Goal: Task Accomplishment & Management: Manage account settings

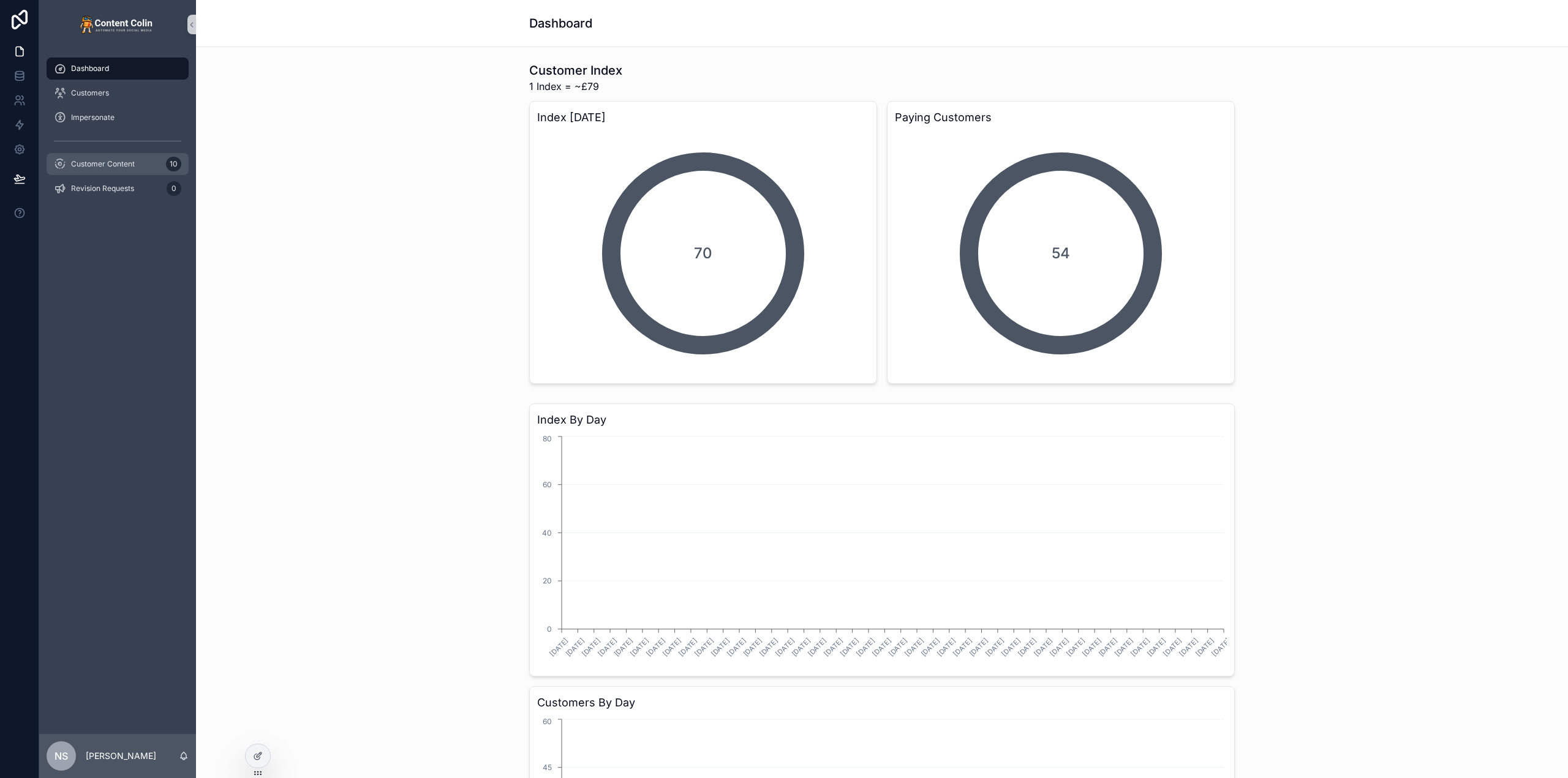
click at [136, 167] on div "Customer Content 10" at bounding box center [118, 164] width 127 height 20
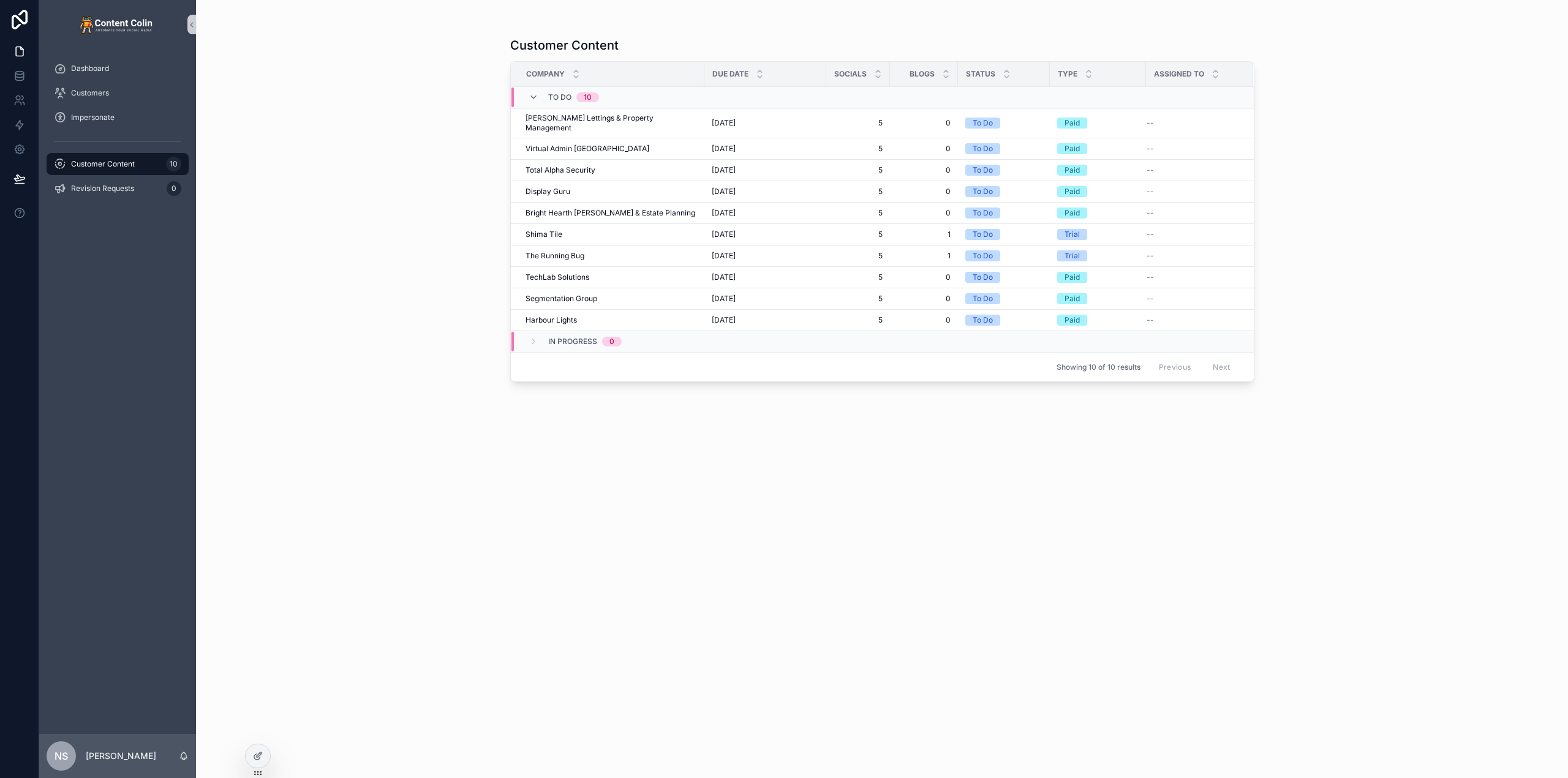
click at [378, 141] on div "Customer Content Company Due Date Socials Blogs Status Type Assigned To To Do 1…" at bounding box center [882, 389] width 1372 height 778
click at [597, 144] on div "Virtual Admin UK Virtual Admin [GEOGRAPHIC_DATA]" at bounding box center [611, 149] width 172 height 10
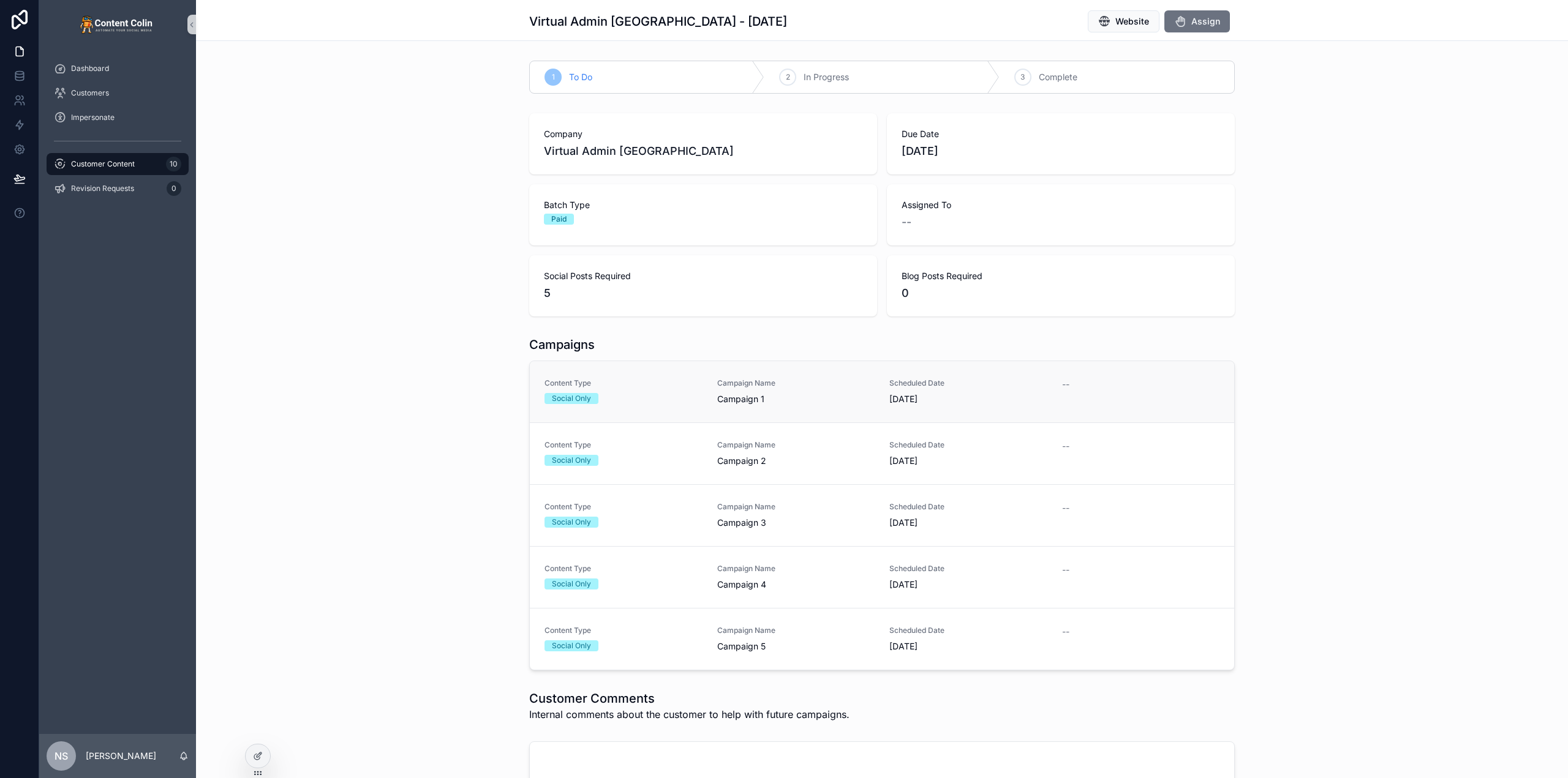
click at [744, 405] on link "Content Type Social Only Campaign Name Campaign 1 Scheduled Date [DATE] --" at bounding box center [882, 391] width 704 height 61
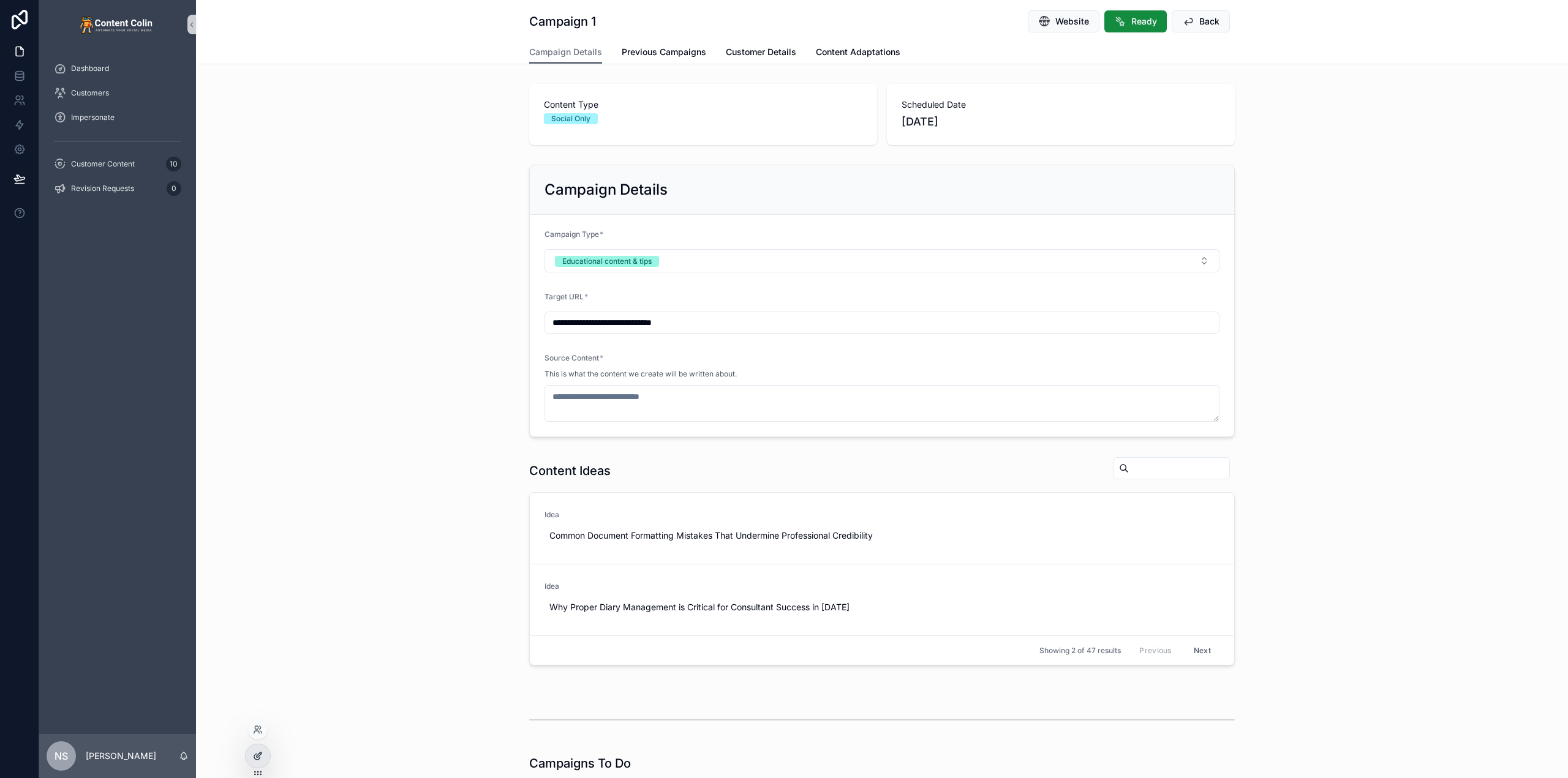
click at [256, 753] on icon at bounding box center [258, 756] width 10 height 10
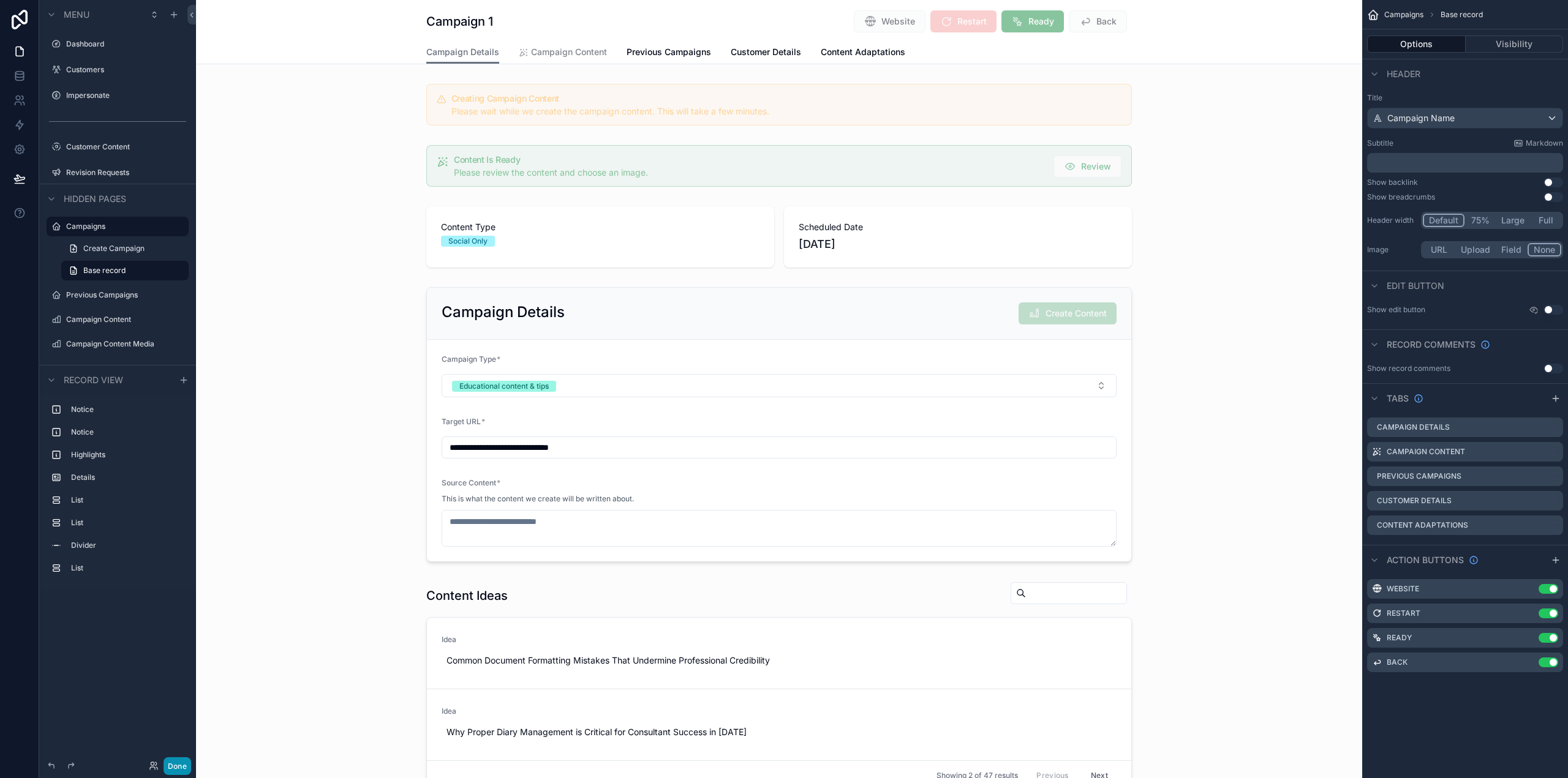
click at [177, 762] on button "Done" at bounding box center [177, 767] width 28 height 18
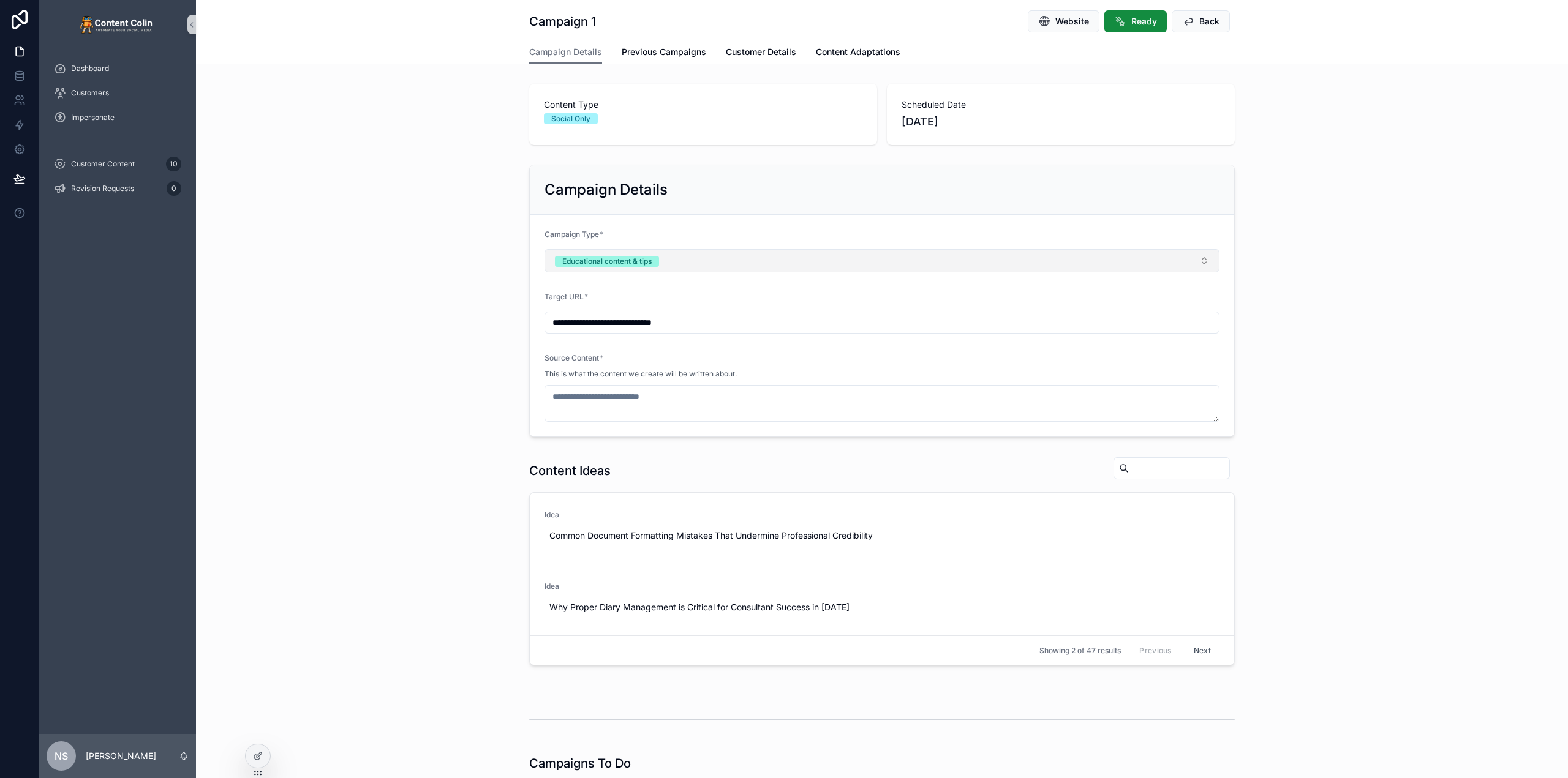
click at [713, 251] on button "Educational content & tips" at bounding box center [882, 260] width 675 height 23
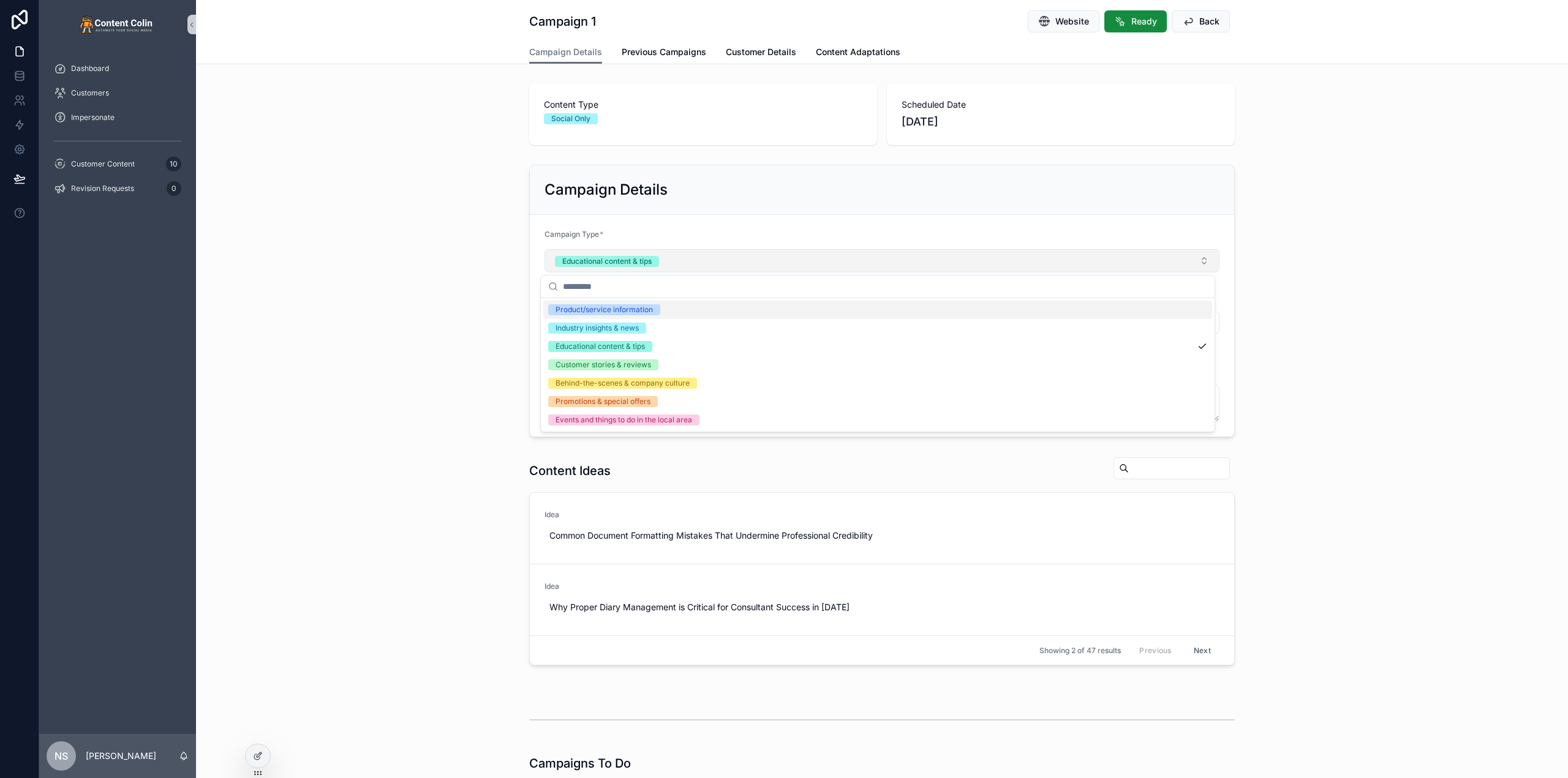
click at [710, 256] on button "Educational content & tips" at bounding box center [882, 260] width 675 height 23
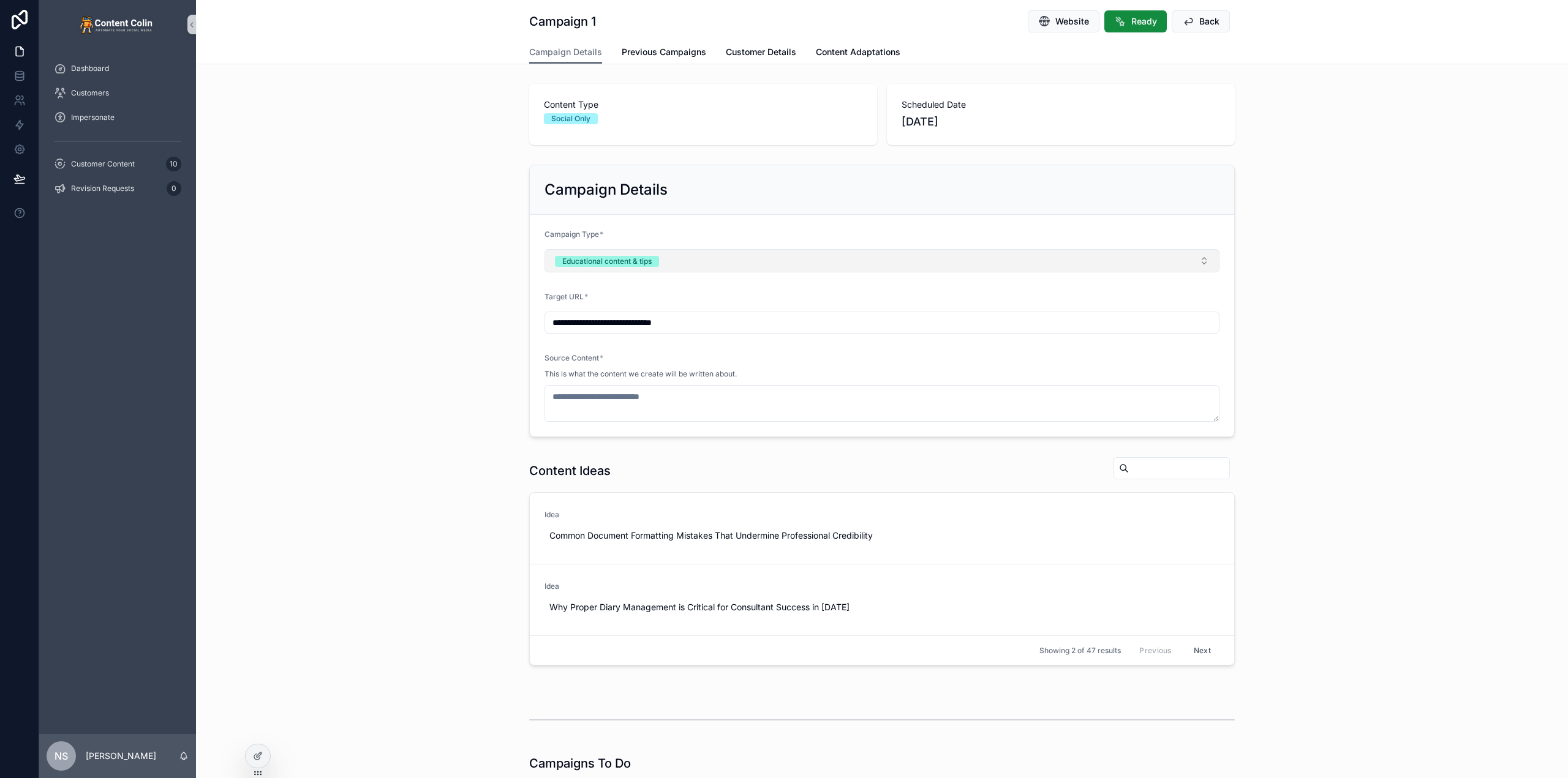
click at [710, 256] on button "Educational content & tips" at bounding box center [882, 260] width 675 height 23
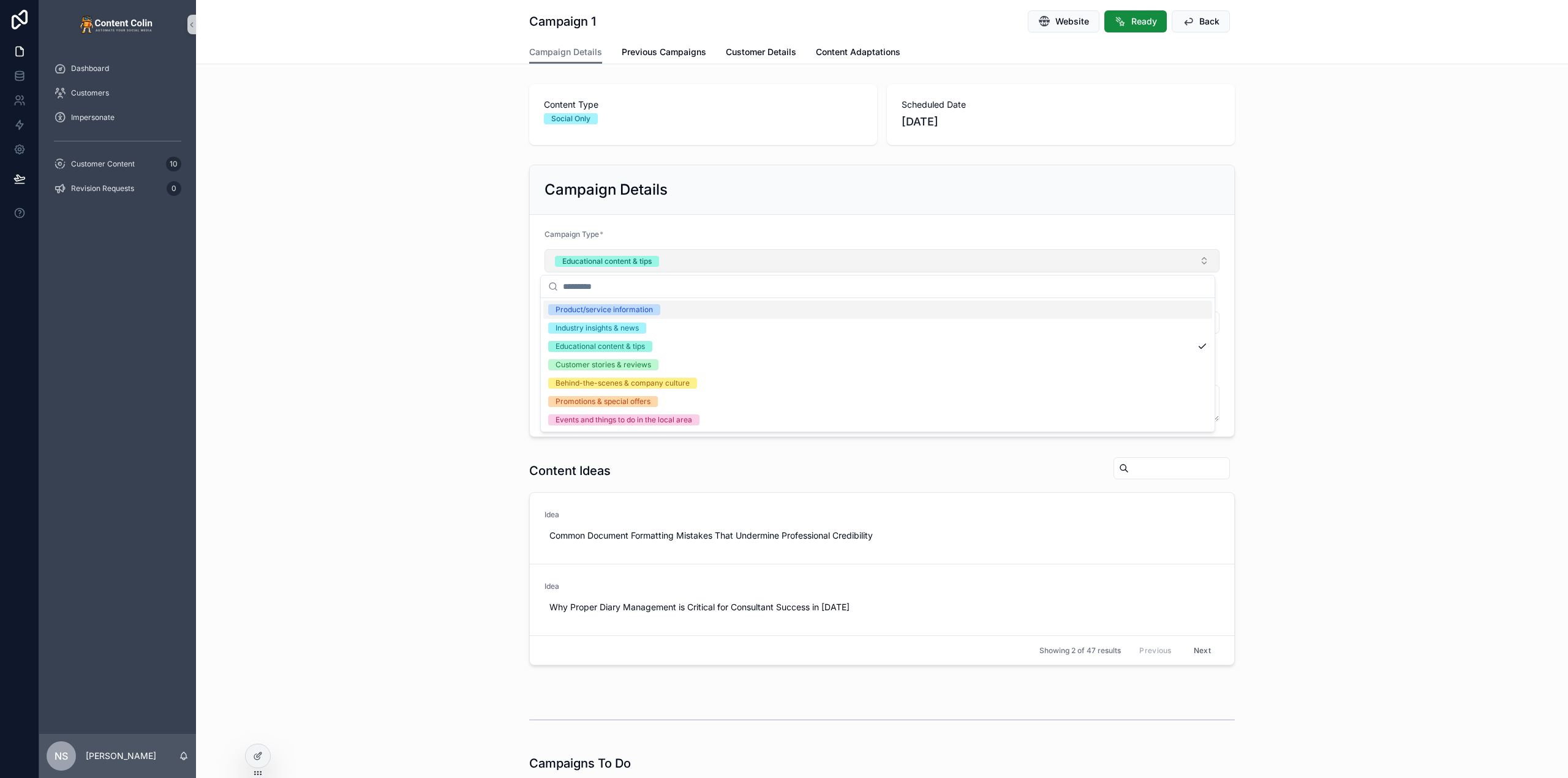
click at [710, 256] on button "Educational content & tips" at bounding box center [882, 260] width 675 height 23
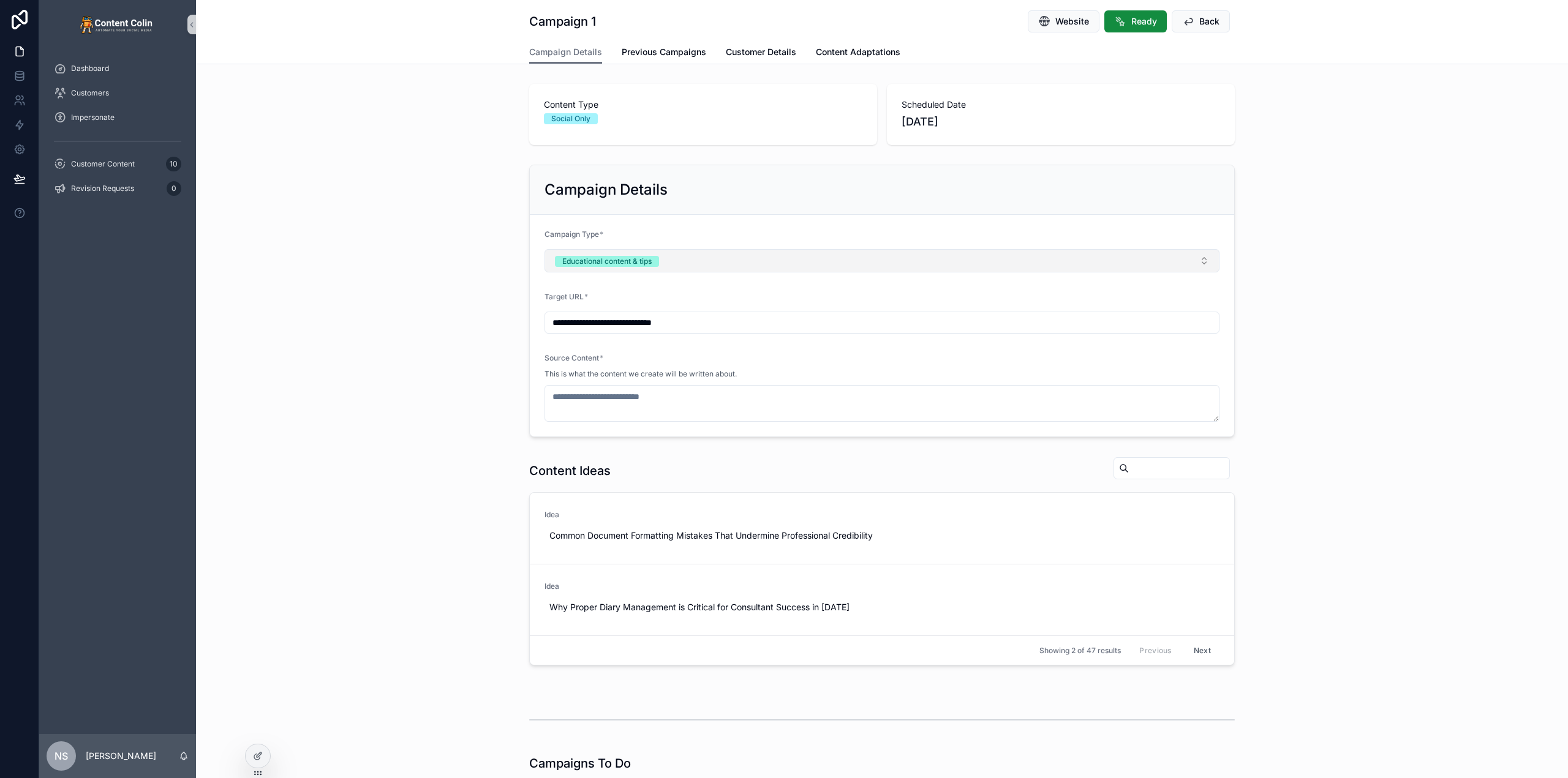
click at [707, 260] on button "Educational content & tips" at bounding box center [882, 260] width 675 height 23
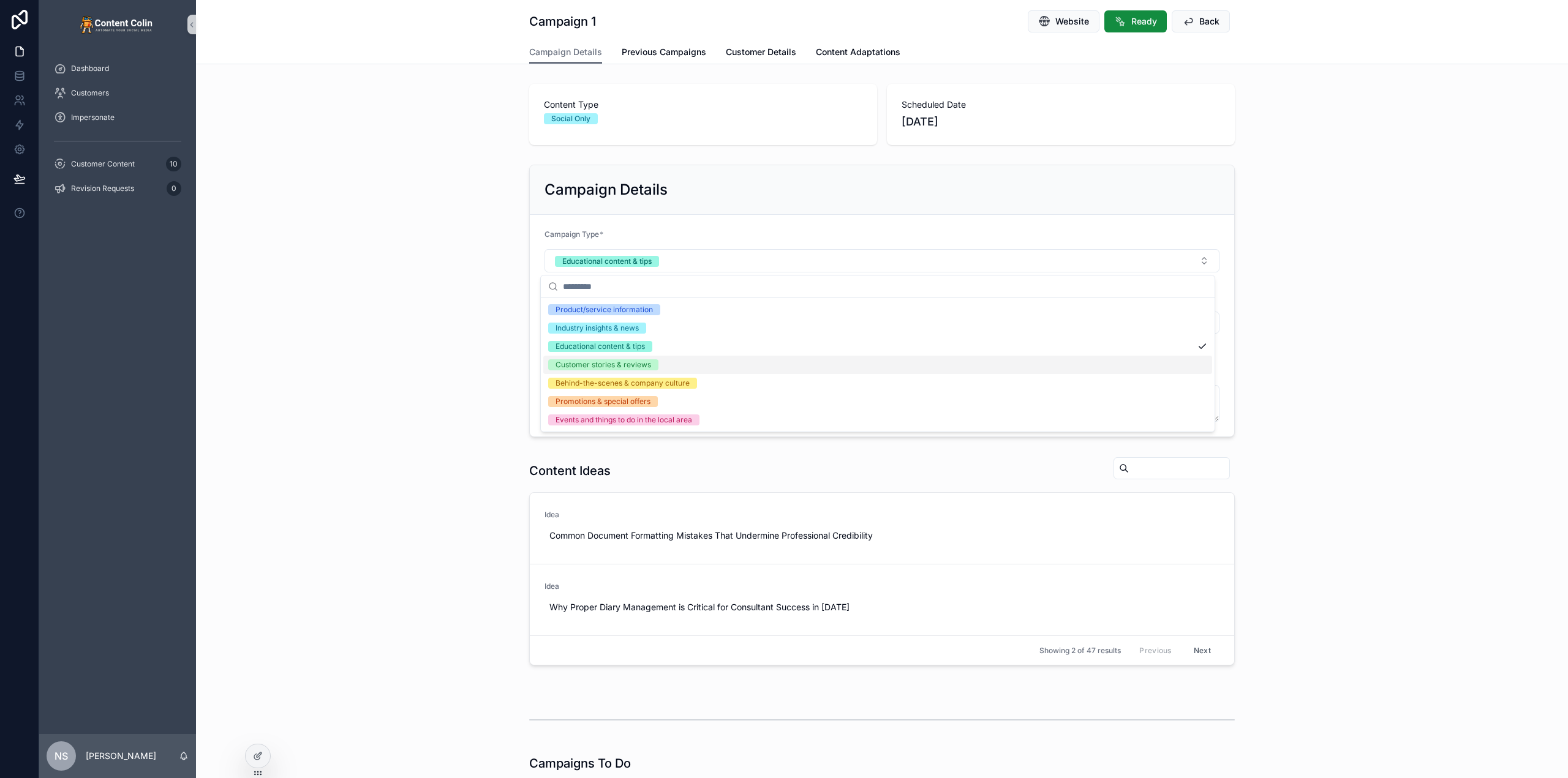
click at [407, 387] on div "**********" at bounding box center [882, 301] width 1372 height 282
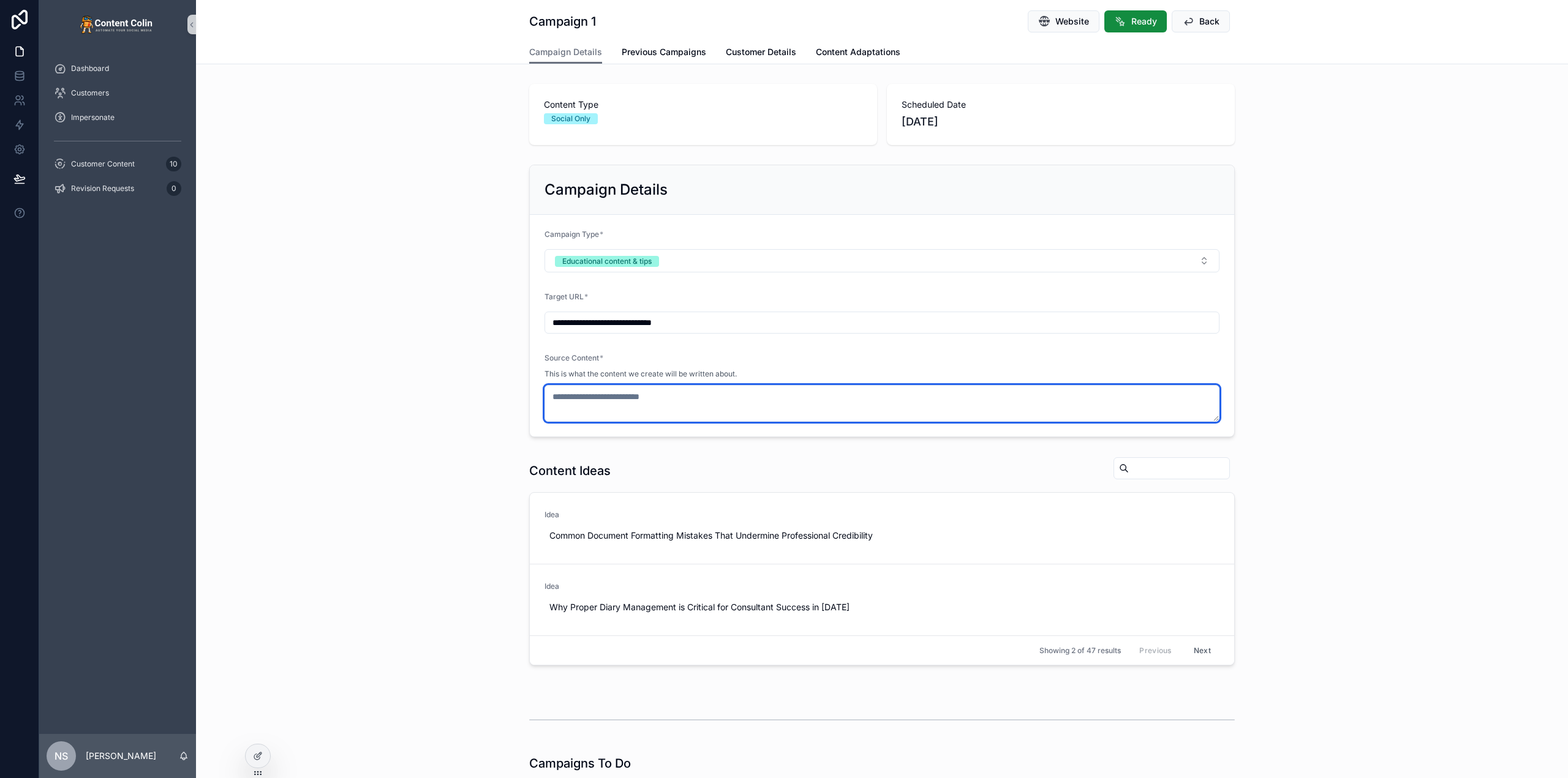
click at [670, 392] on textarea "scrollable content" at bounding box center [882, 403] width 675 height 37
type textarea "****"
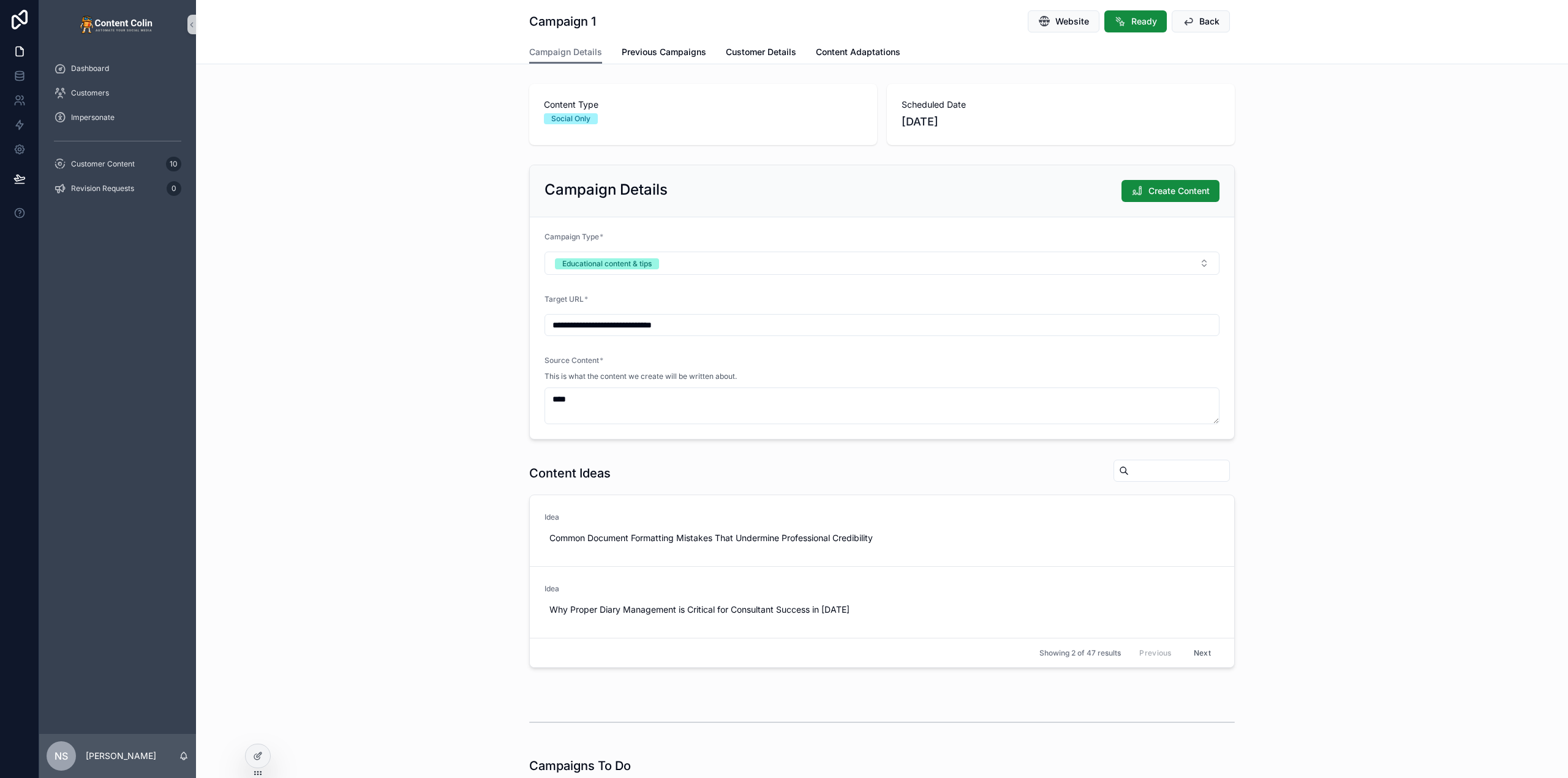
click at [385, 285] on div "**********" at bounding box center [882, 302] width 1372 height 285
click at [782, 57] on span "Customer Details" at bounding box center [761, 51] width 70 height 12
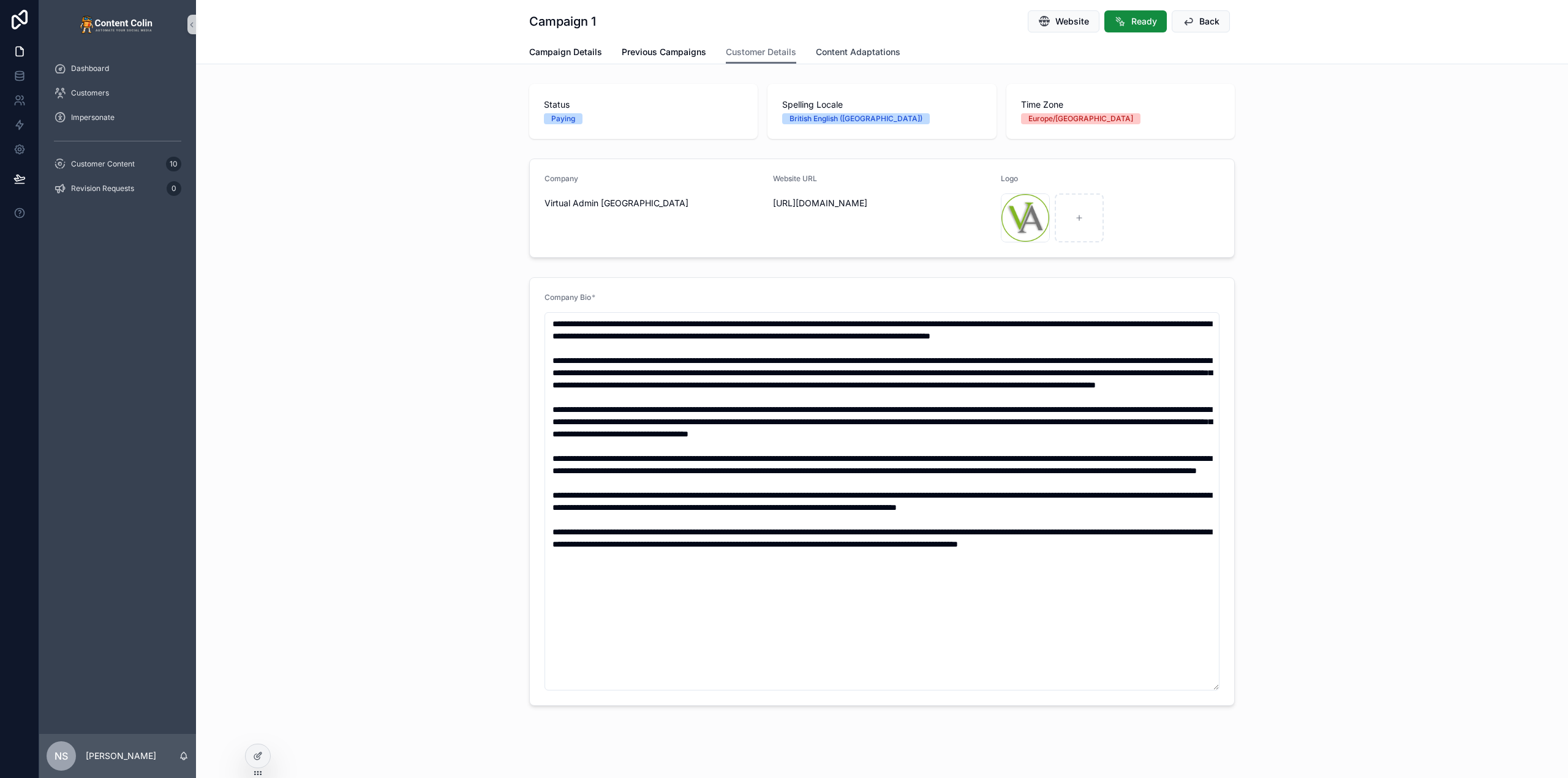
click at [866, 51] on span "Content Adaptations" at bounding box center [858, 51] width 84 height 12
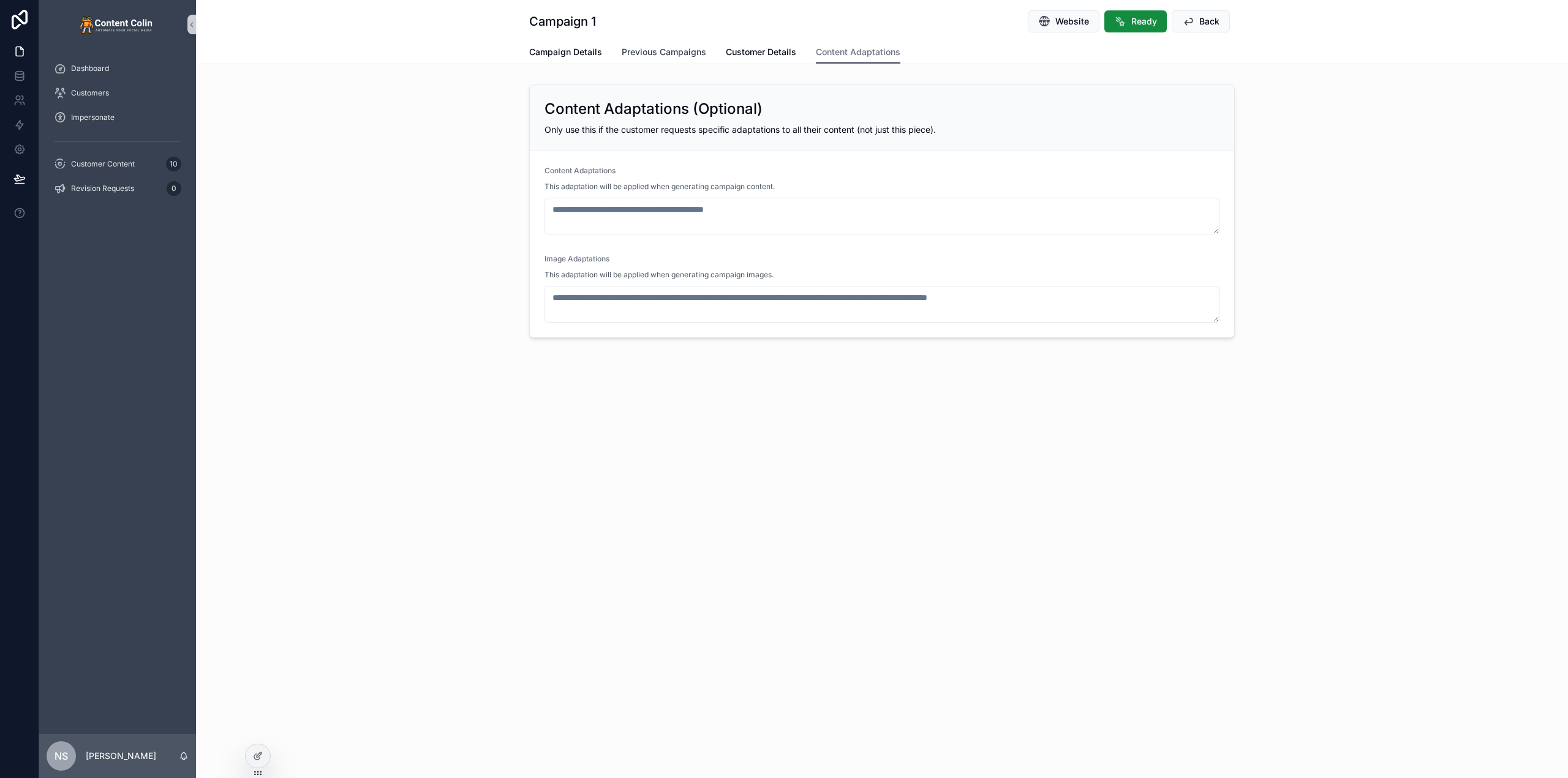
click at [648, 46] on span "Previous Campaigns" at bounding box center [663, 51] width 84 height 12
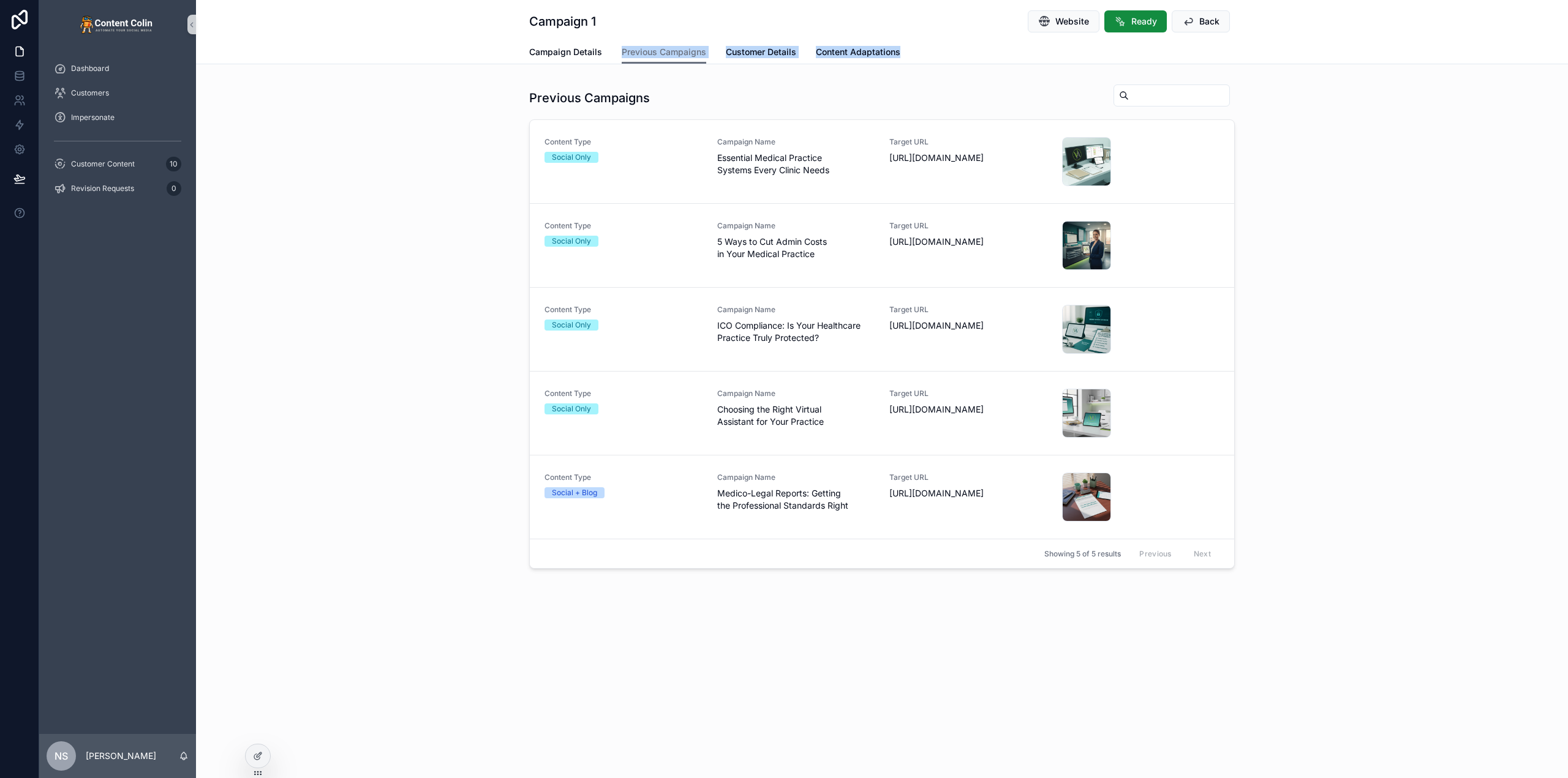
drag, startPoint x: 907, startPoint y: 51, endPoint x: 611, endPoint y: 45, distance: 296.1
click at [611, 45] on div "Campaign Details Previous Campaigns Customer Details Content Adaptations" at bounding box center [882, 51] width 706 height 23
copy div "Previous Campaigns Customer Details Content Adaptations"
click at [761, 53] on span "Customer Details" at bounding box center [761, 51] width 70 height 12
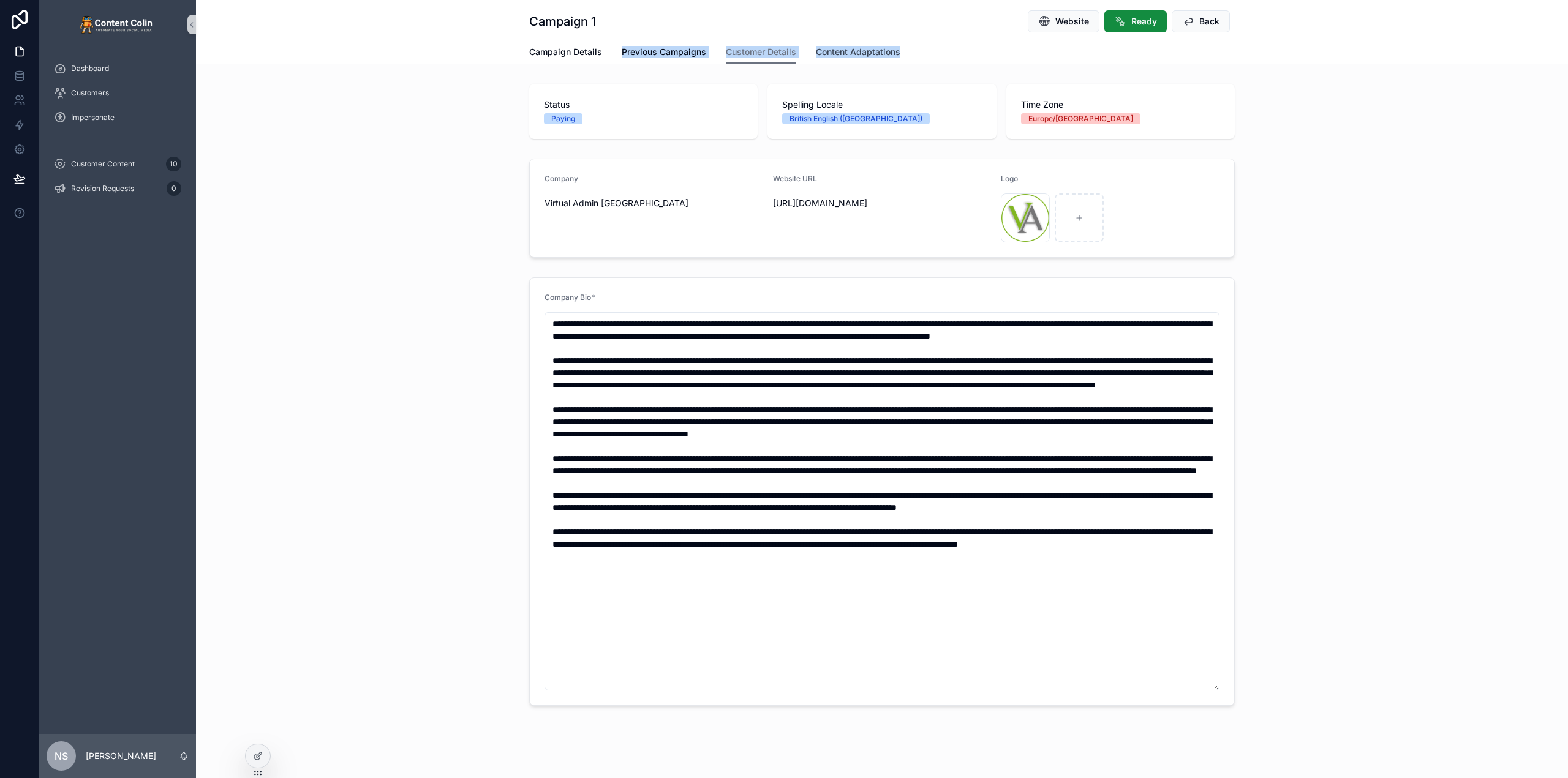
click at [868, 56] on span "Content Adaptations" at bounding box center [858, 51] width 84 height 12
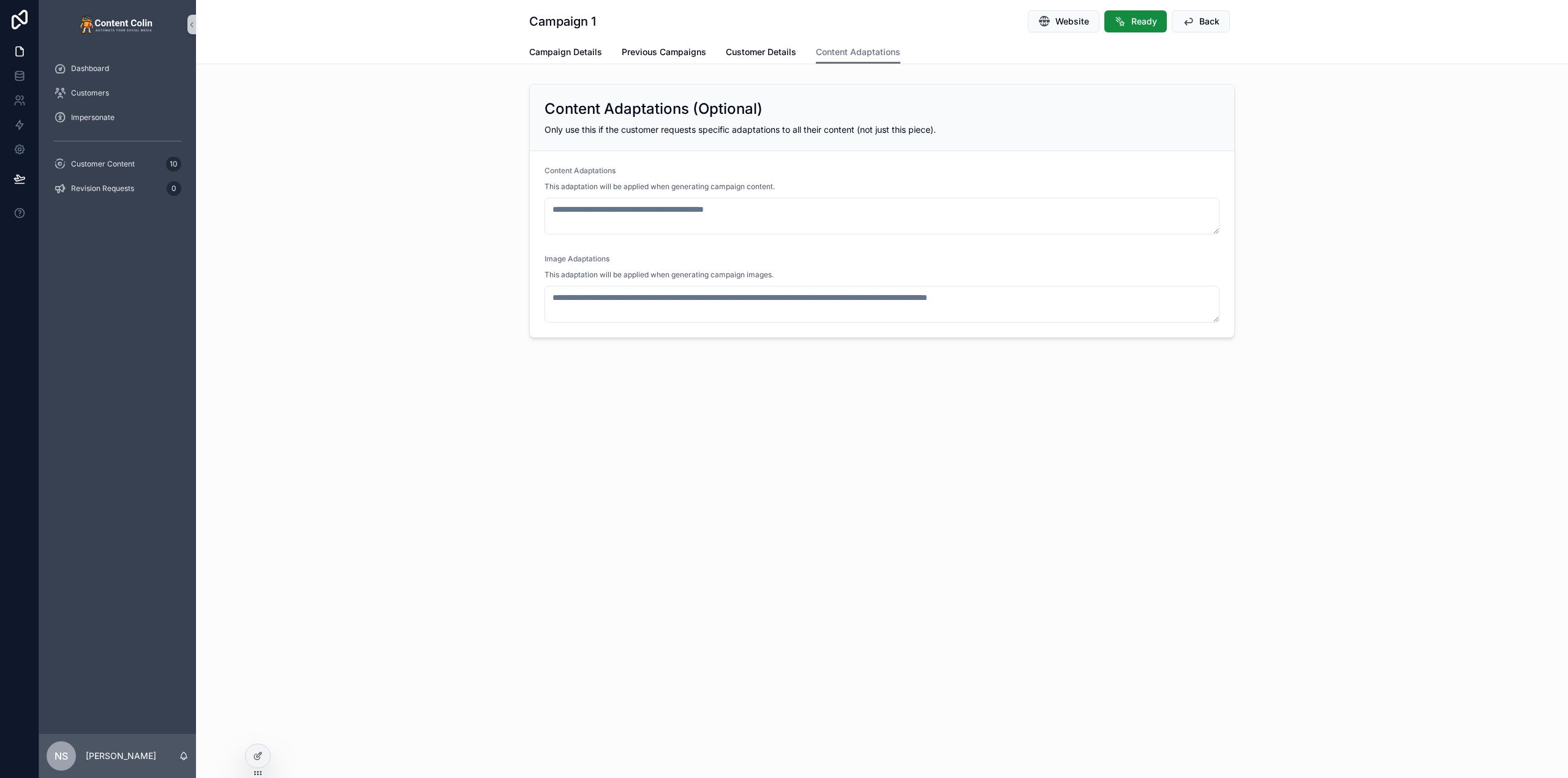
click at [483, 180] on div "Content Adaptations (Optional) Only use this if the customer requests specific …" at bounding box center [882, 211] width 1372 height 264
click at [112, 166] on span "Customer Content" at bounding box center [103, 164] width 64 height 10
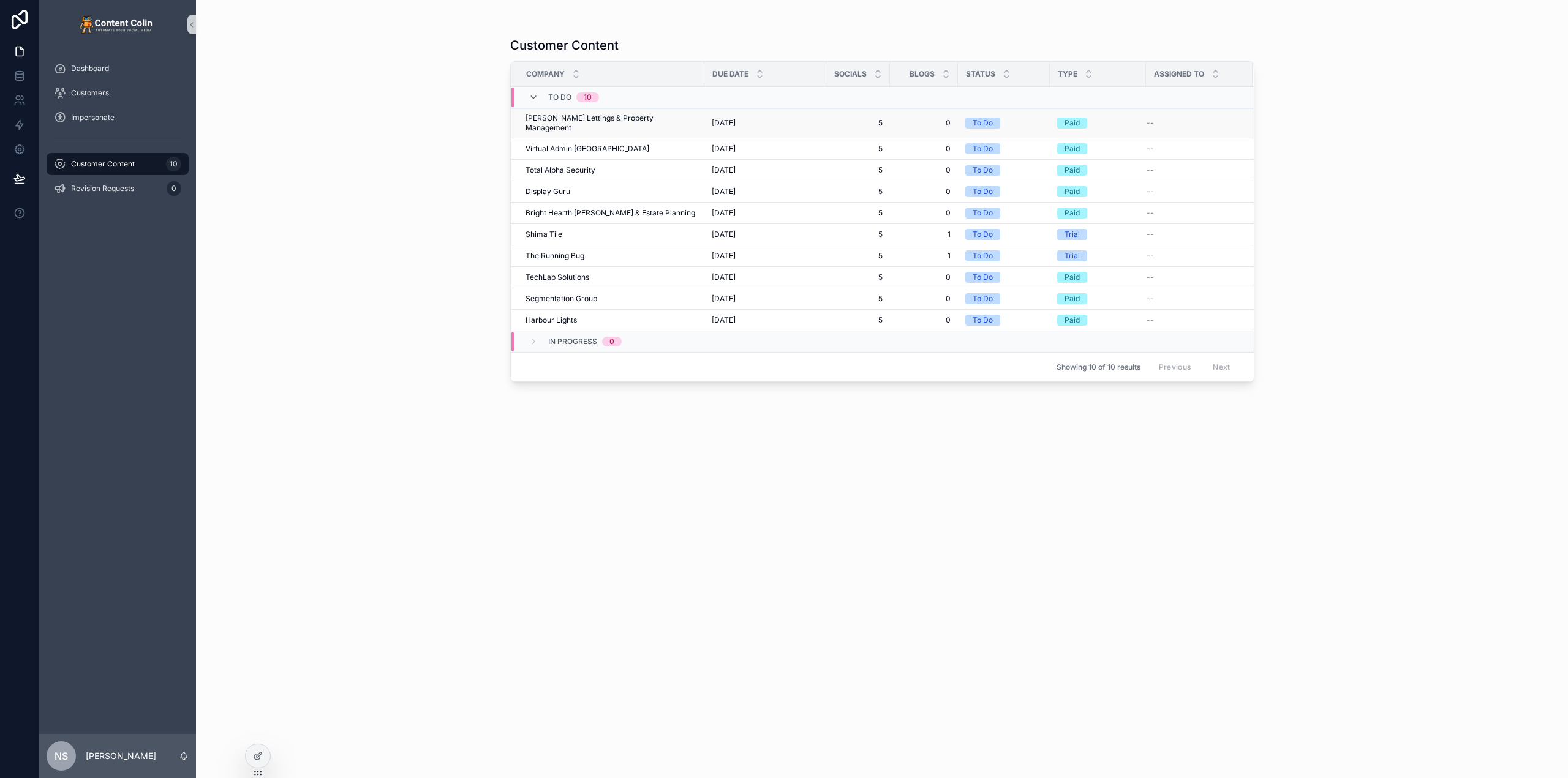
click at [572, 118] on span "[PERSON_NAME] Lettings & Property Management" at bounding box center [611, 123] width 172 height 20
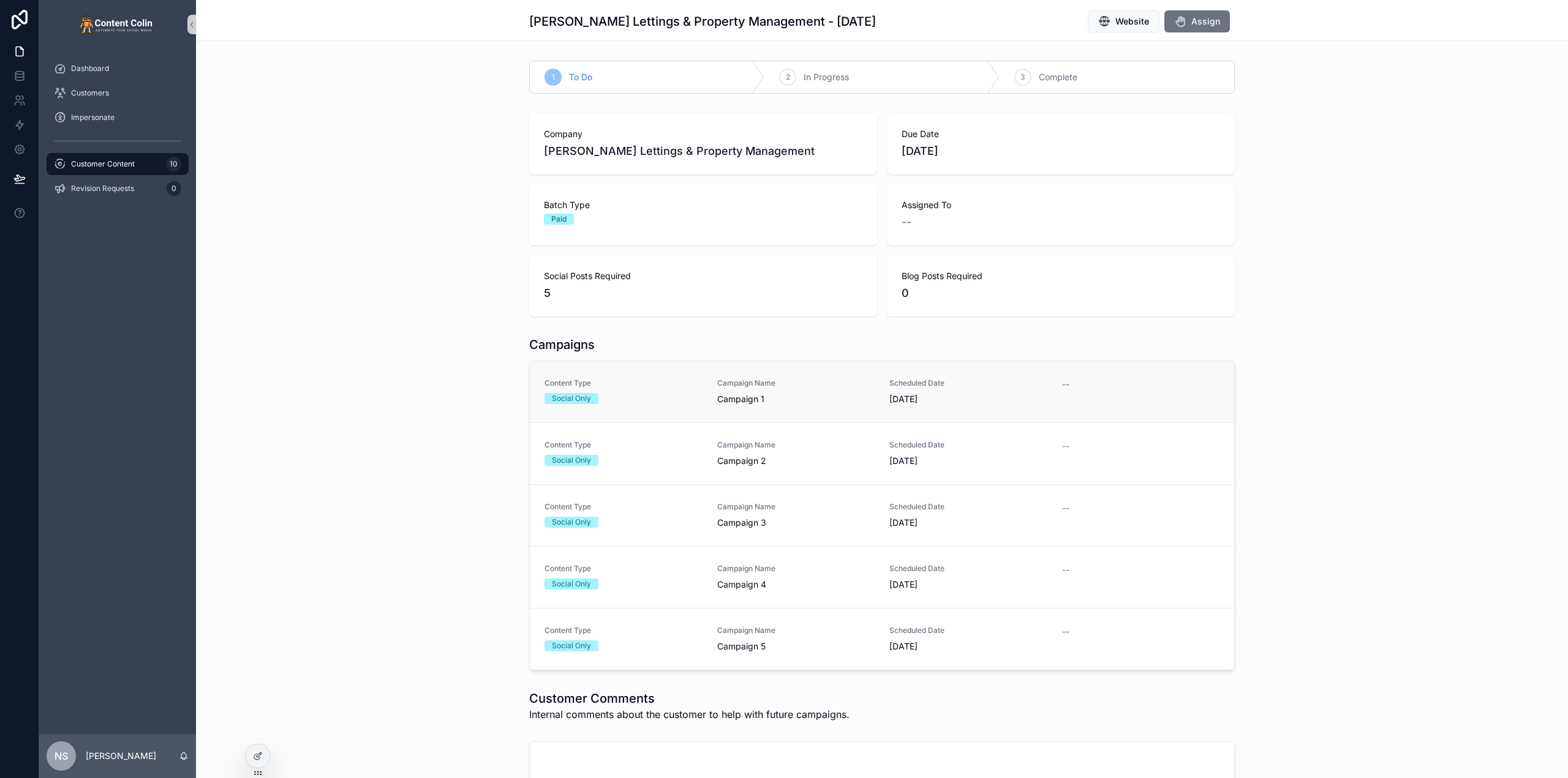
click at [684, 393] on div "Social Only" at bounding box center [623, 398] width 158 height 11
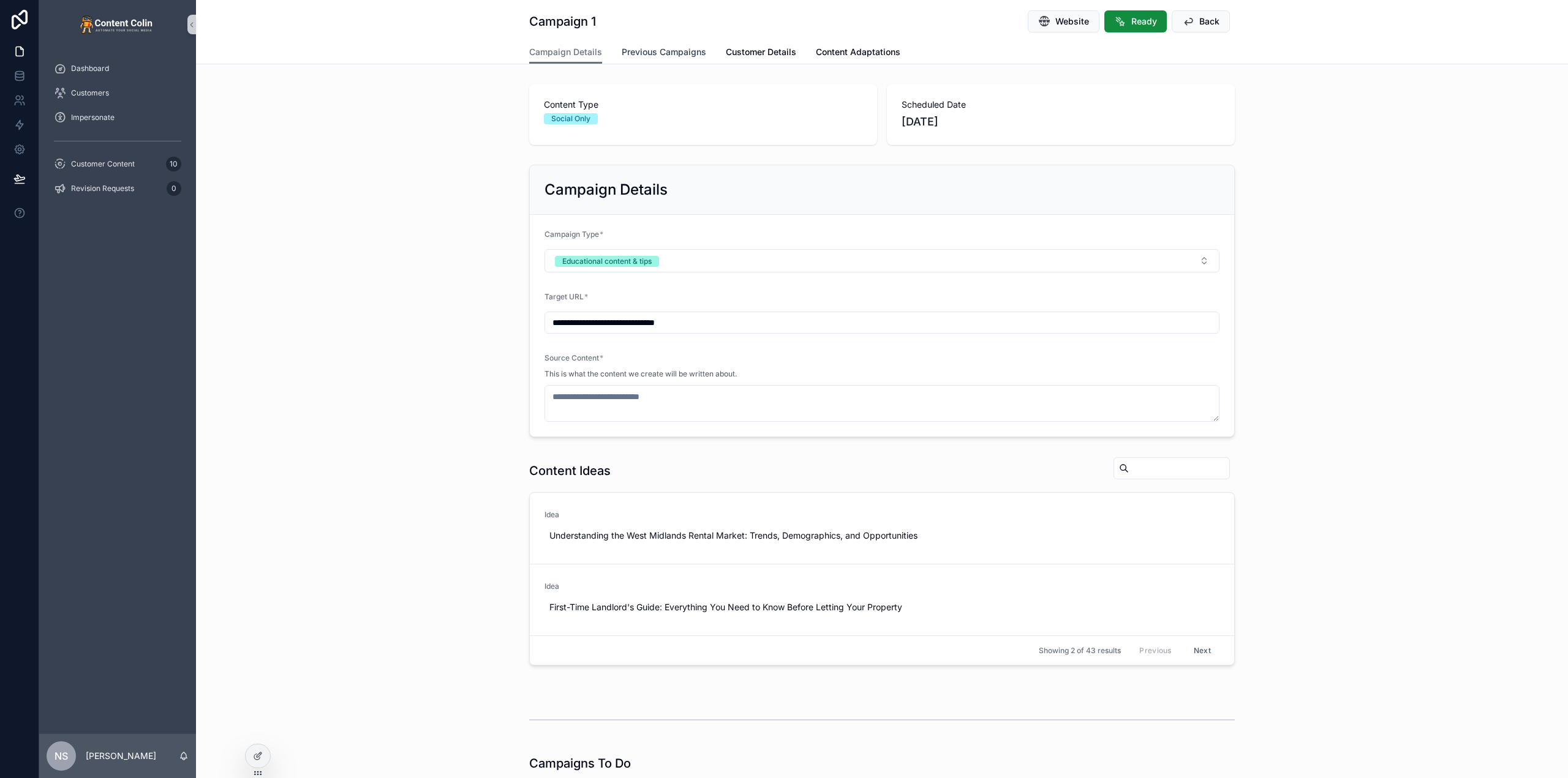
click at [648, 60] on link "Previous Campaigns" at bounding box center [663, 53] width 84 height 24
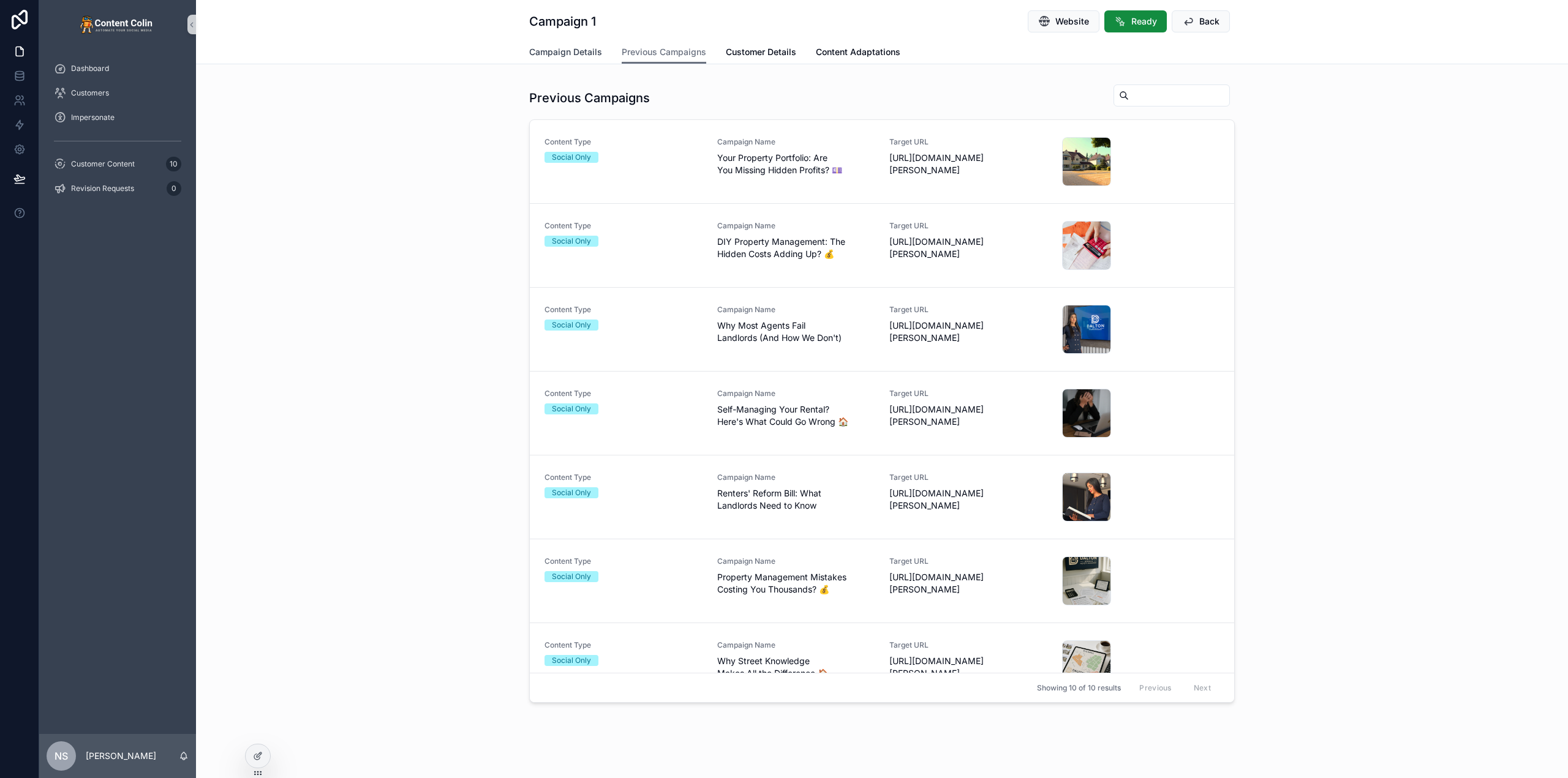
click at [550, 53] on span "Campaign Details" at bounding box center [565, 51] width 73 height 12
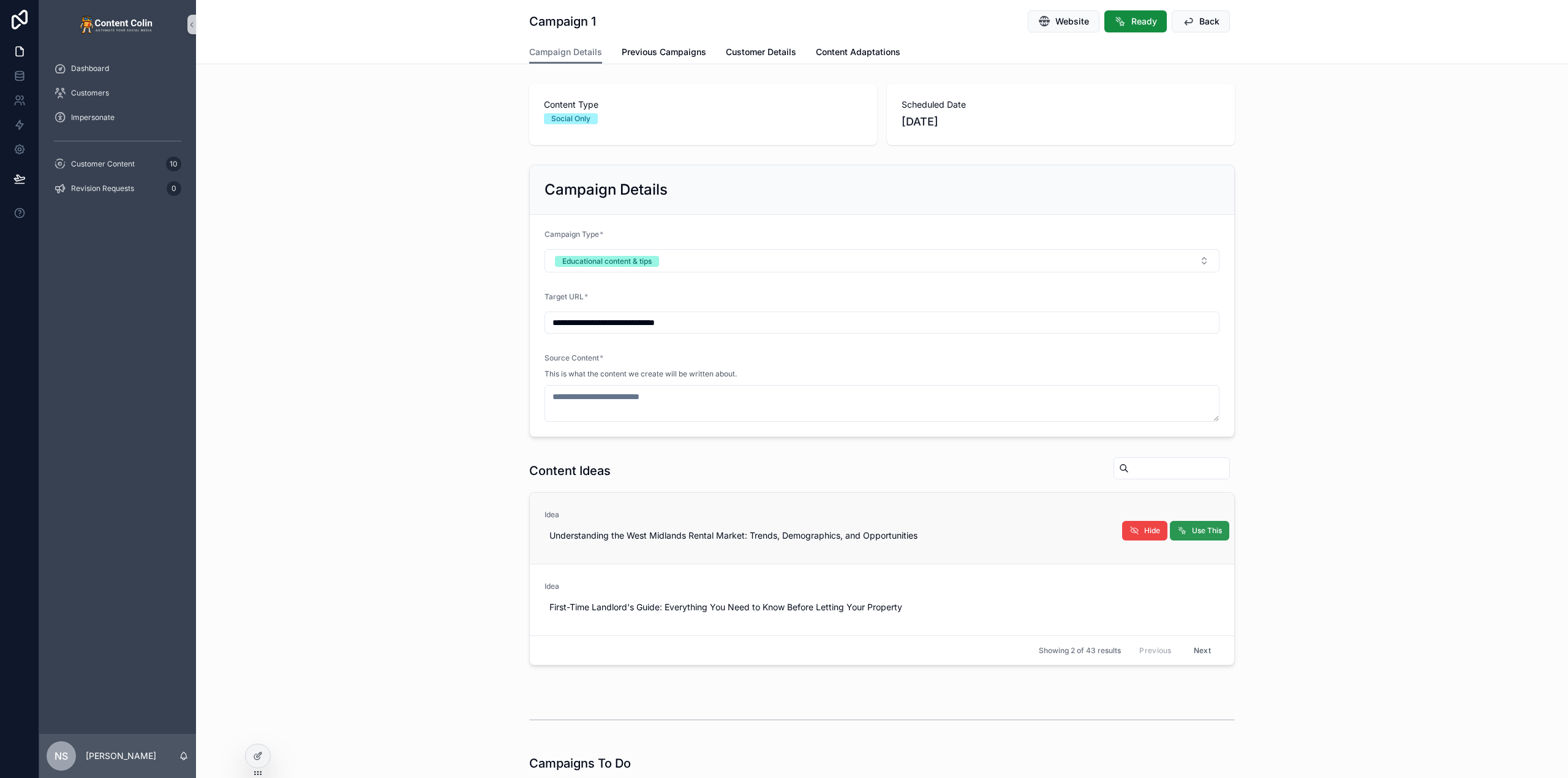
click at [1205, 532] on span "Use This" at bounding box center [1206, 531] width 30 height 10
type textarea "**********"
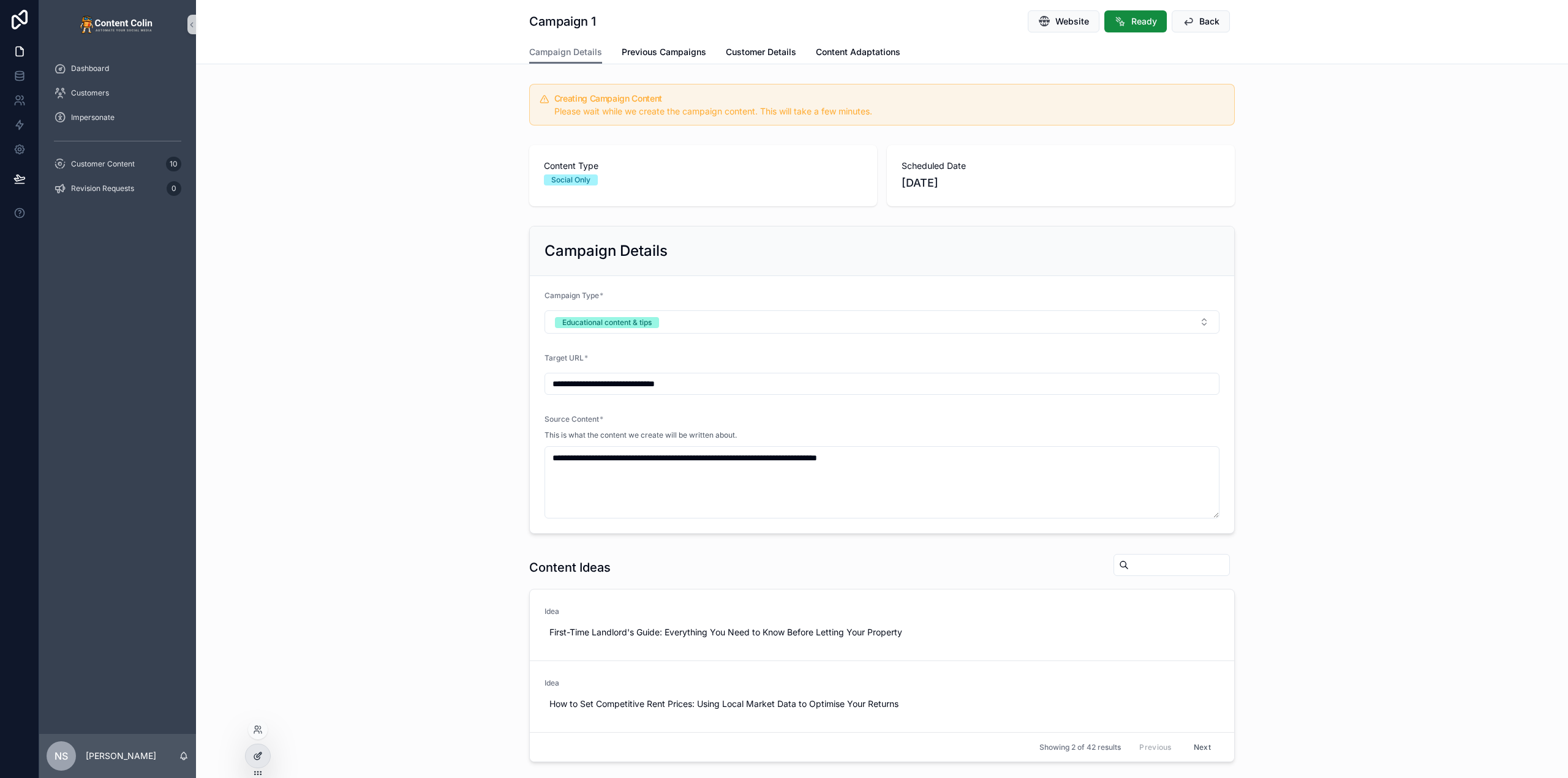
click at [257, 755] on icon at bounding box center [258, 756] width 10 height 10
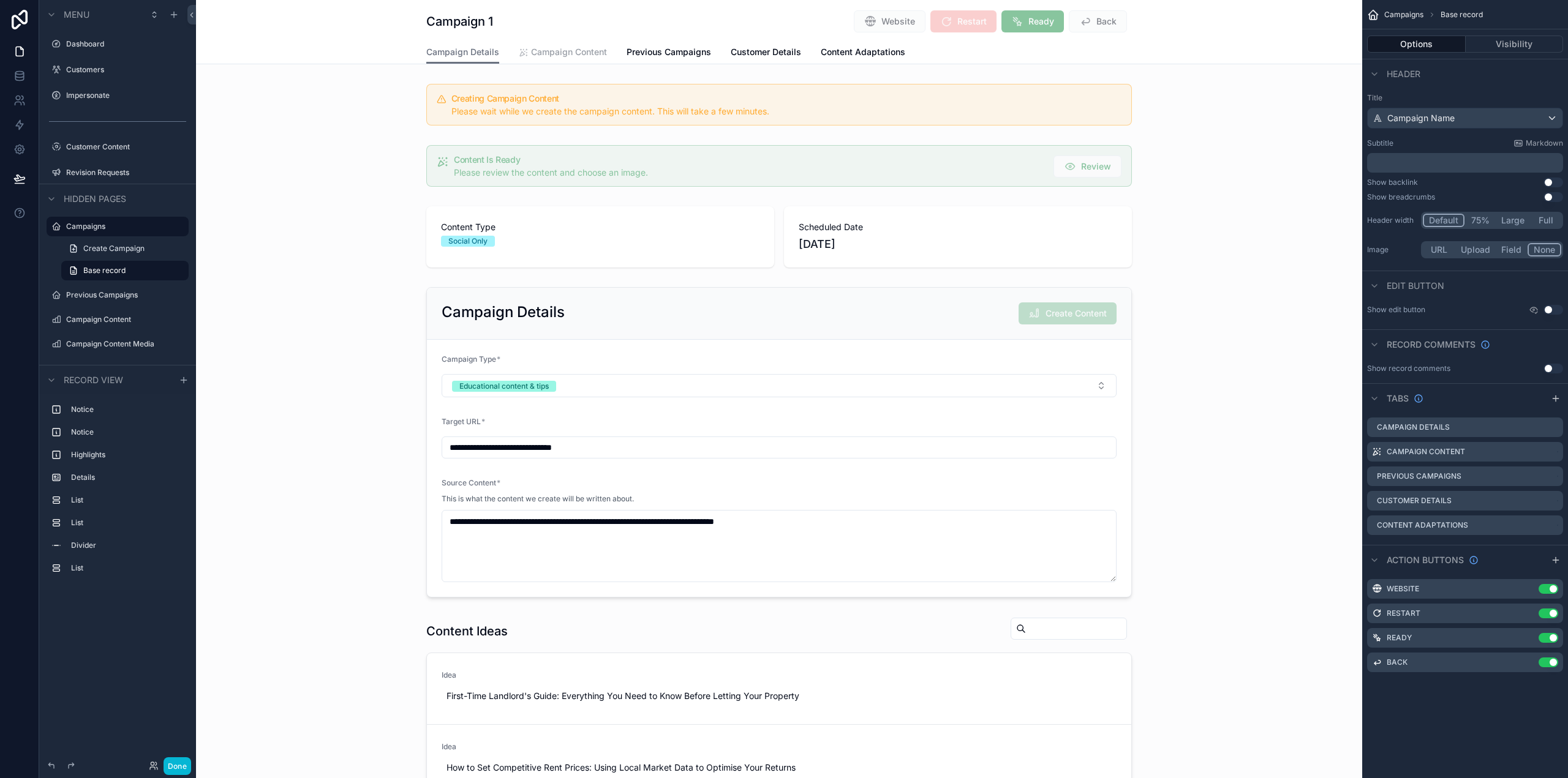
click at [568, 53] on span "Campaign Content" at bounding box center [568, 51] width 76 height 12
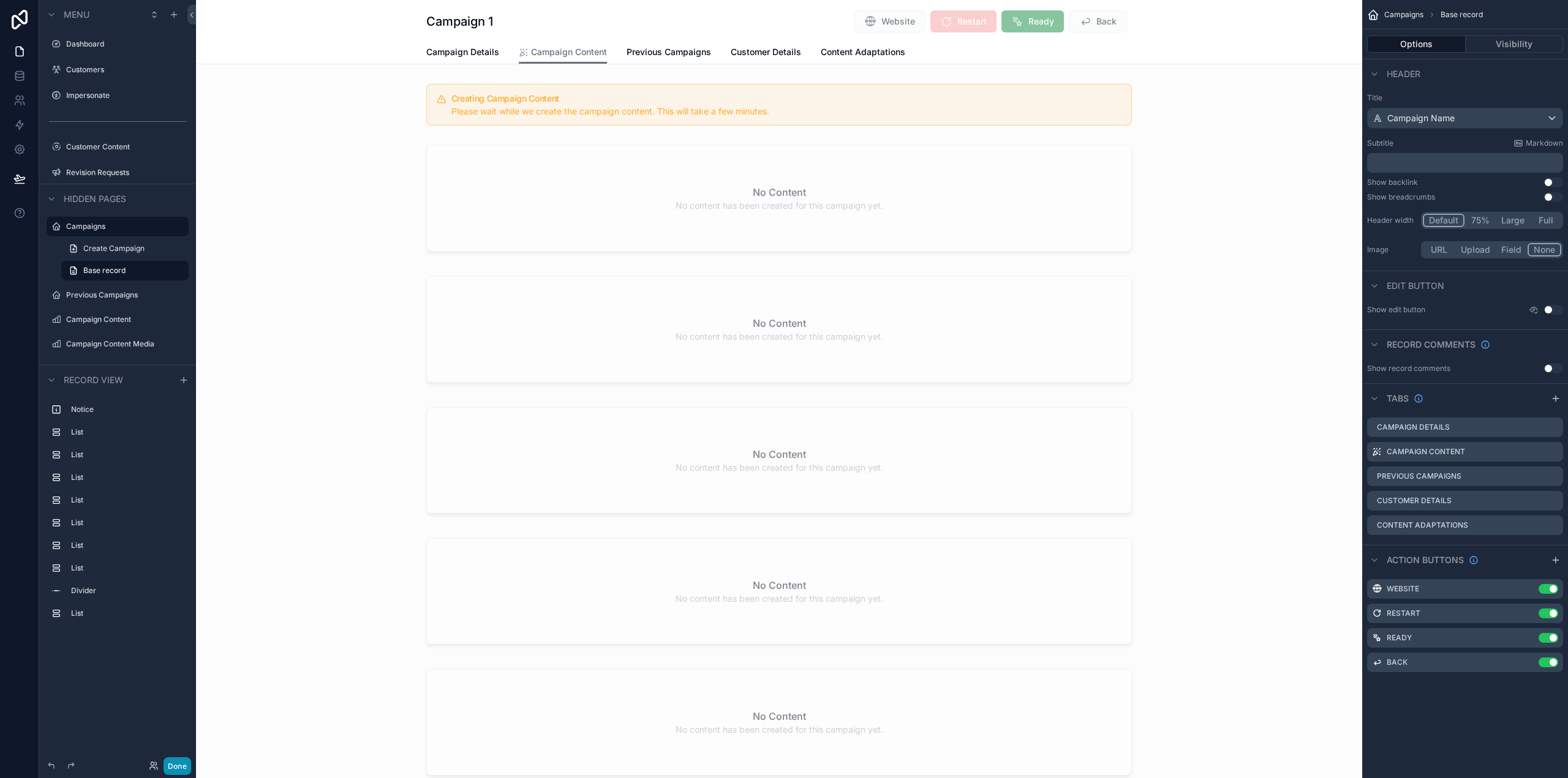
click at [180, 767] on button "Done" at bounding box center [177, 767] width 28 height 18
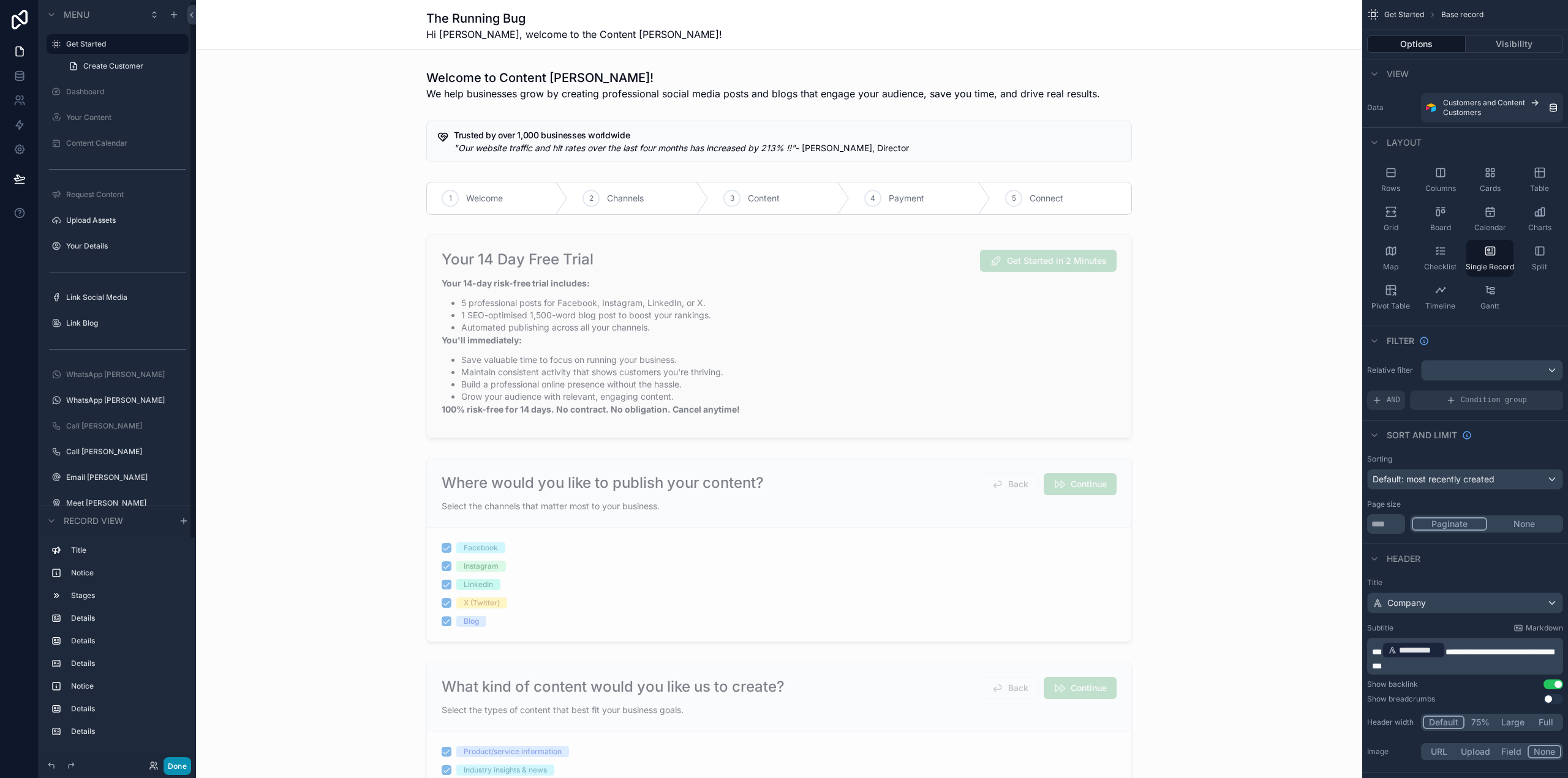
click at [174, 765] on button "Done" at bounding box center [177, 767] width 28 height 18
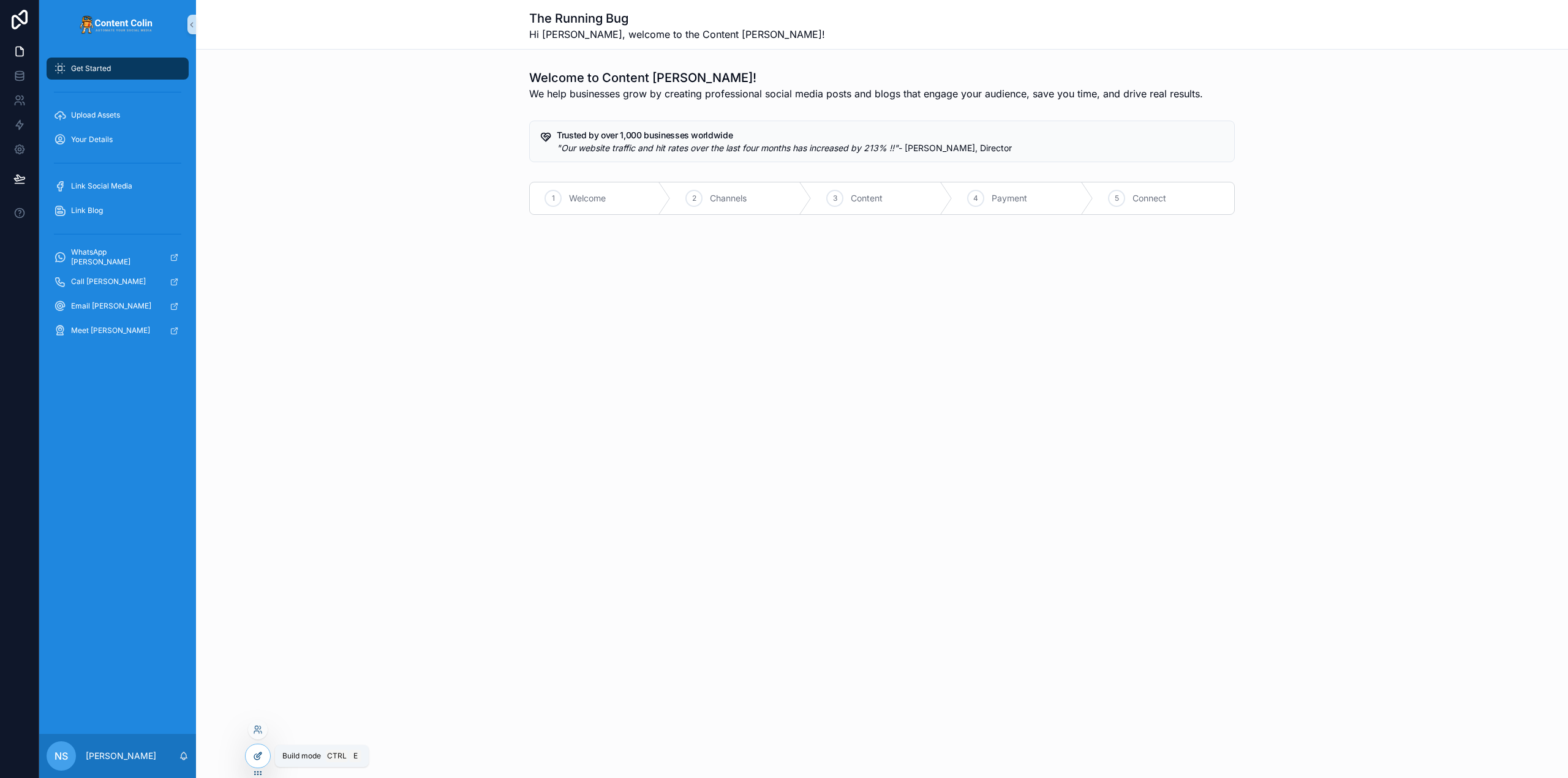
click at [258, 755] on icon at bounding box center [259, 755] width 5 height 5
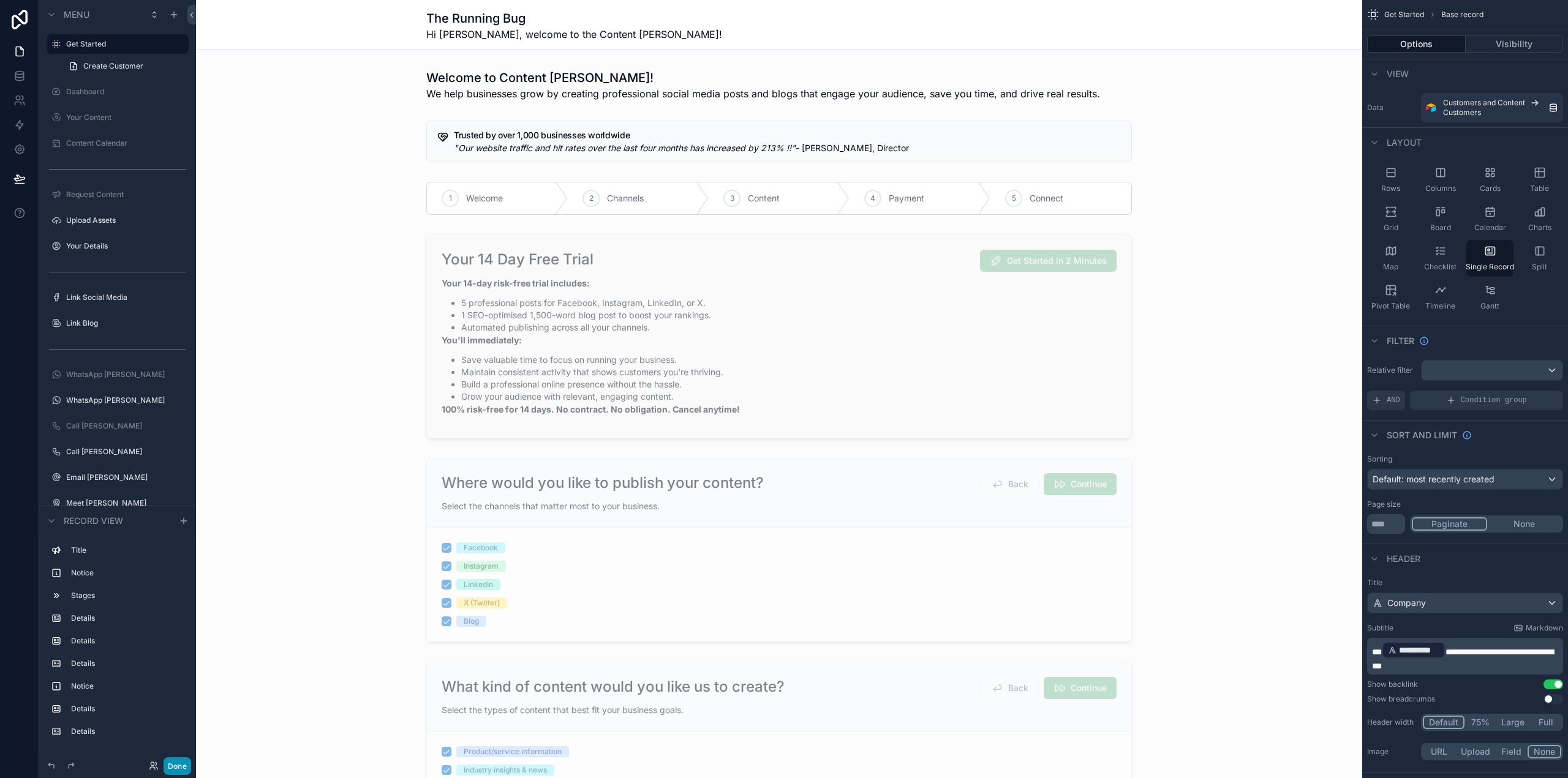
click at [180, 767] on button "Done" at bounding box center [177, 767] width 28 height 18
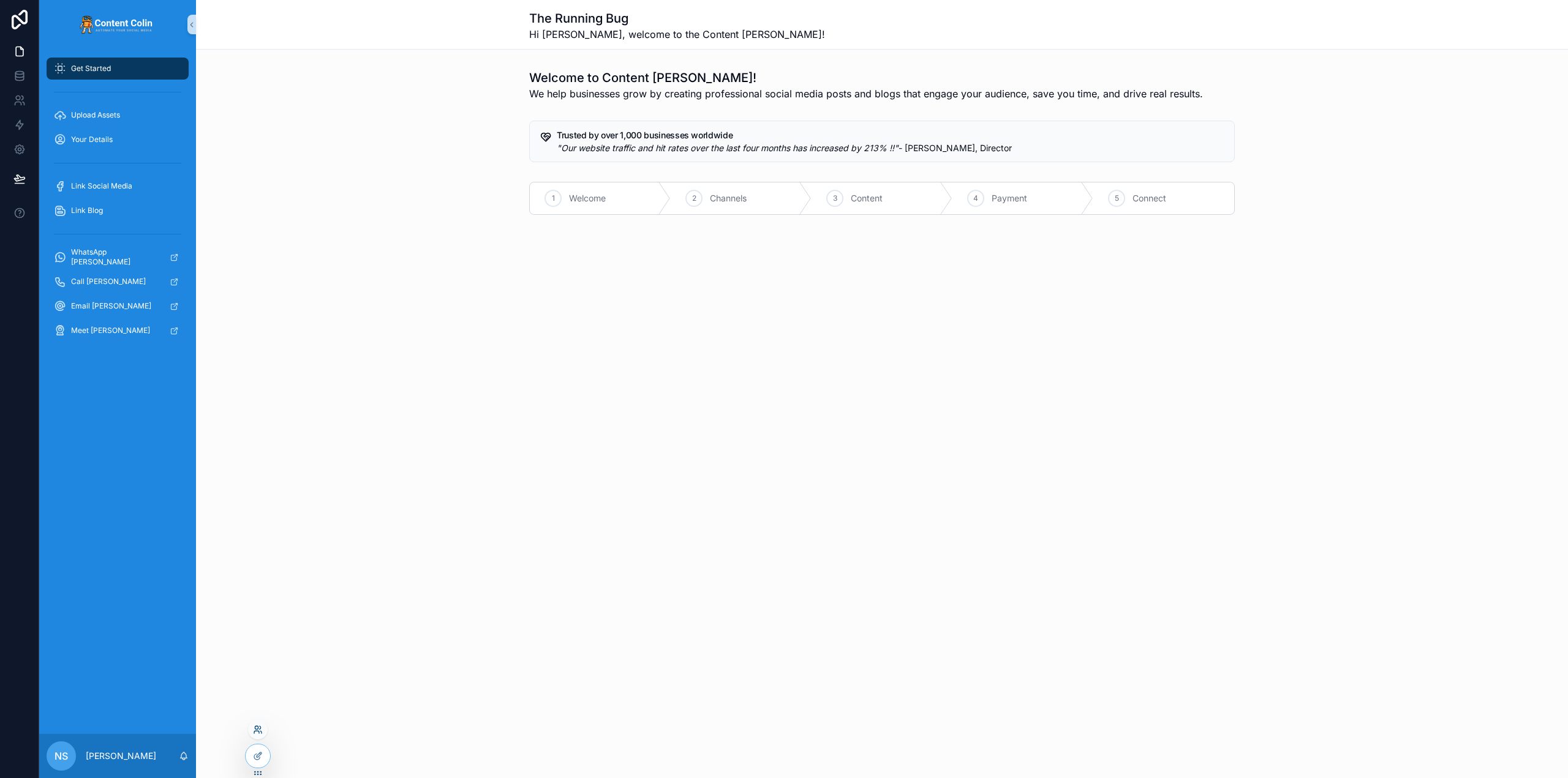
click at [256, 731] on icon at bounding box center [258, 730] width 10 height 10
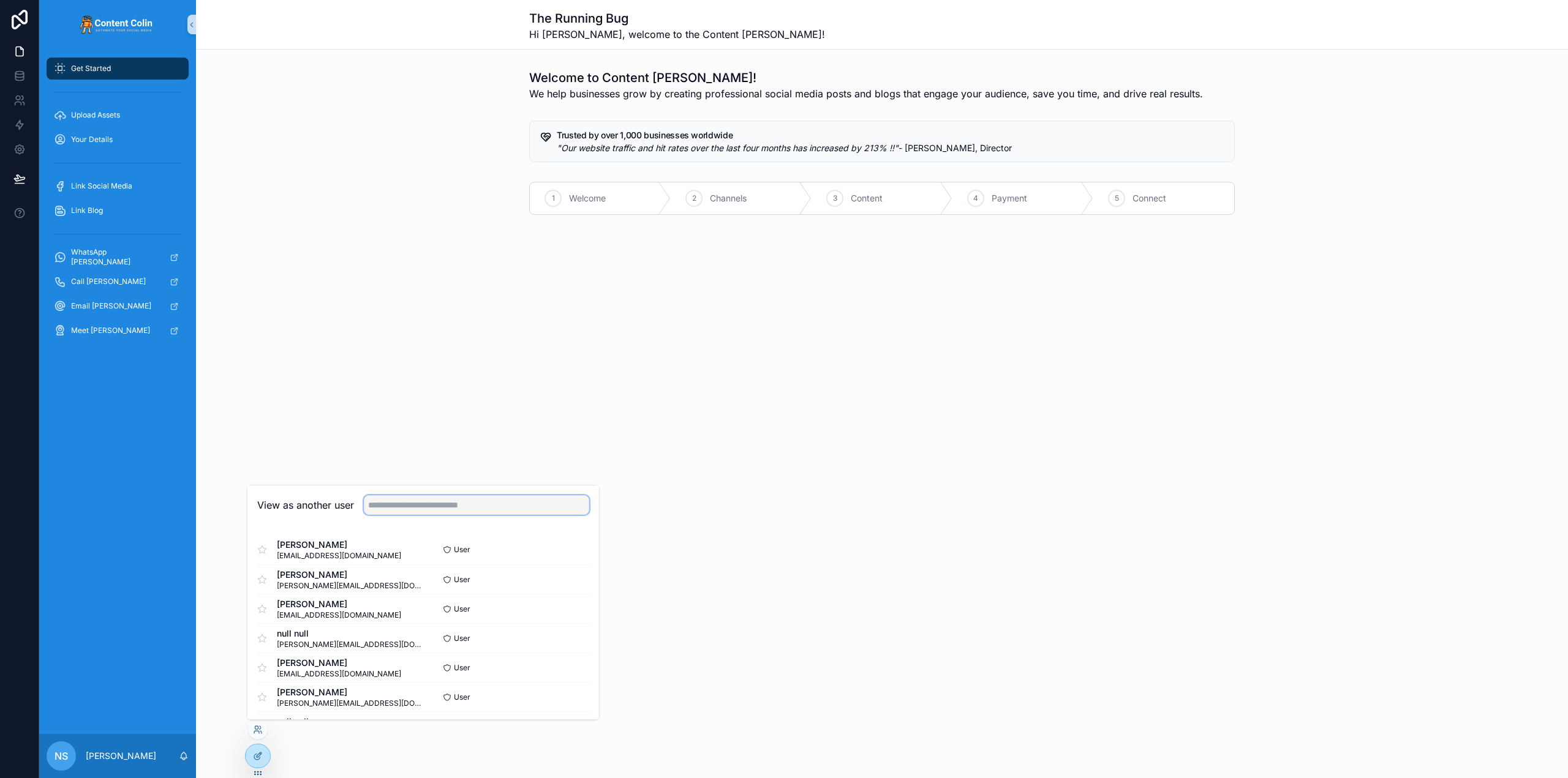
click at [422, 508] on input "text" at bounding box center [476, 505] width 225 height 20
paste input "**********"
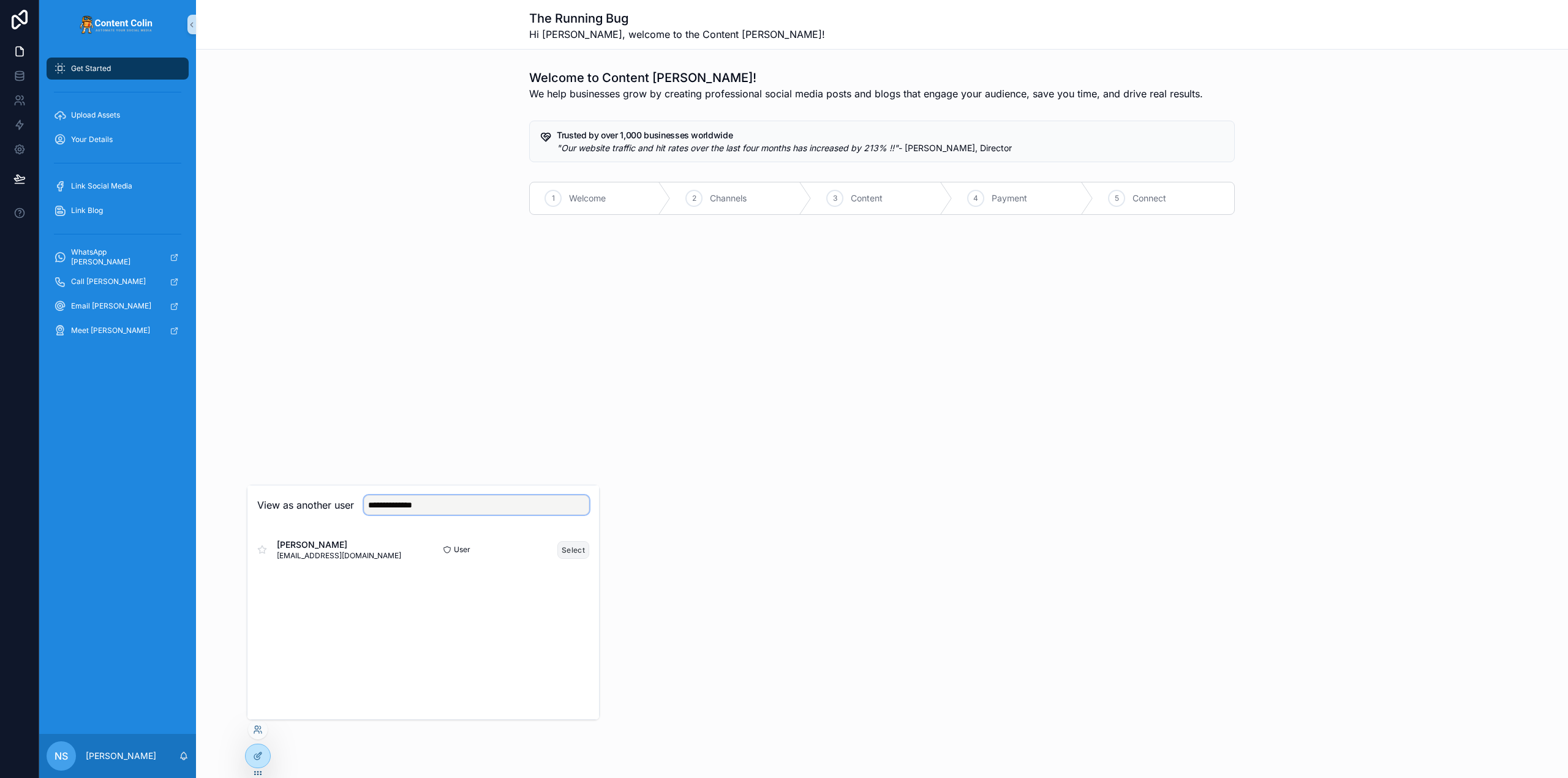
type input "**********"
click at [567, 550] on button "Select" at bounding box center [572, 550] width 32 height 18
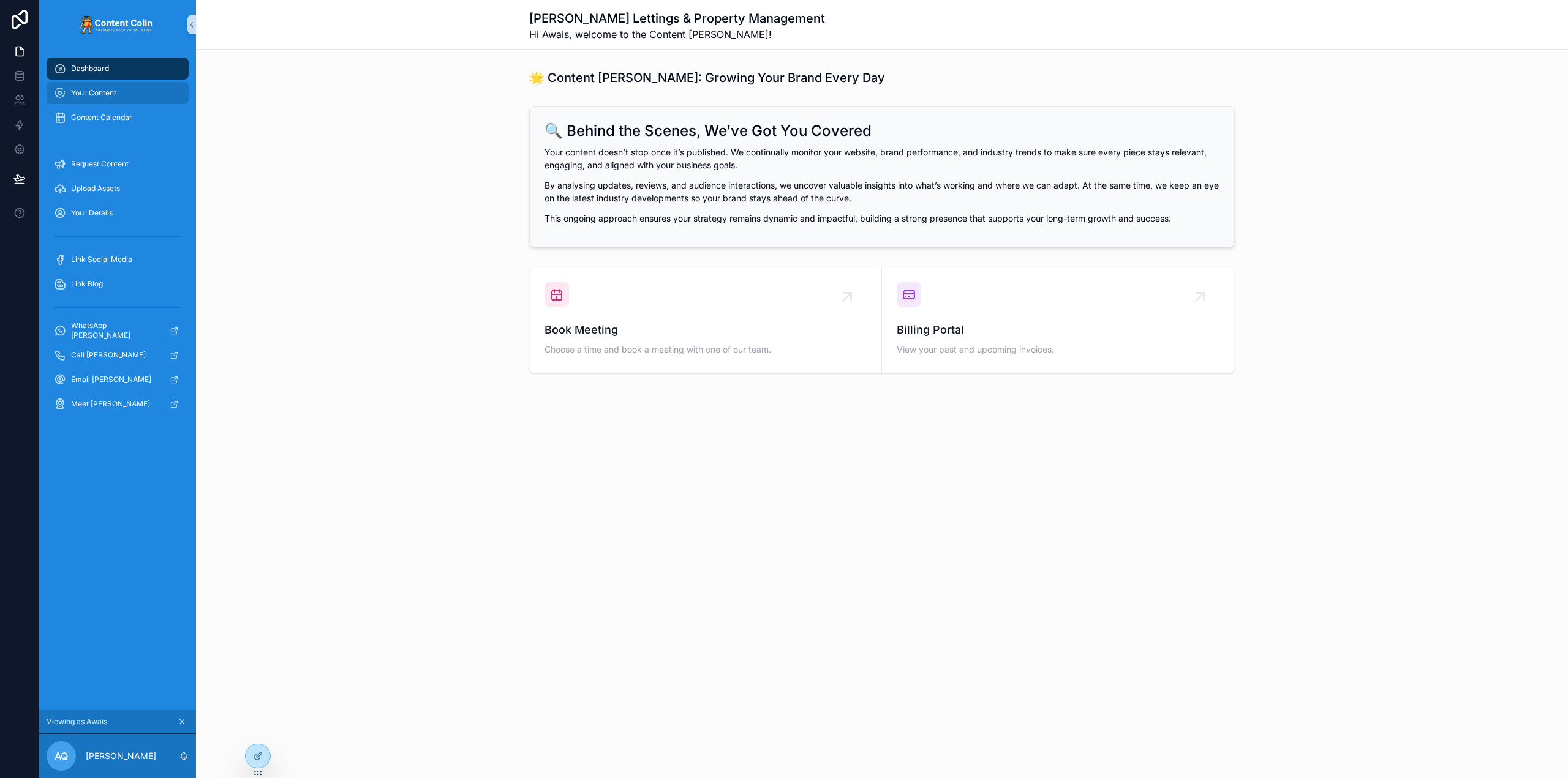
click at [106, 93] on span "Your Content" at bounding box center [93, 93] width 45 height 10
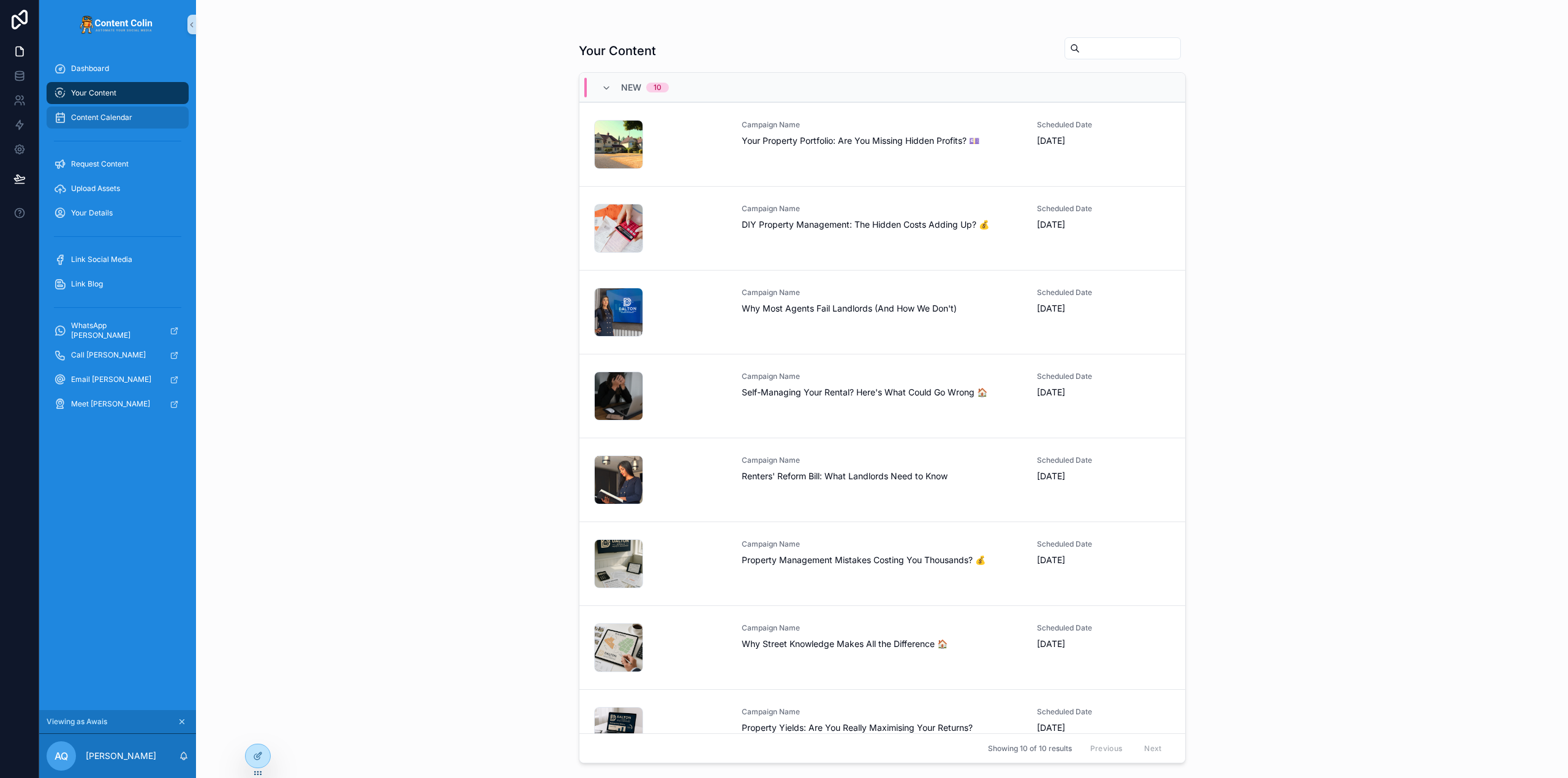
click at [136, 125] on div "Content Calendar" at bounding box center [118, 118] width 127 height 20
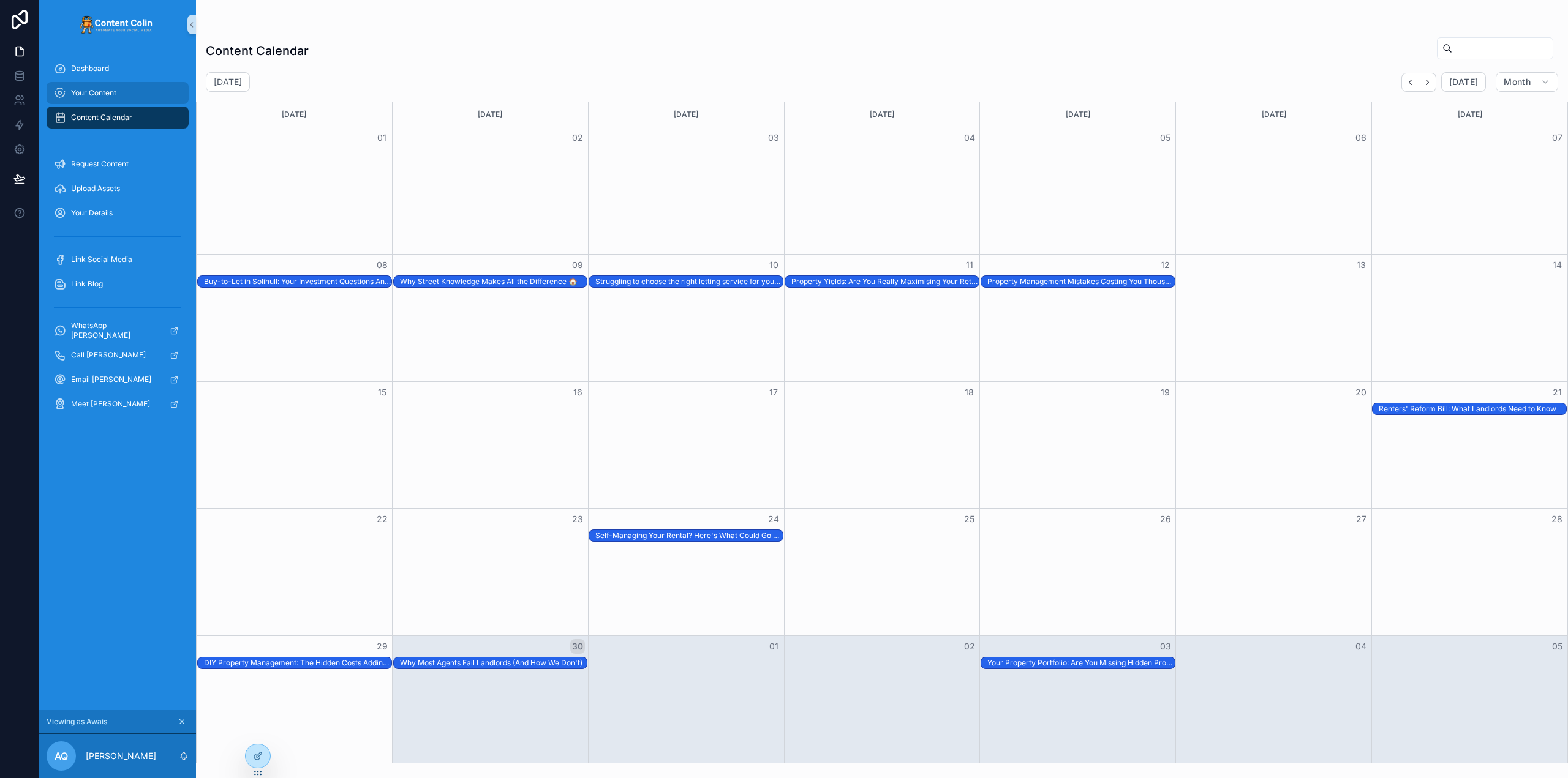
click at [128, 89] on div "Your Content" at bounding box center [118, 93] width 127 height 20
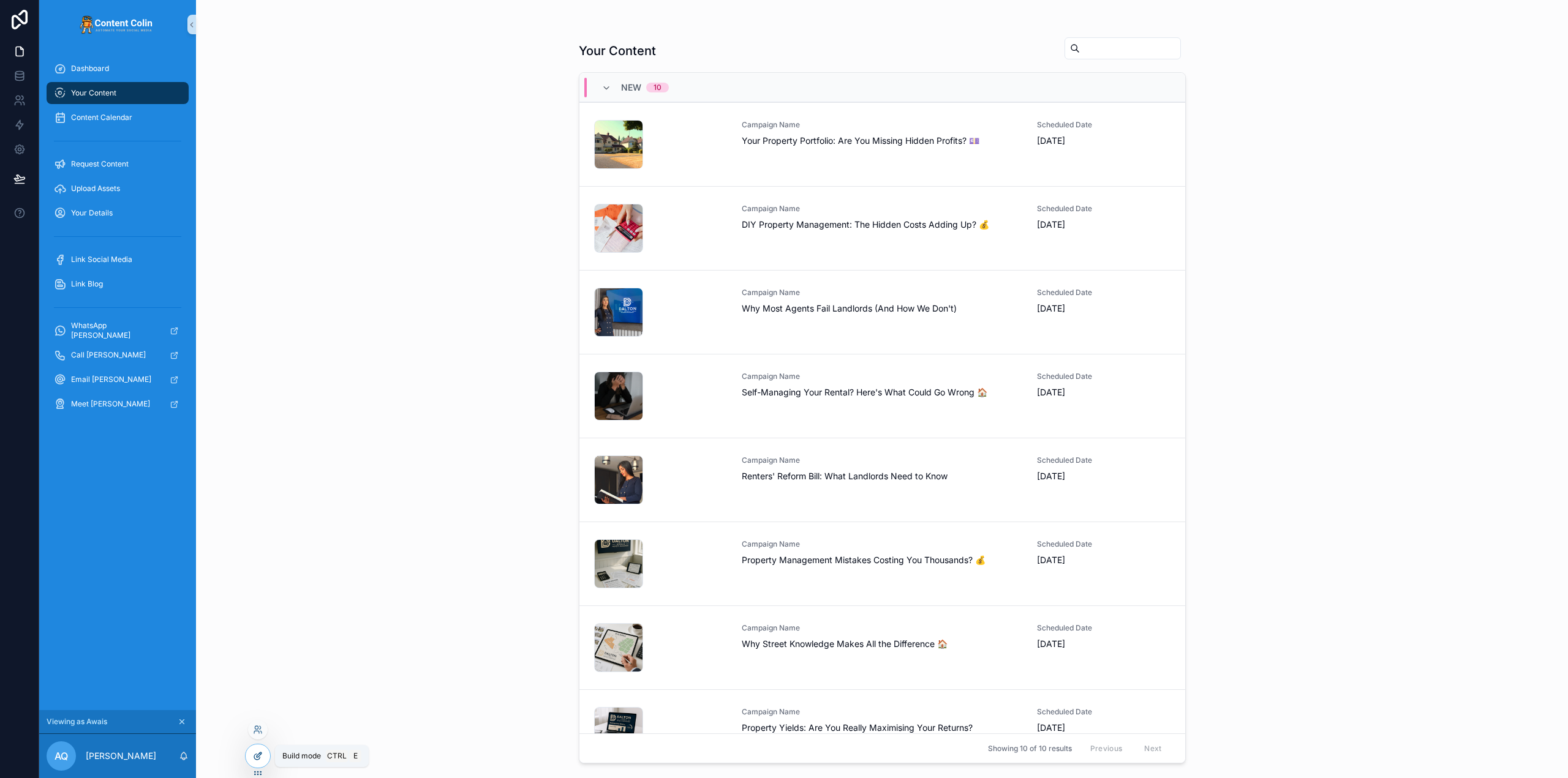
click at [256, 755] on icon at bounding box center [258, 756] width 10 height 10
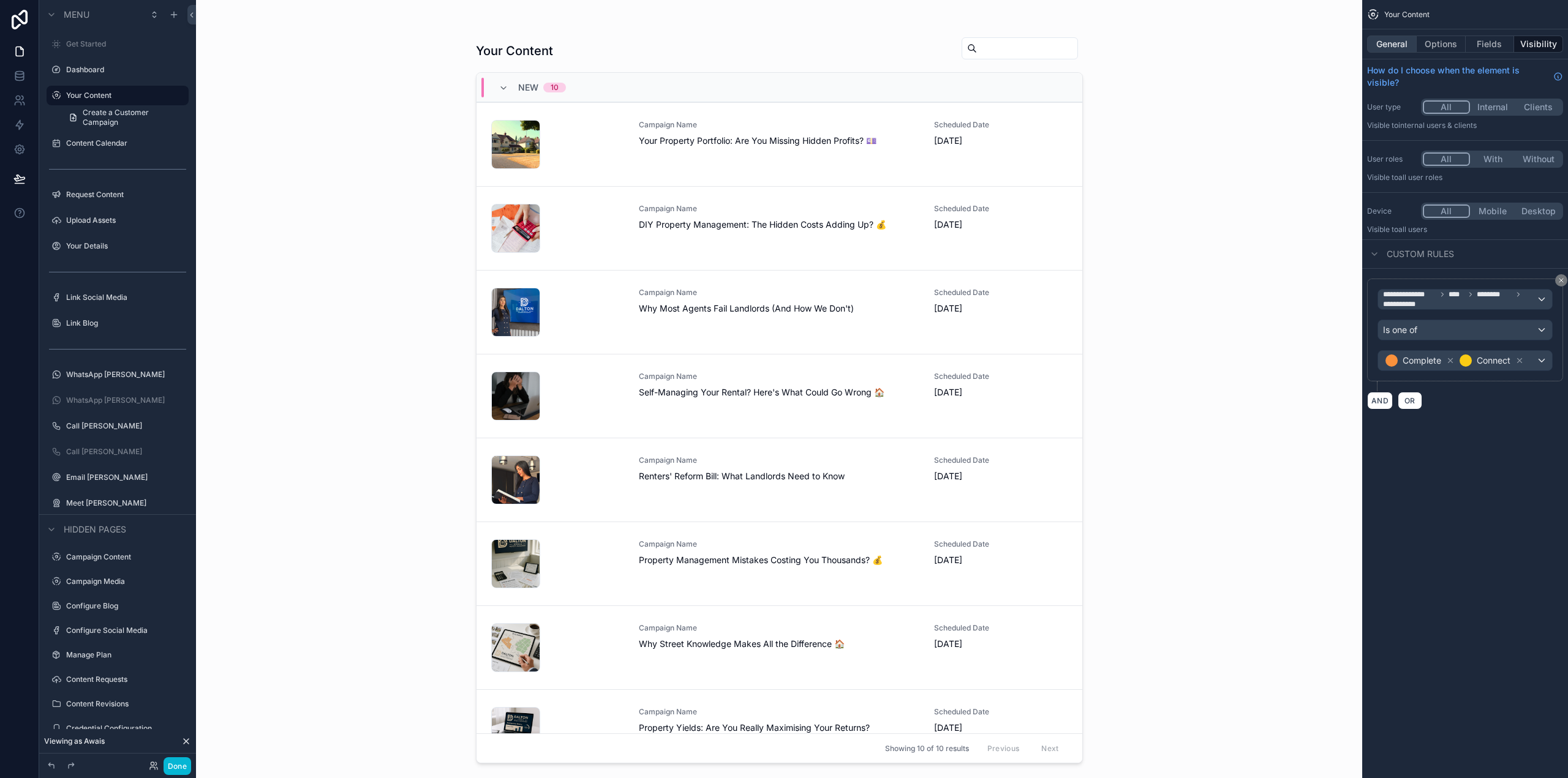
click at [1388, 45] on button "General" at bounding box center [1392, 43] width 50 height 17
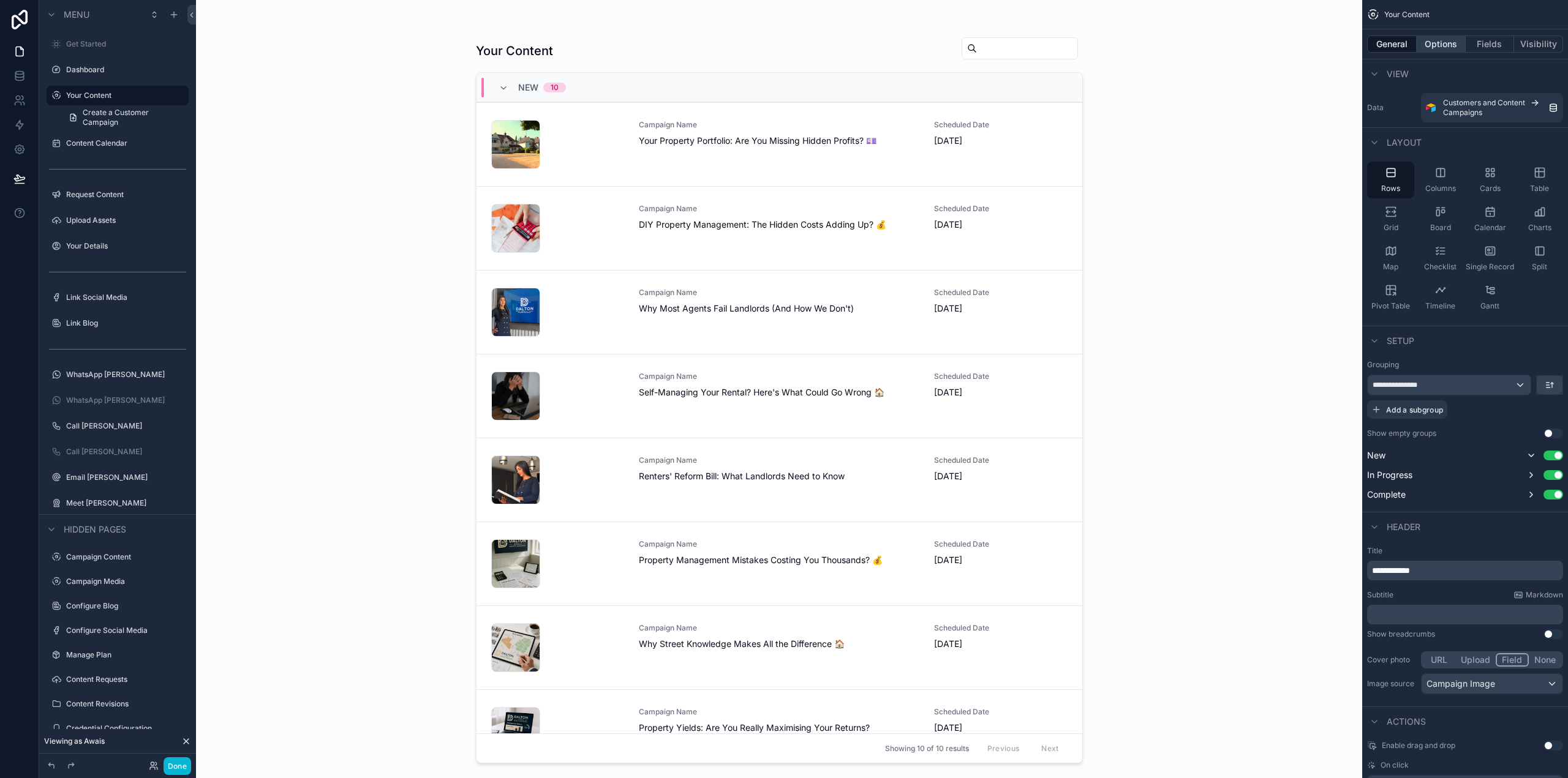
click at [1444, 39] on button "Options" at bounding box center [1441, 43] width 49 height 17
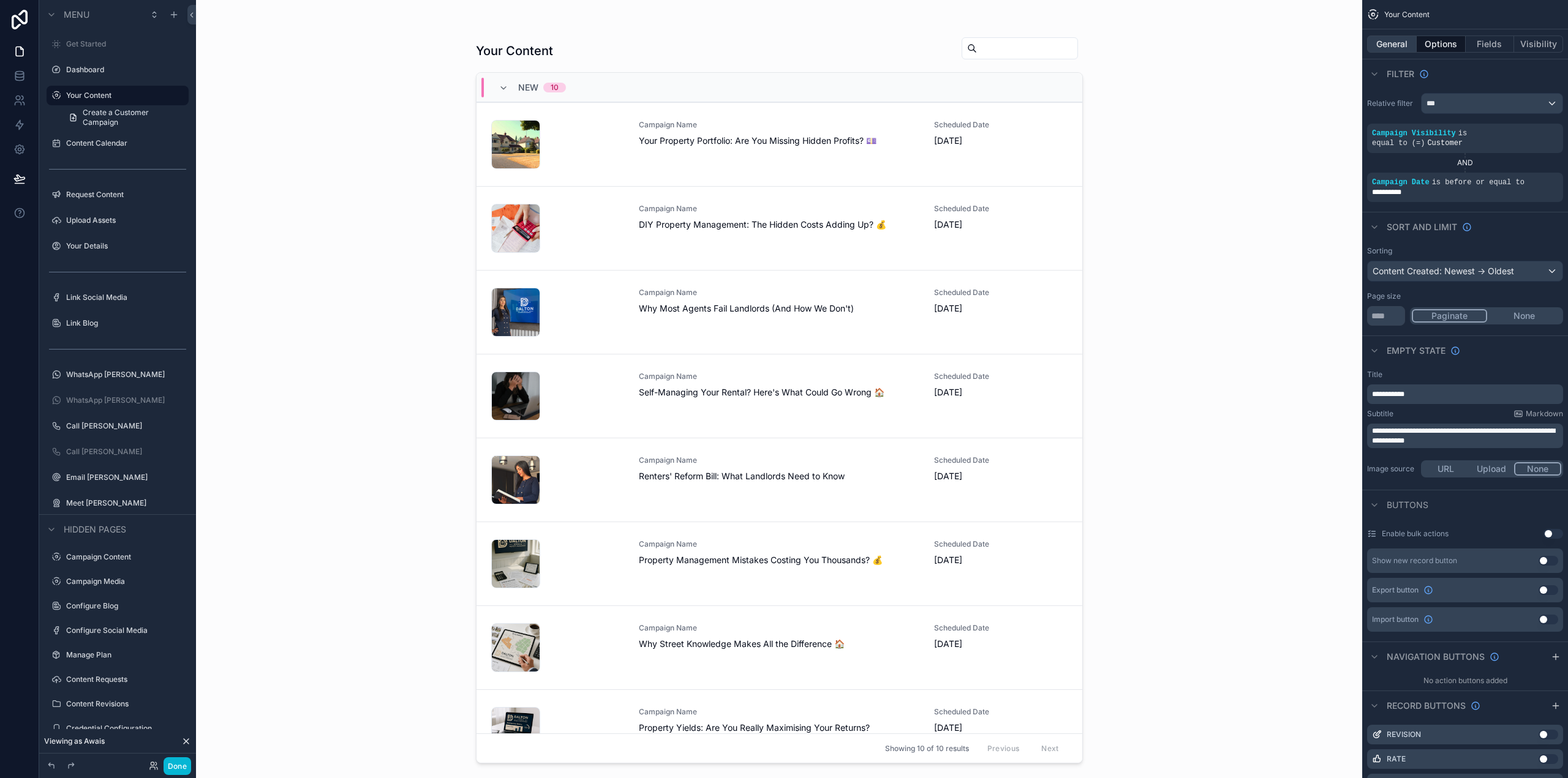
click at [1389, 45] on button "General" at bounding box center [1392, 43] width 50 height 17
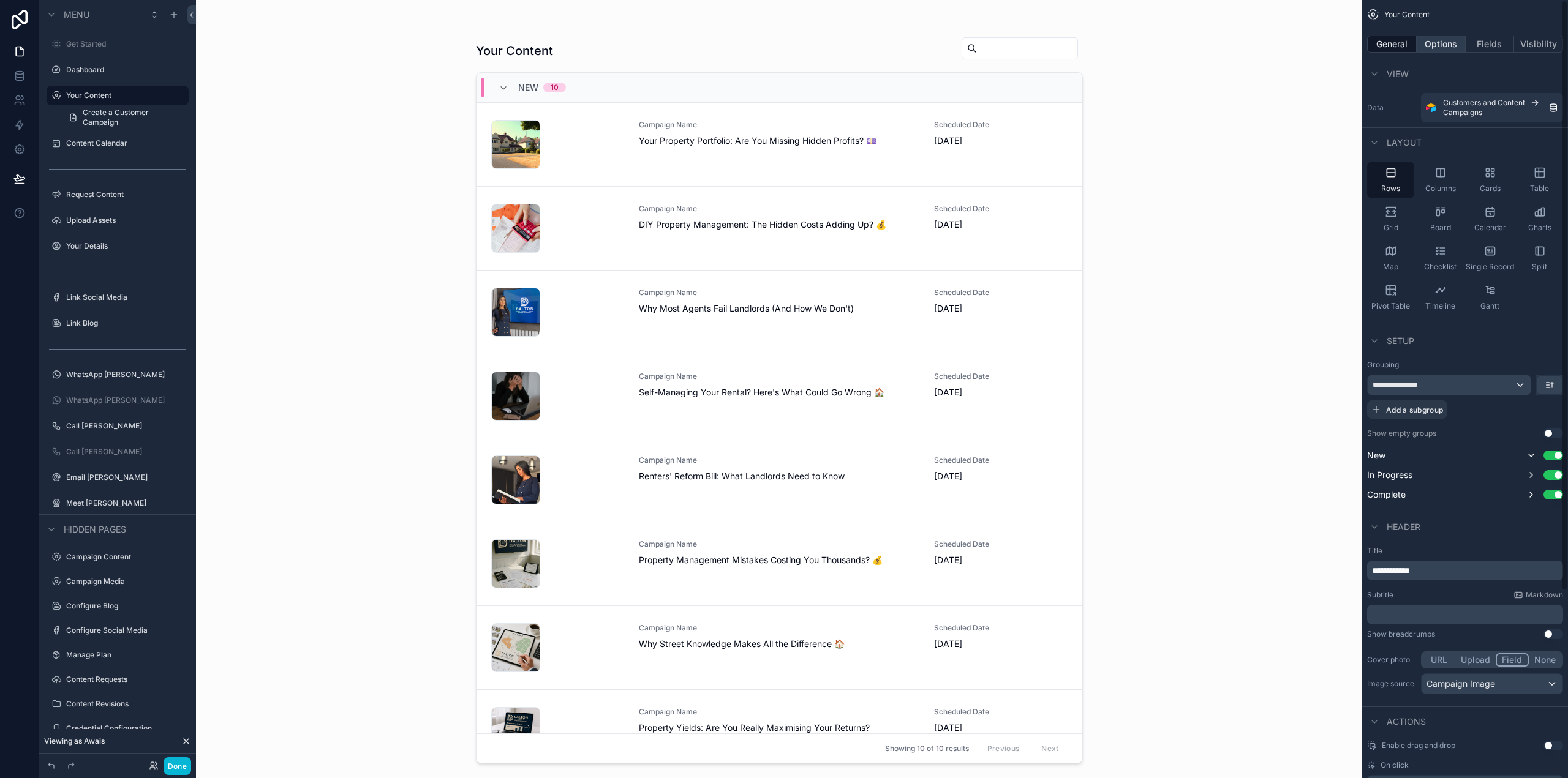
click at [1441, 46] on button "Options" at bounding box center [1441, 43] width 49 height 17
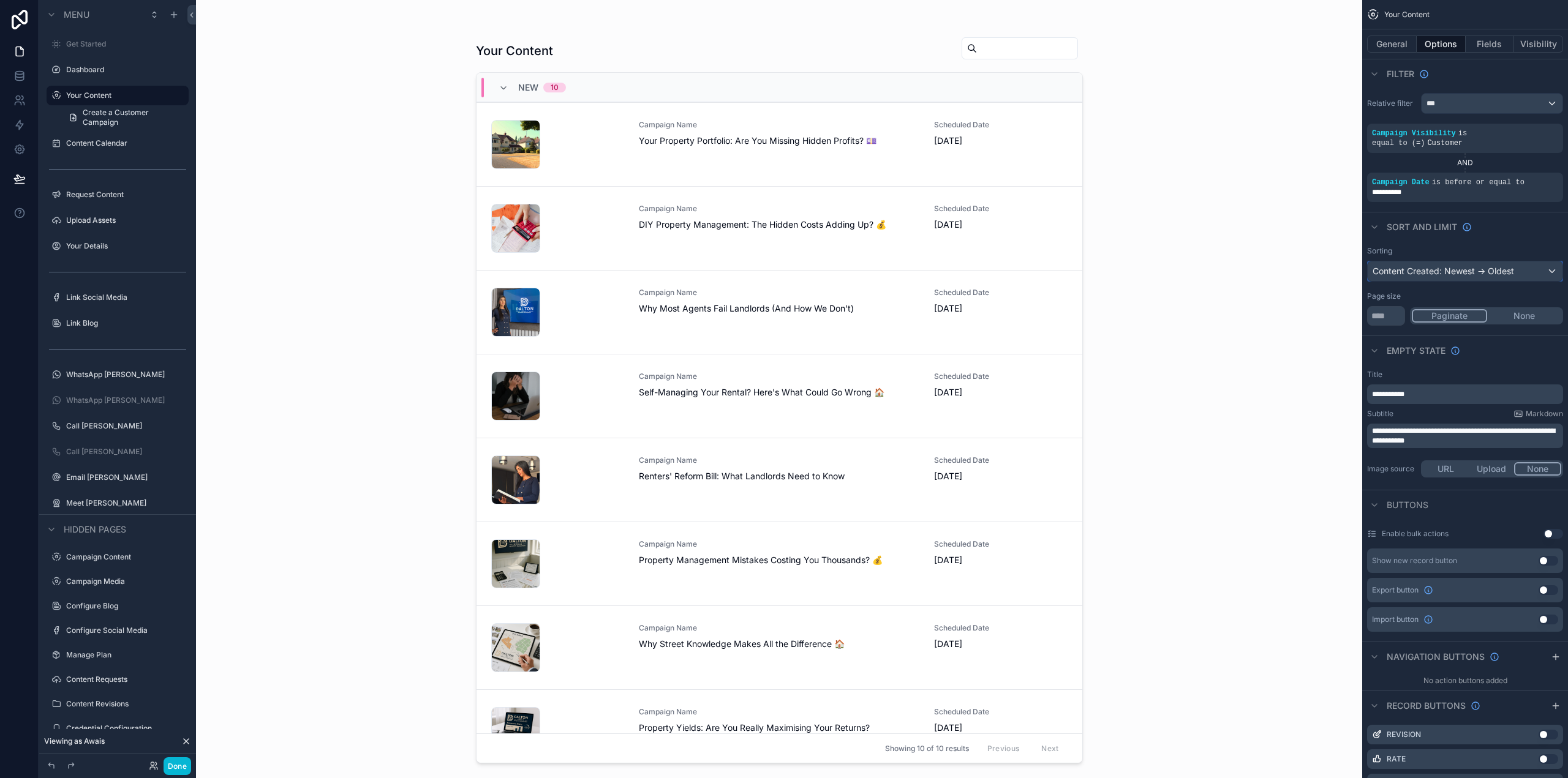
click at [1472, 261] on div "Content Created: Newest -> Oldest" at bounding box center [1465, 271] width 194 height 20
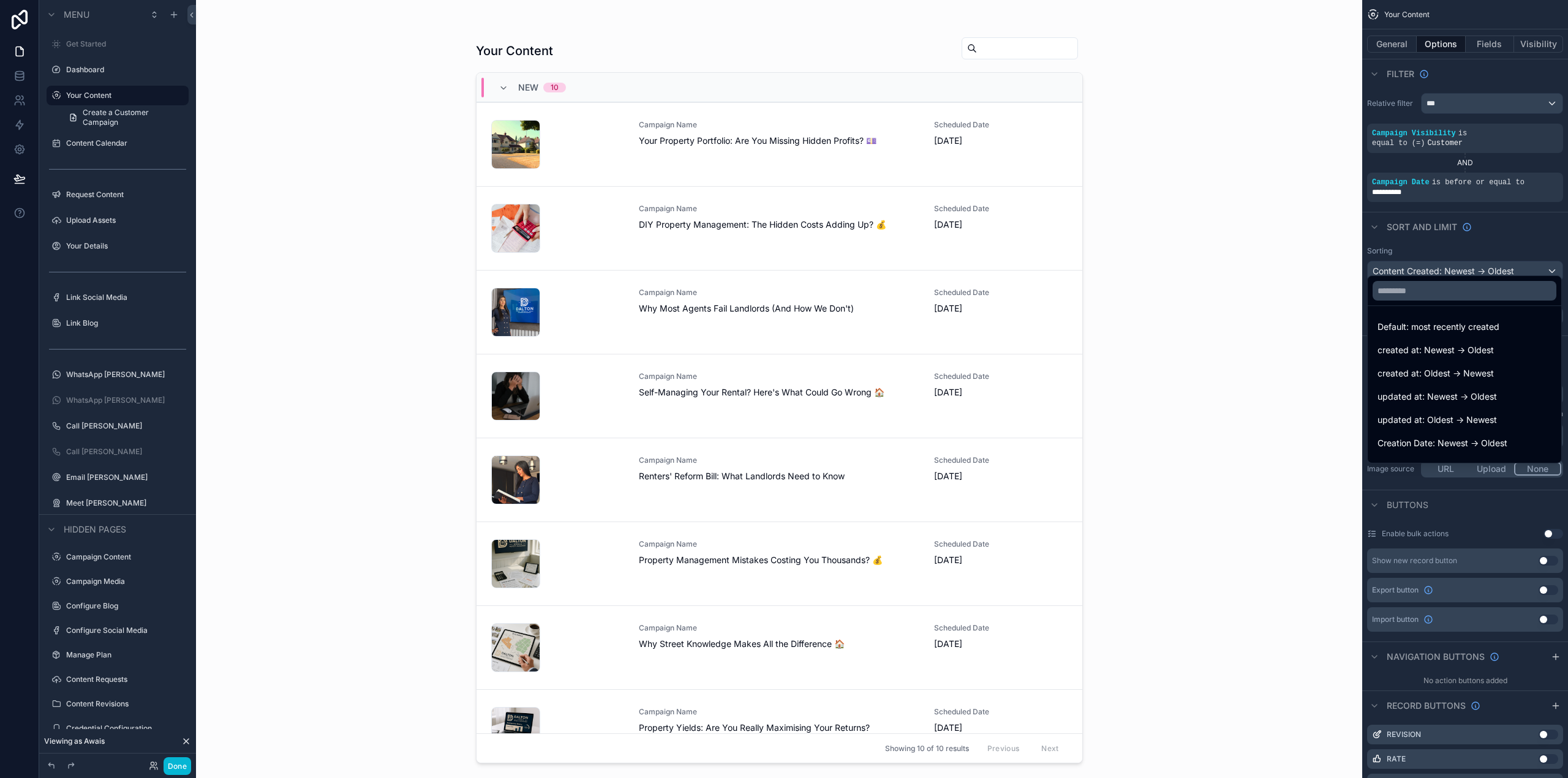
click at [1472, 256] on div "scrollable content" at bounding box center [784, 389] width 1568 height 778
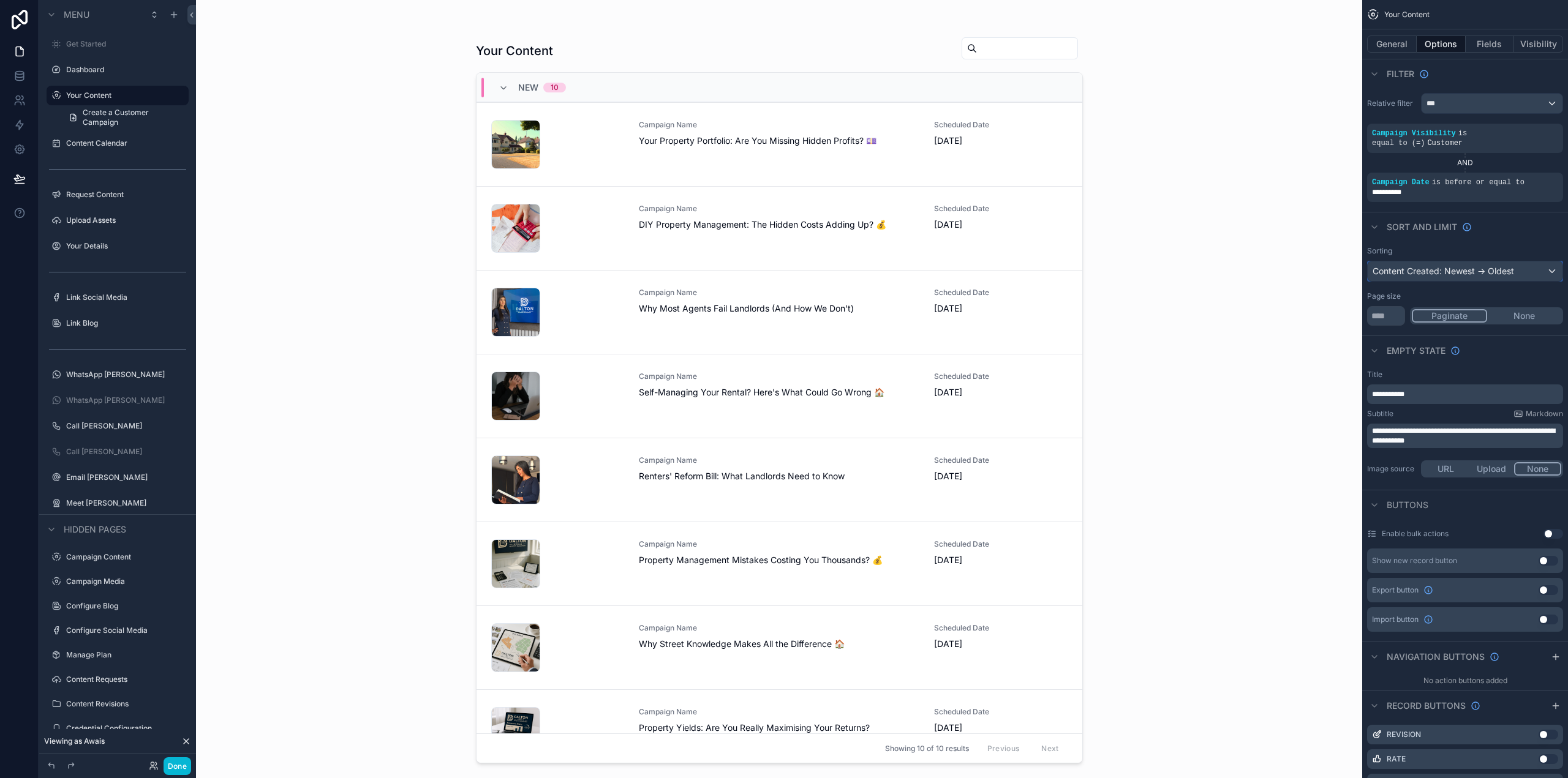
click at [1472, 261] on div "Content Created: Newest -> Oldest" at bounding box center [1465, 271] width 194 height 20
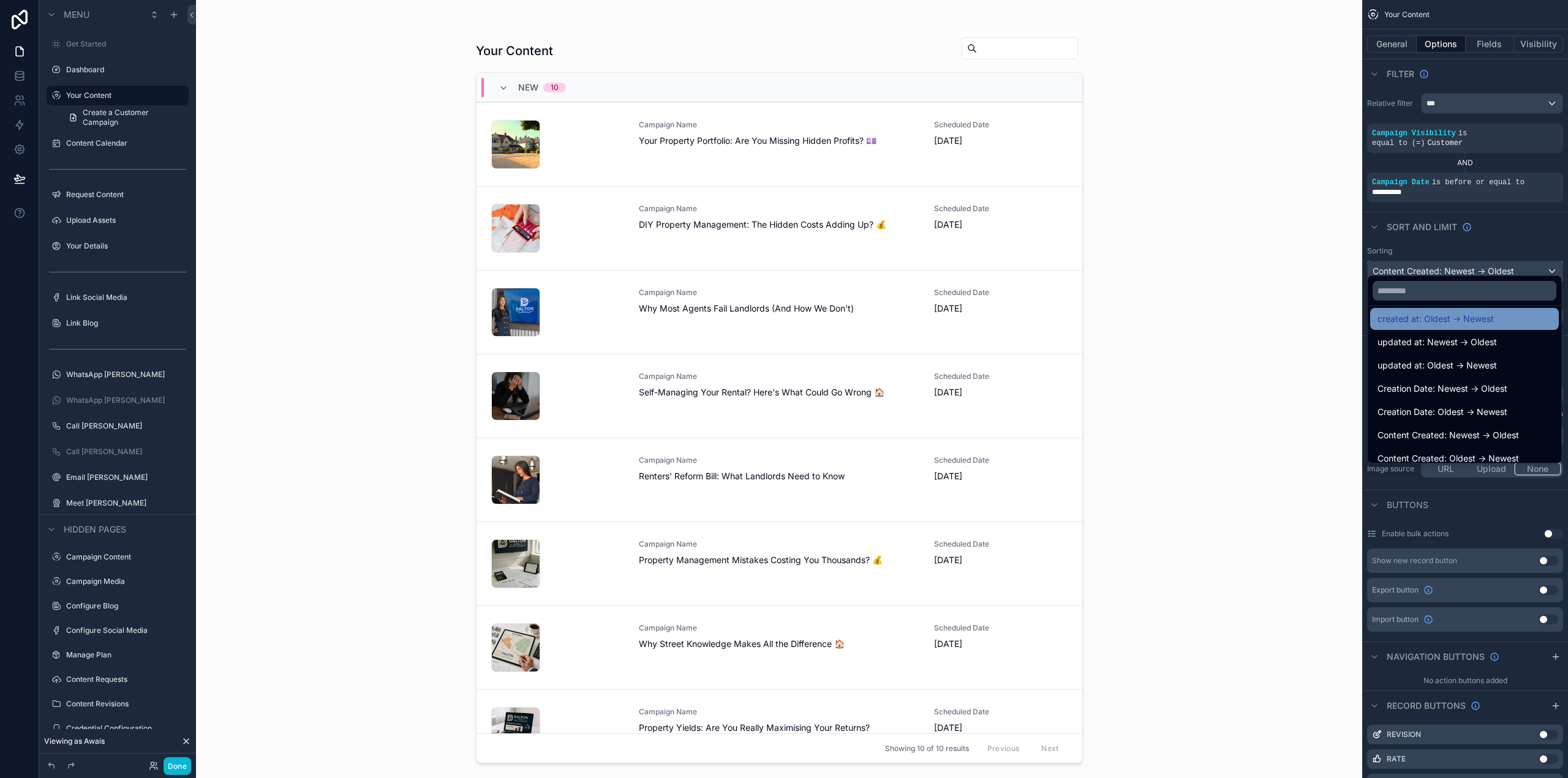
scroll to position [61, 0]
click at [1431, 288] on input "text" at bounding box center [1464, 291] width 184 height 20
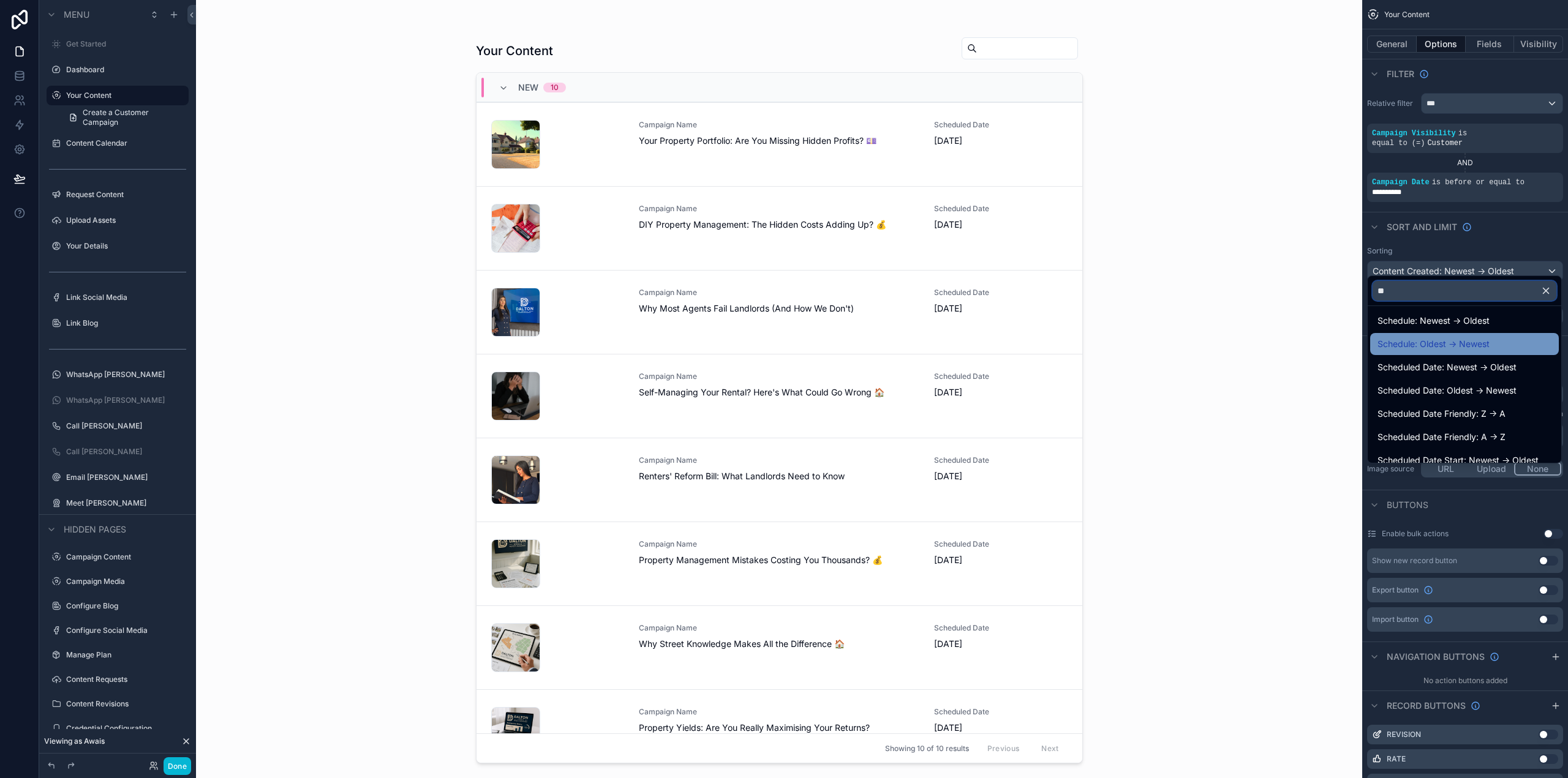
scroll to position [0, 0]
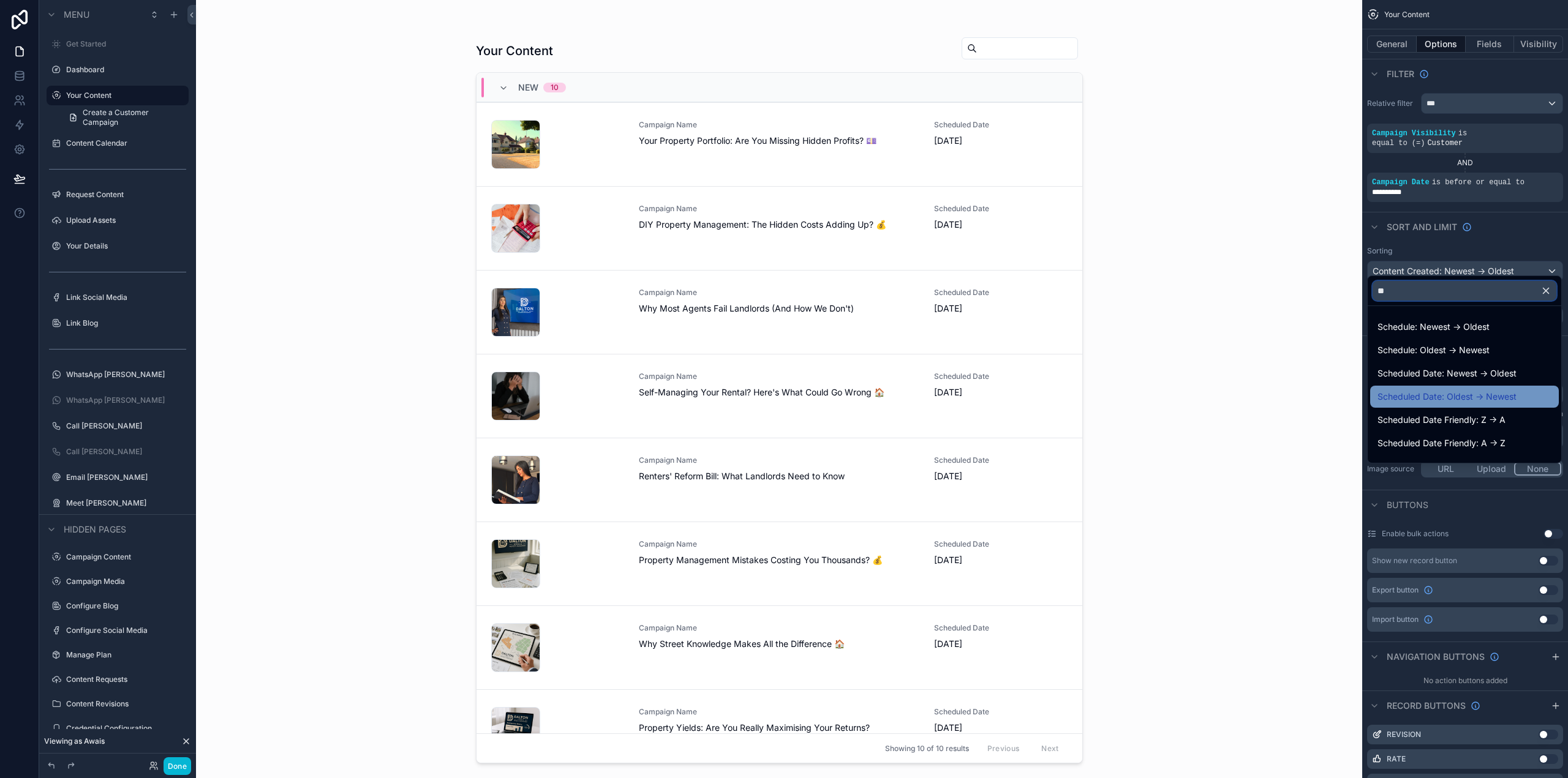
type input "**"
click at [1503, 395] on span "Scheduled Date: Oldest -> Newest" at bounding box center [1447, 397] width 139 height 15
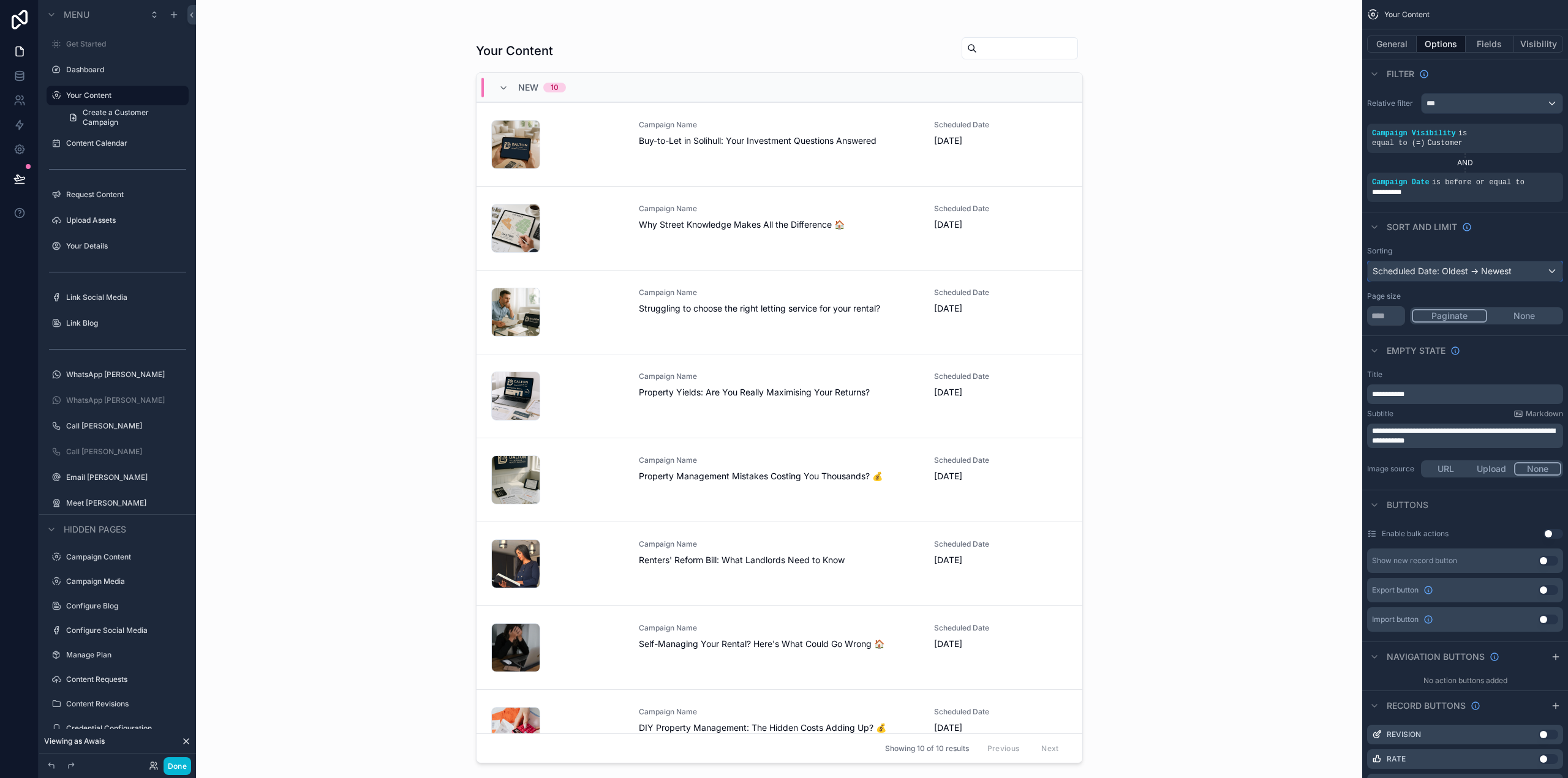
click at [1463, 265] on div "Scheduled Date: Oldest -> Newest" at bounding box center [1465, 271] width 194 height 20
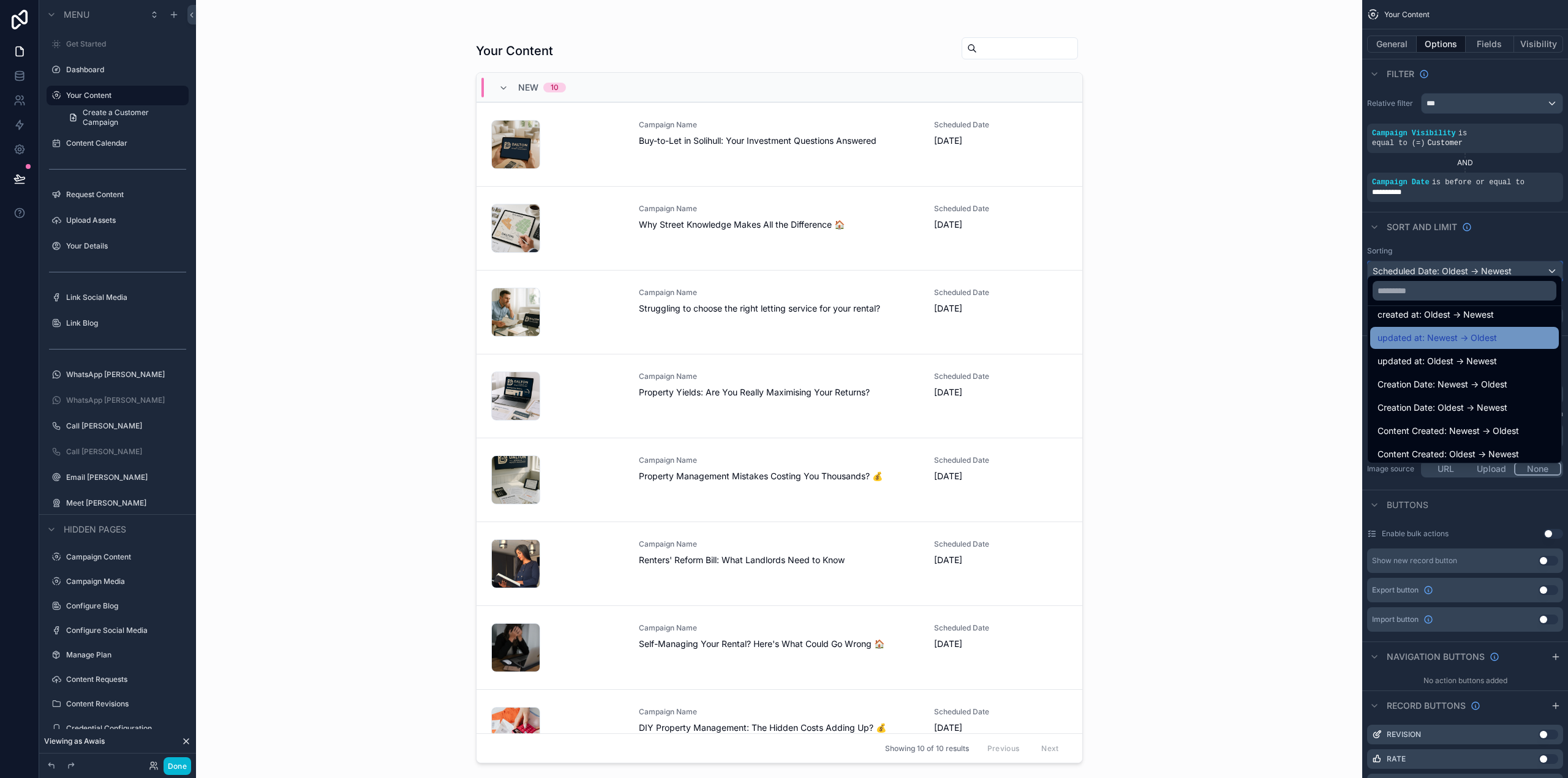
scroll to position [61, 0]
click at [1446, 283] on input "text" at bounding box center [1464, 291] width 184 height 20
type input "*****"
click at [1467, 315] on span "Scheduled Date: Newest -> Oldest" at bounding box center [1447, 312] width 139 height 15
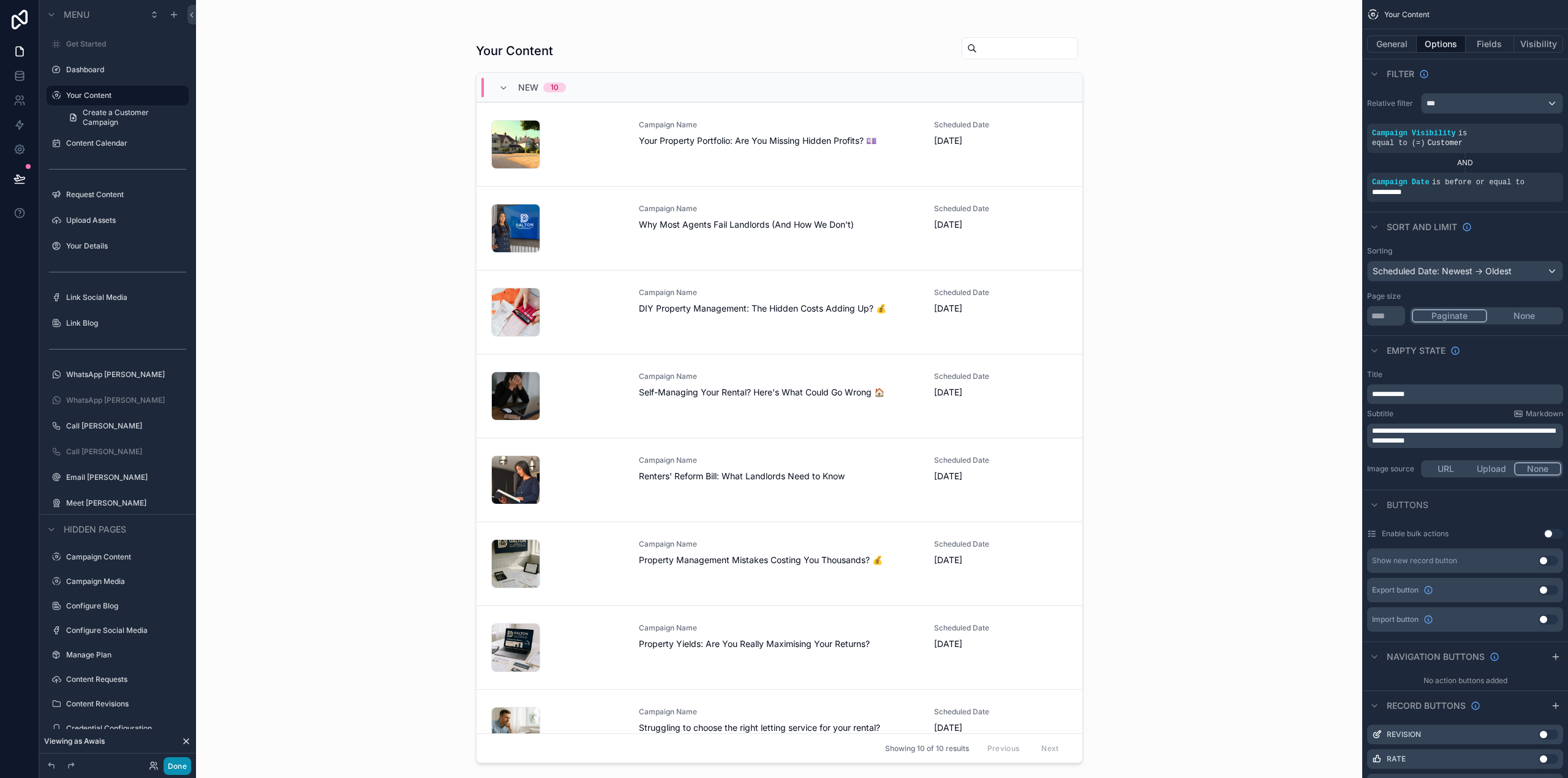
click at [180, 764] on button "Done" at bounding box center [177, 767] width 28 height 18
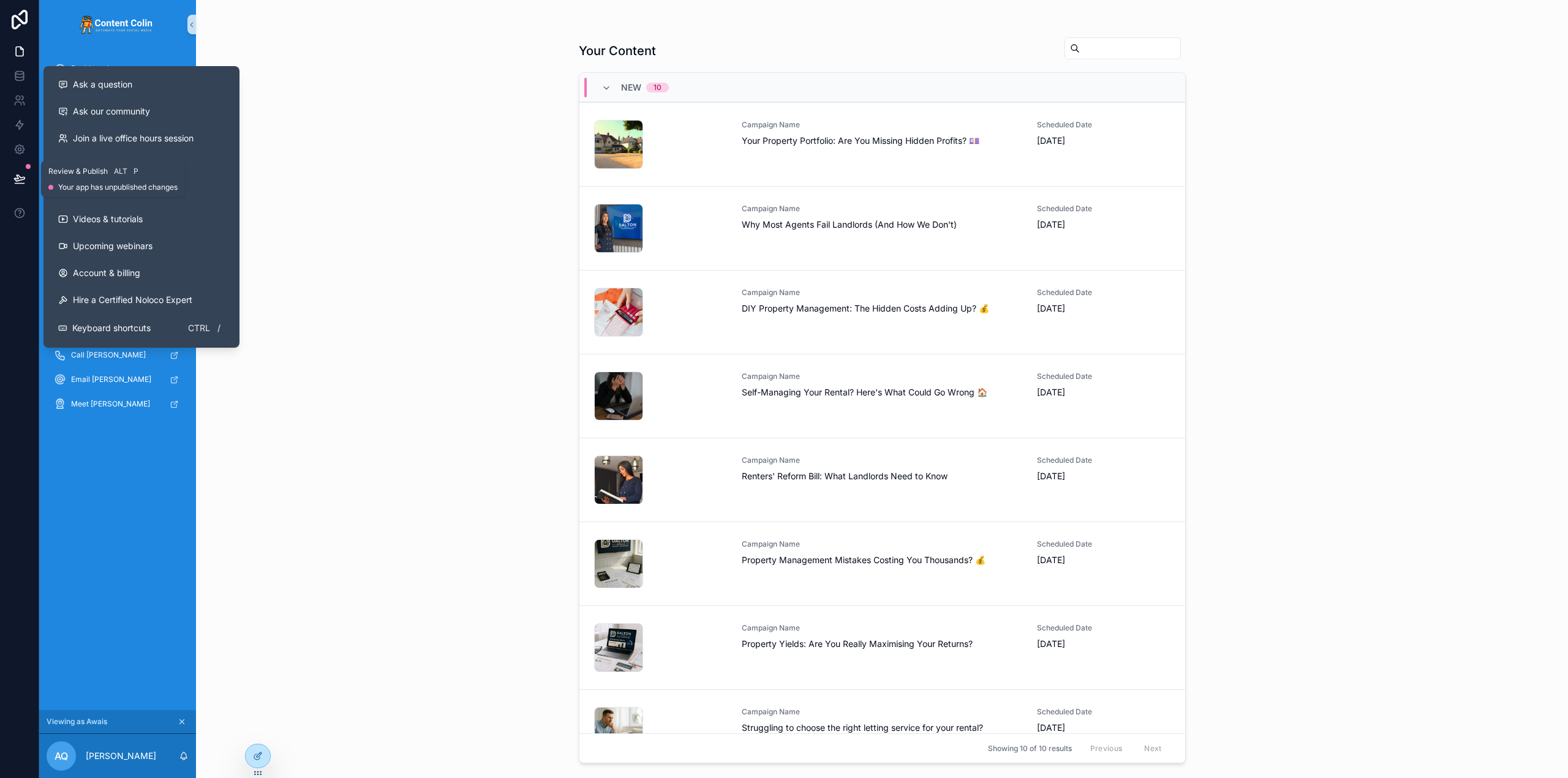
click at [16, 175] on icon at bounding box center [19, 178] width 12 height 12
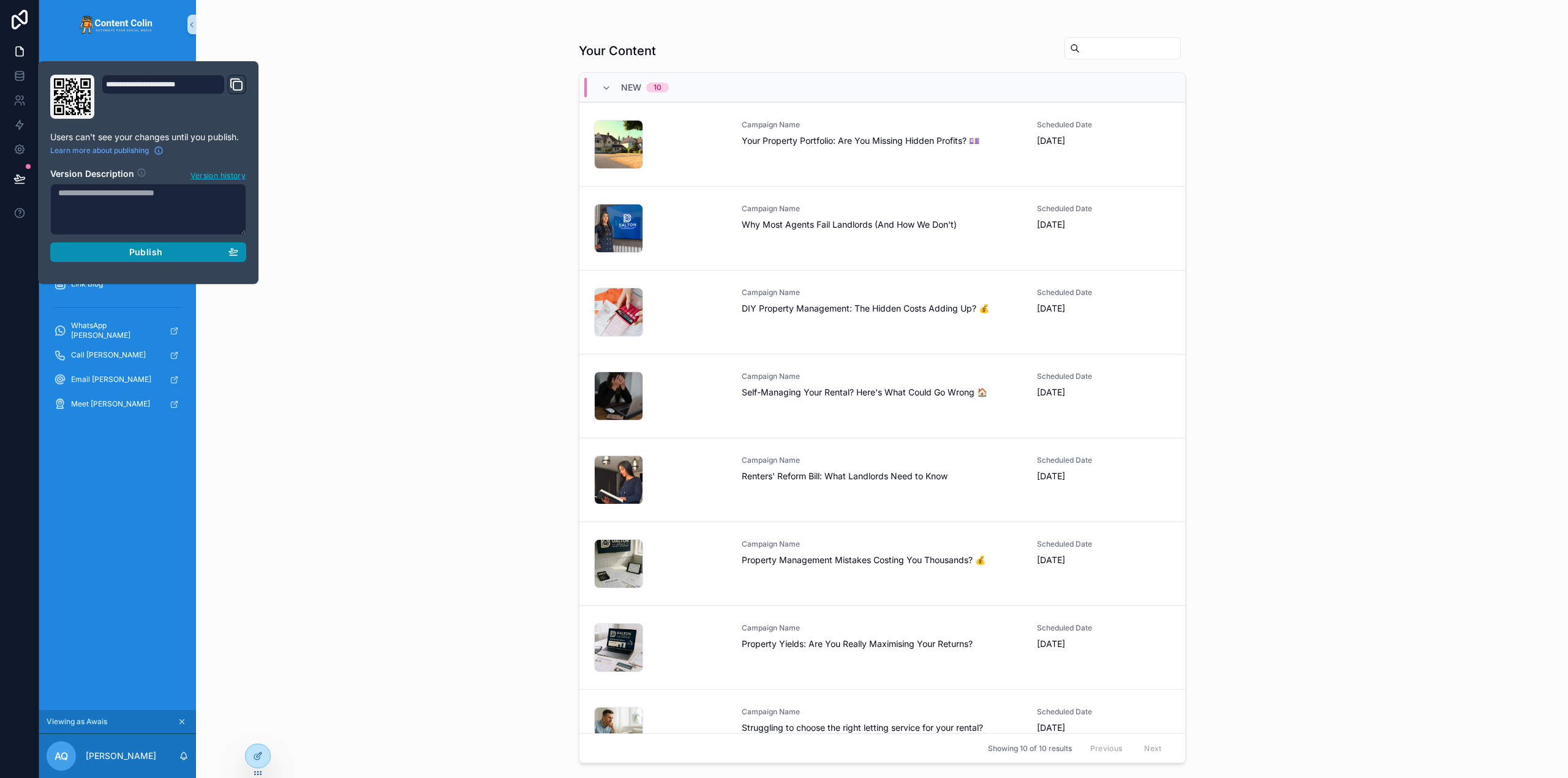
click at [167, 253] on div "Publish" at bounding box center [148, 251] width 180 height 11
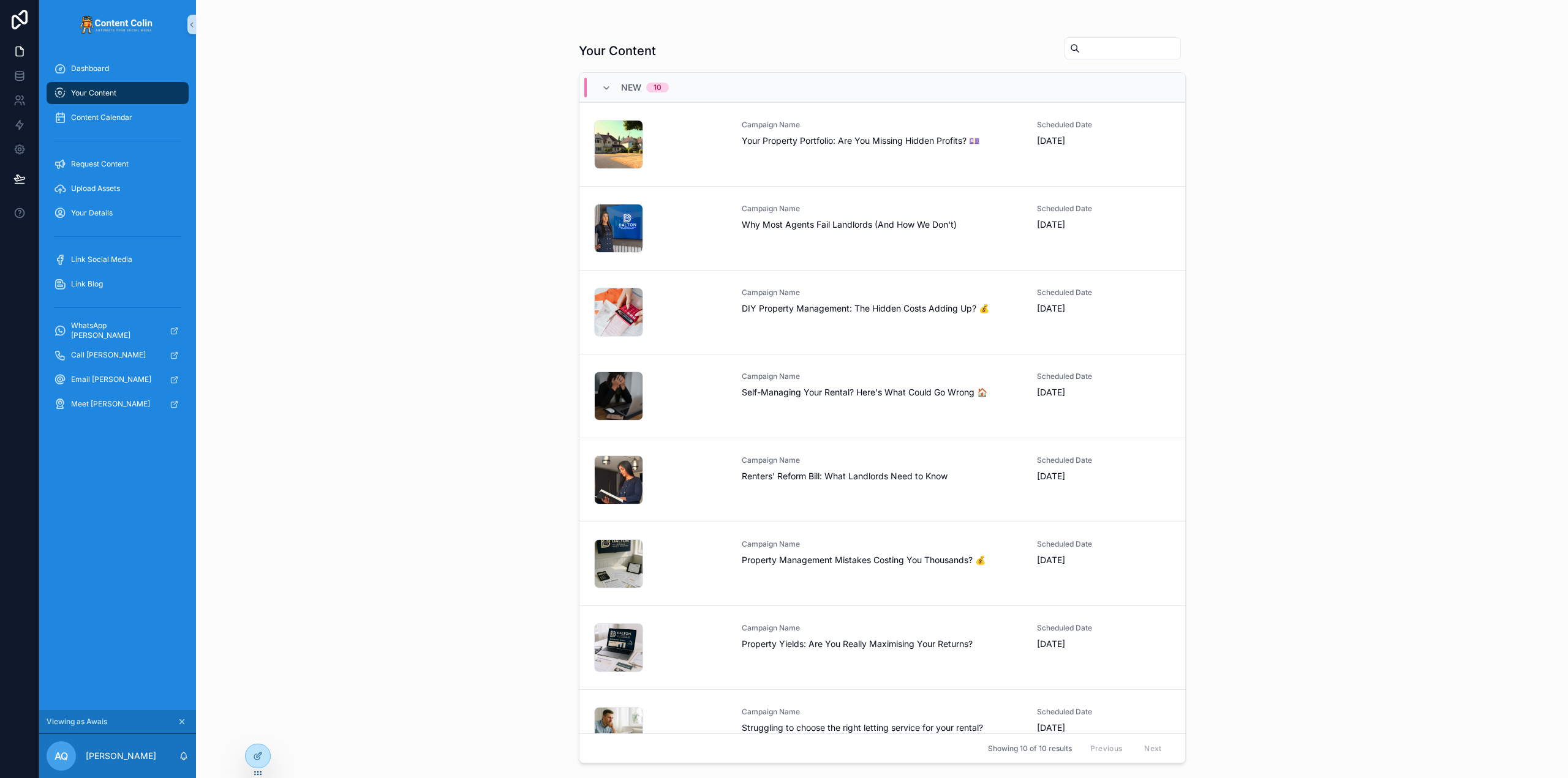
click at [357, 393] on div "Your Content New 10 daltonlettingspropertymanagement-1758107613 .png Campaign N…" at bounding box center [882, 389] width 1372 height 778
click at [867, 401] on div "Campaign Name Self-Managing Your Rental? Here's What Could Go Wrong 🏠" at bounding box center [882, 396] width 281 height 49
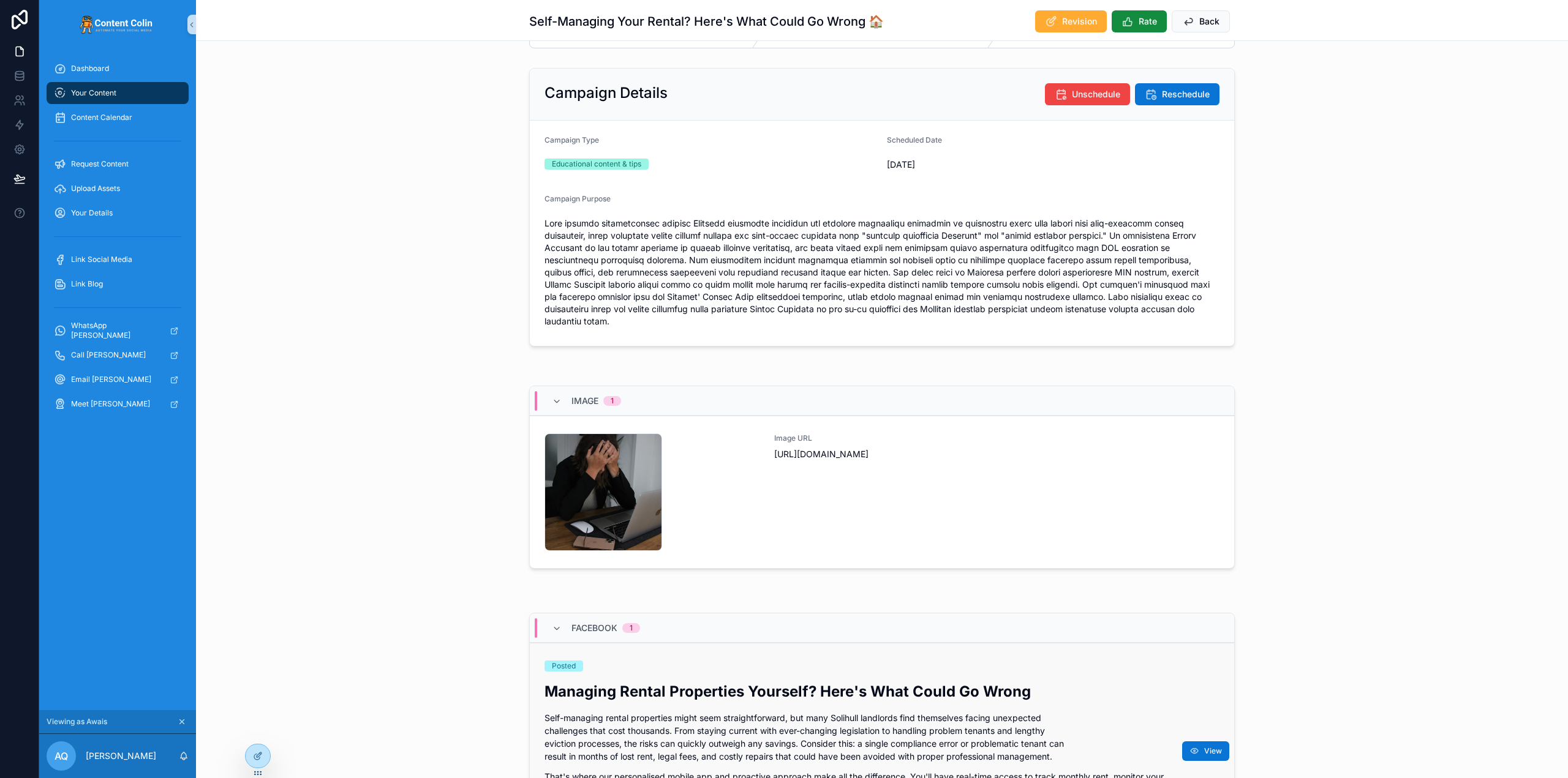
scroll to position [306, 0]
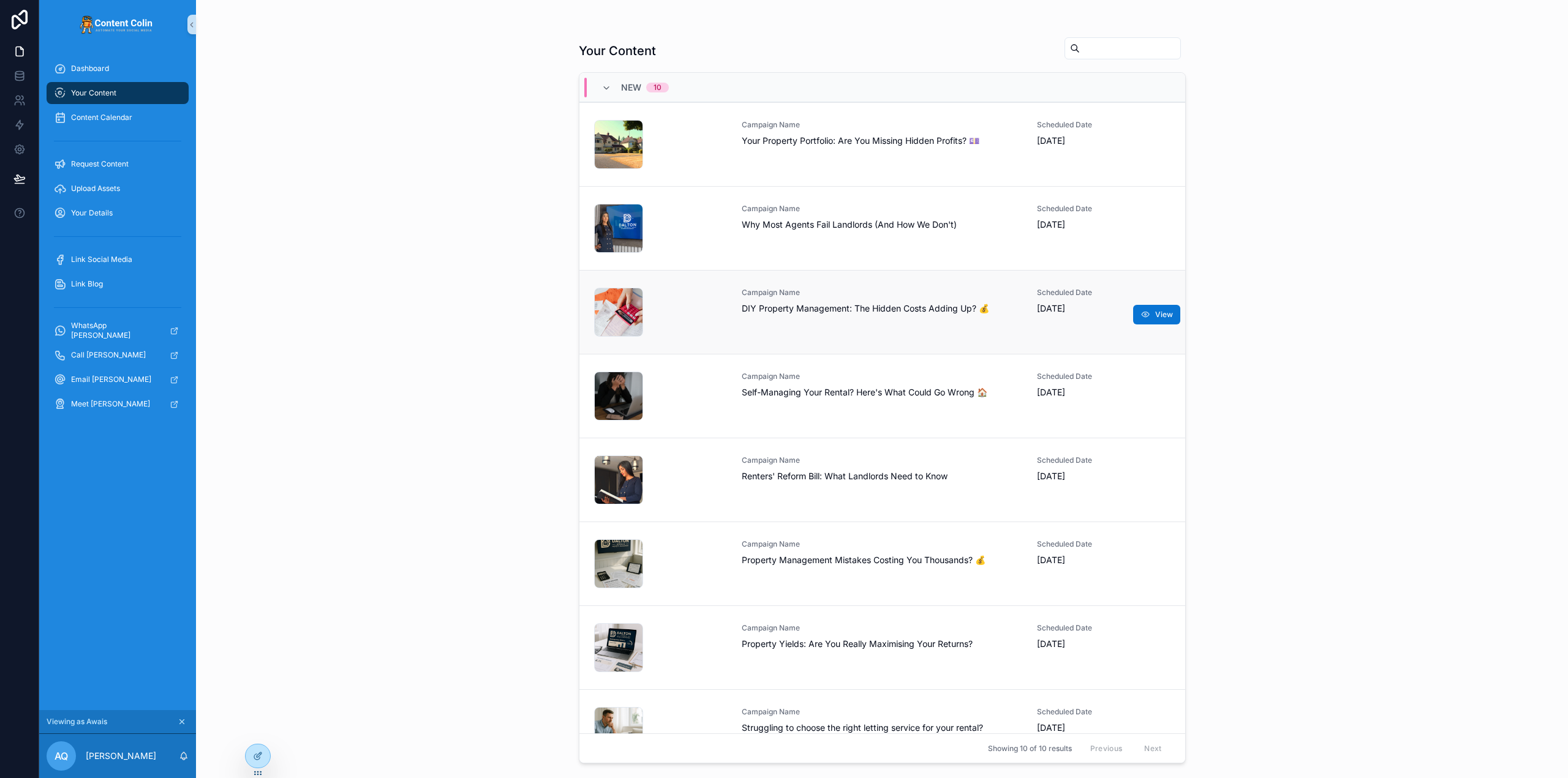
click at [817, 310] on span "DIY Property Management: The Hidden Costs Adding Up? 💰" at bounding box center [882, 308] width 281 height 12
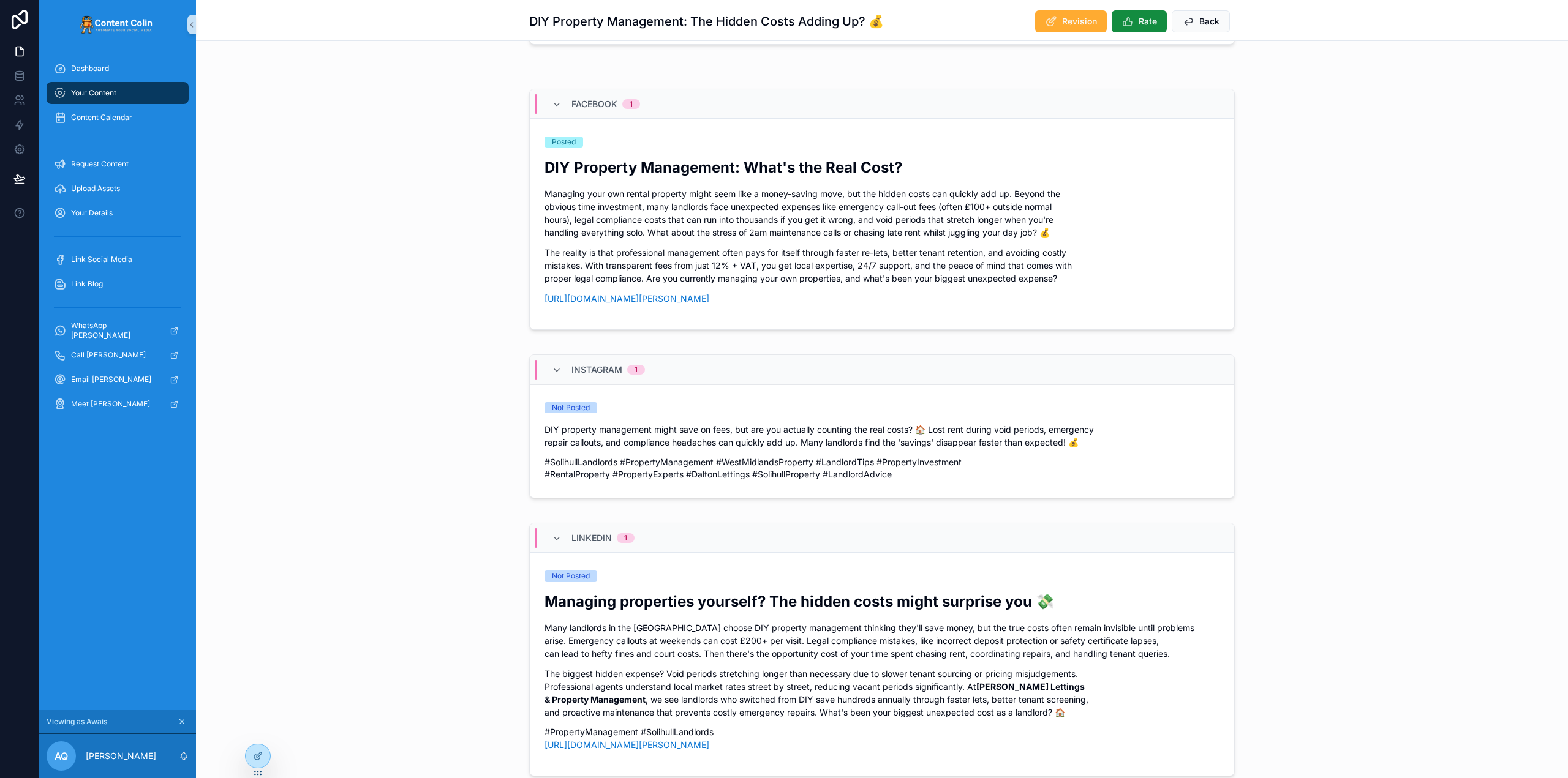
scroll to position [612, 0]
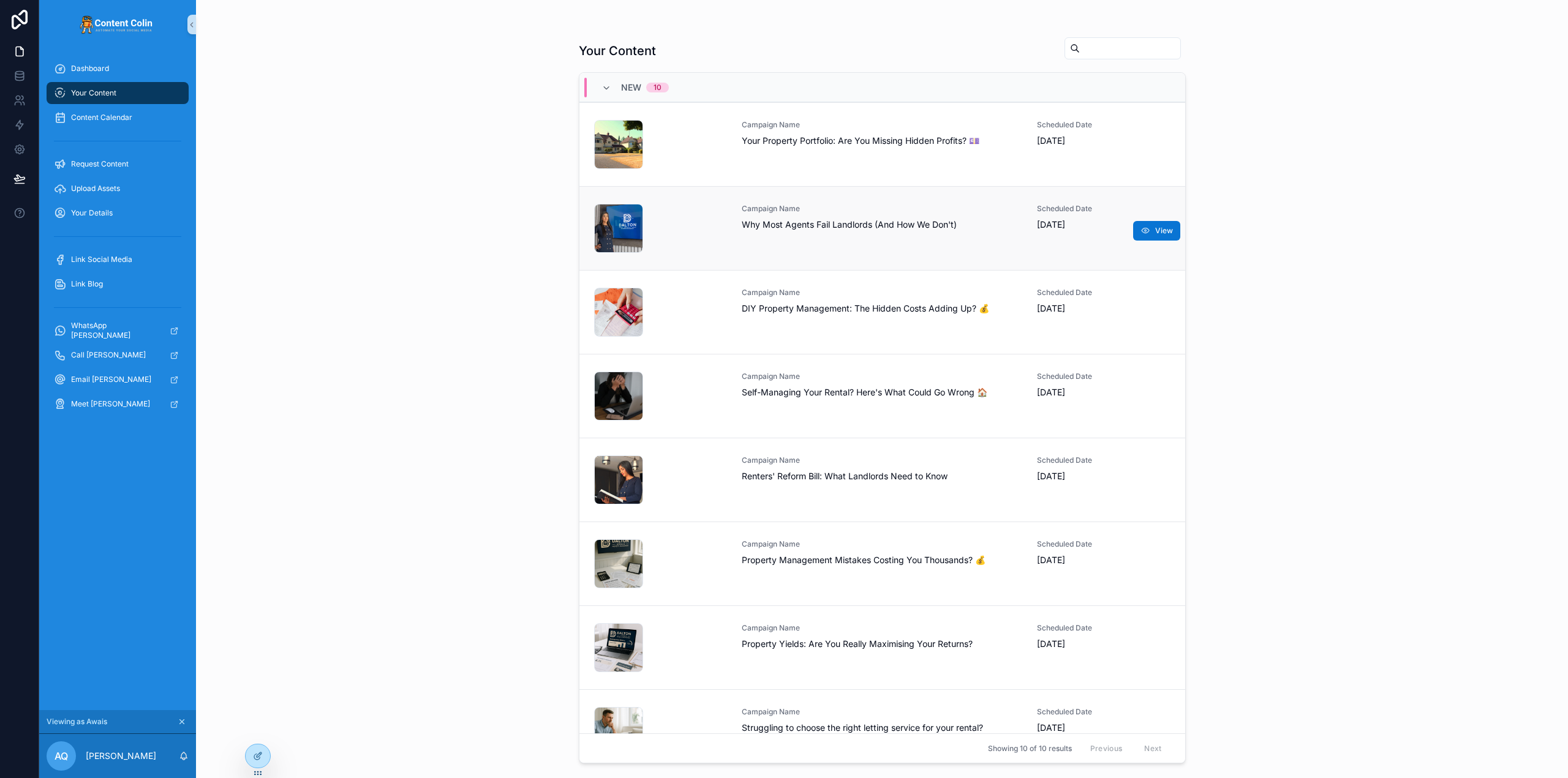
click at [819, 240] on div "Campaign Name Why Most Agents Fail Landlords (And How We Don't)" at bounding box center [882, 229] width 281 height 49
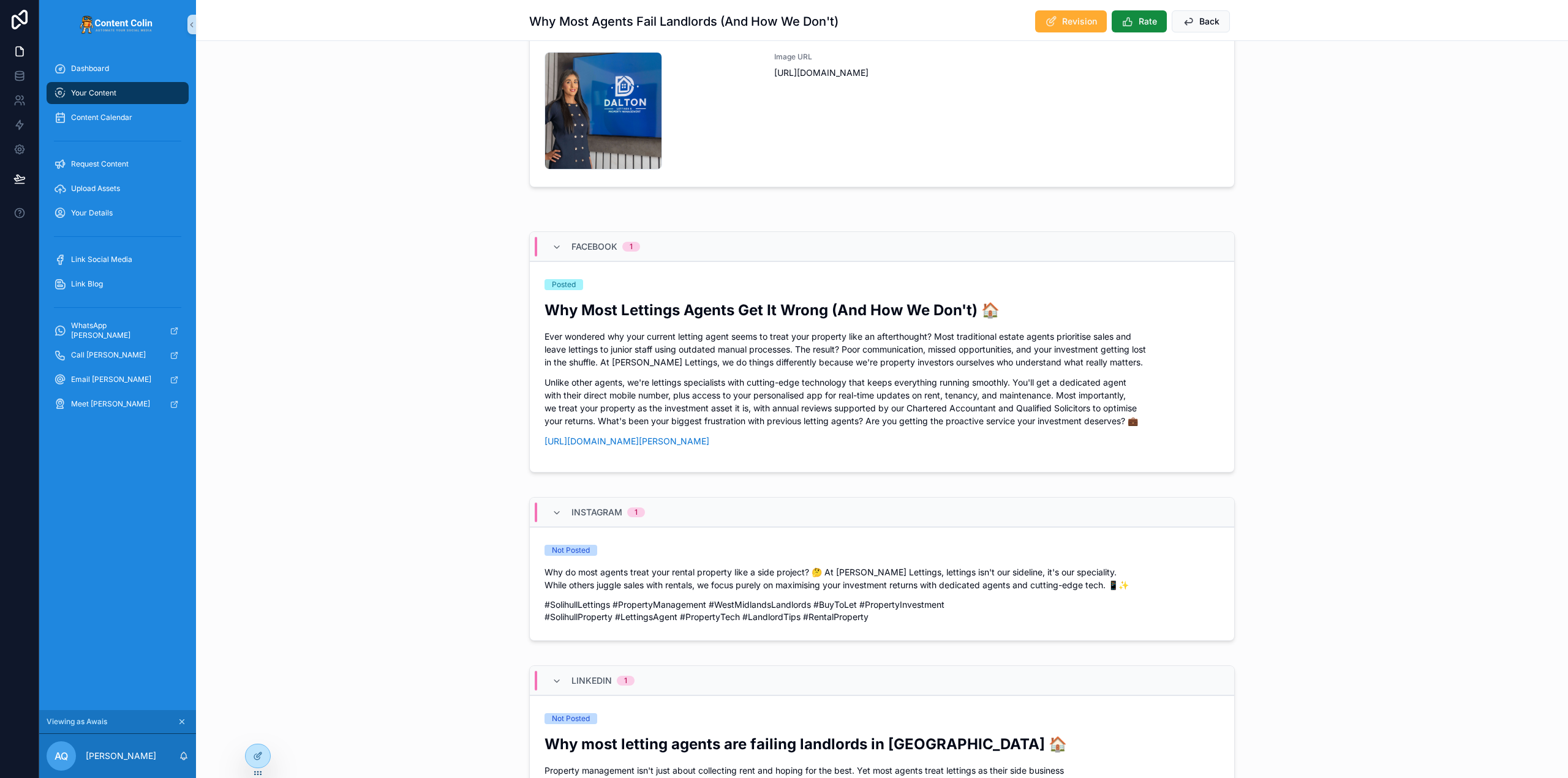
scroll to position [429, 0]
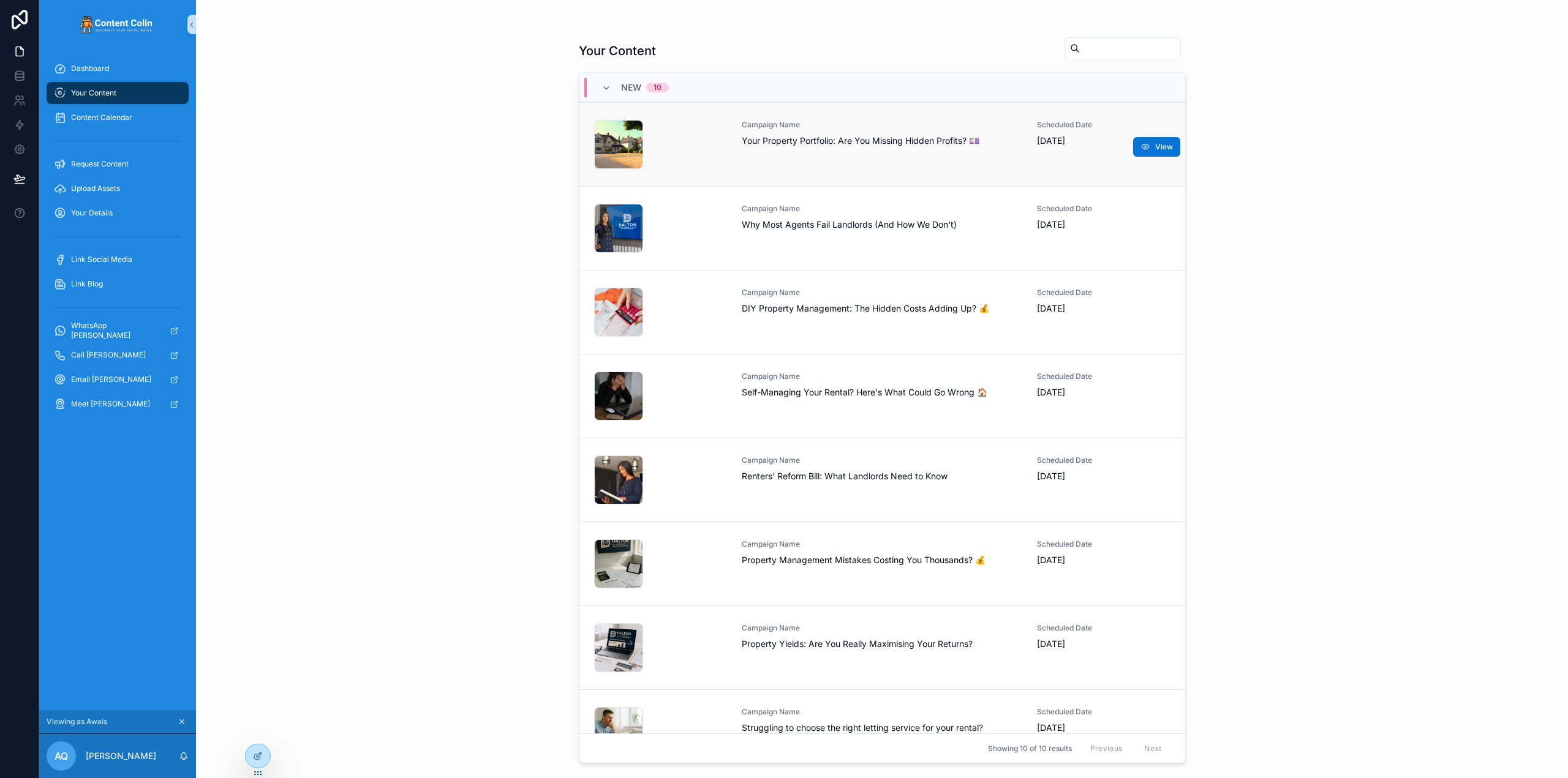
click at [775, 138] on span "Your Property Portfolio: Are You Missing Hidden Profits? 💷" at bounding box center [882, 140] width 281 height 12
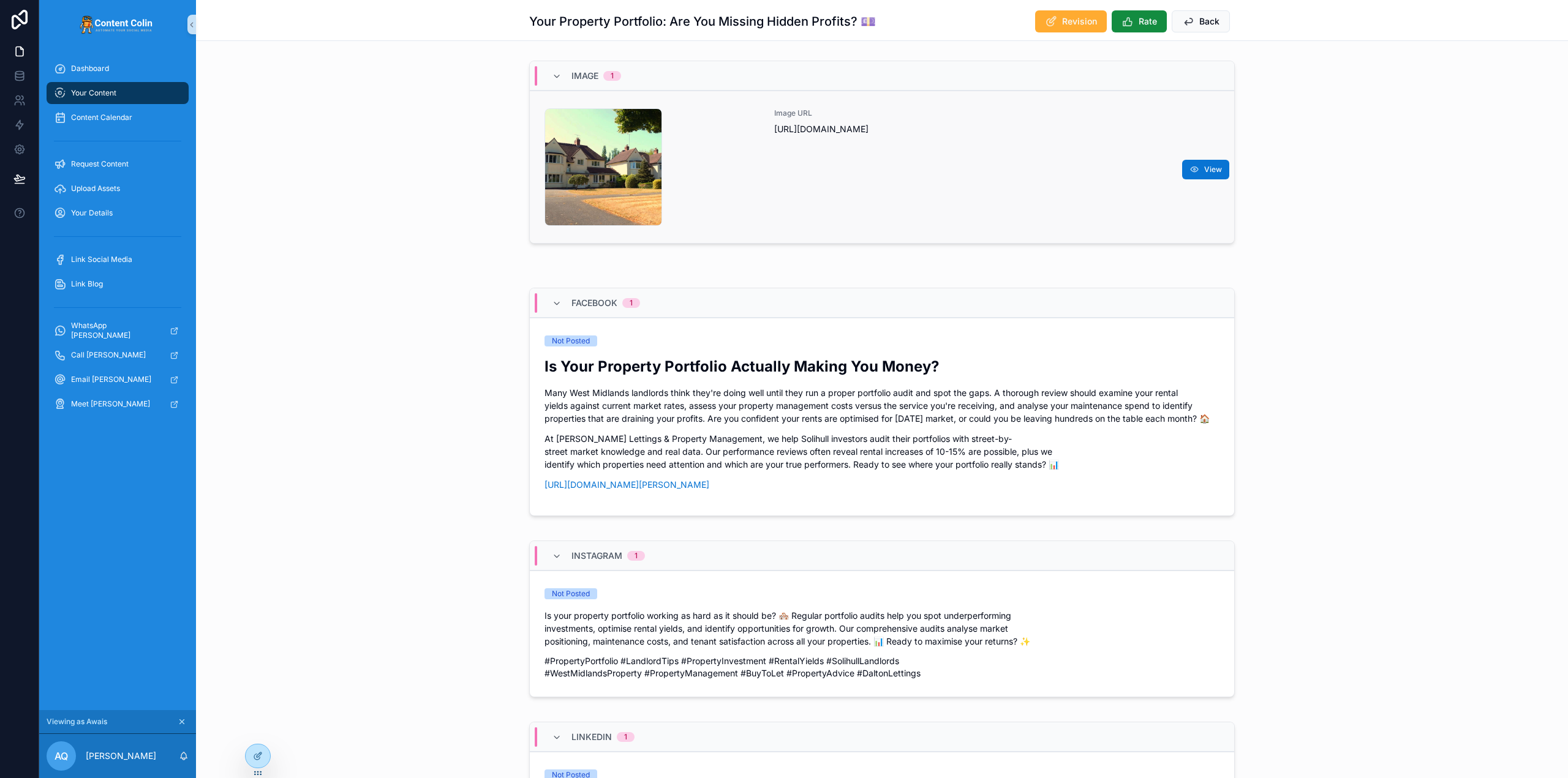
scroll to position [61, 0]
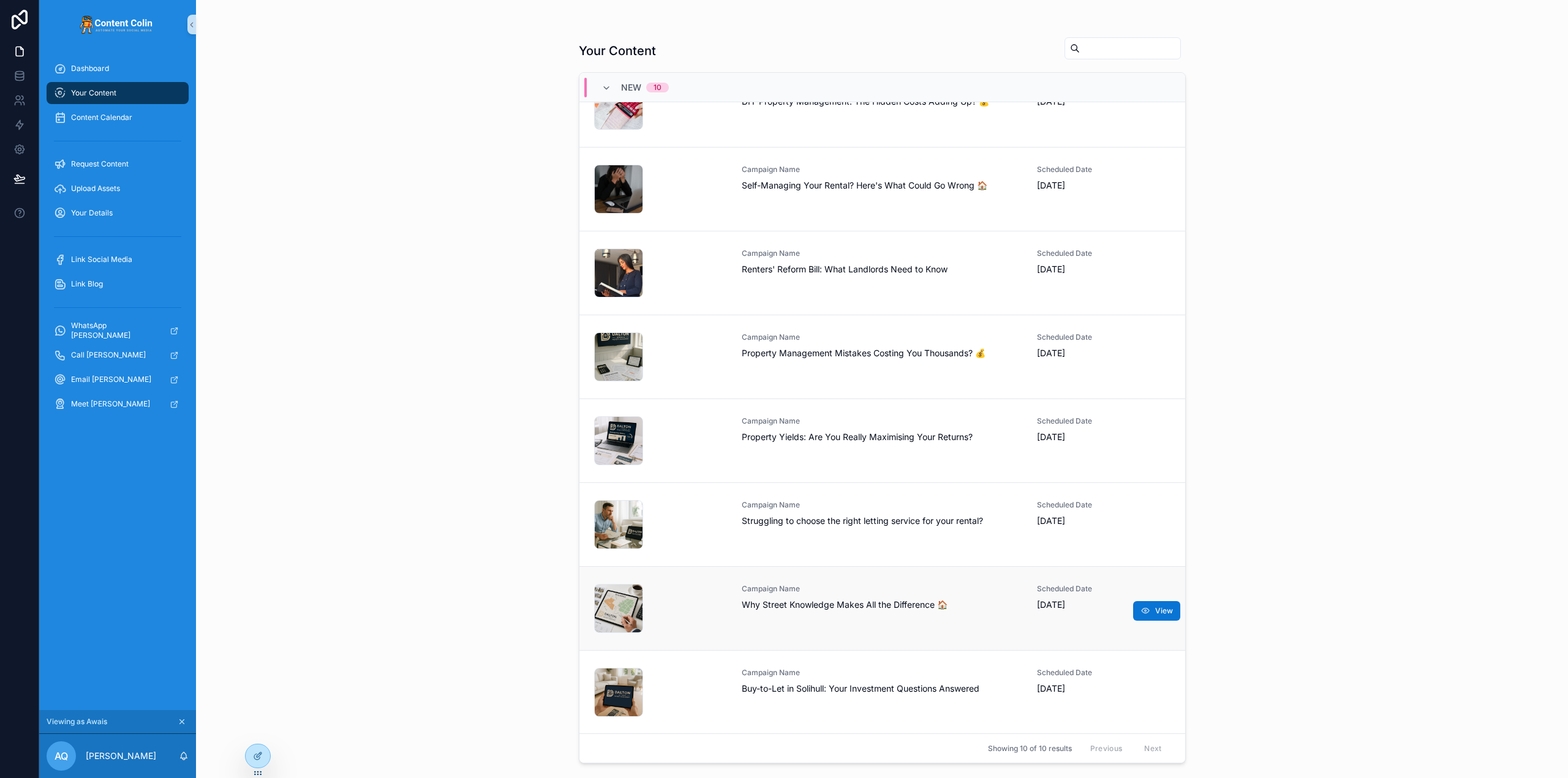
scroll to position [207, 0]
click at [780, 608] on span "Why Street Knowledge Makes All the Difference 🏠" at bounding box center [882, 604] width 281 height 12
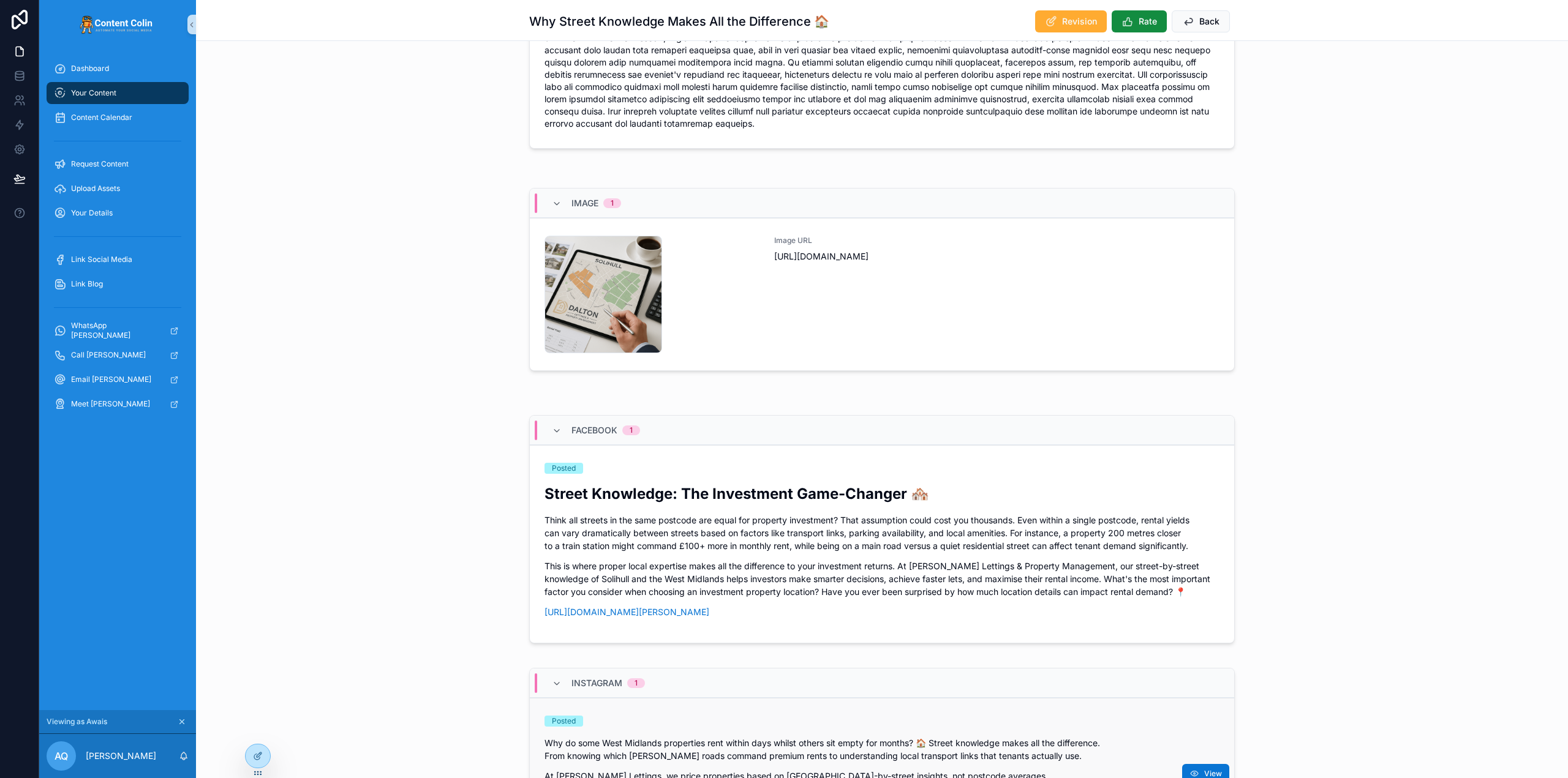
scroll to position [551, 0]
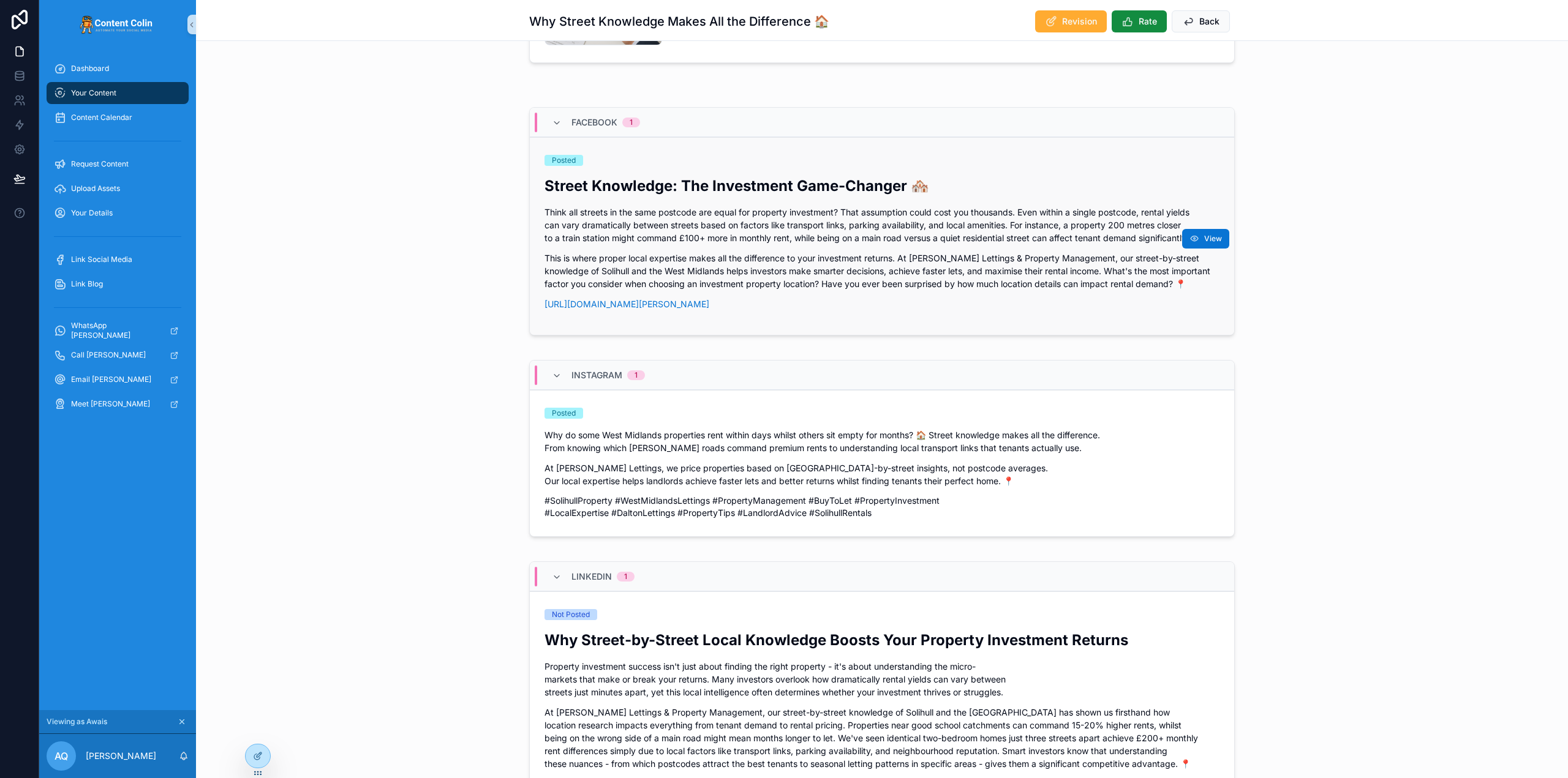
click at [709, 256] on p "This is where proper local expertise makes all the difference to your investmen…" at bounding box center [882, 270] width 675 height 38
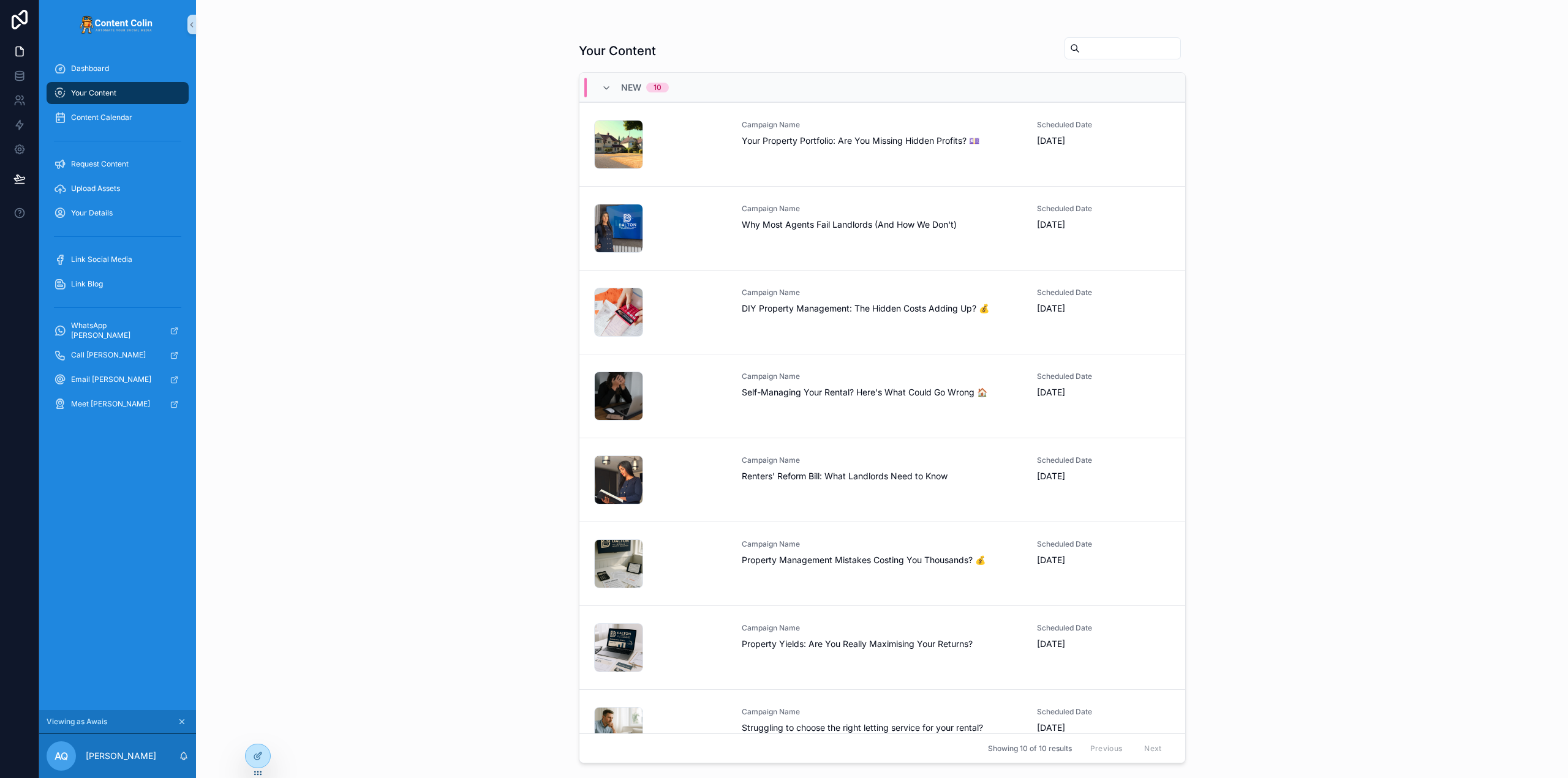
click at [95, 89] on span "Your Content" at bounding box center [93, 93] width 45 height 10
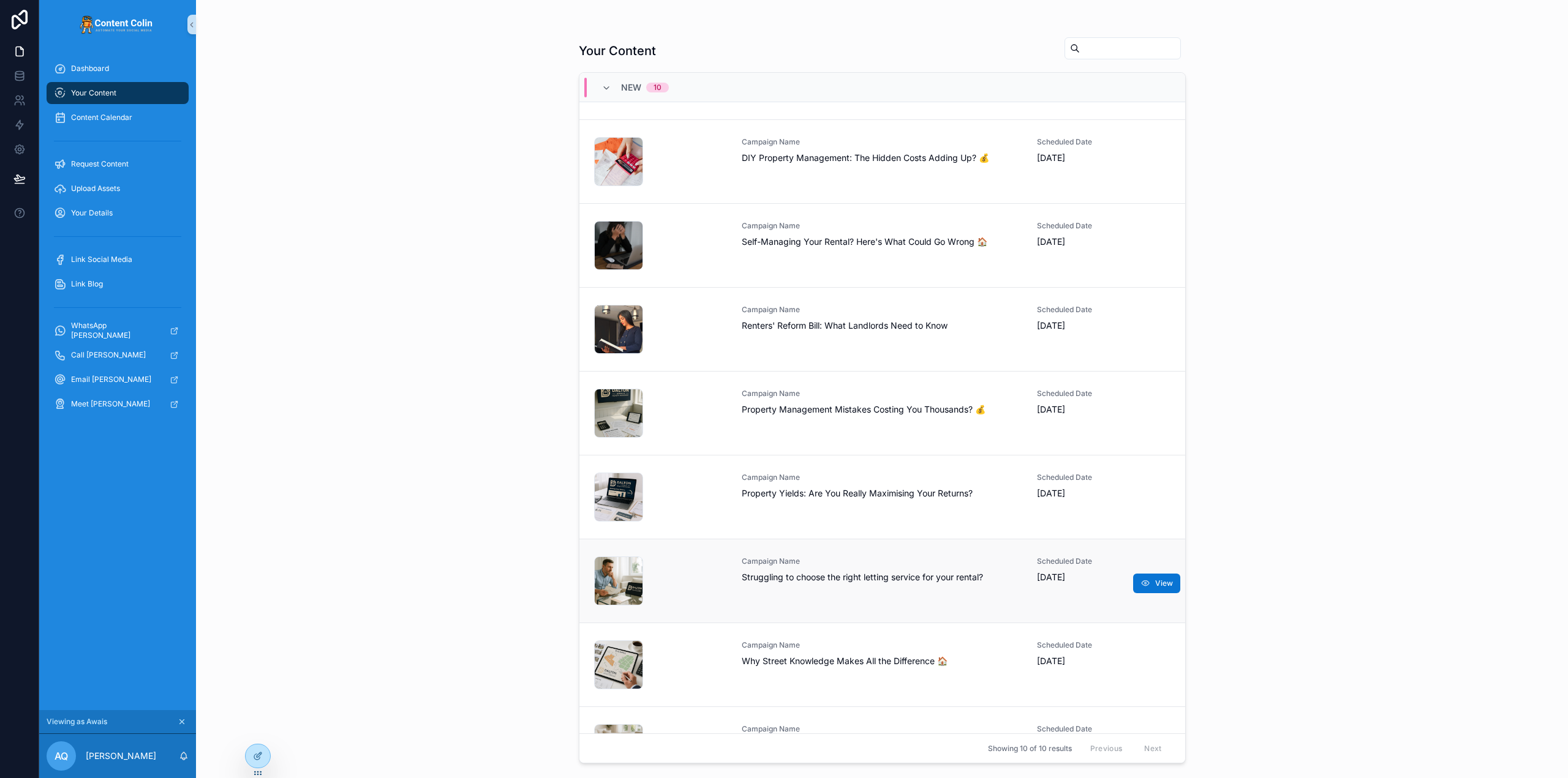
scroll to position [207, 0]
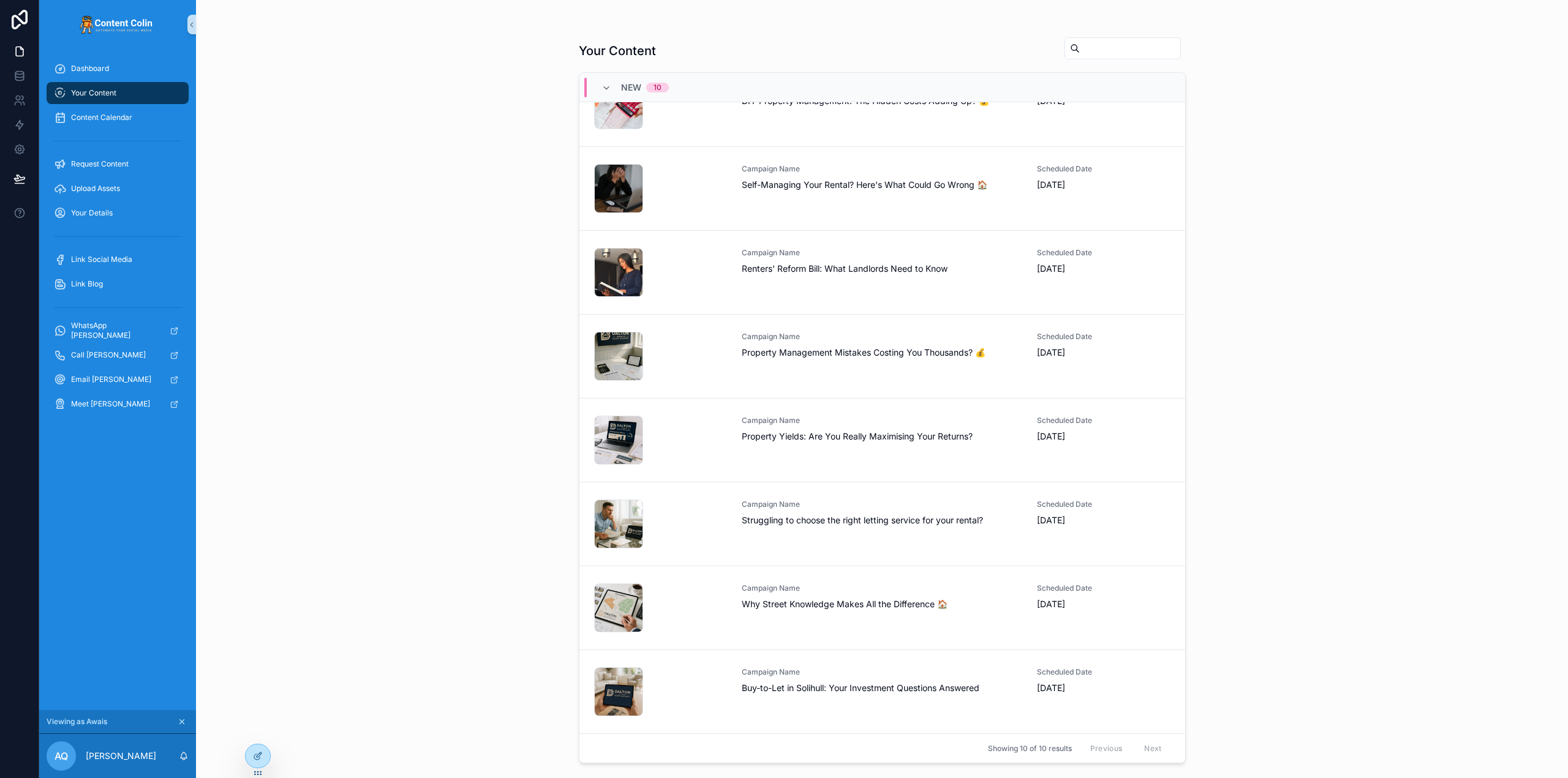
click at [834, 694] on span "Buy-to-Let in Solihull: Your Investment Questions Answered" at bounding box center [882, 687] width 281 height 12
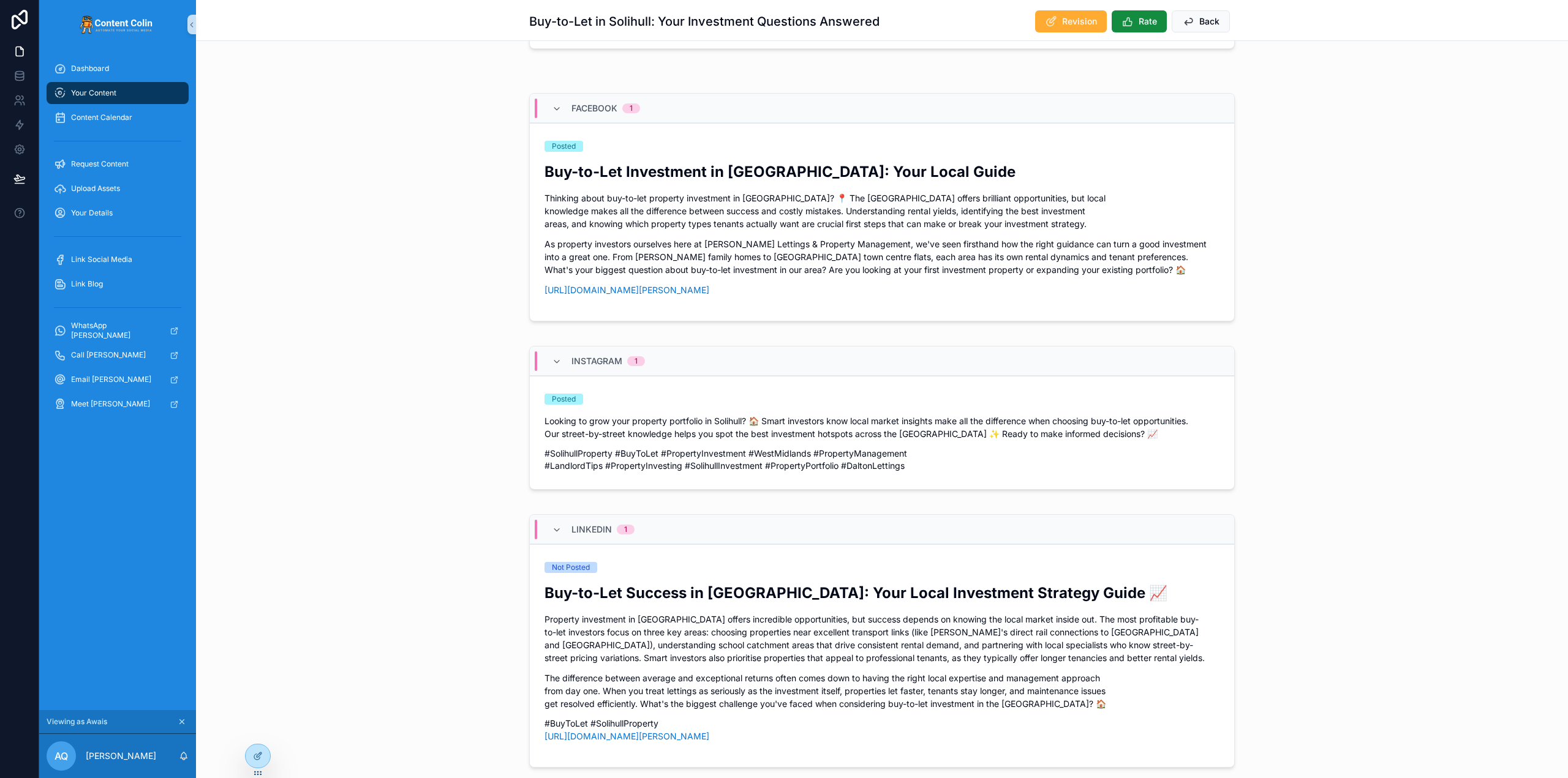
scroll to position [669, 0]
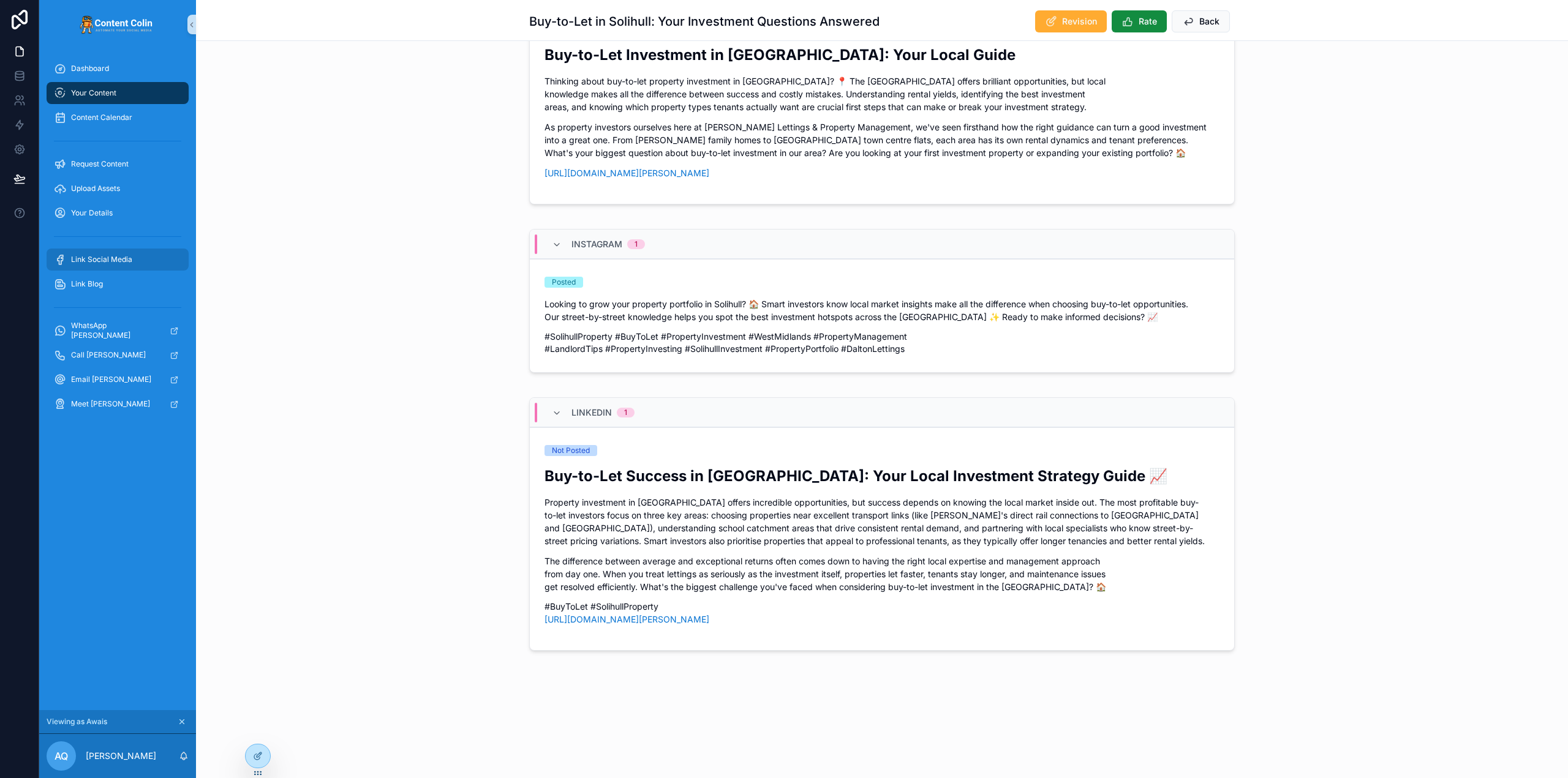
click at [96, 256] on span "Link Social Media" at bounding box center [101, 260] width 61 height 10
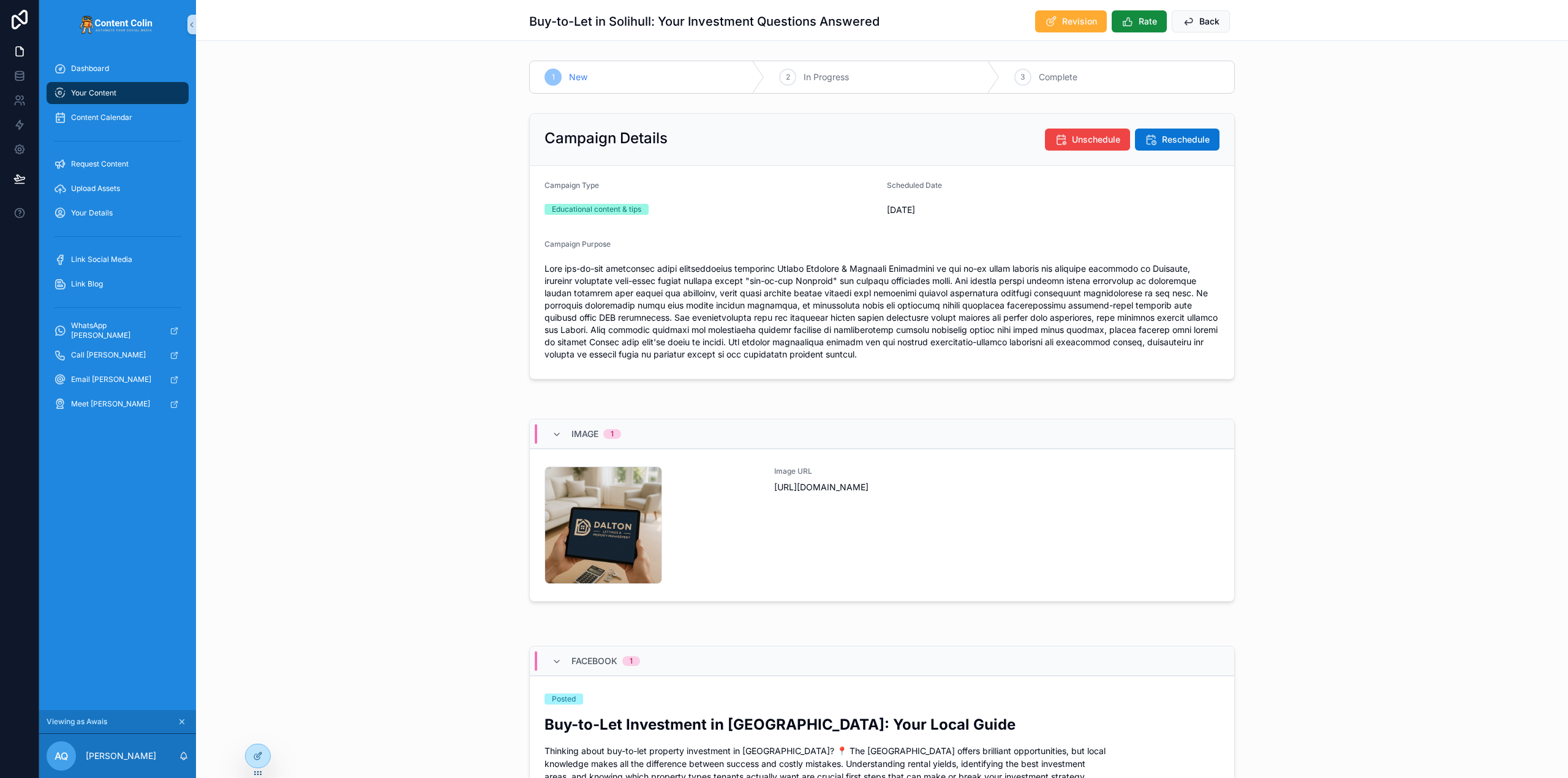
click at [92, 91] on span "Your Content" at bounding box center [93, 93] width 45 height 10
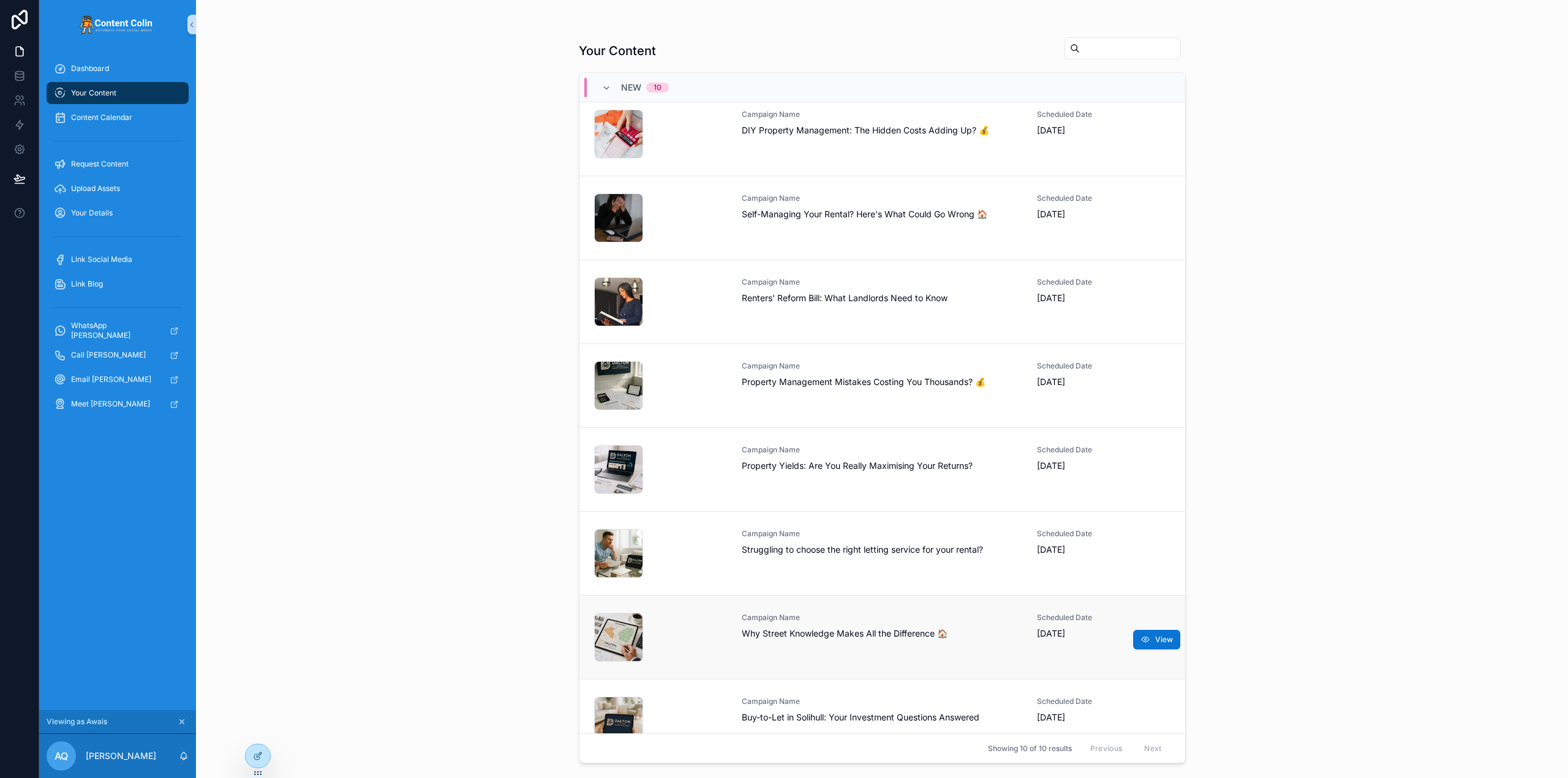
scroll to position [207, 0]
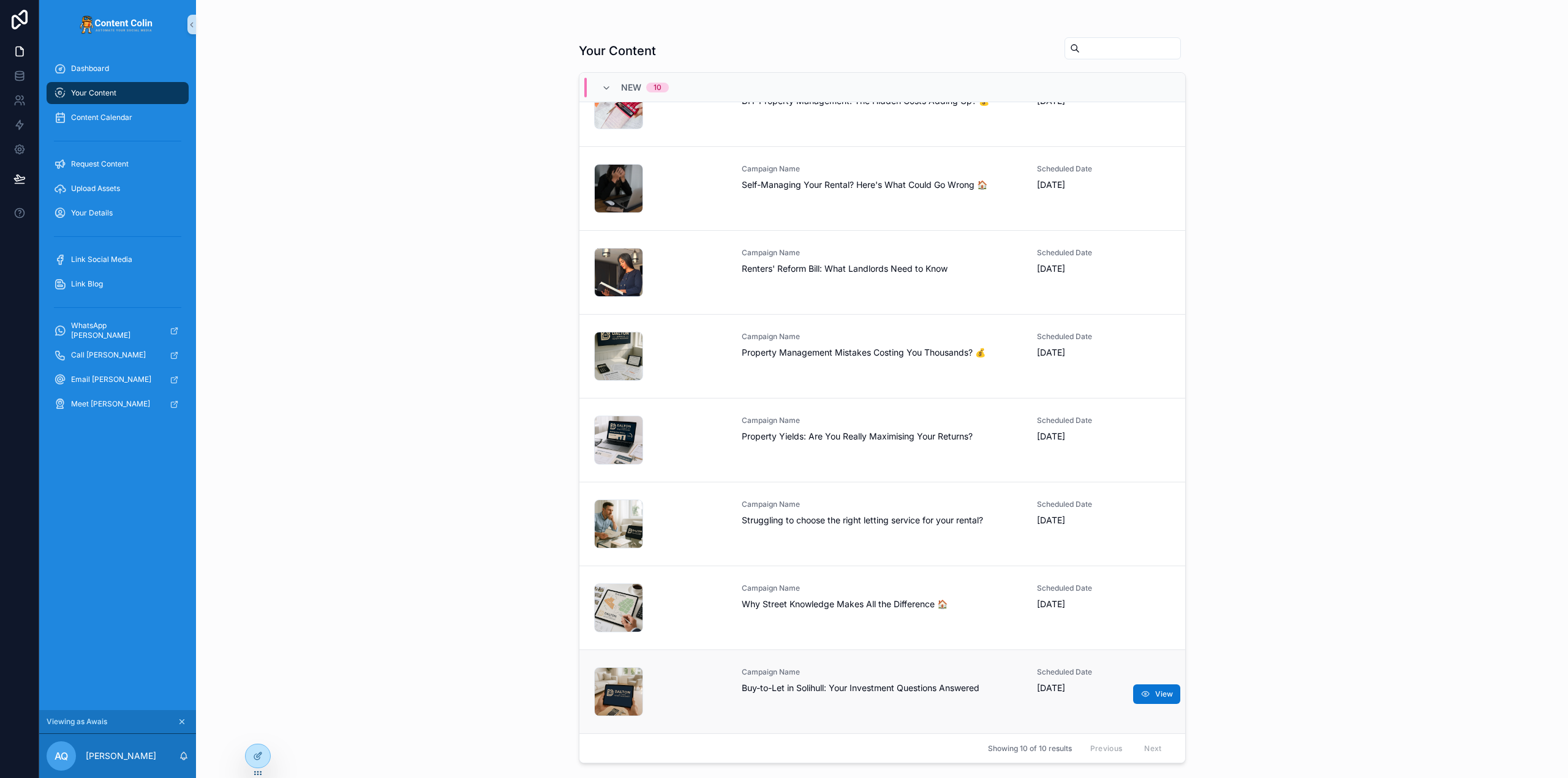
click at [880, 682] on span "Buy-to-Let in Solihull: Your Investment Questions Answered" at bounding box center [882, 687] width 281 height 12
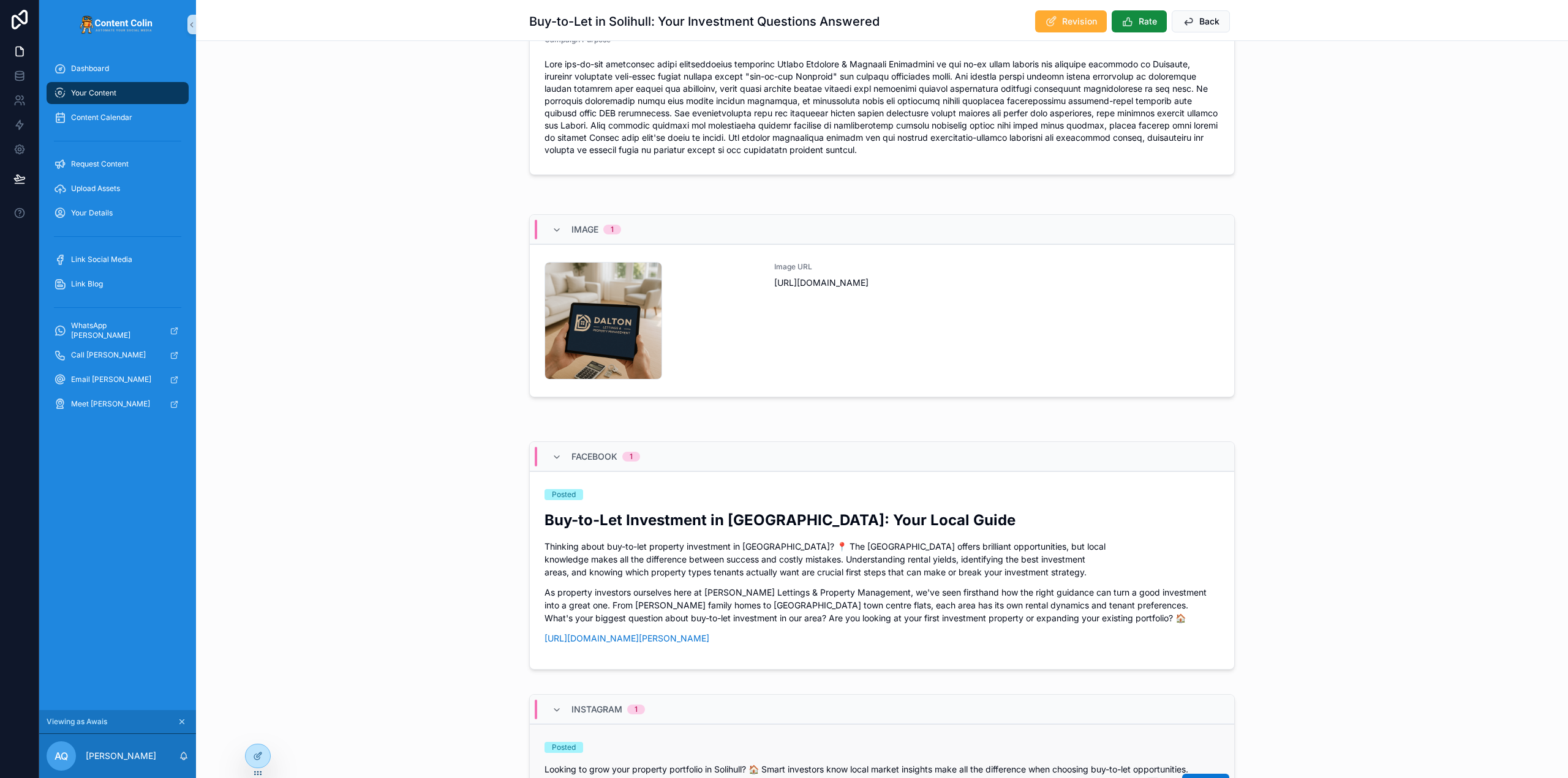
scroll to position [367, 0]
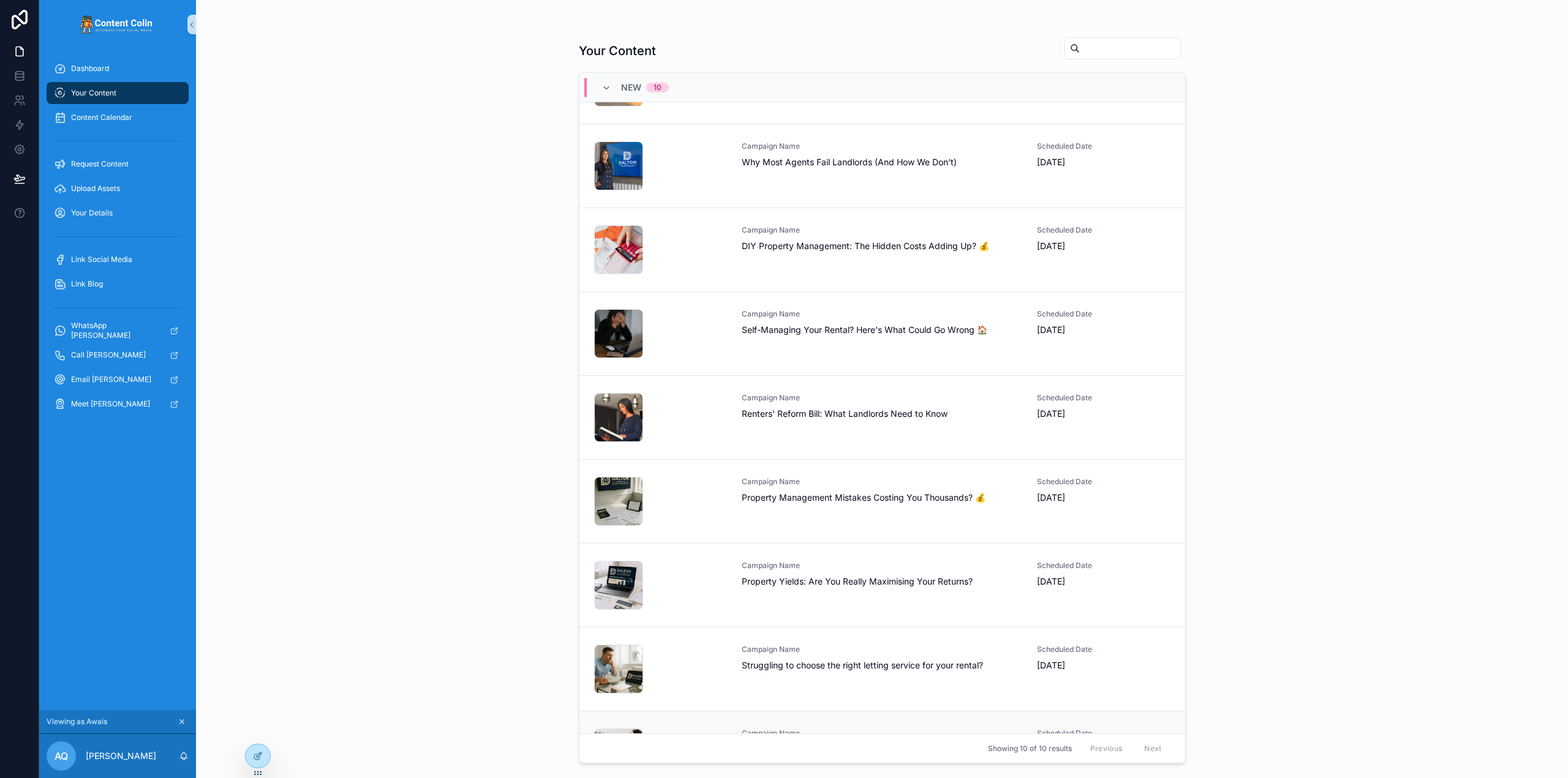
scroll to position [207, 0]
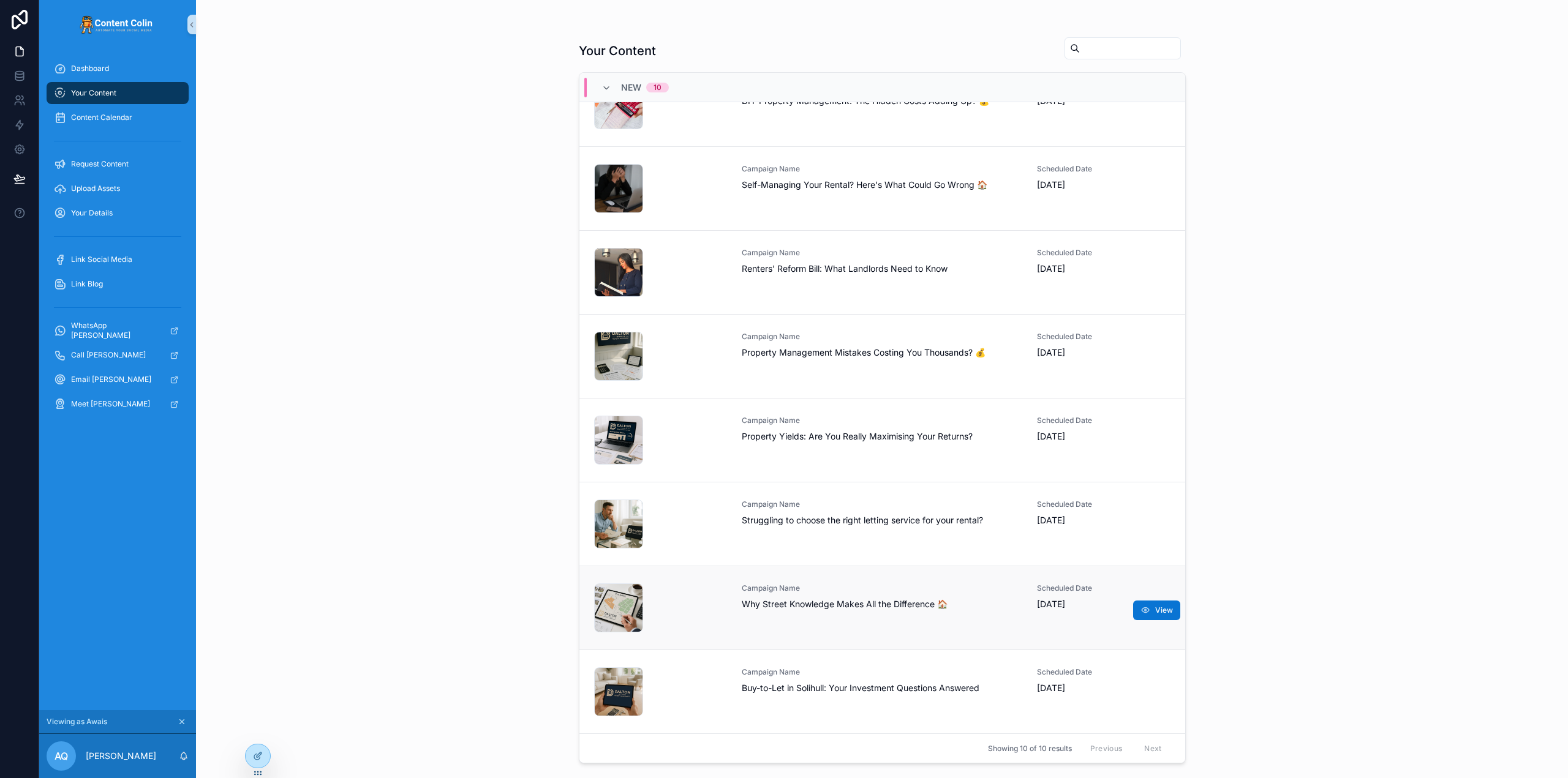
click at [815, 593] on span "Campaign Name" at bounding box center [882, 589] width 281 height 10
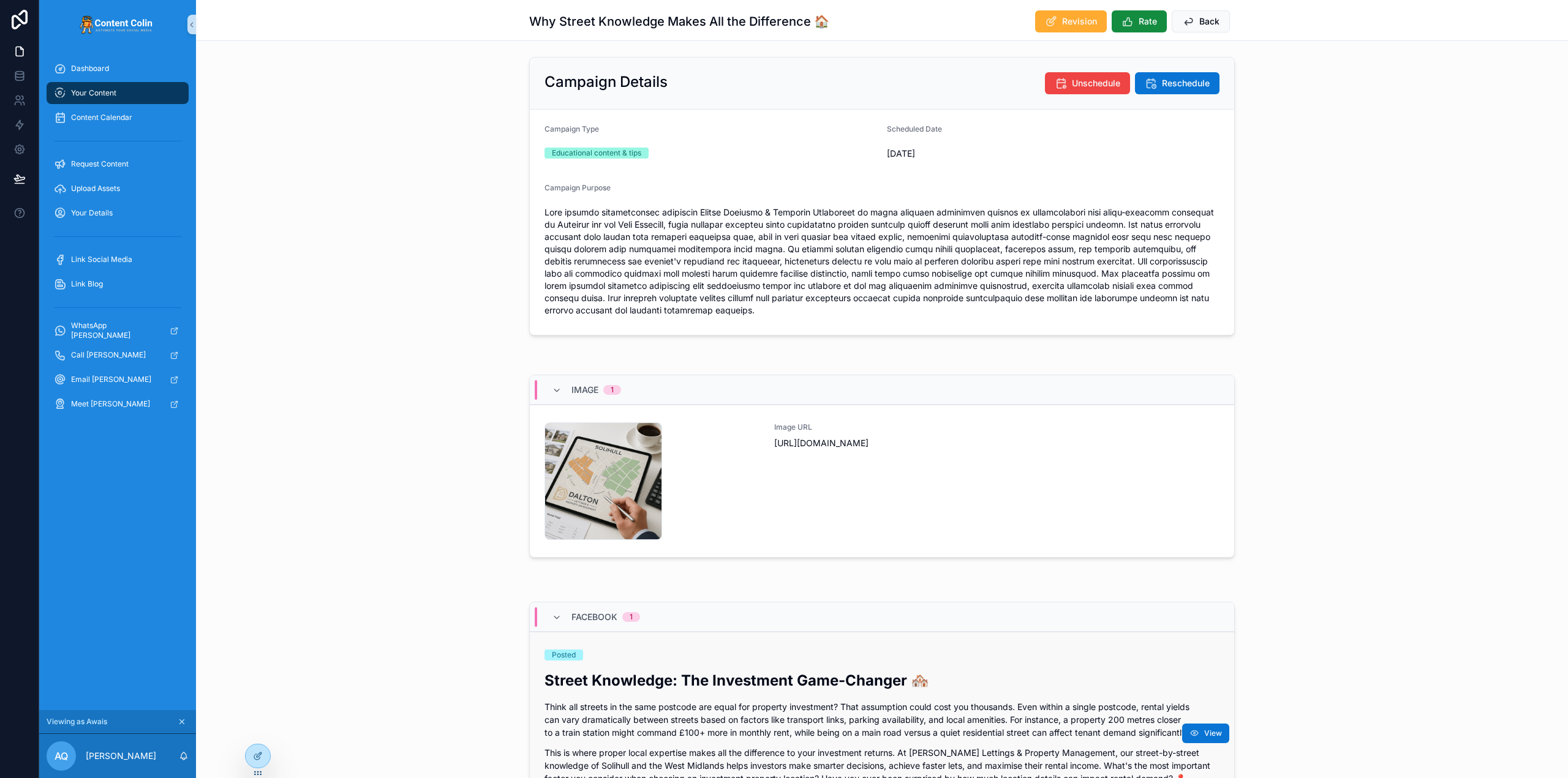
scroll to position [306, 0]
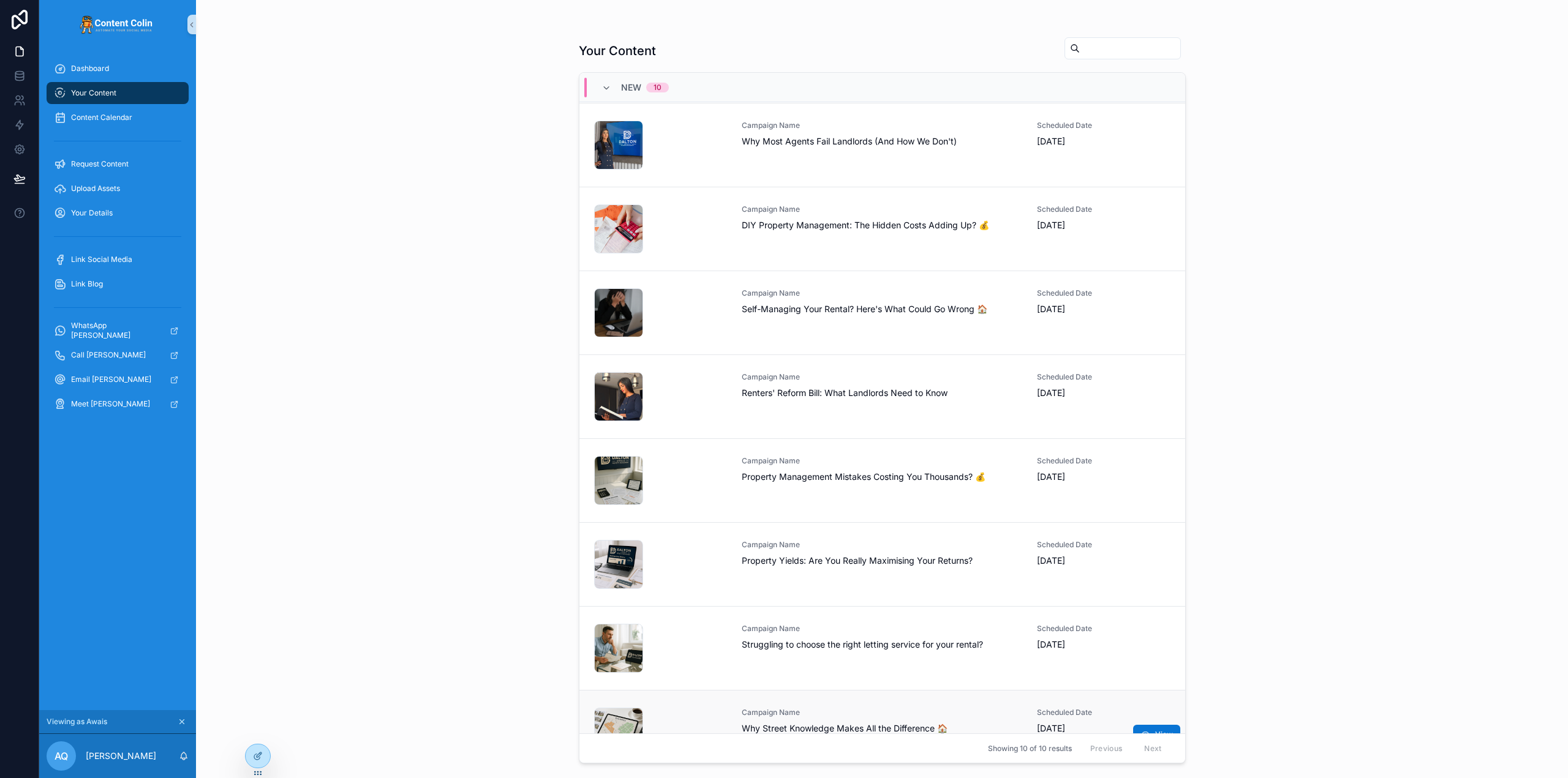
scroll to position [207, 0]
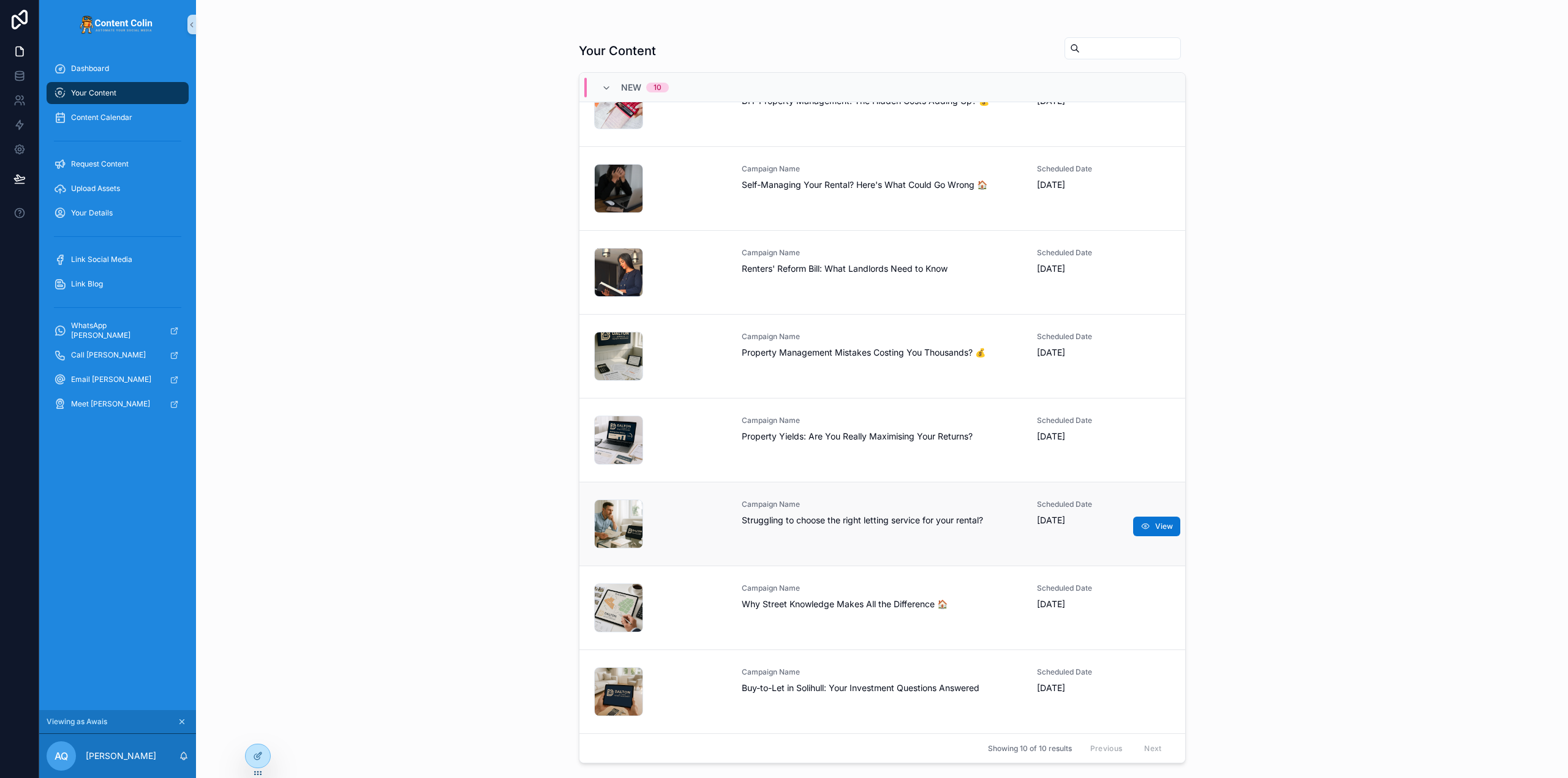
click at [891, 527] on div "Campaign Name Struggling to choose the right letting service for your rental?" at bounding box center [882, 524] width 281 height 49
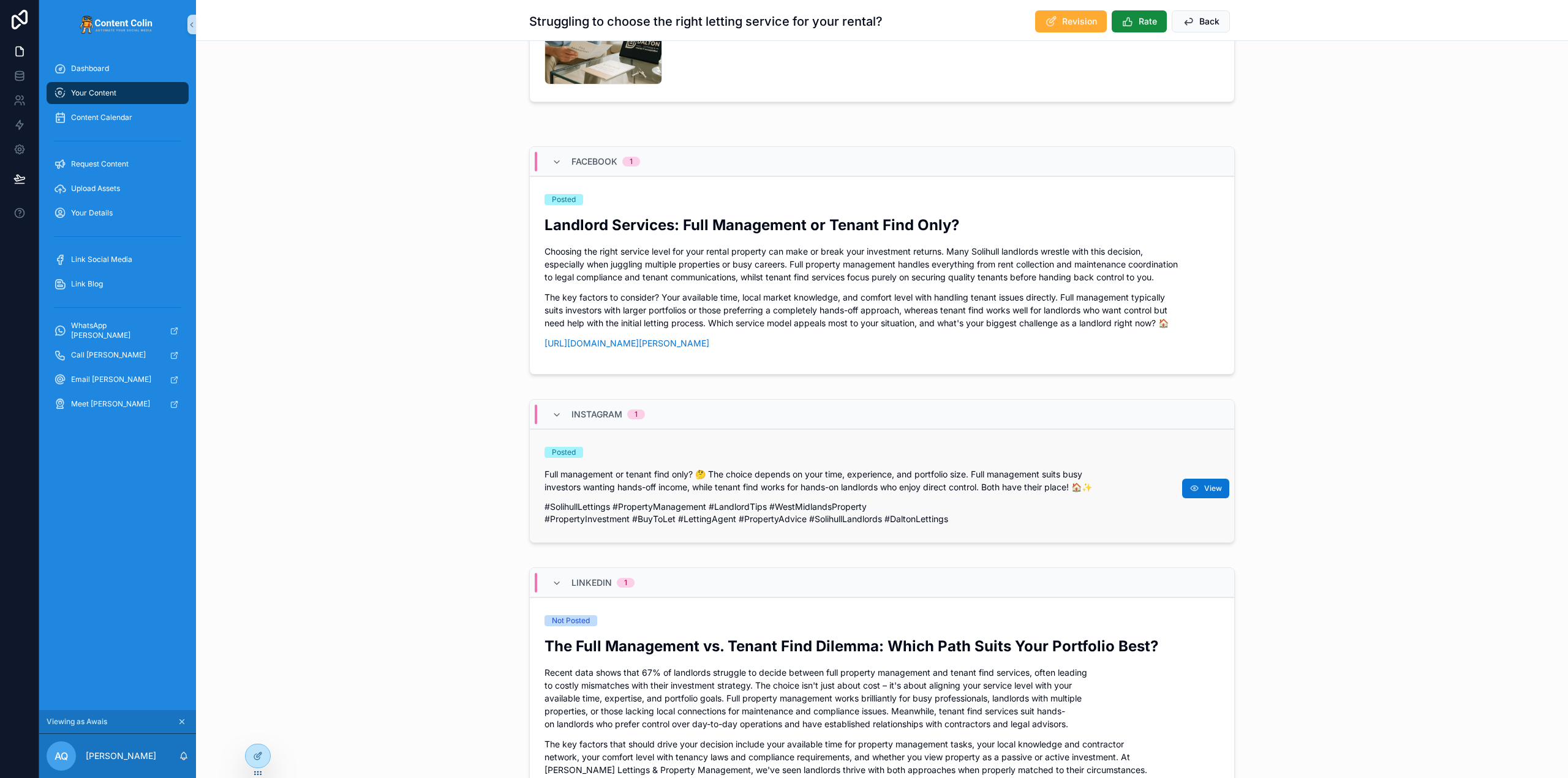
scroll to position [612, 0]
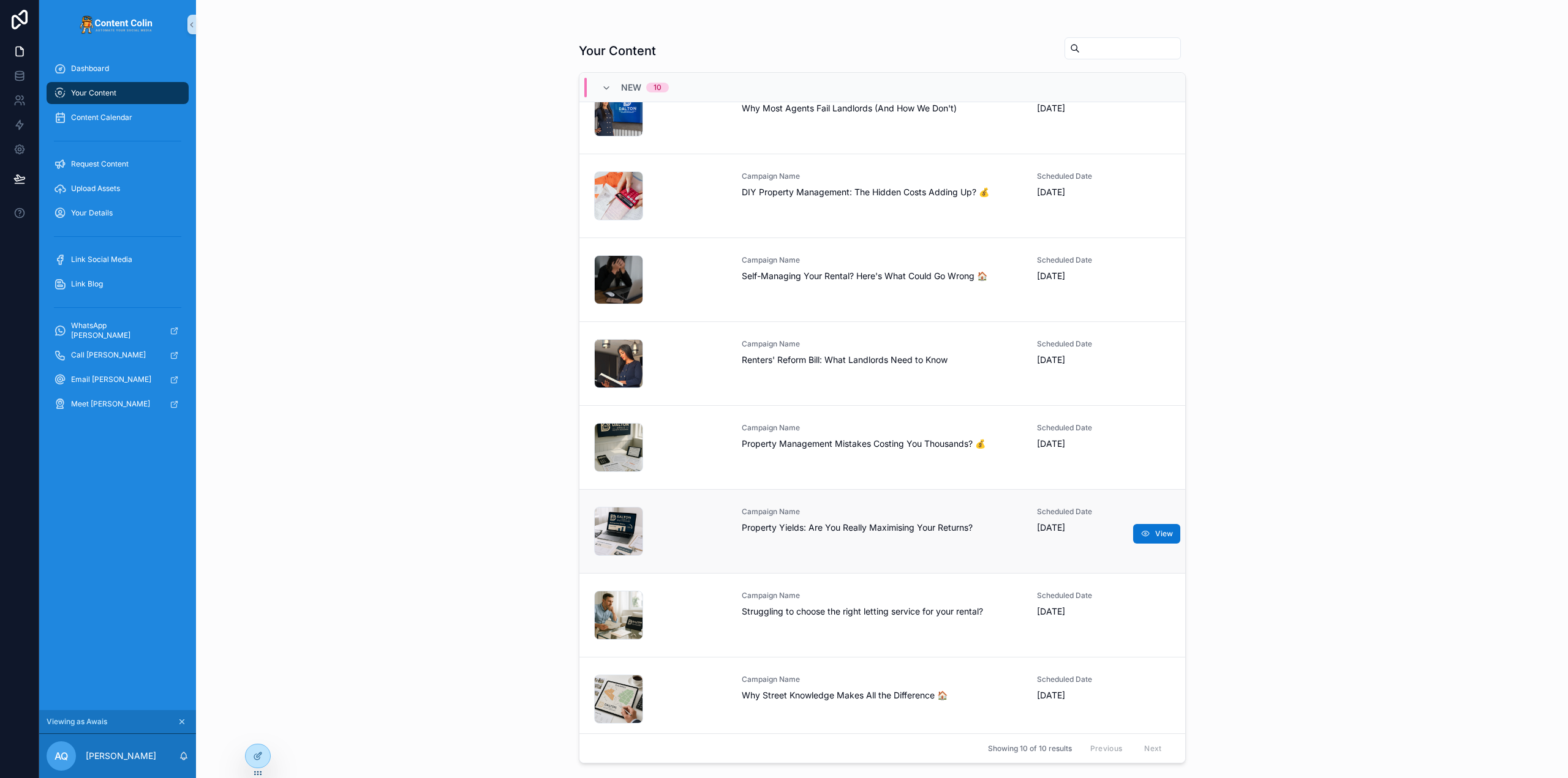
scroll to position [207, 0]
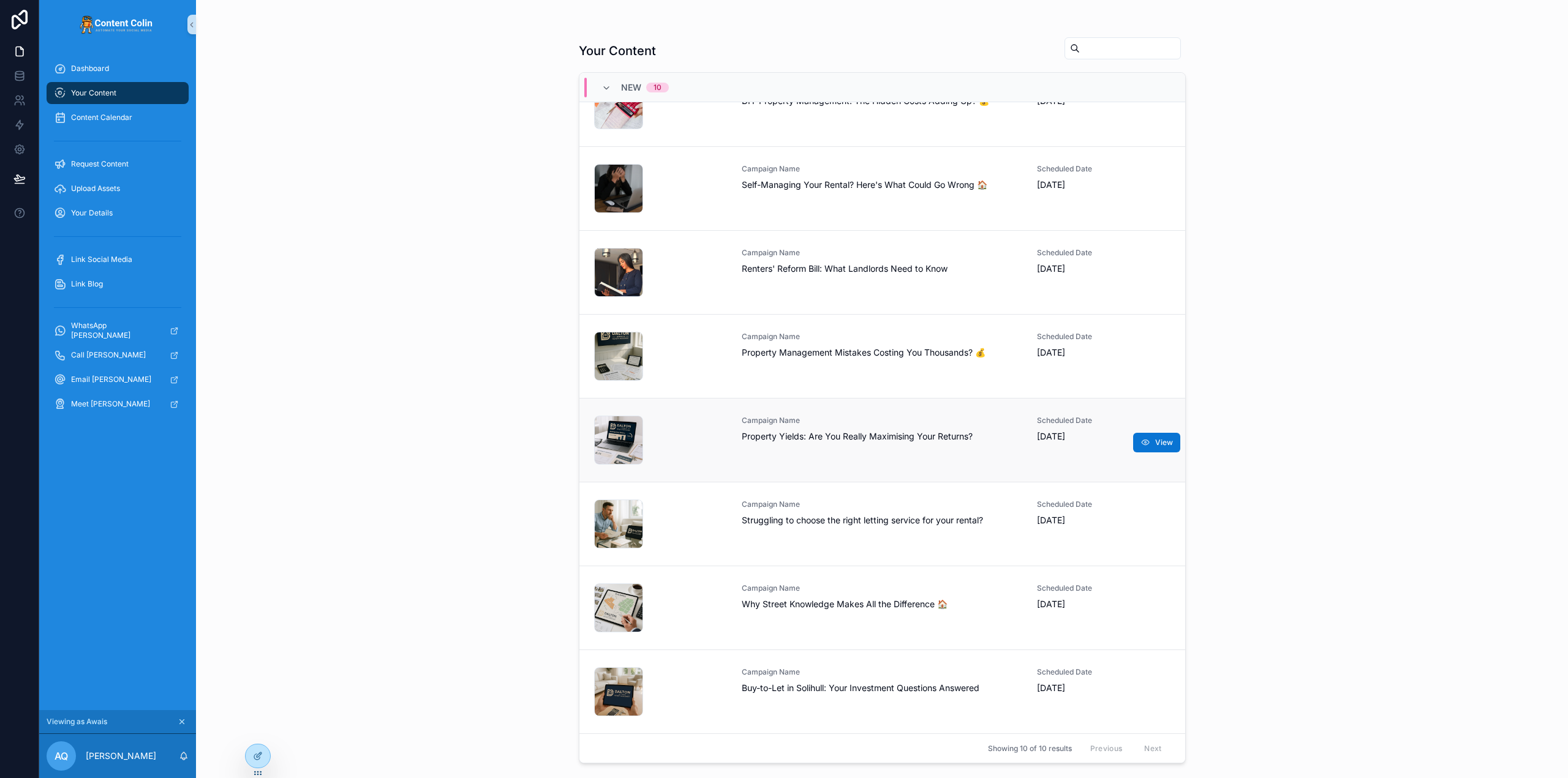
click at [933, 435] on span "Property Yields: Are You Really Maximising Your Returns?" at bounding box center [882, 436] width 281 height 12
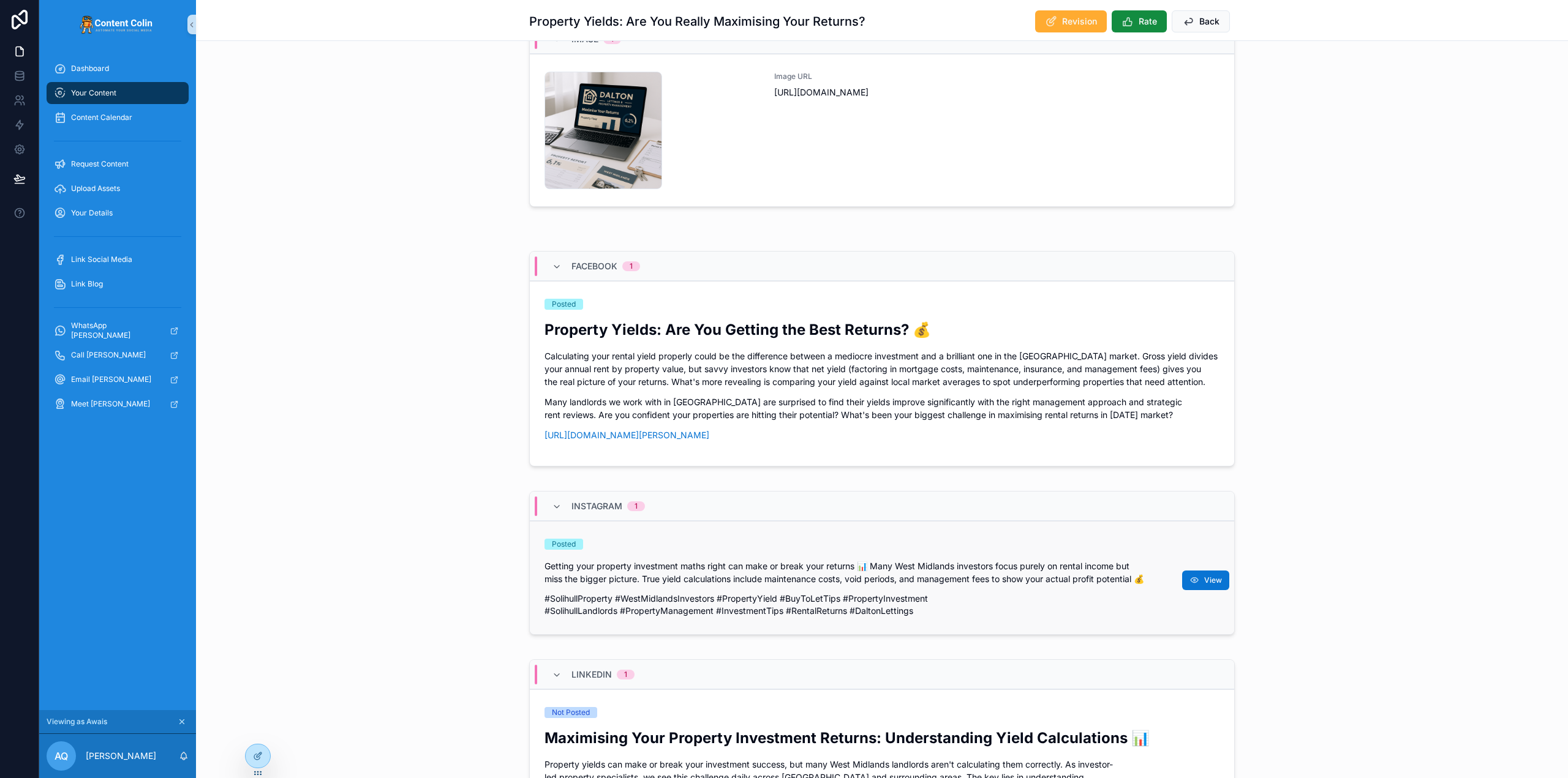
scroll to position [429, 0]
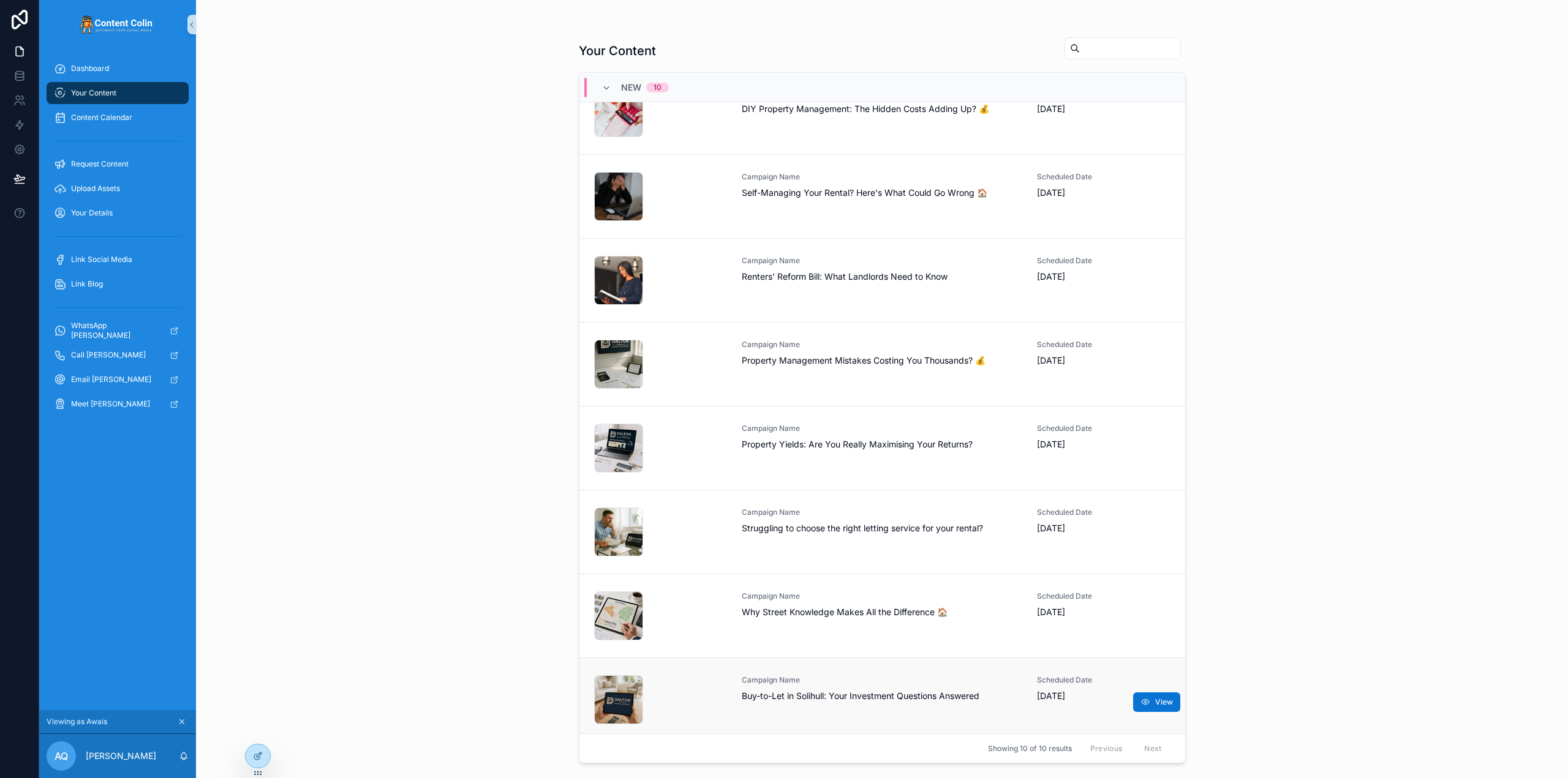
scroll to position [207, 0]
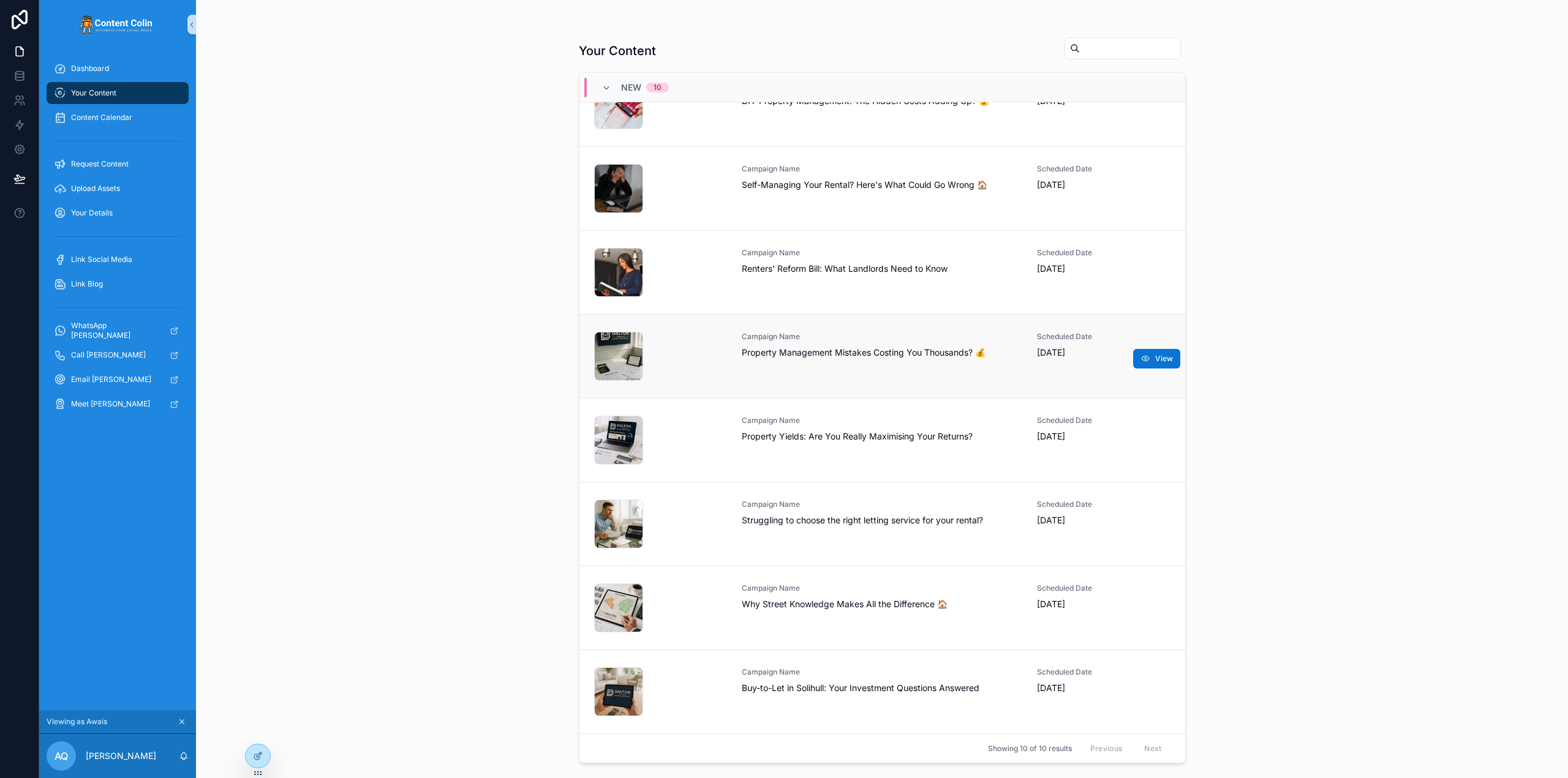
click at [849, 368] on div "Campaign Name Property Management Mistakes Costing You Thousands? 💰" at bounding box center [882, 356] width 281 height 49
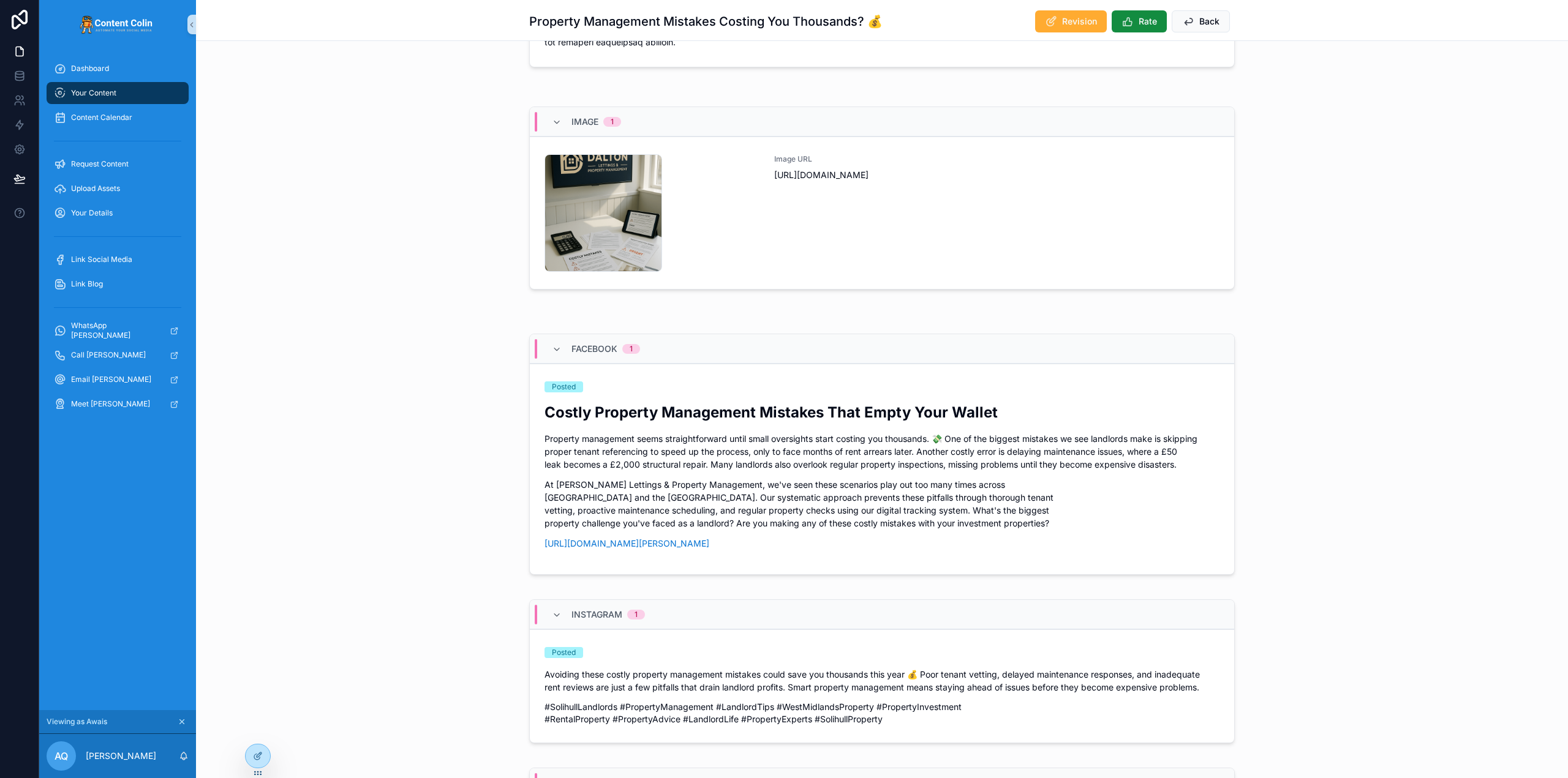
scroll to position [367, 0]
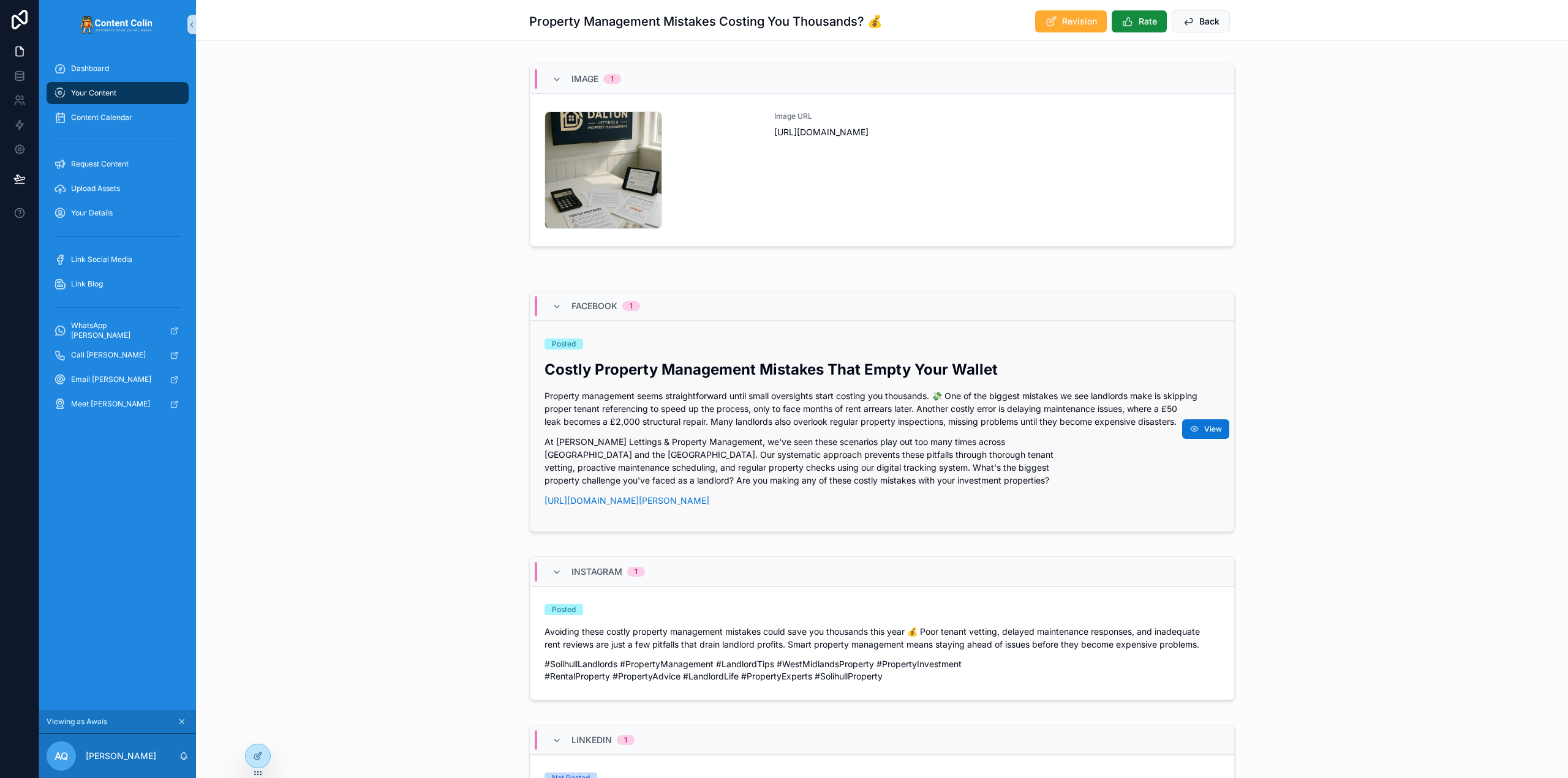
drag, startPoint x: 559, startPoint y: 478, endPoint x: 807, endPoint y: 486, distance: 248.1
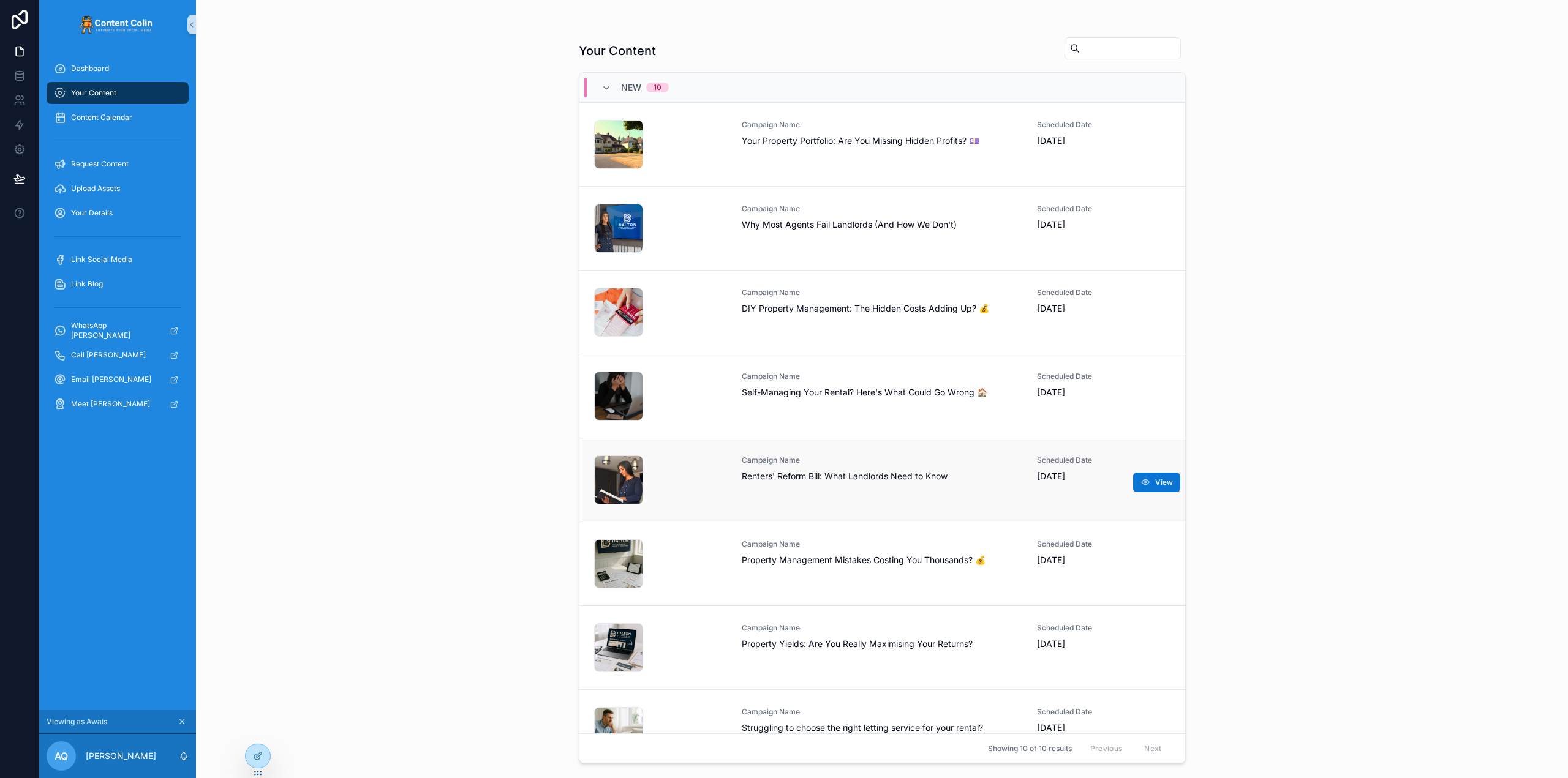
click at [911, 476] on span "Renters' Reform Bill: What Landlords Need to Know" at bounding box center [882, 476] width 281 height 12
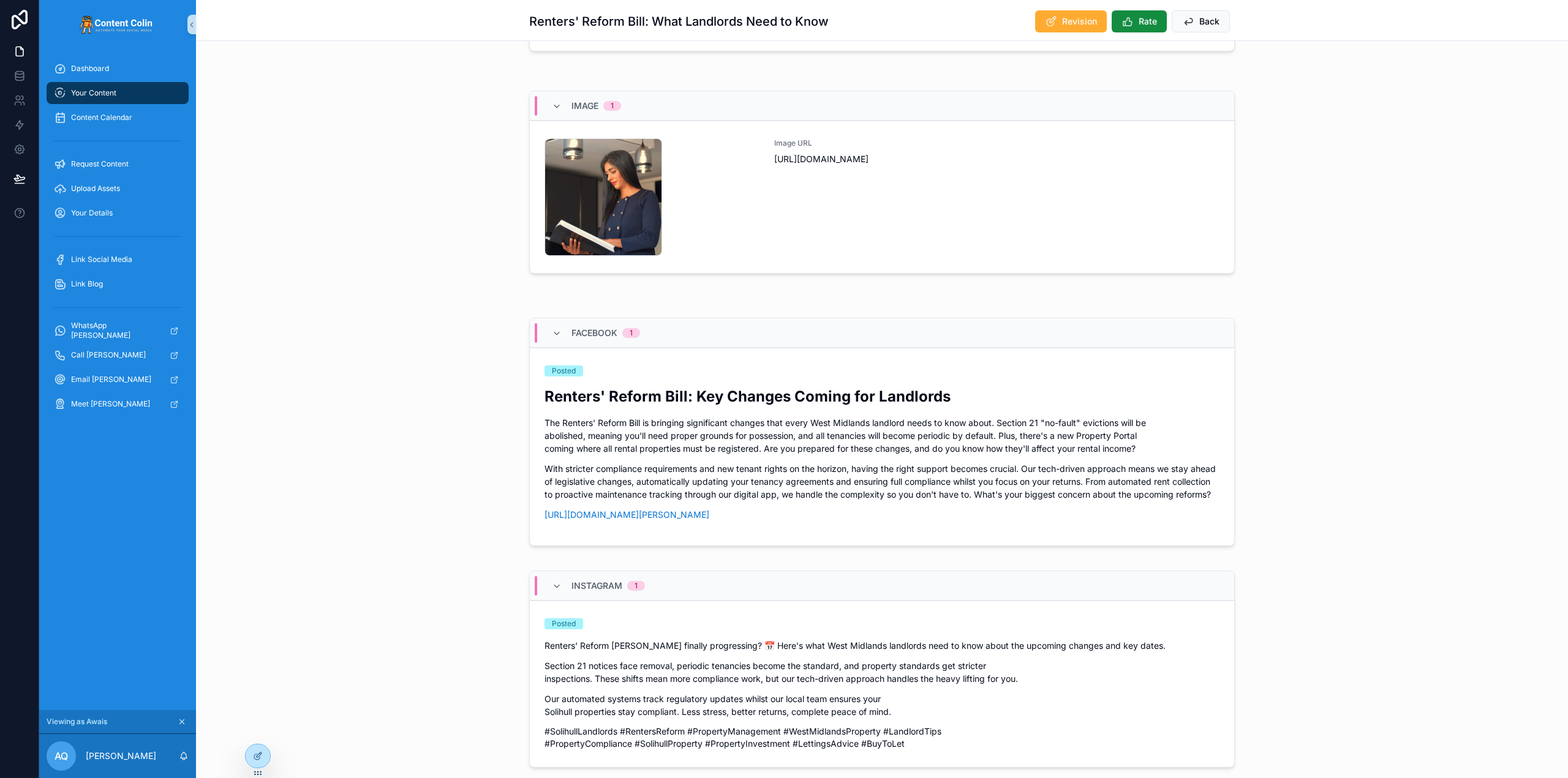
scroll to position [367, 0]
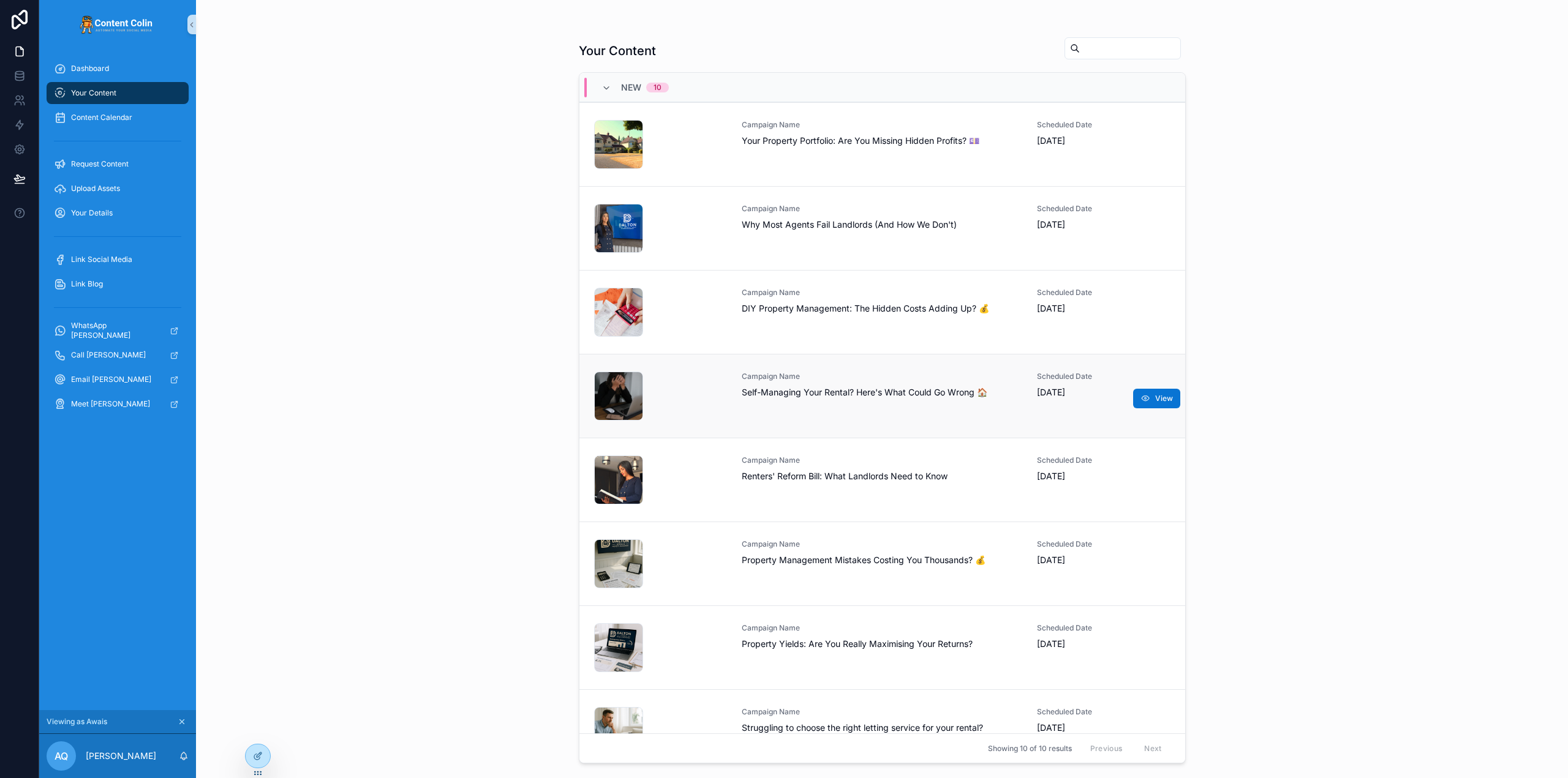
click at [903, 388] on span "Self-Managing Your Rental? Here's What Could Go Wrong 🏠" at bounding box center [882, 392] width 281 height 12
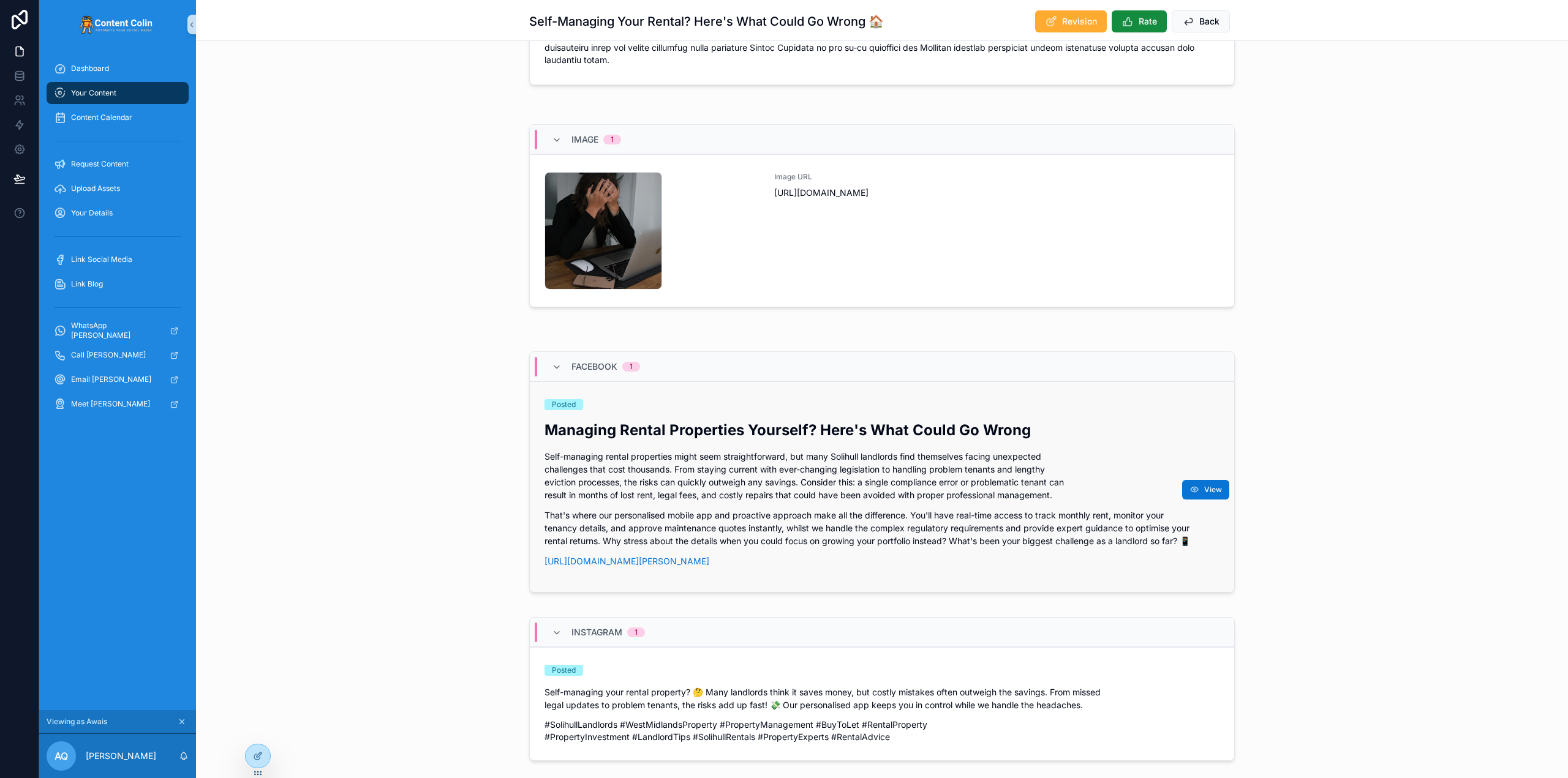
scroll to position [367, 0]
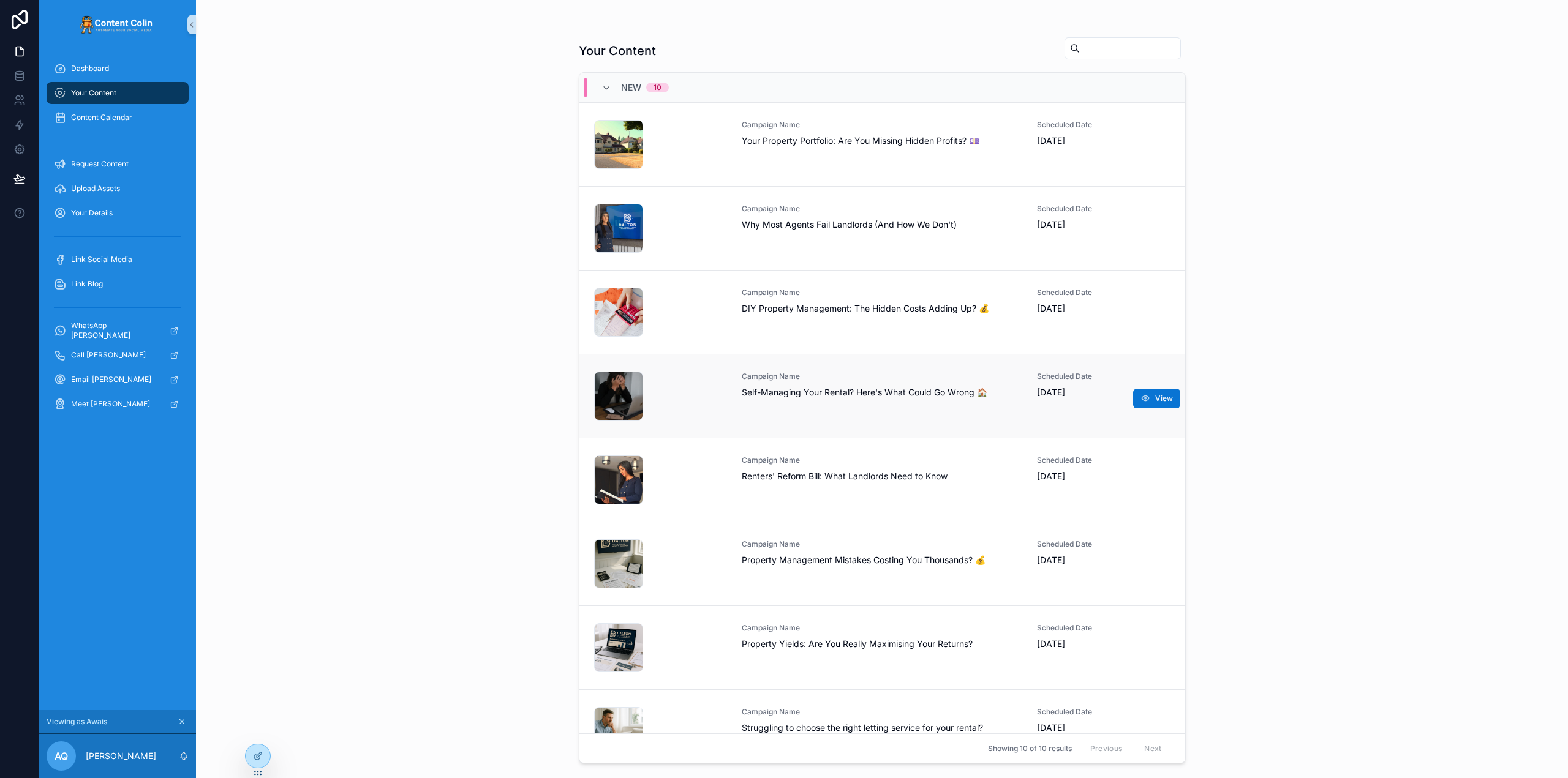
click at [879, 378] on span "Campaign Name" at bounding box center [882, 376] width 281 height 10
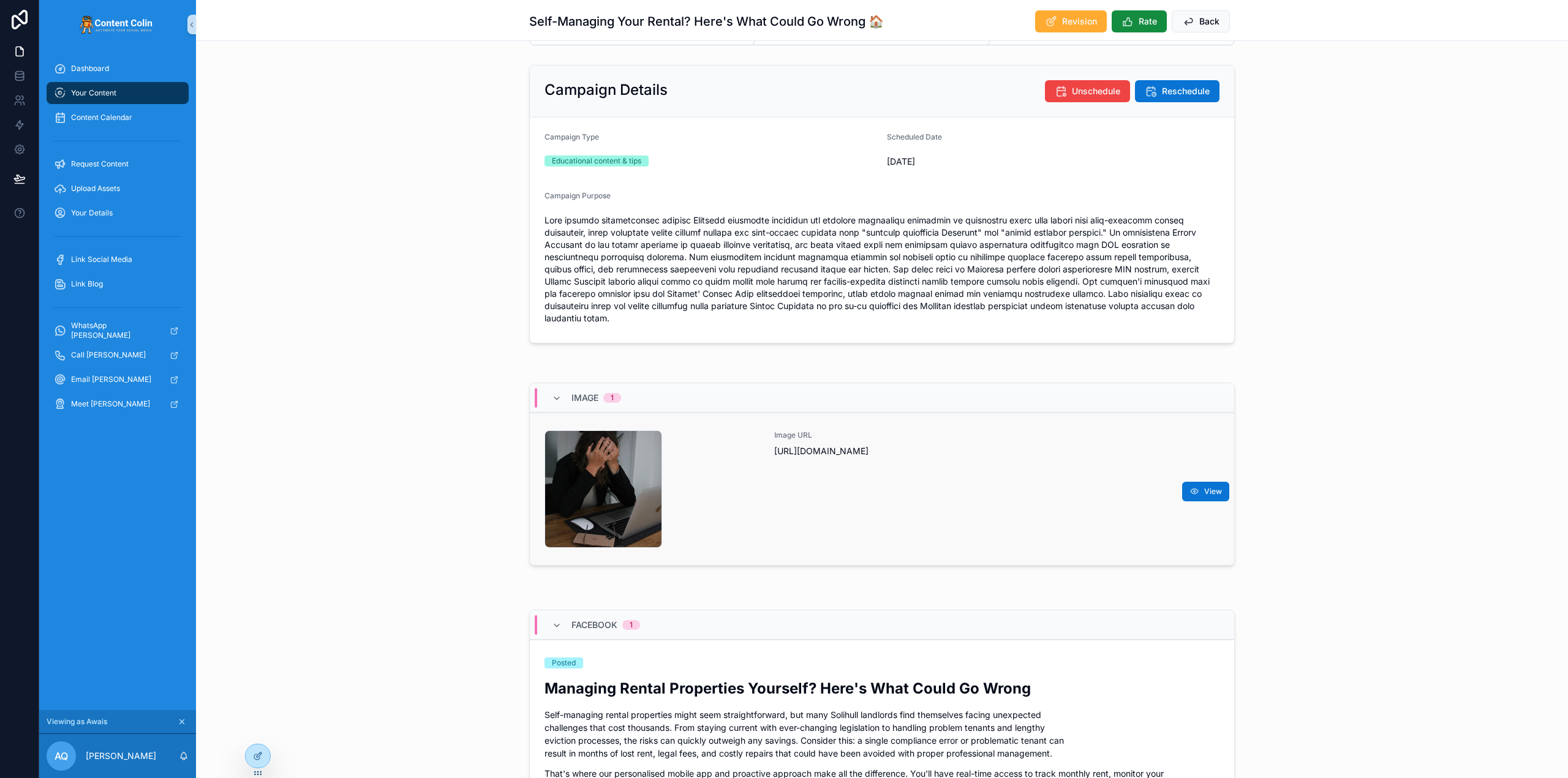
scroll to position [367, 0]
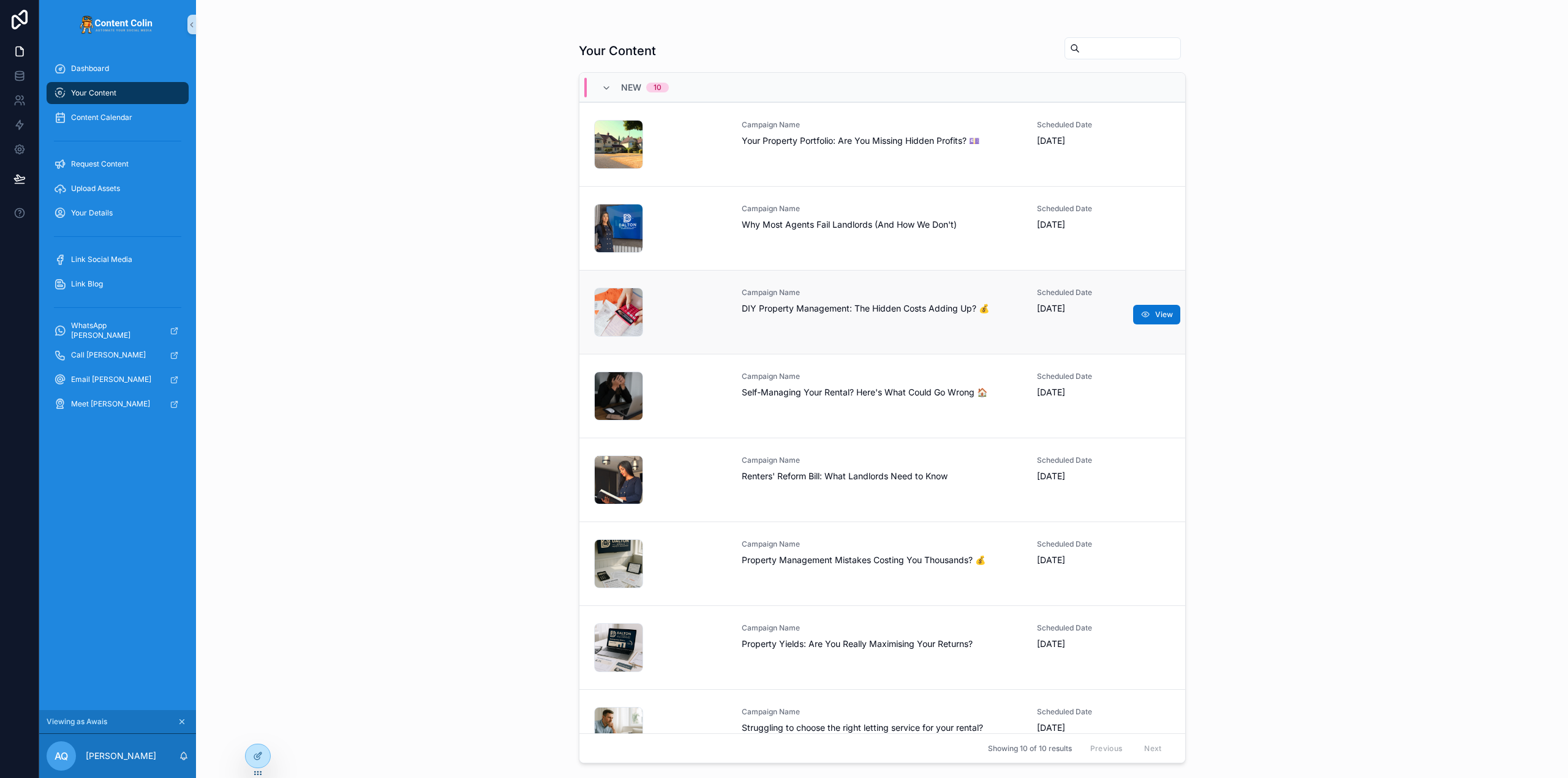
click at [884, 311] on span "DIY Property Management: The Hidden Costs Adding Up? 💰" at bounding box center [882, 308] width 281 height 12
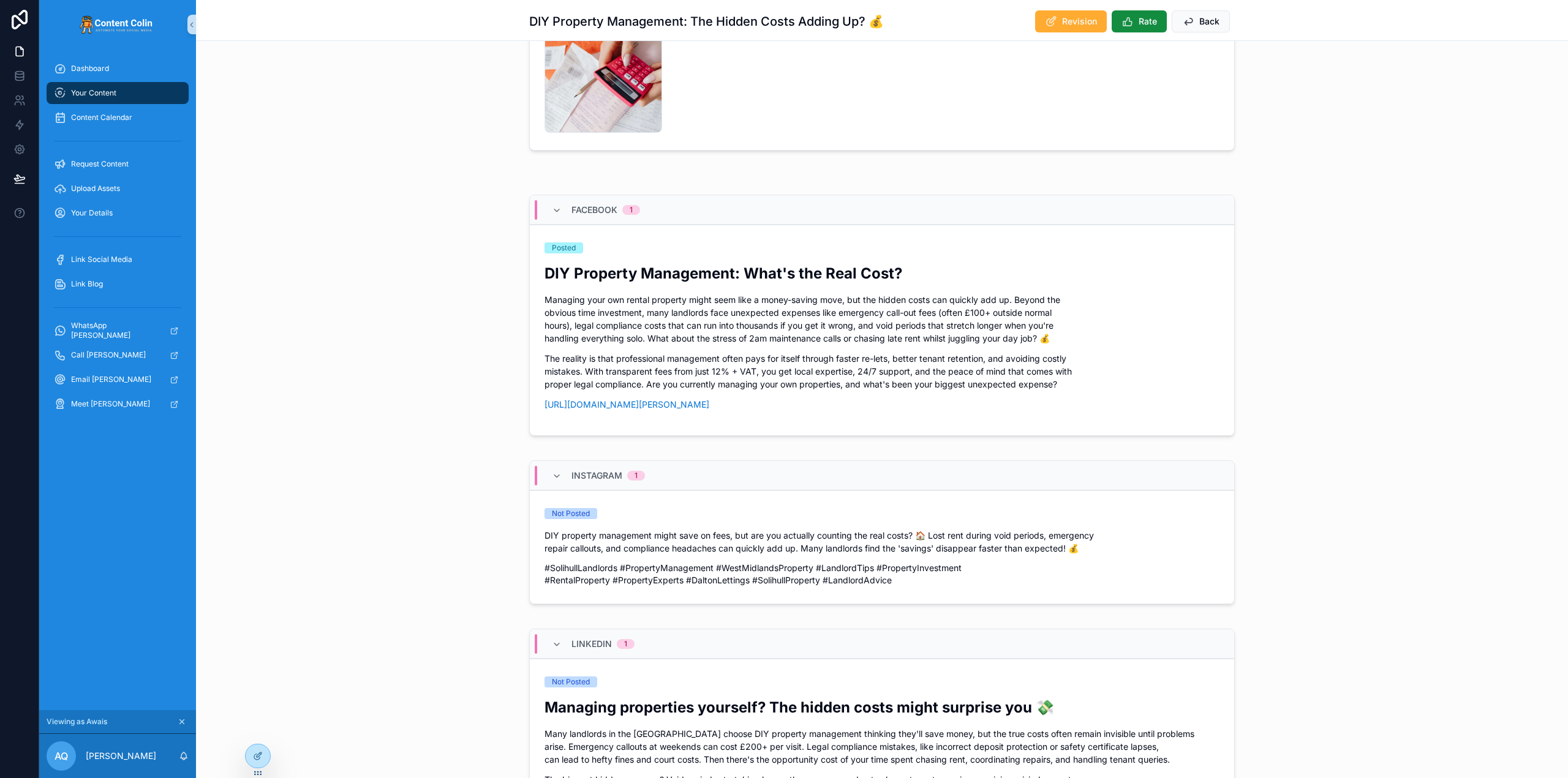
scroll to position [490, 0]
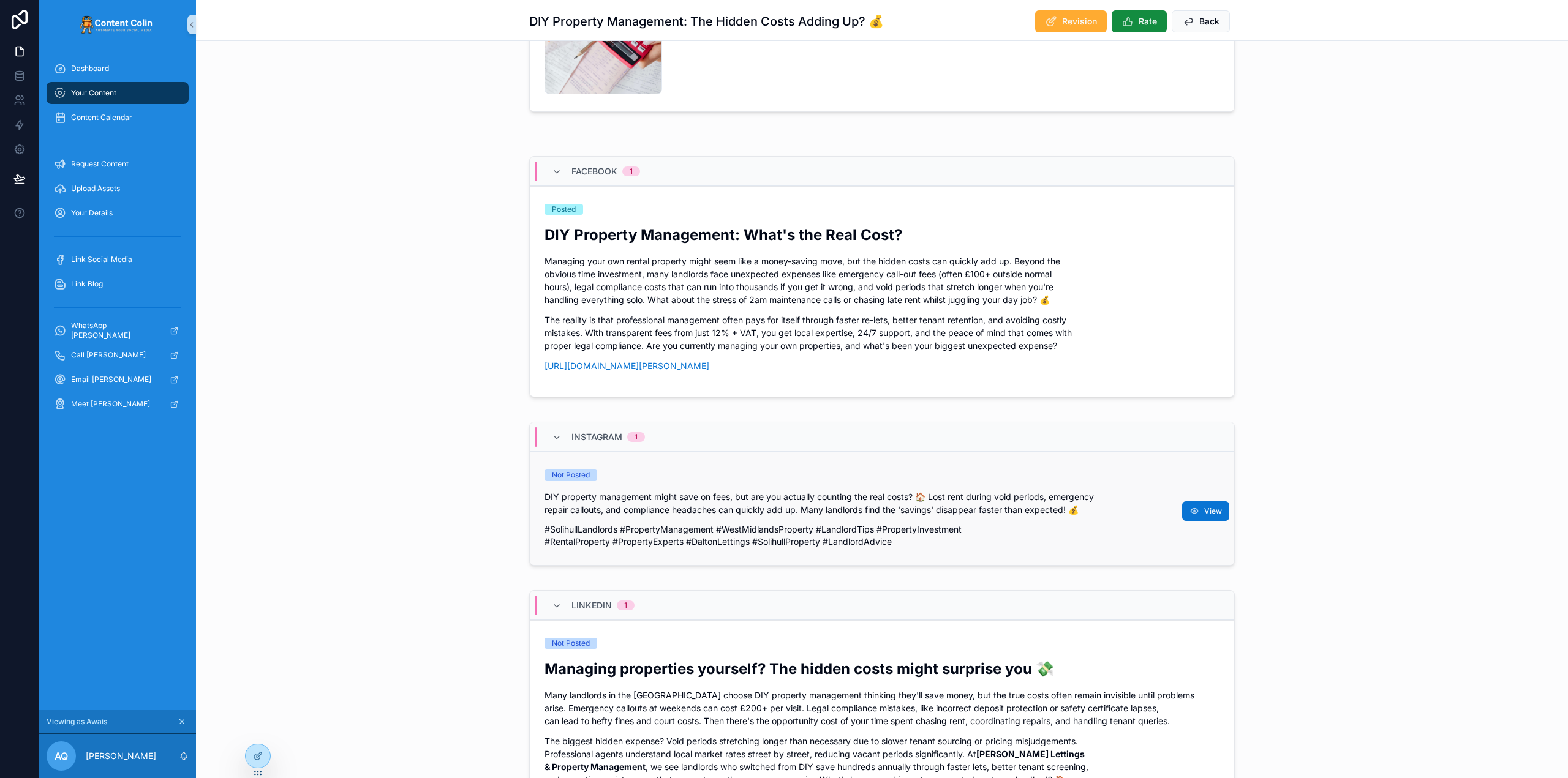
click at [1044, 497] on p "DIY property management might save on fees, but are you actually counting the r…" at bounding box center [882, 503] width 675 height 25
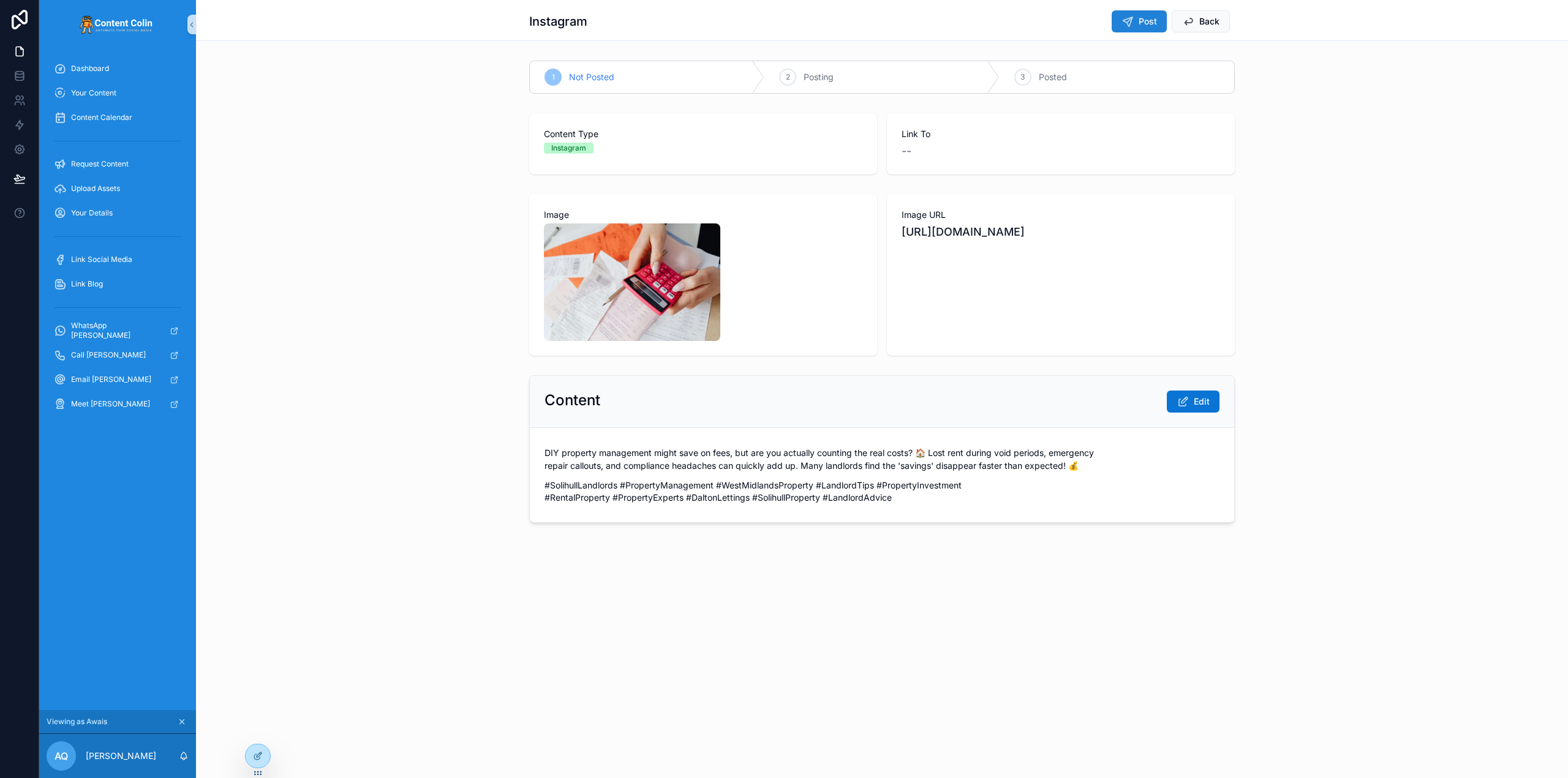
click at [1150, 22] on span "Post" at bounding box center [1147, 21] width 18 height 12
click at [1129, 27] on span "View Post" at bounding box center [1136, 21] width 42 height 12
click at [1206, 16] on span "Back" at bounding box center [1209, 21] width 20 height 12
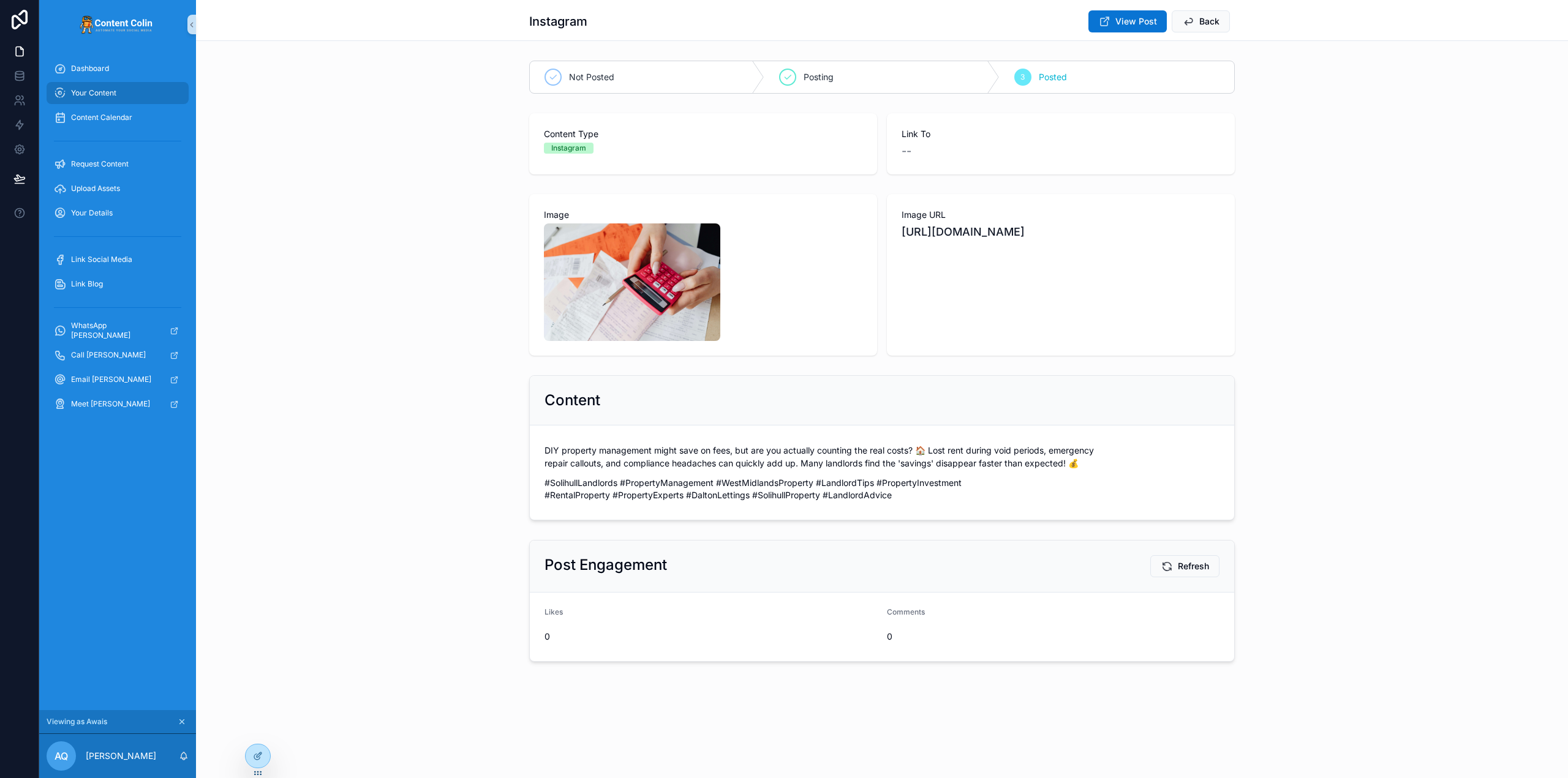
click at [117, 91] on div "Your Content" at bounding box center [118, 93] width 127 height 20
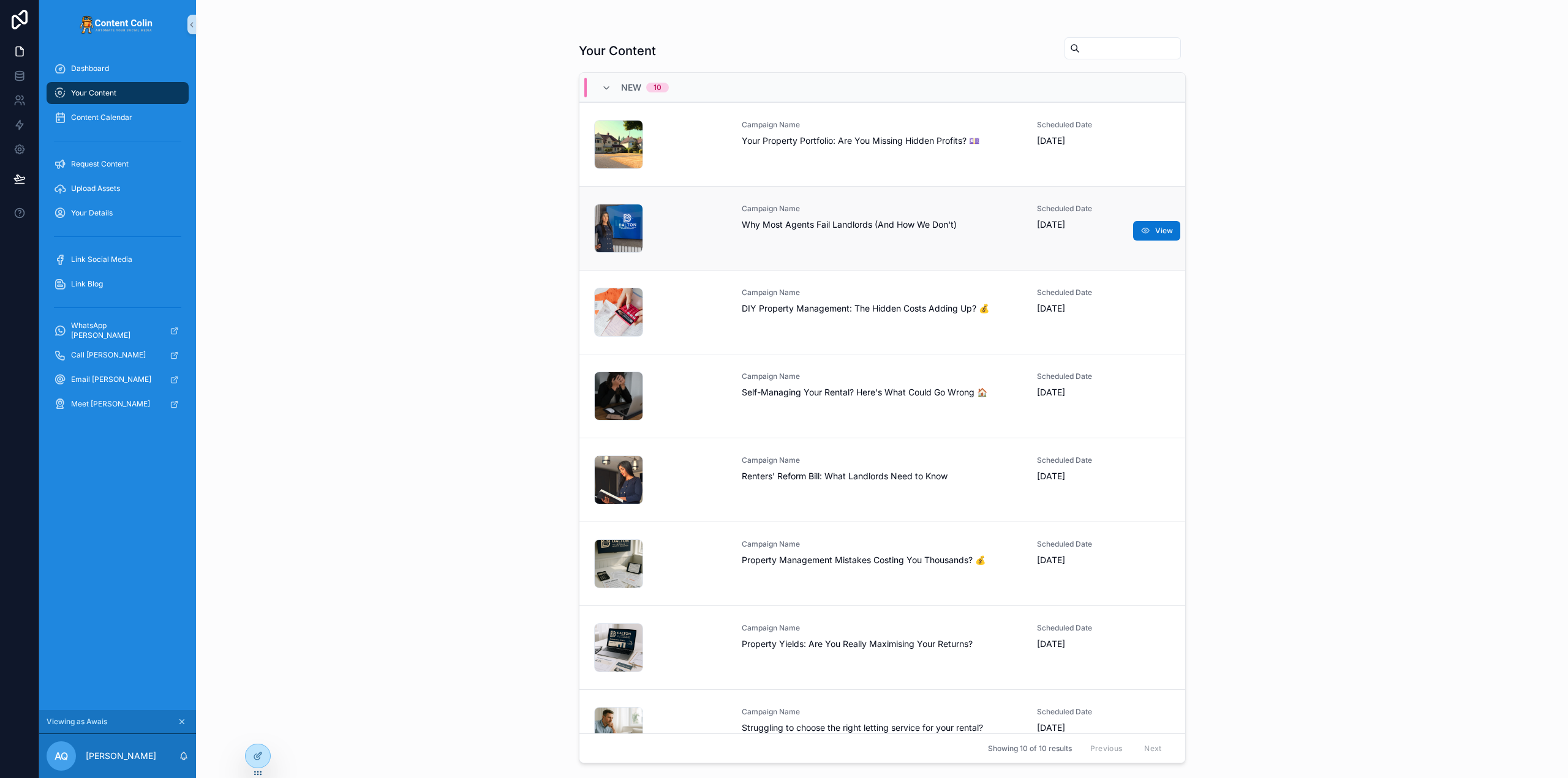
click at [774, 216] on div "Campaign Name Why Most Agents Fail Landlords (And How We Don't)" at bounding box center [882, 217] width 281 height 27
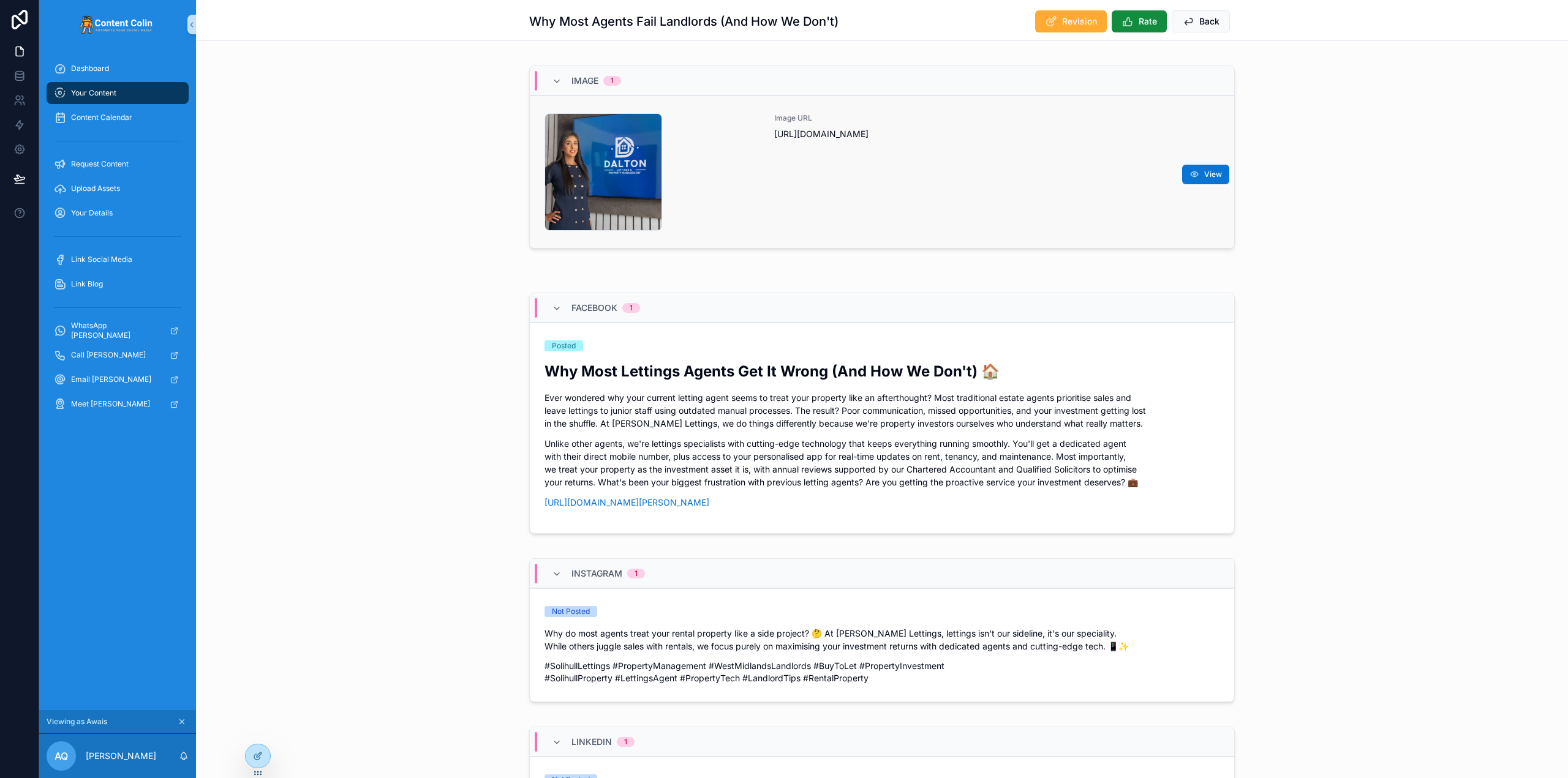
scroll to position [429, 0]
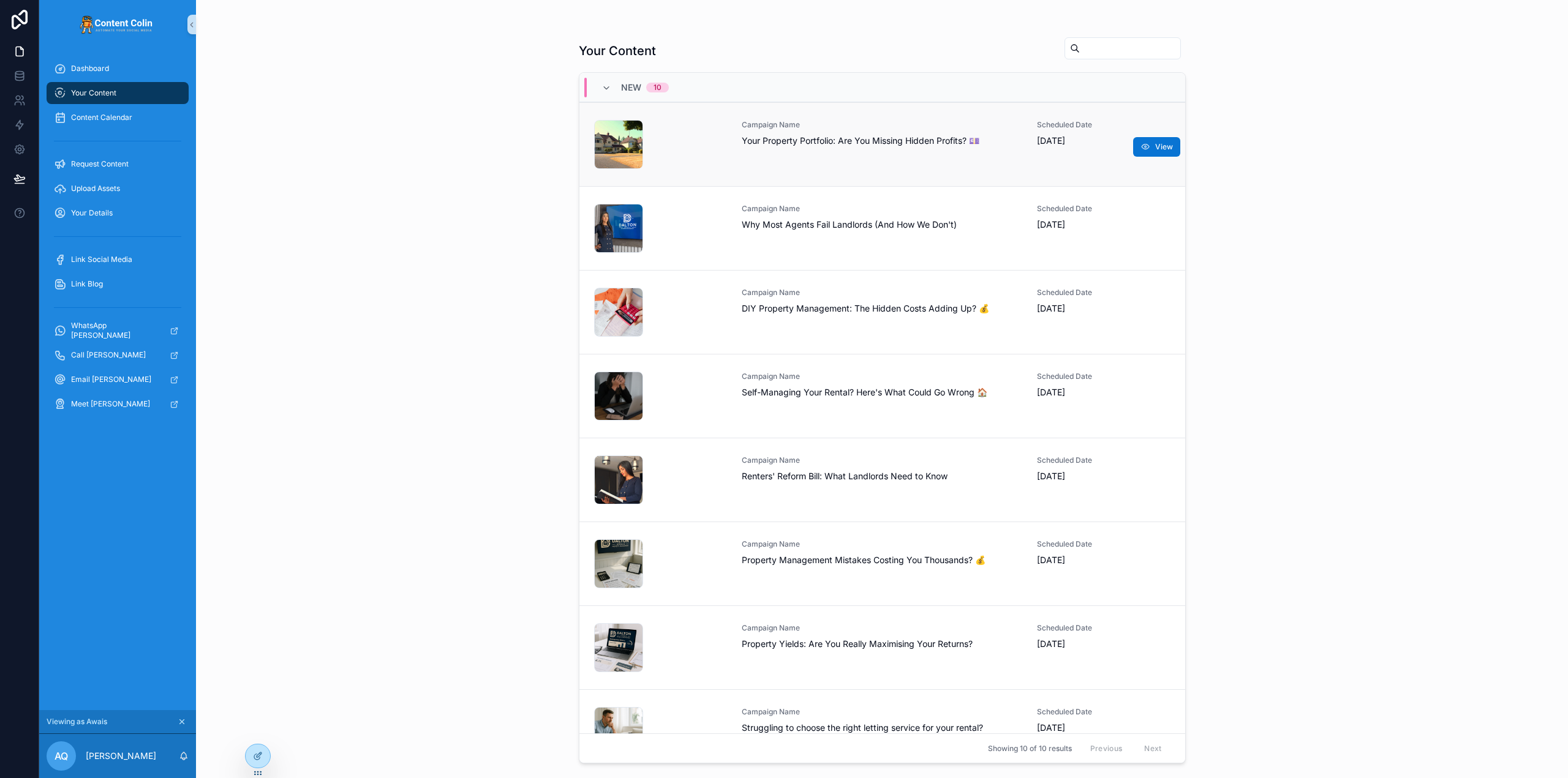
click at [800, 146] on span "Your Property Portfolio: Are You Missing Hidden Profits? 💷" at bounding box center [882, 140] width 281 height 12
click at [839, 216] on div "Campaign Name Why Most Agents Fail Landlords (And How We Don't)" at bounding box center [882, 217] width 281 height 27
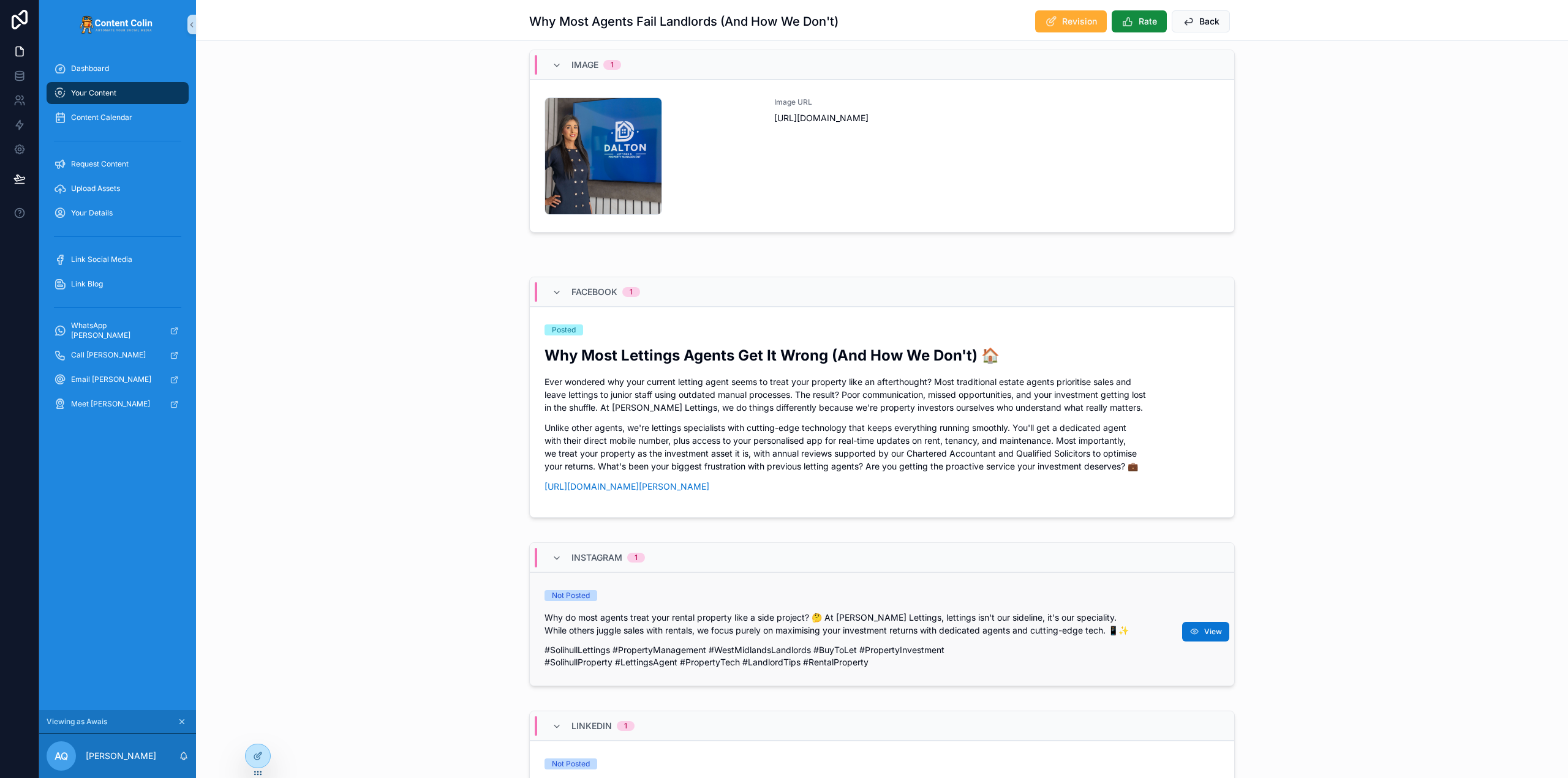
scroll to position [429, 0]
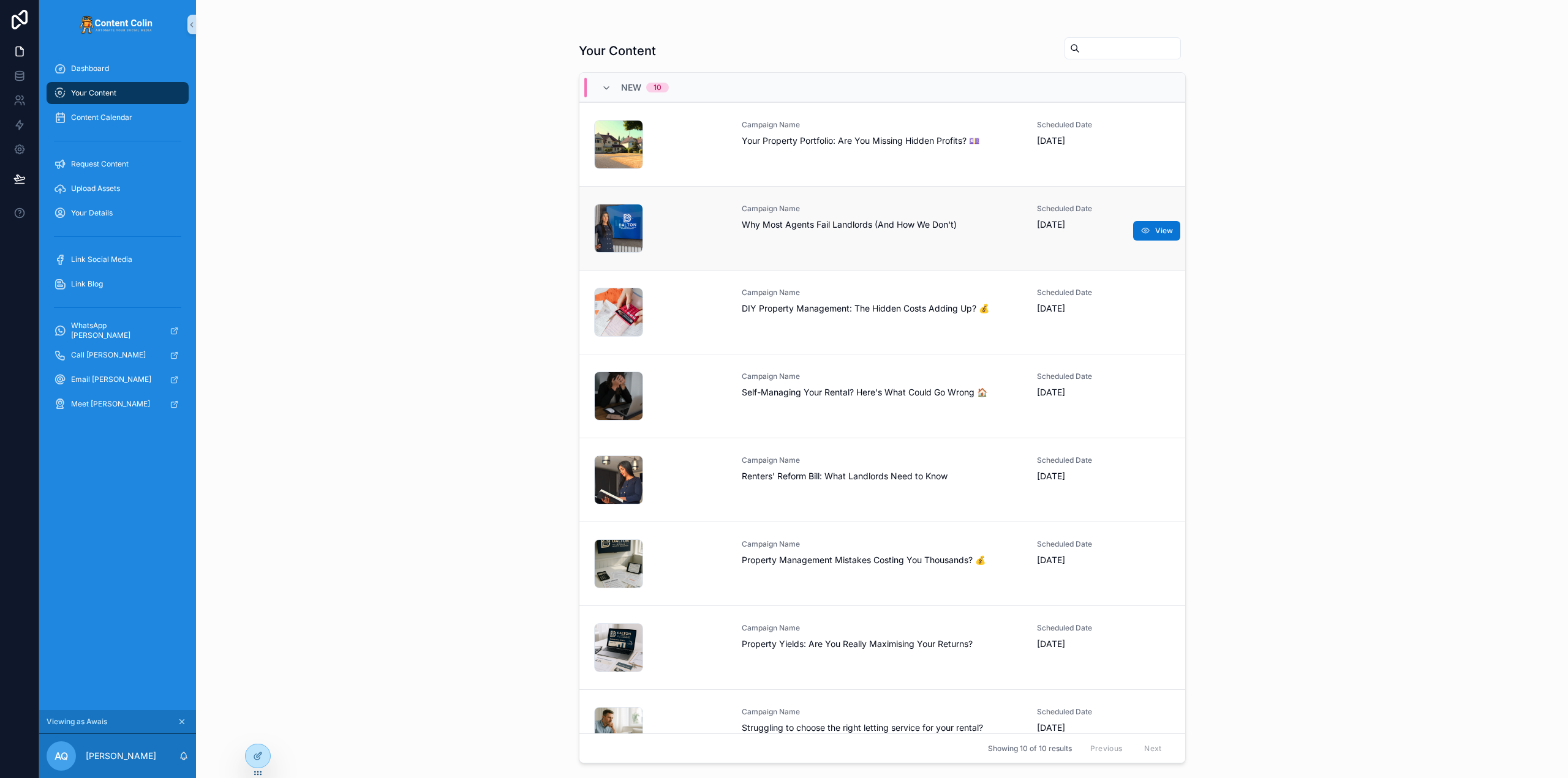
click at [846, 210] on span "Campaign Name" at bounding box center [882, 209] width 281 height 10
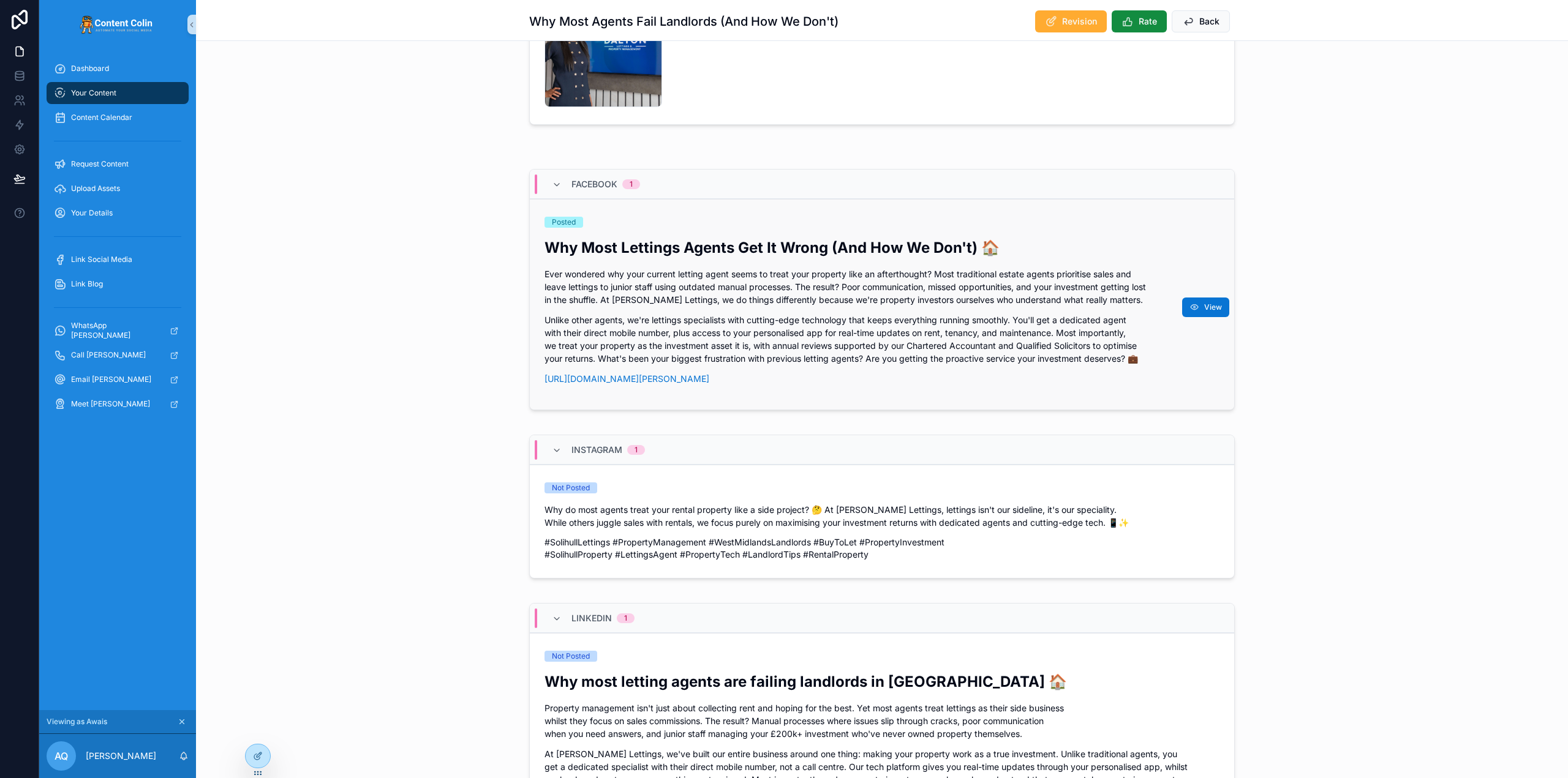
scroll to position [490, 0]
click at [863, 516] on p "Why do most agents treat your rental property like a side project? 🤔 At Dalton …" at bounding box center [882, 515] width 675 height 25
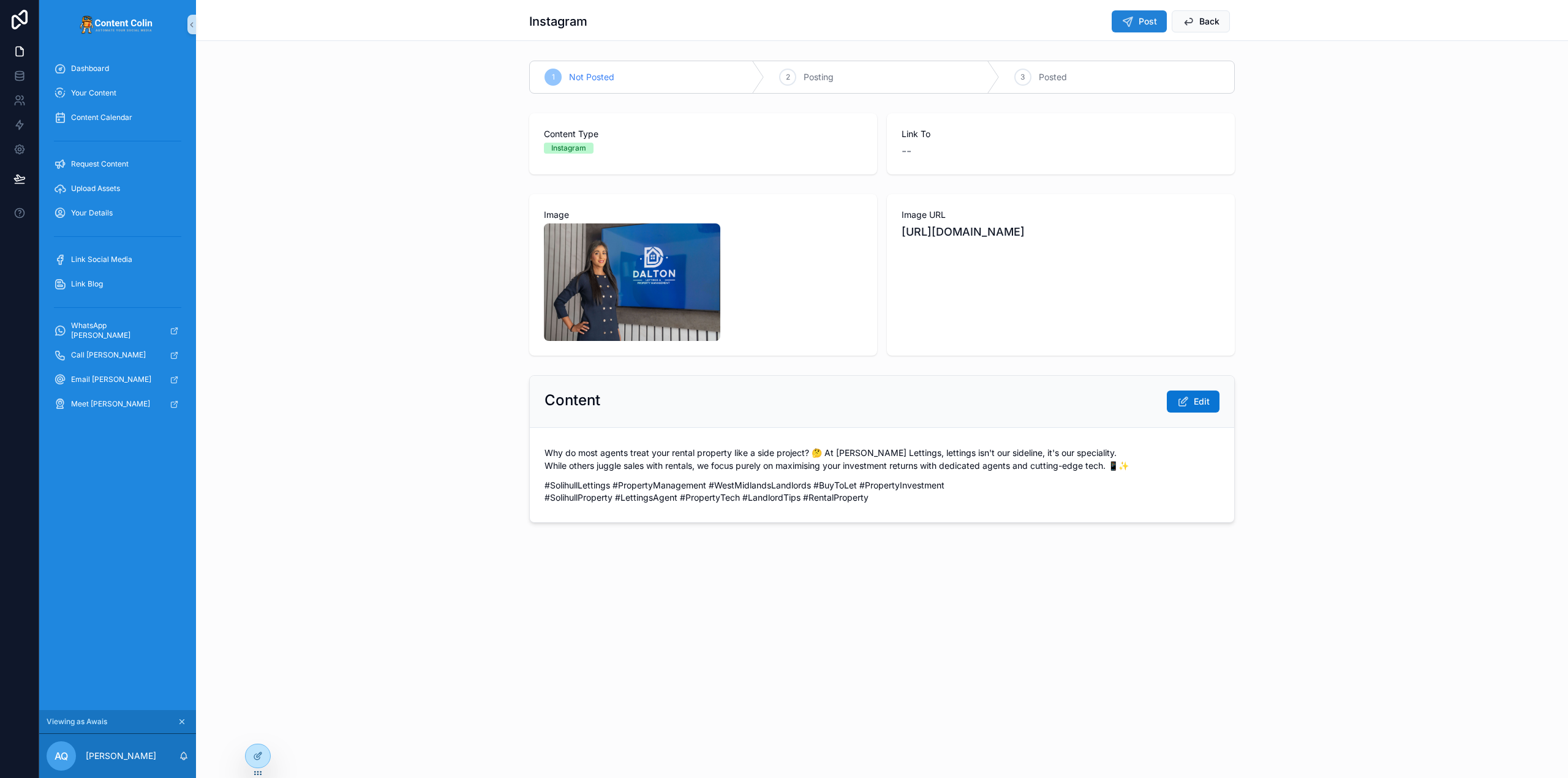
click at [1143, 25] on span "Post" at bounding box center [1147, 21] width 18 height 12
click at [1205, 19] on span "Back" at bounding box center [1209, 21] width 20 height 12
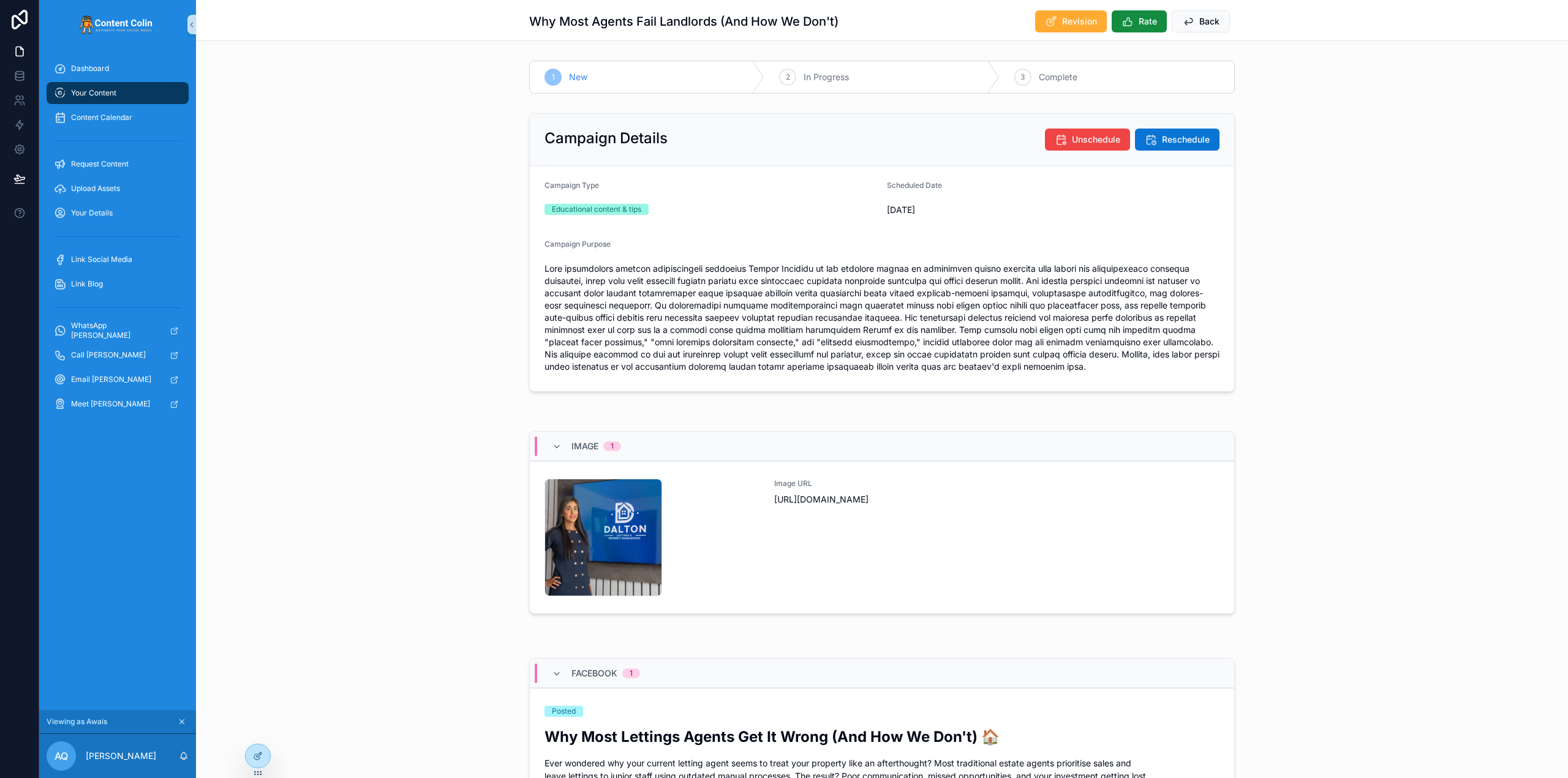
click at [140, 89] on div "Your Content" at bounding box center [118, 93] width 127 height 20
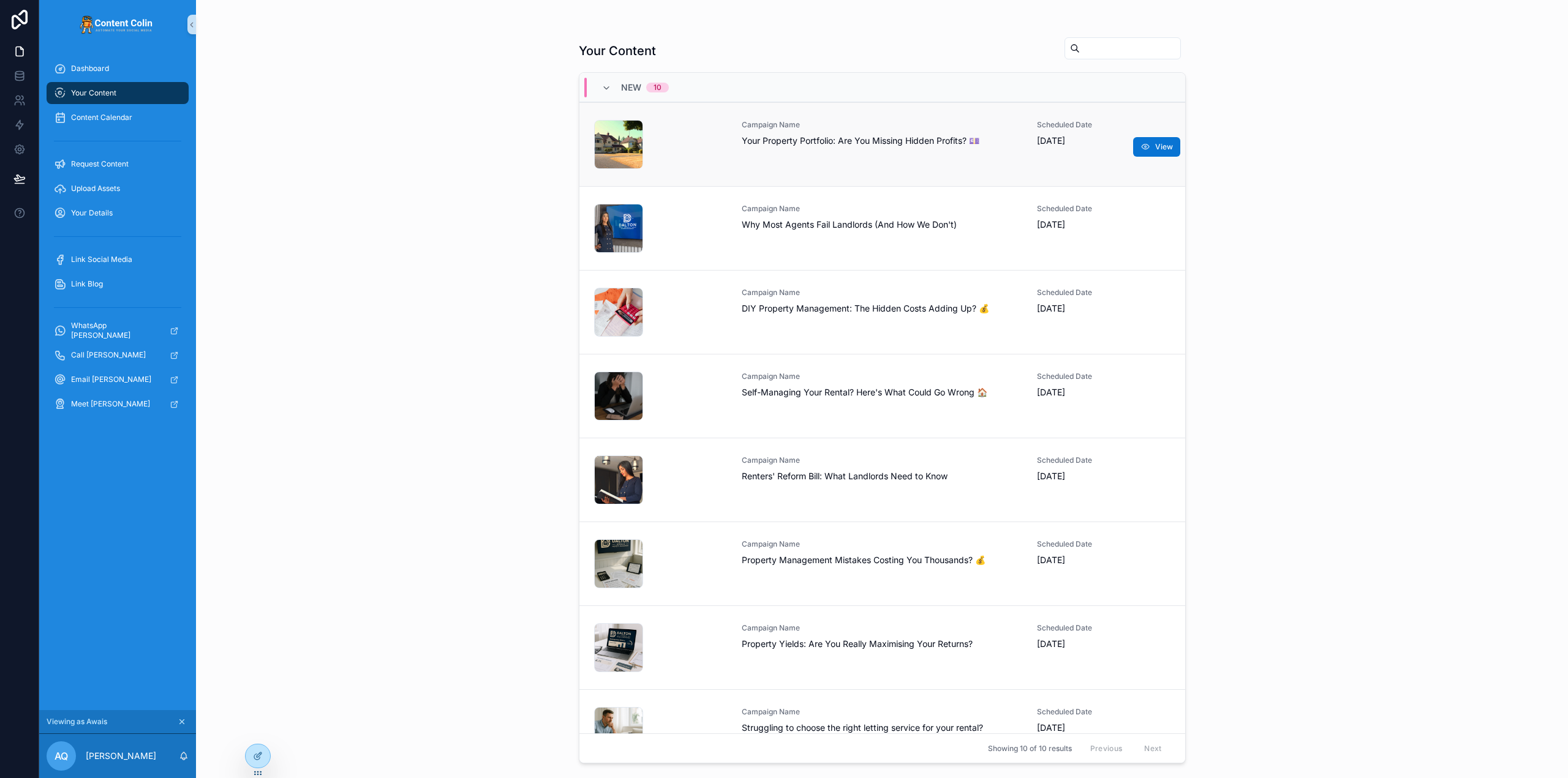
click at [823, 140] on span "Your Property Portfolio: Are You Missing Hidden Profits? 💷" at bounding box center [882, 140] width 281 height 12
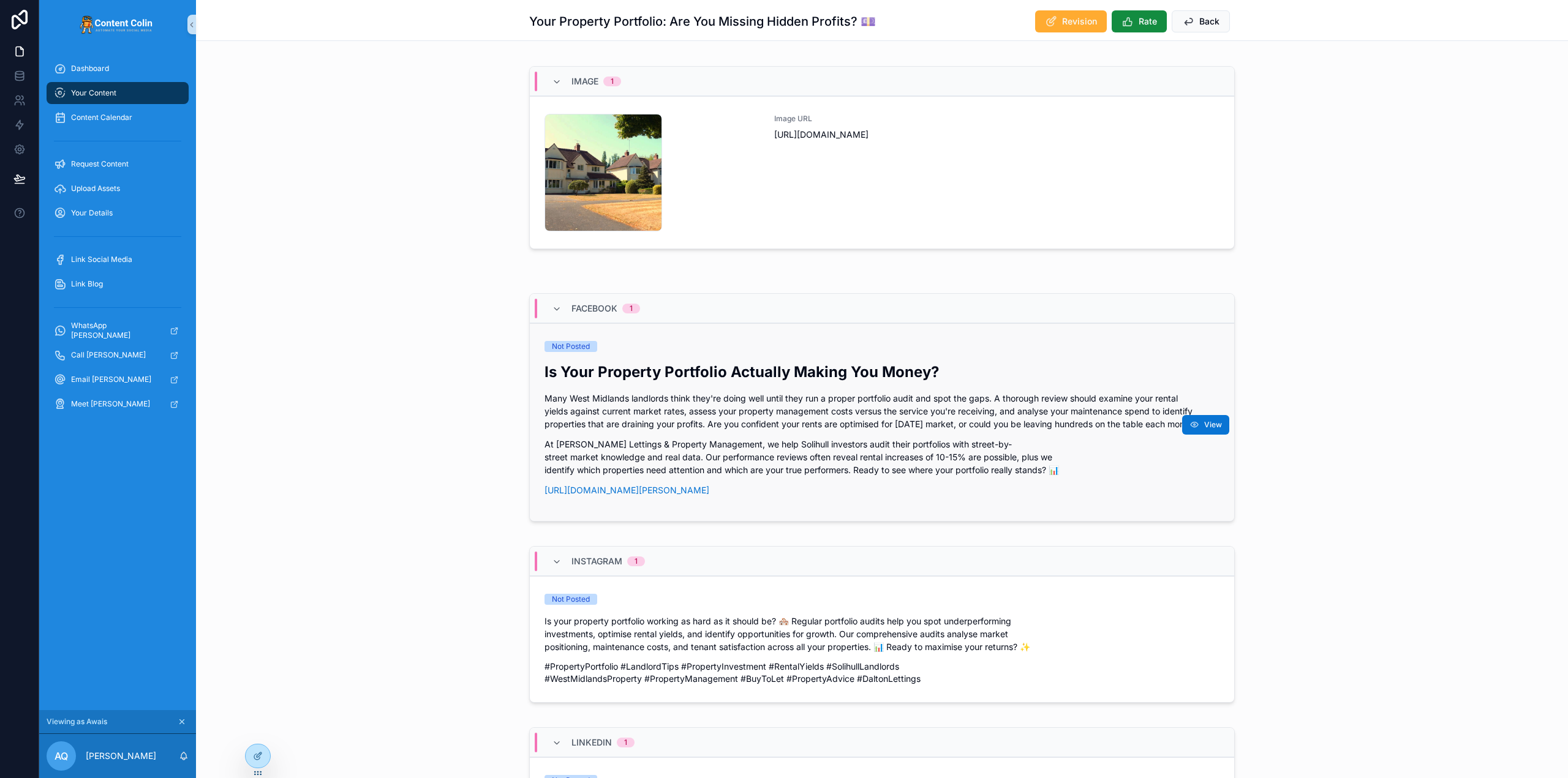
scroll to position [367, 0]
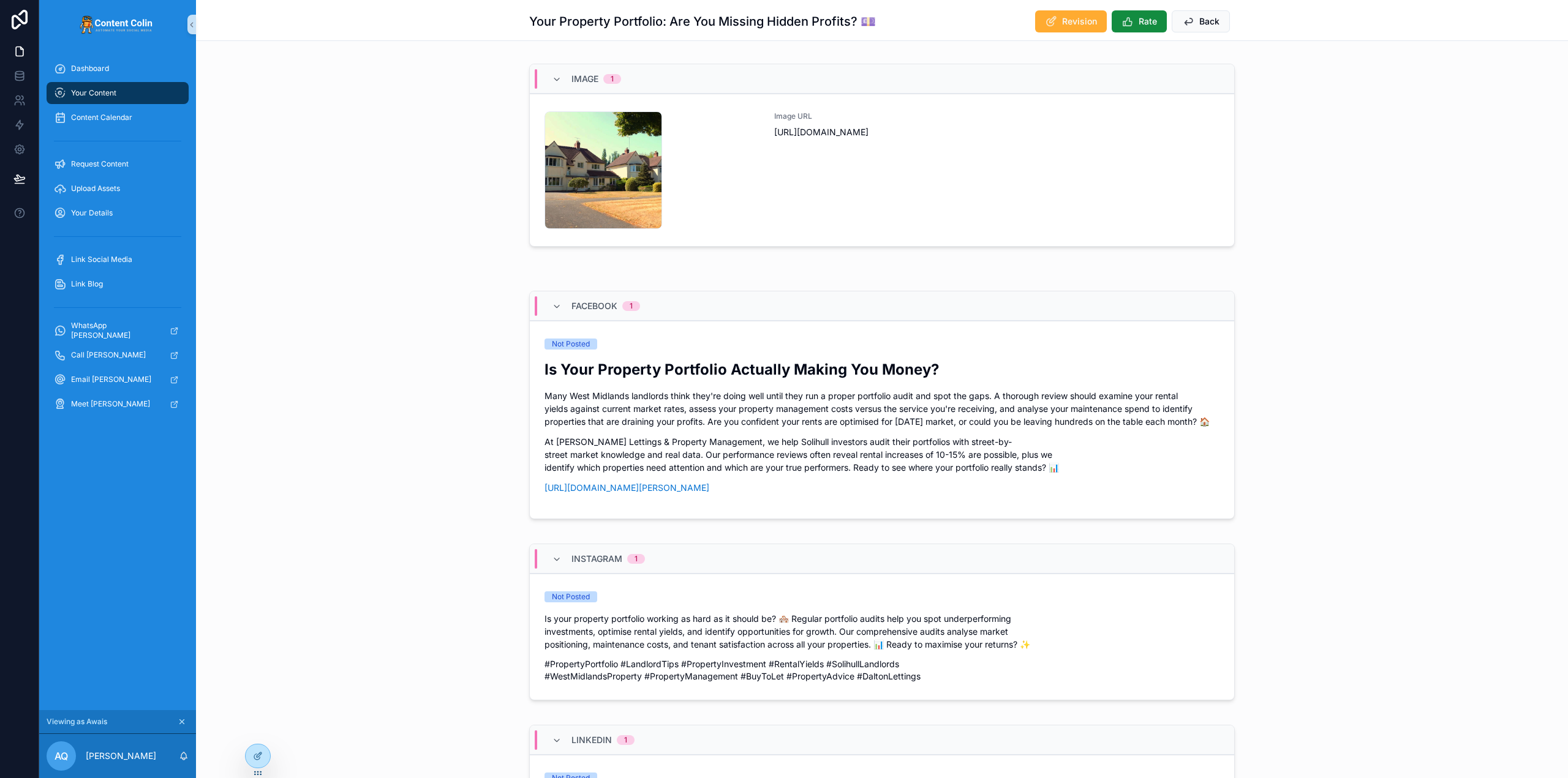
drag, startPoint x: 574, startPoint y: 373, endPoint x: 564, endPoint y: 368, distance: 11.2
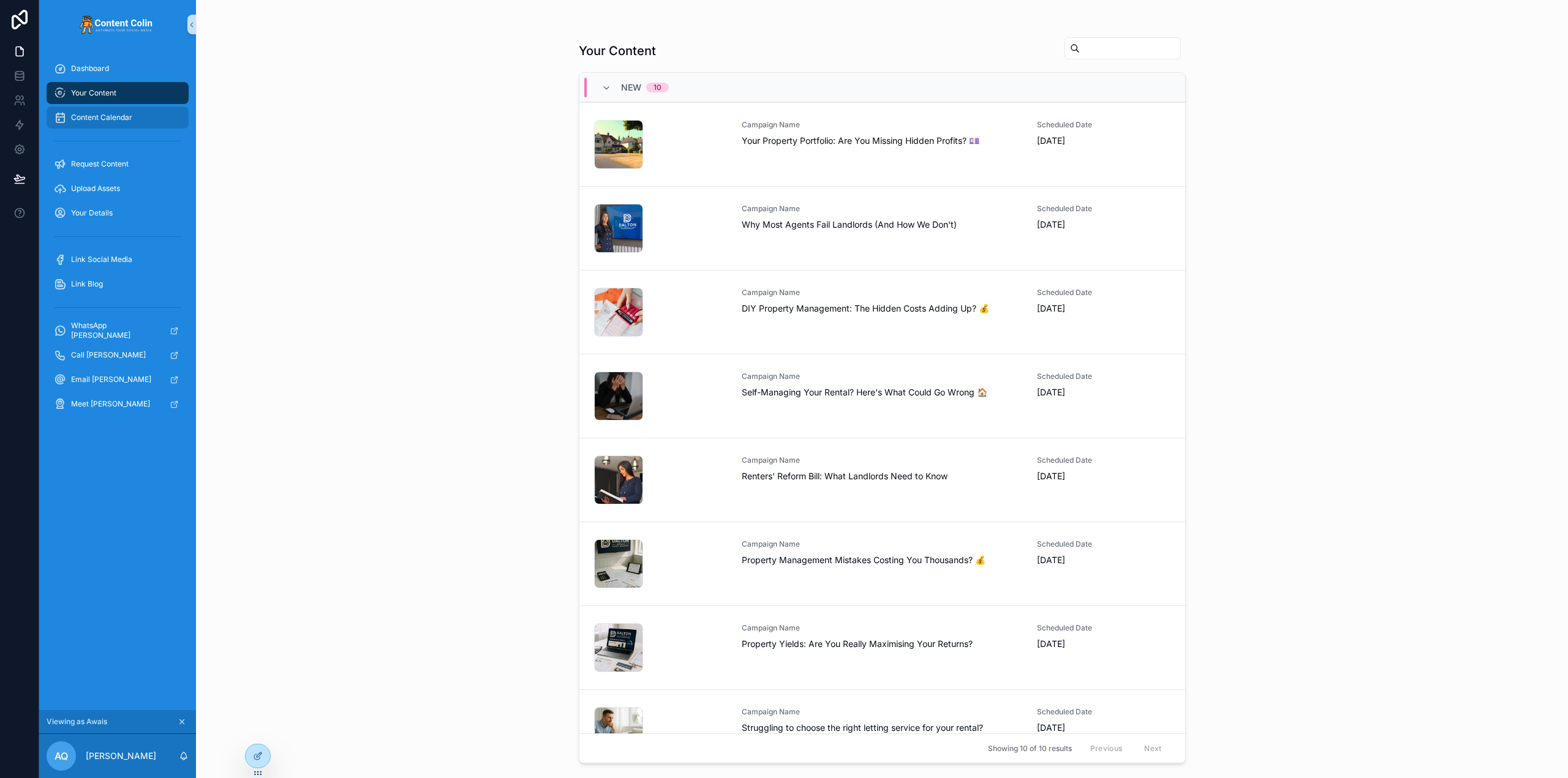
click at [124, 118] on span "Content Calendar" at bounding box center [101, 118] width 61 height 10
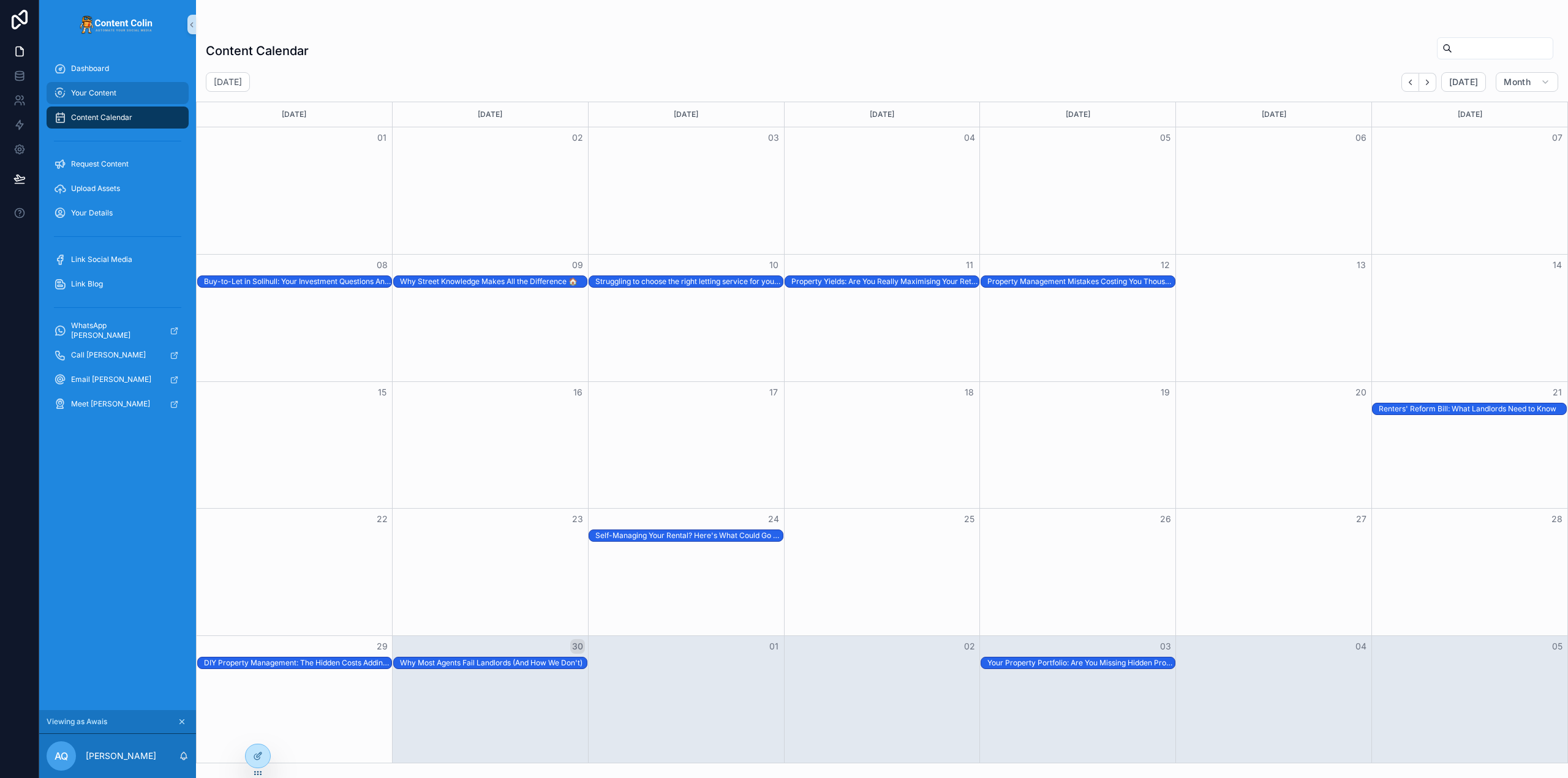
click at [143, 96] on div "Your Content" at bounding box center [118, 93] width 127 height 20
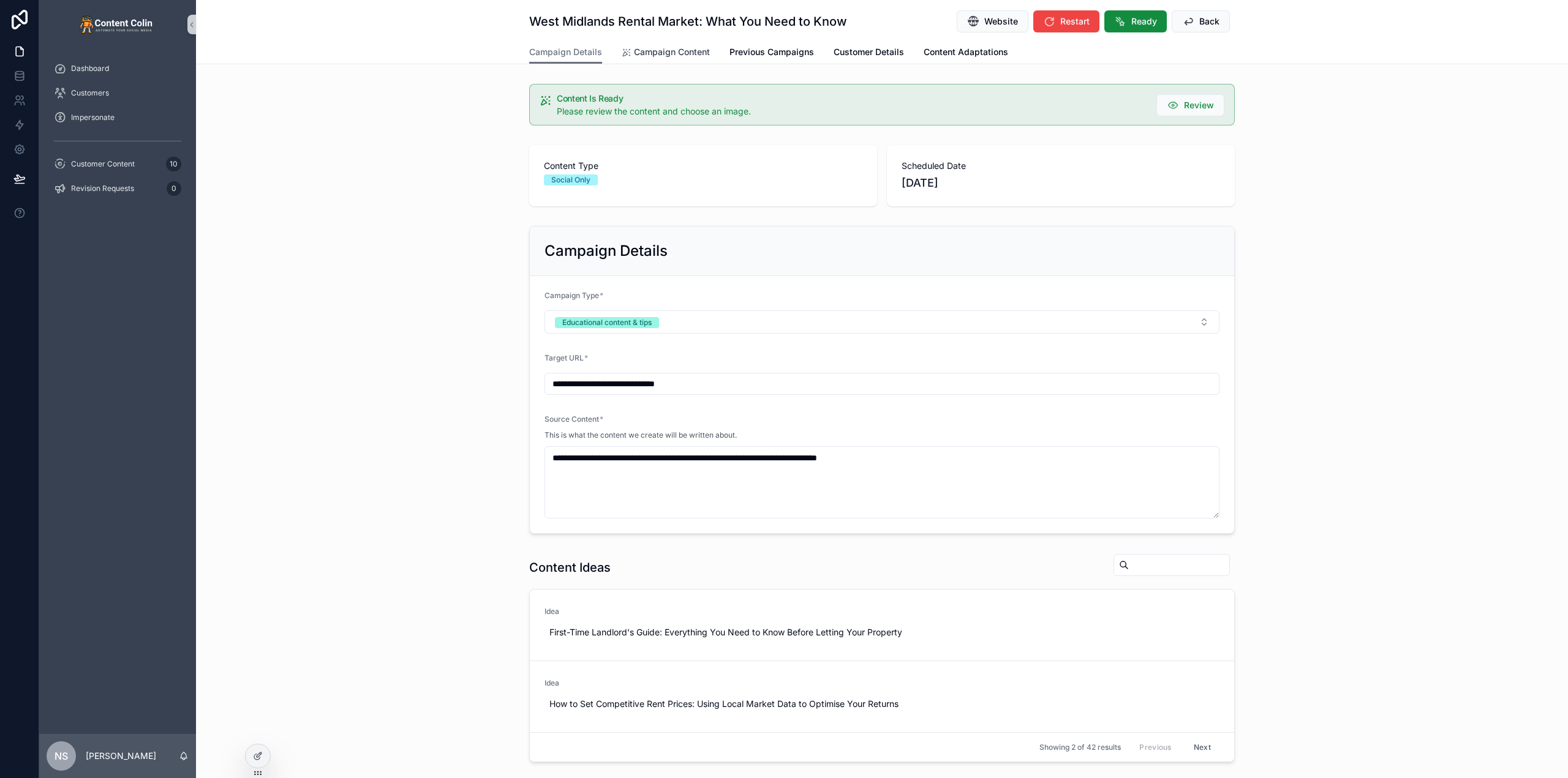
click at [697, 48] on span "Campaign Content" at bounding box center [671, 51] width 76 height 12
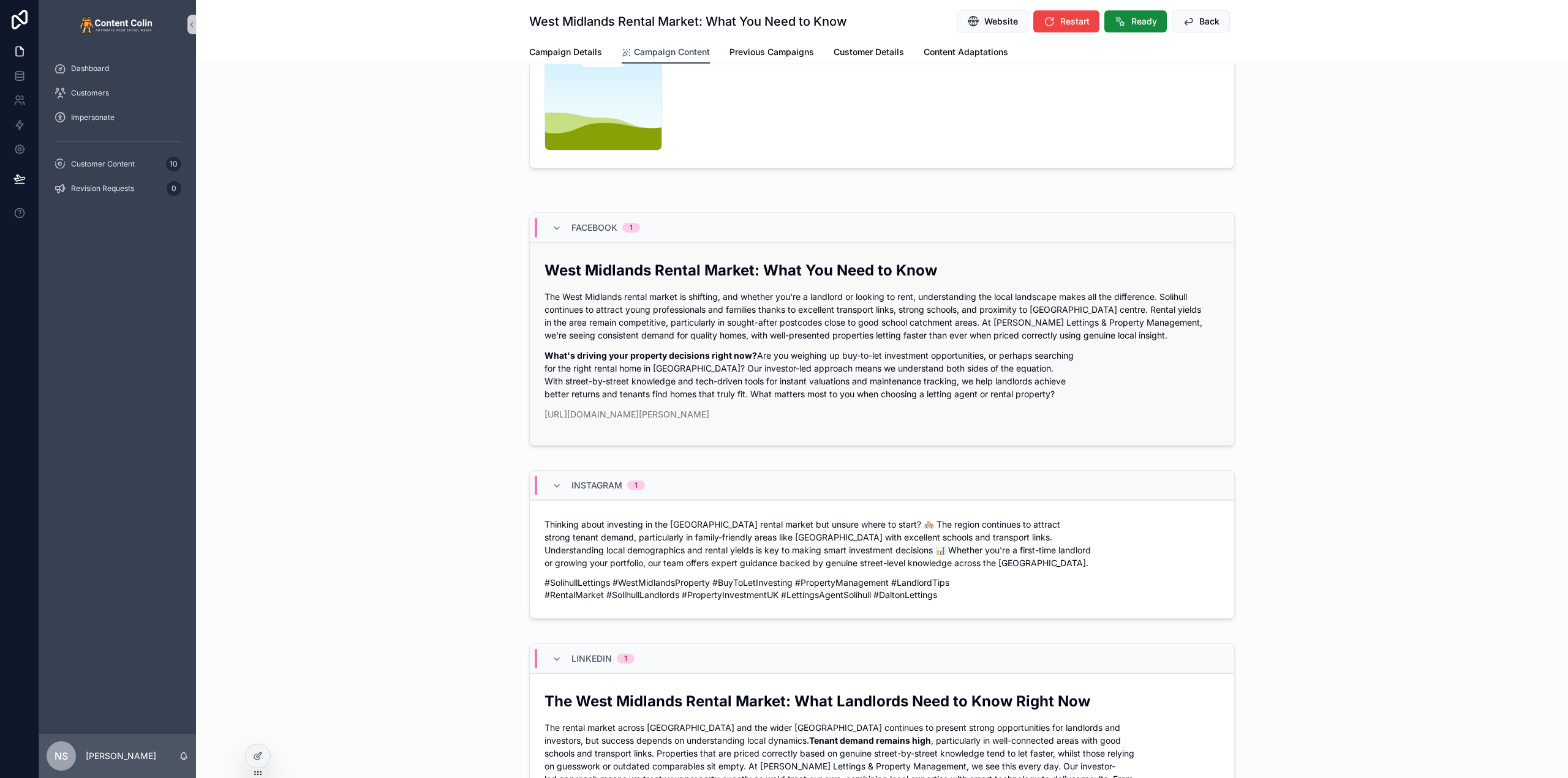
scroll to position [61, 0]
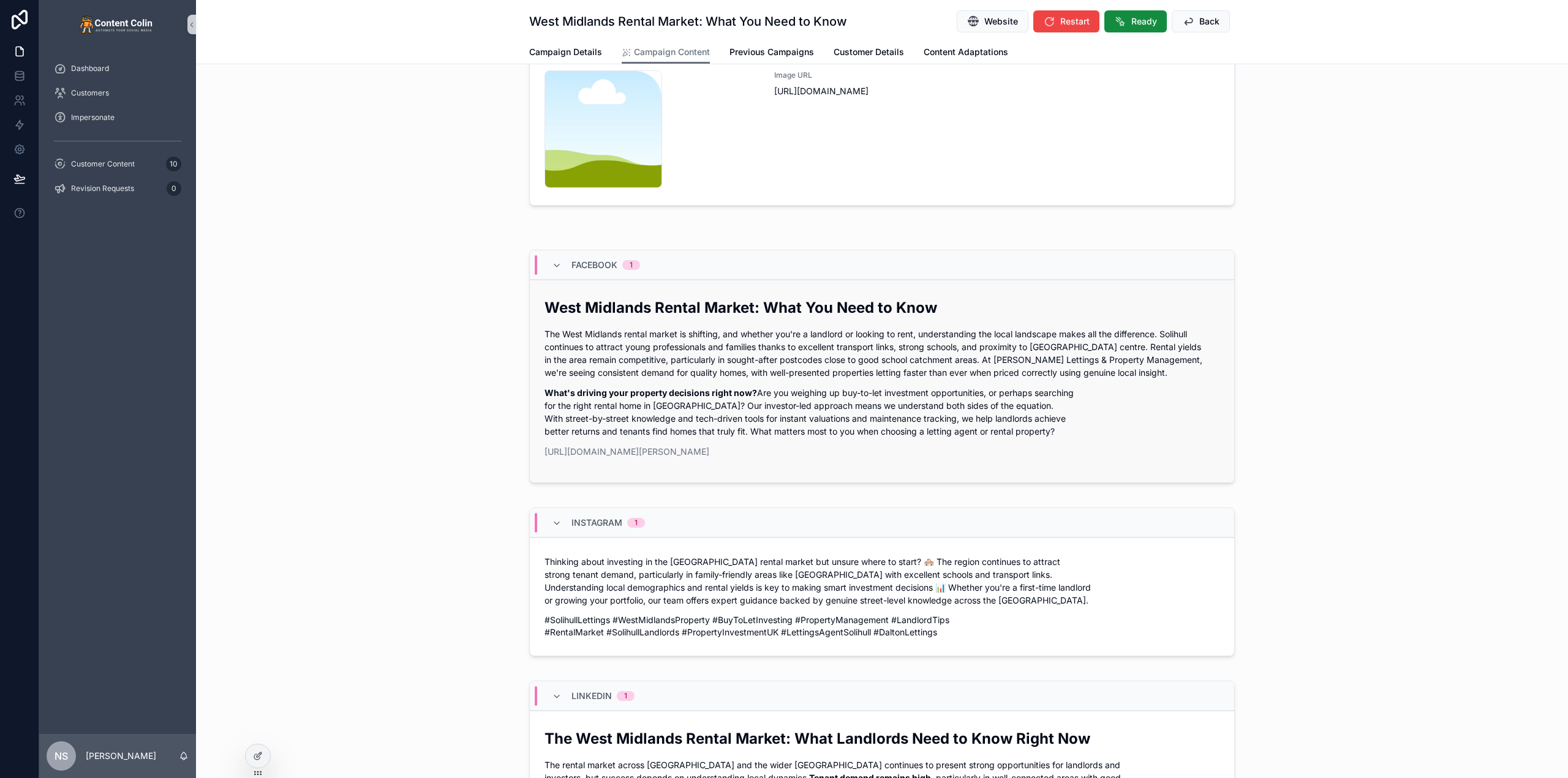
click at [1027, 358] on p "The West Midlands rental market is shifting, and whether you're a landlord or l…" at bounding box center [882, 353] width 675 height 51
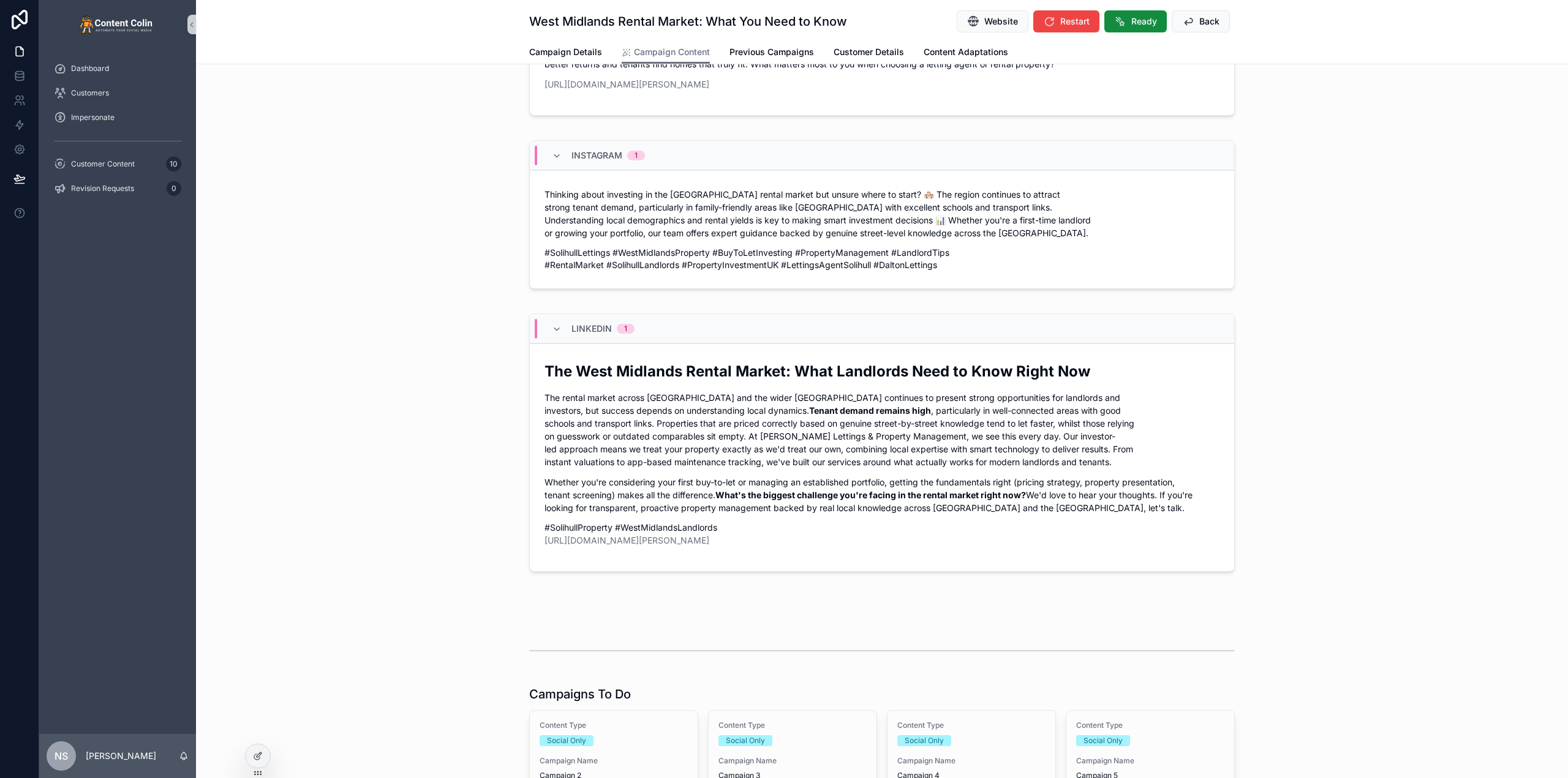
scroll to position [122, 0]
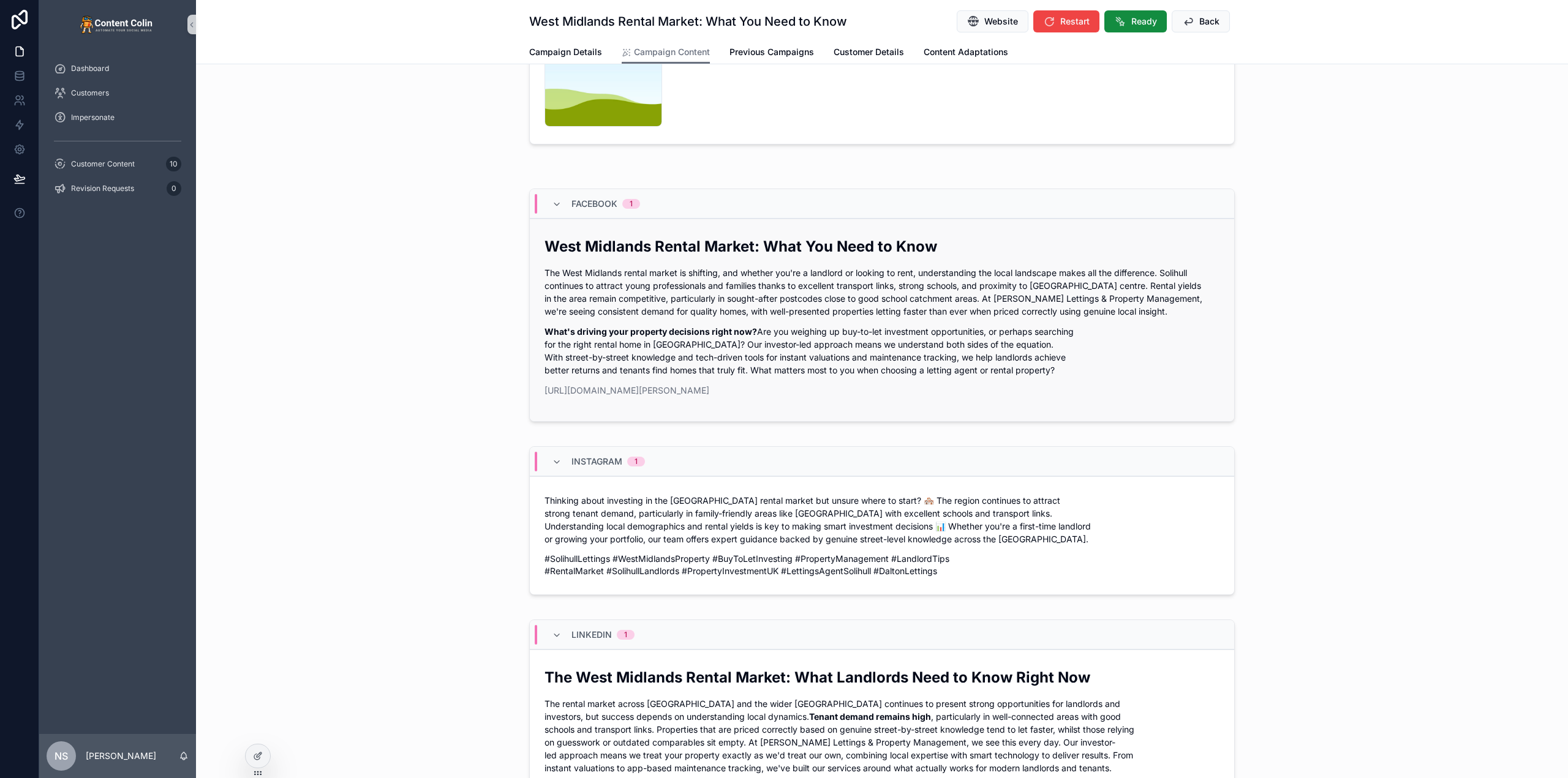
click at [763, 297] on p "The West Midlands rental market is shifting, and whether you're a landlord or l…" at bounding box center [882, 291] width 675 height 51
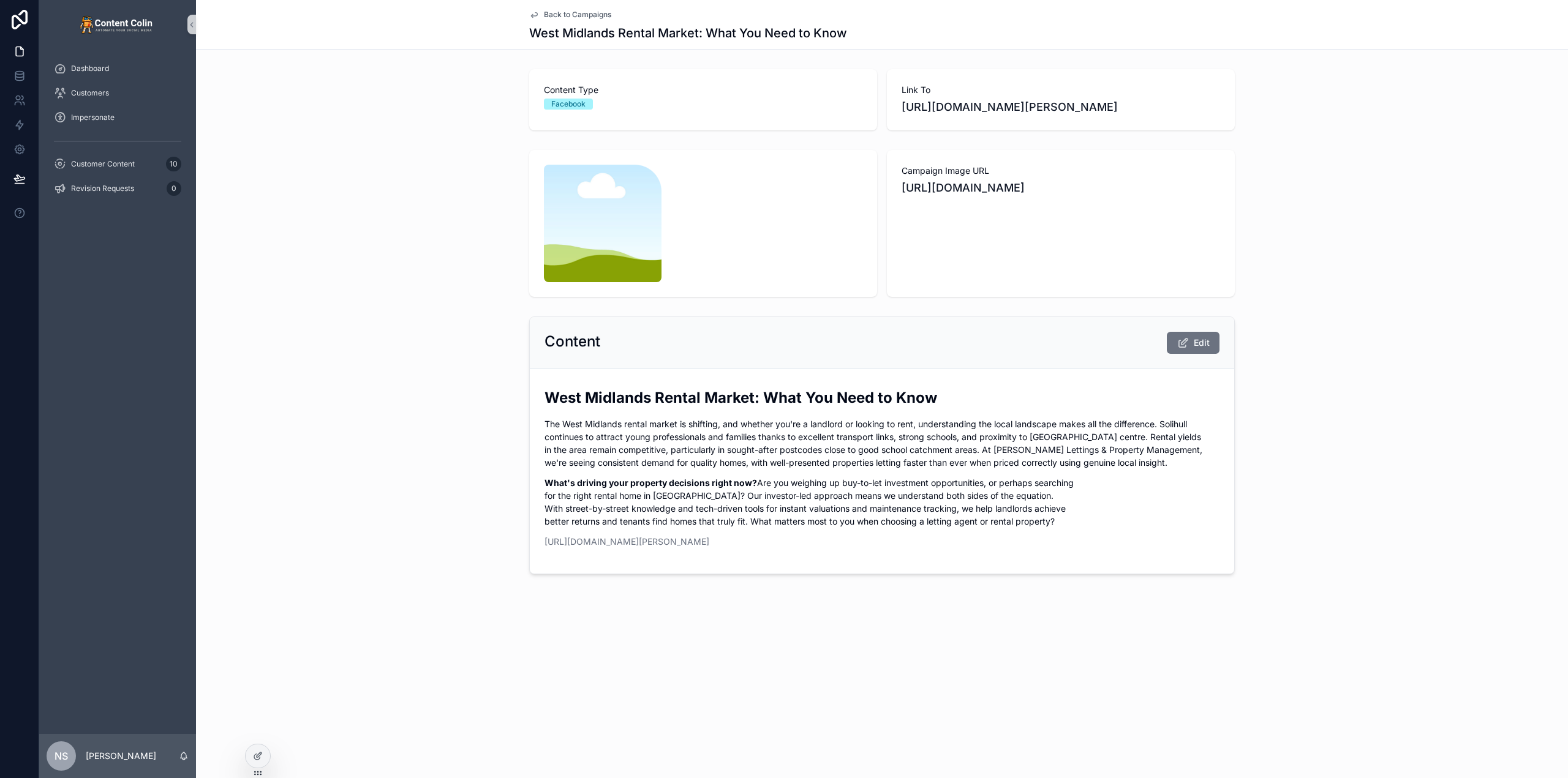
click at [595, 11] on span "Back to Campaigns" at bounding box center [577, 15] width 67 height 10
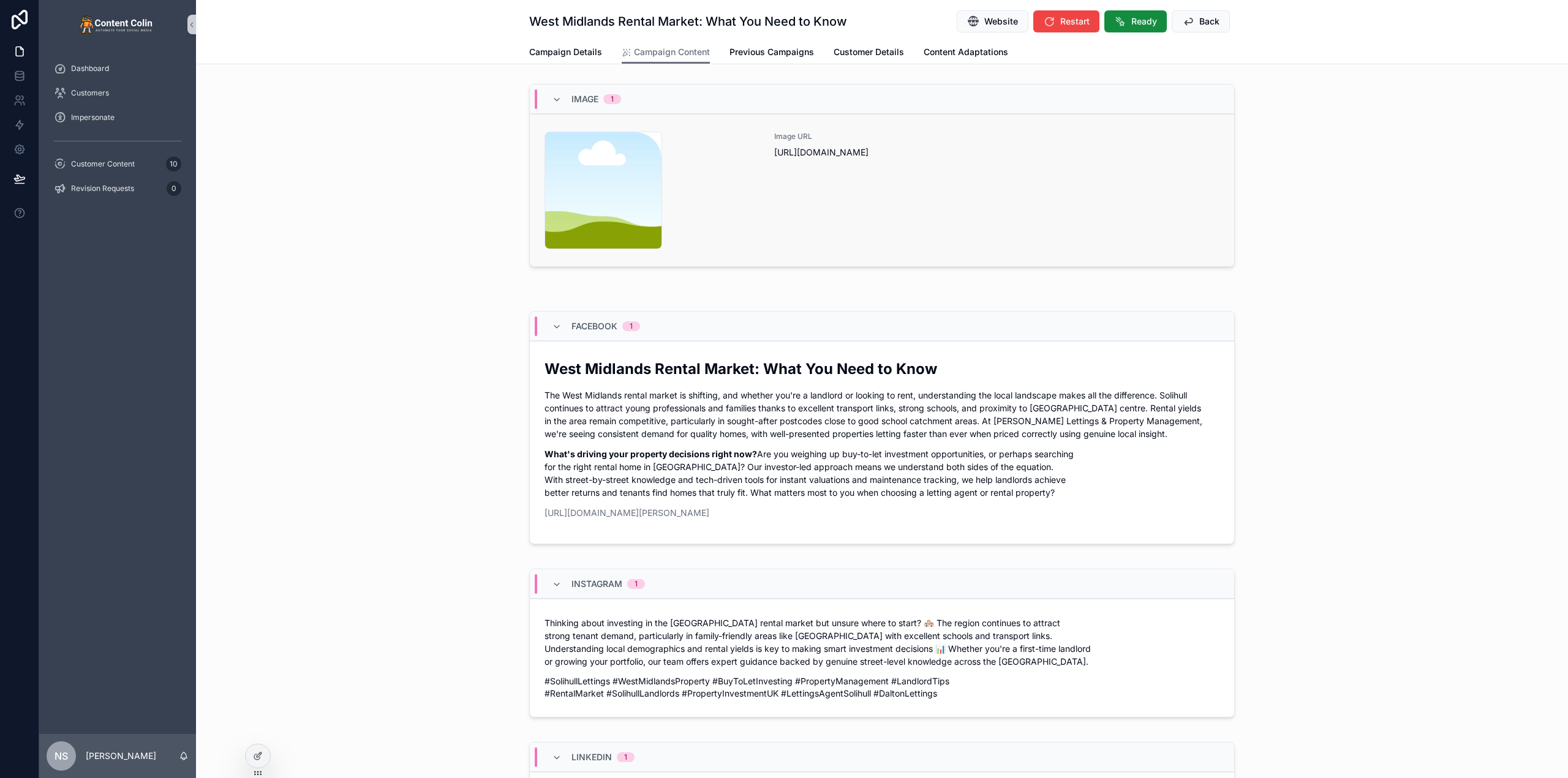
click at [838, 225] on div "Image URL https://cdn.contentcolin.com/contentcolin/images/content-placeholder.…" at bounding box center [996, 190] width 445 height 118
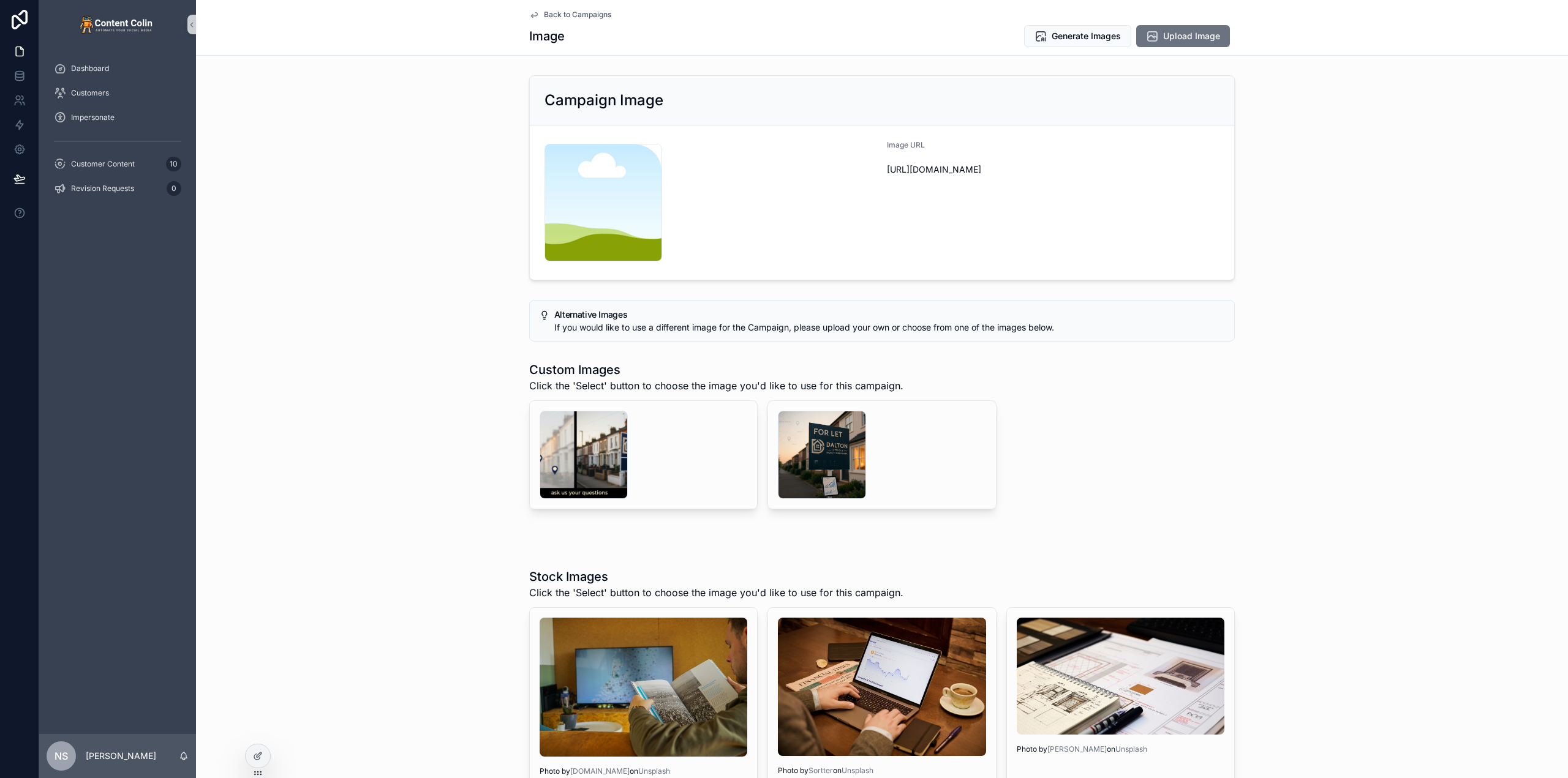
click at [599, 13] on span "Back to Campaigns" at bounding box center [577, 15] width 67 height 10
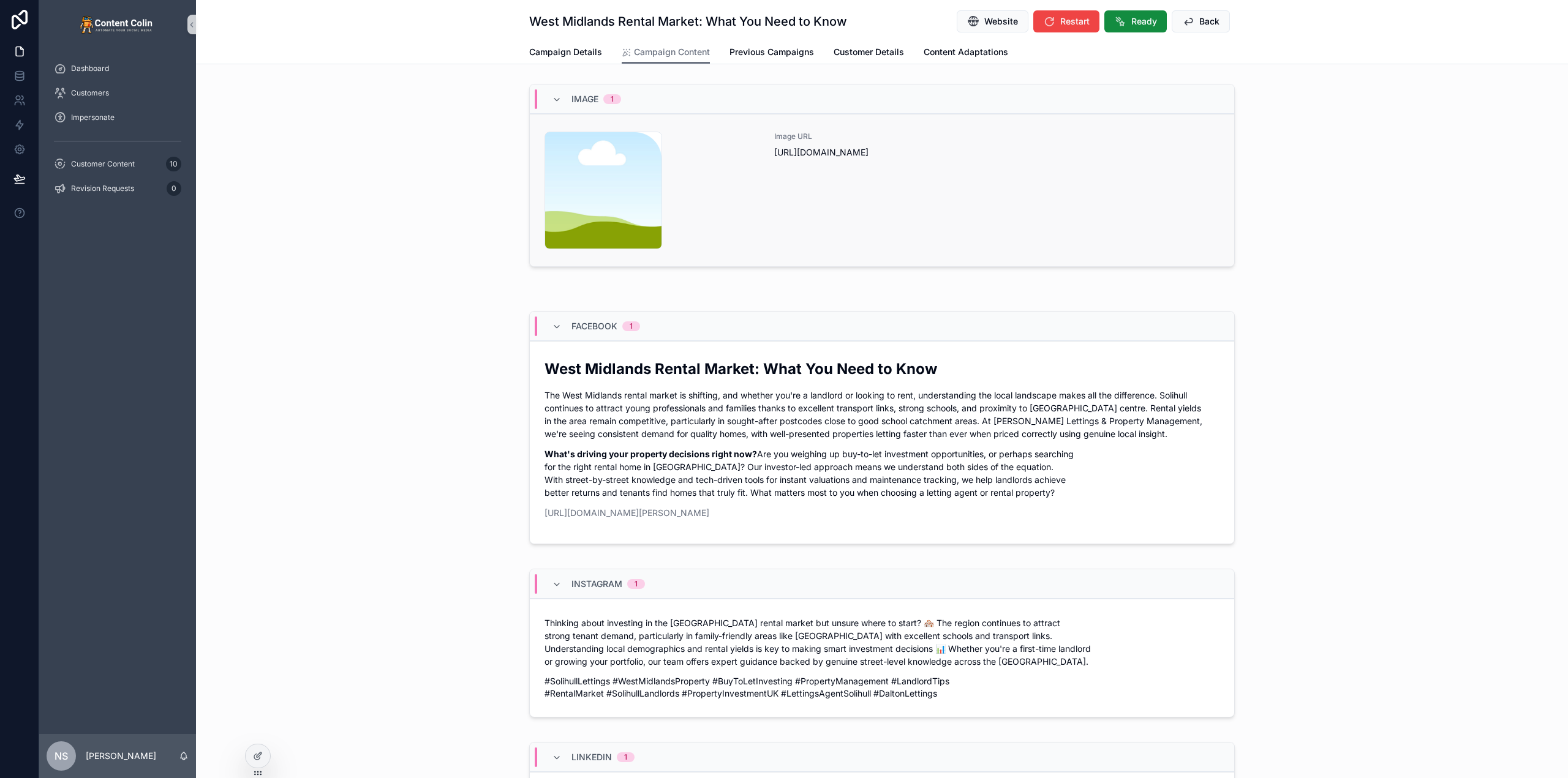
click at [795, 187] on div "Image URL https://cdn.contentcolin.com/contentcolin/images/content-placeholder.…" at bounding box center [996, 190] width 445 height 118
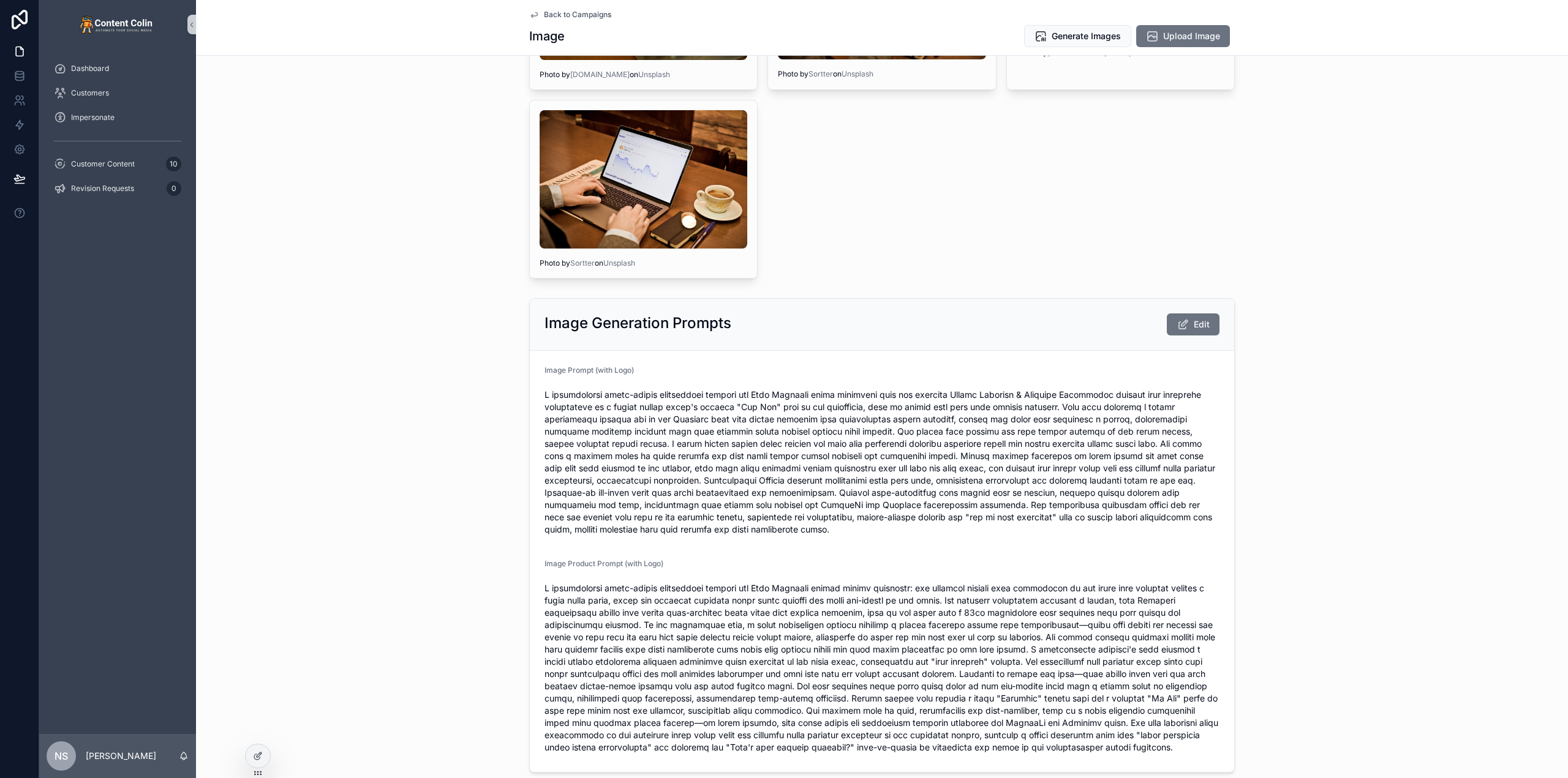
scroll to position [735, 0]
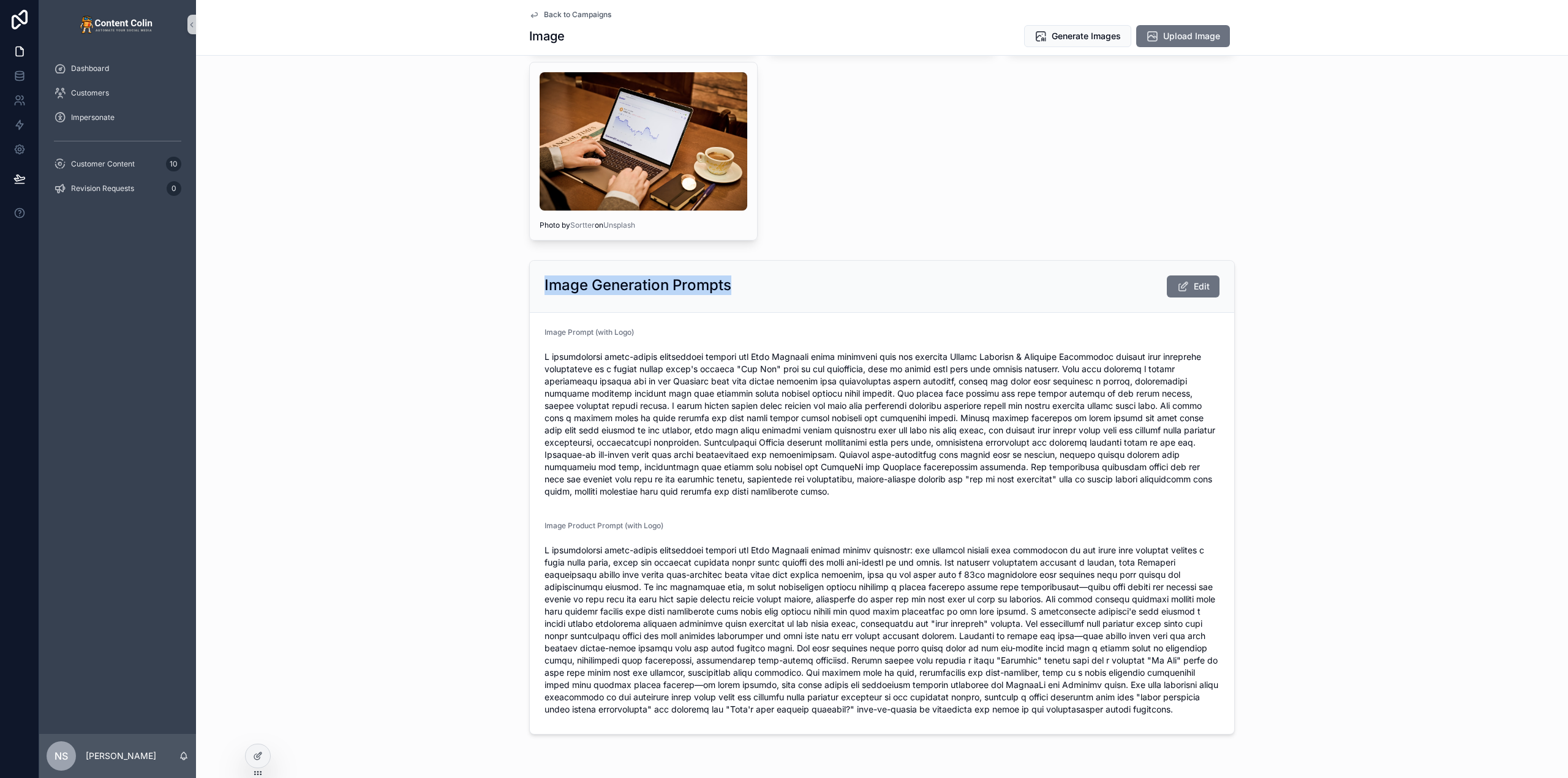
drag, startPoint x: 742, startPoint y: 284, endPoint x: 537, endPoint y: 287, distance: 205.0
click at [537, 287] on div "Image Generation Prompts Edit" at bounding box center [882, 287] width 704 height 52
copy h2 "Image Generation Prompts"
click at [256, 760] on icon at bounding box center [258, 756] width 10 height 10
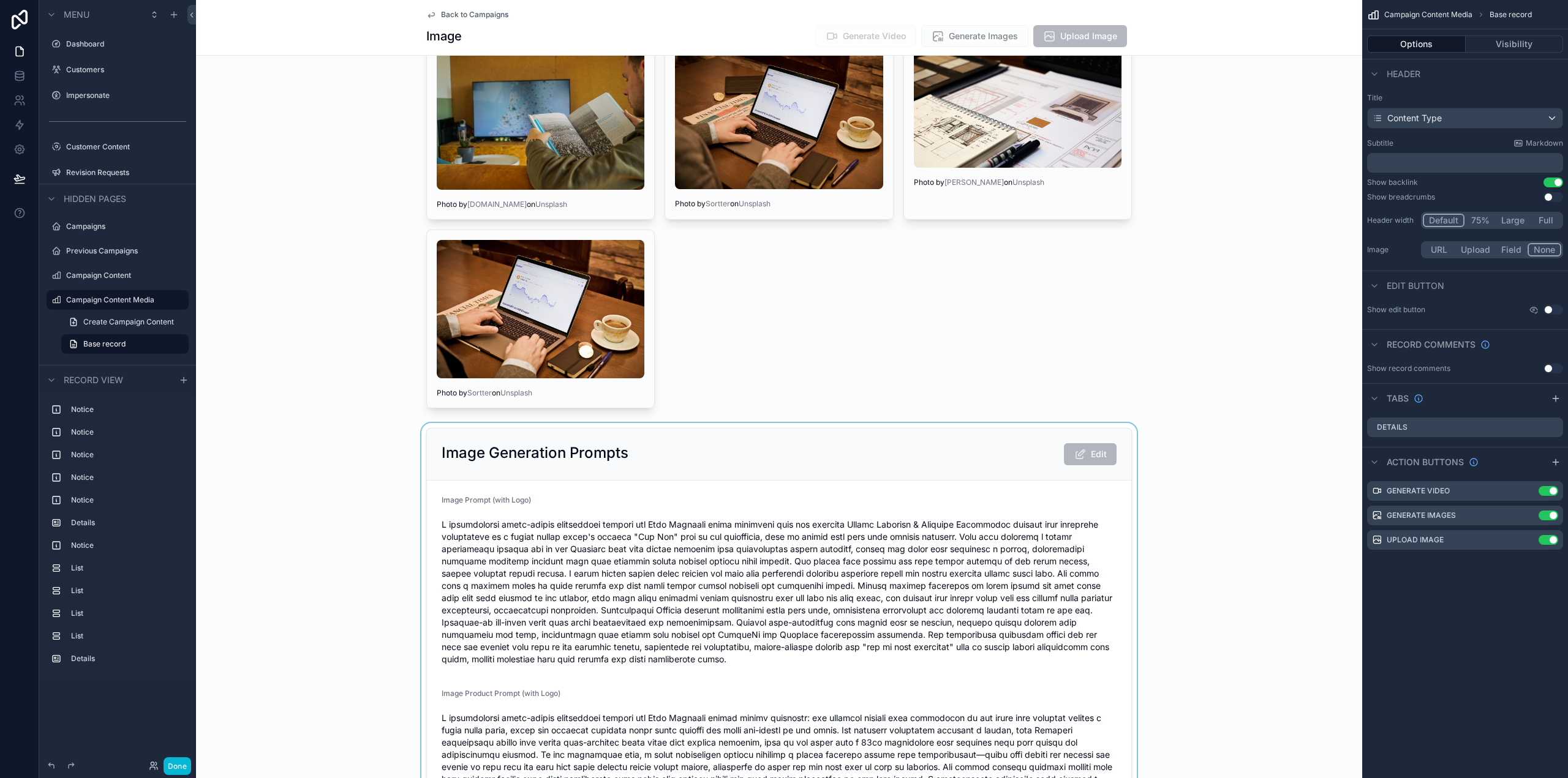
scroll to position [1163, 0]
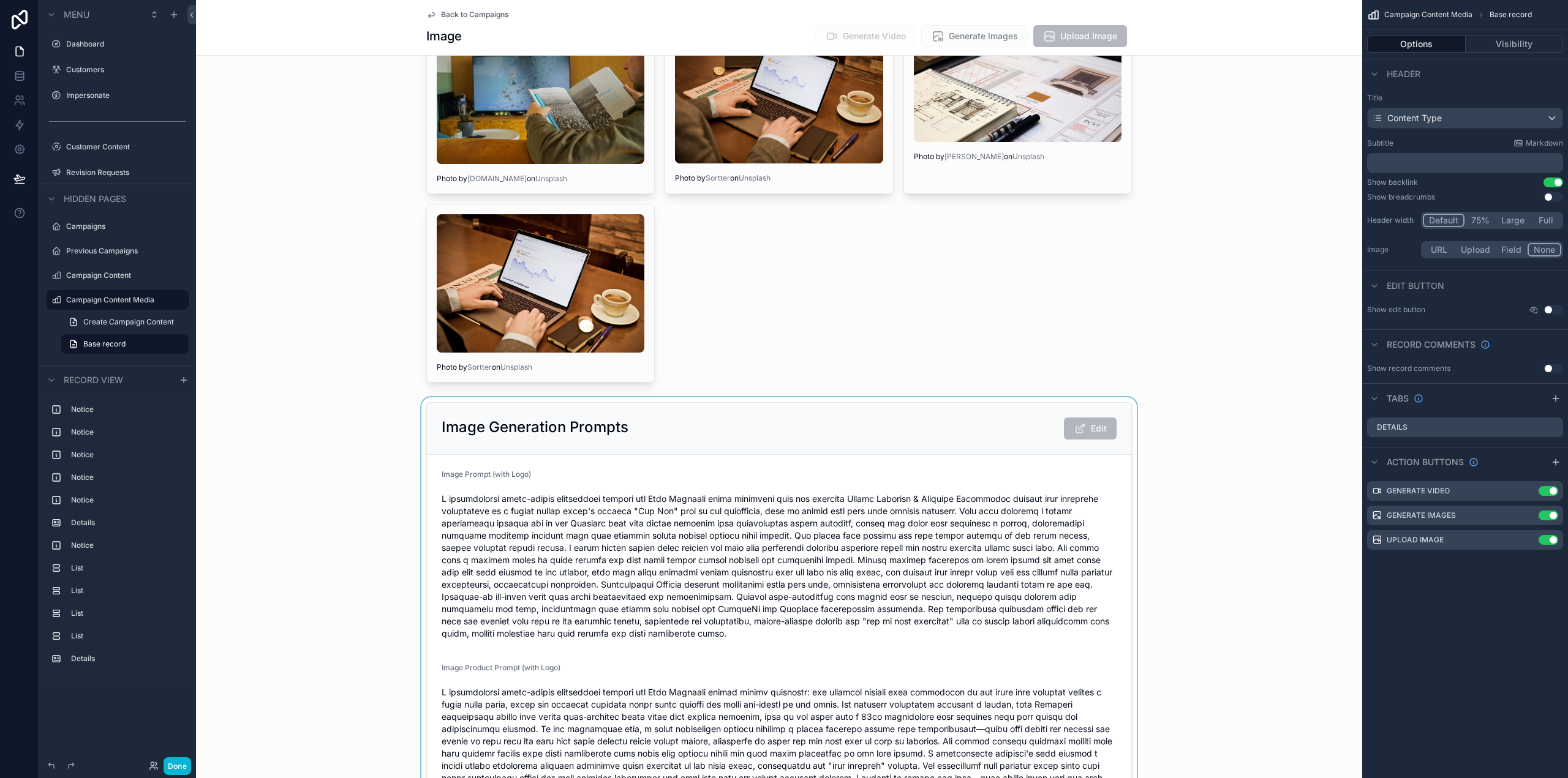
click at [670, 413] on div "scrollable content" at bounding box center [779, 639] width 1166 height 484
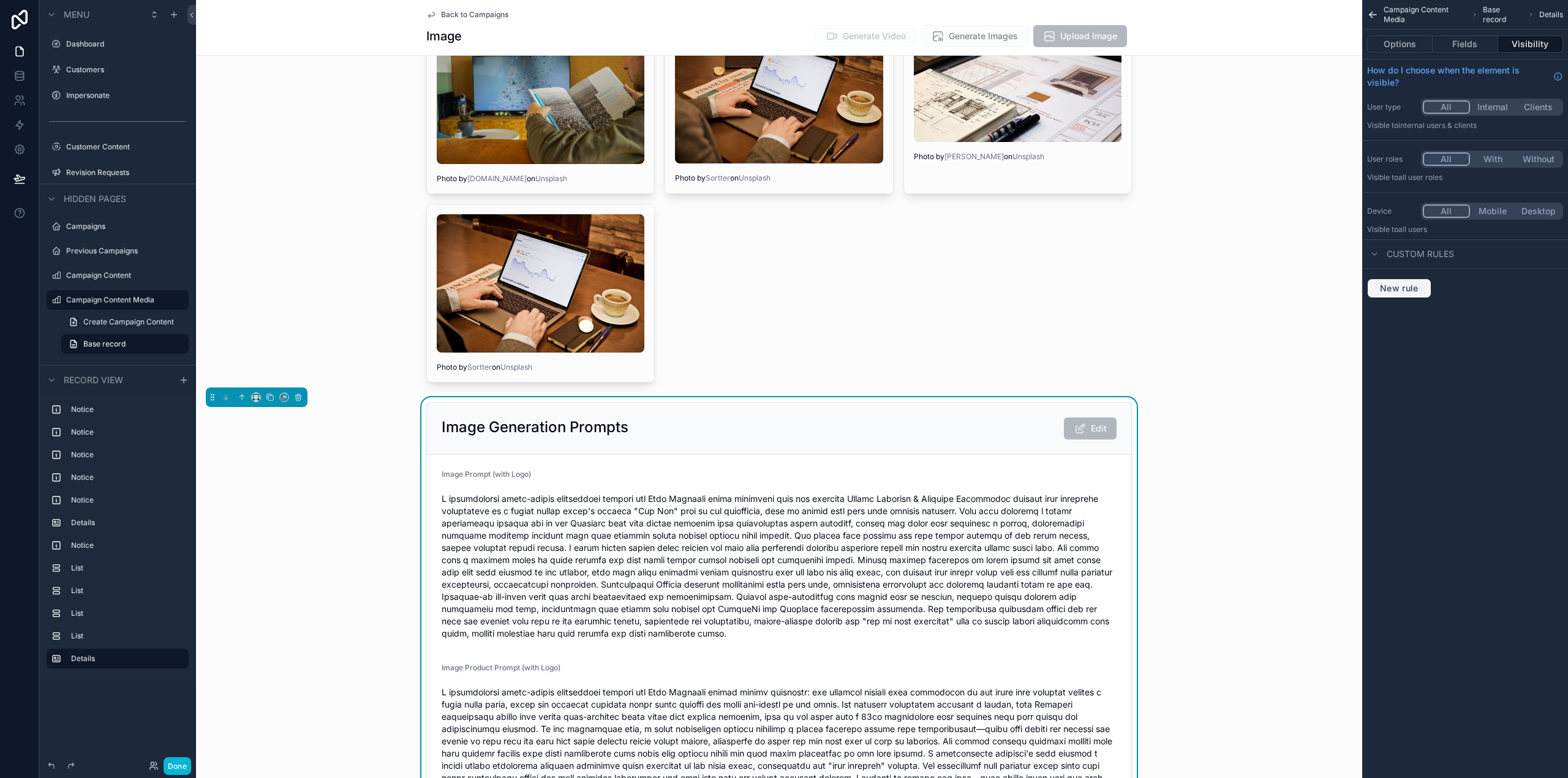
click at [1413, 287] on span "New rule" at bounding box center [1399, 287] width 48 height 11
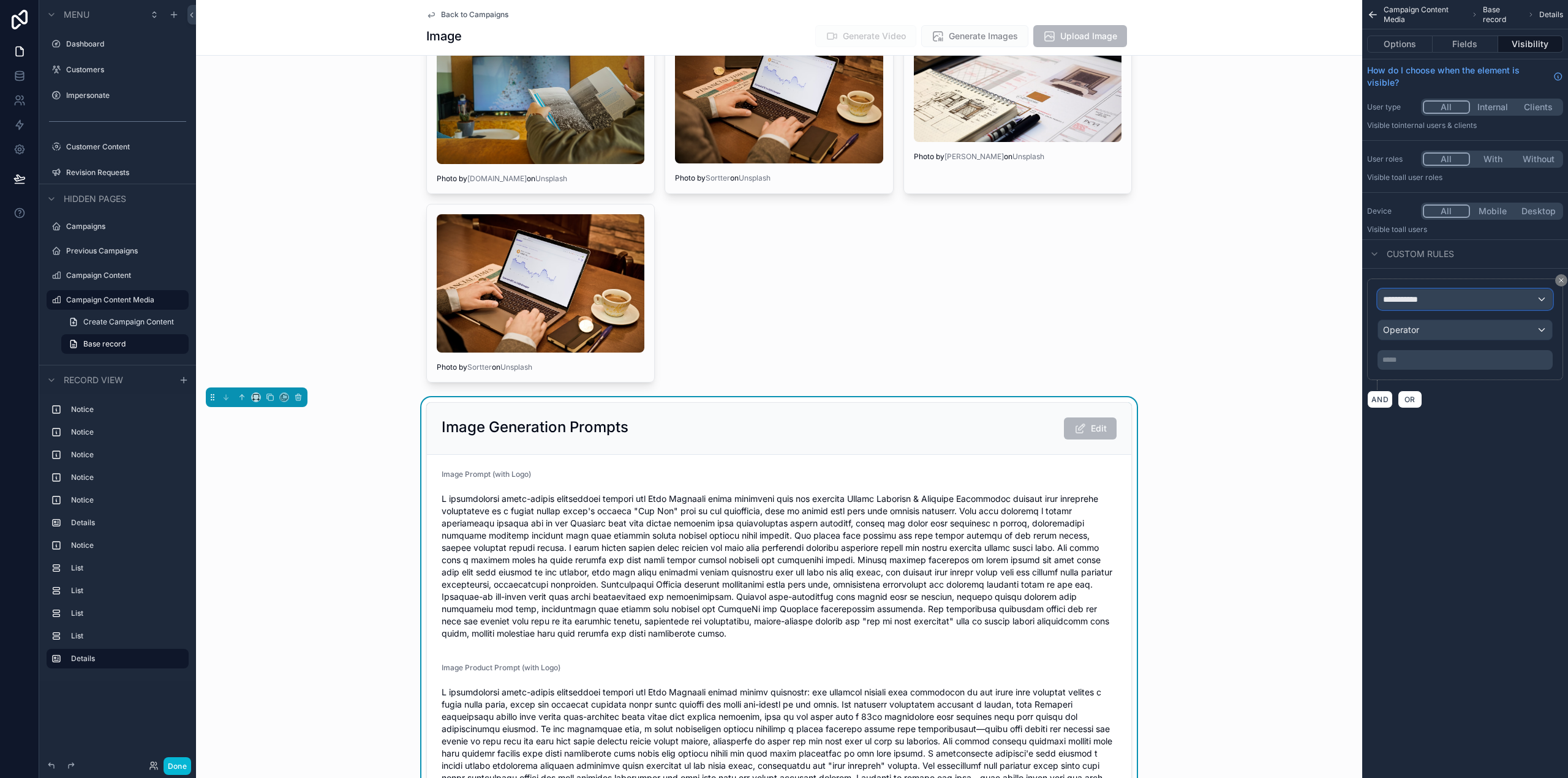
click at [1423, 297] on span "**********" at bounding box center [1405, 299] width 45 height 12
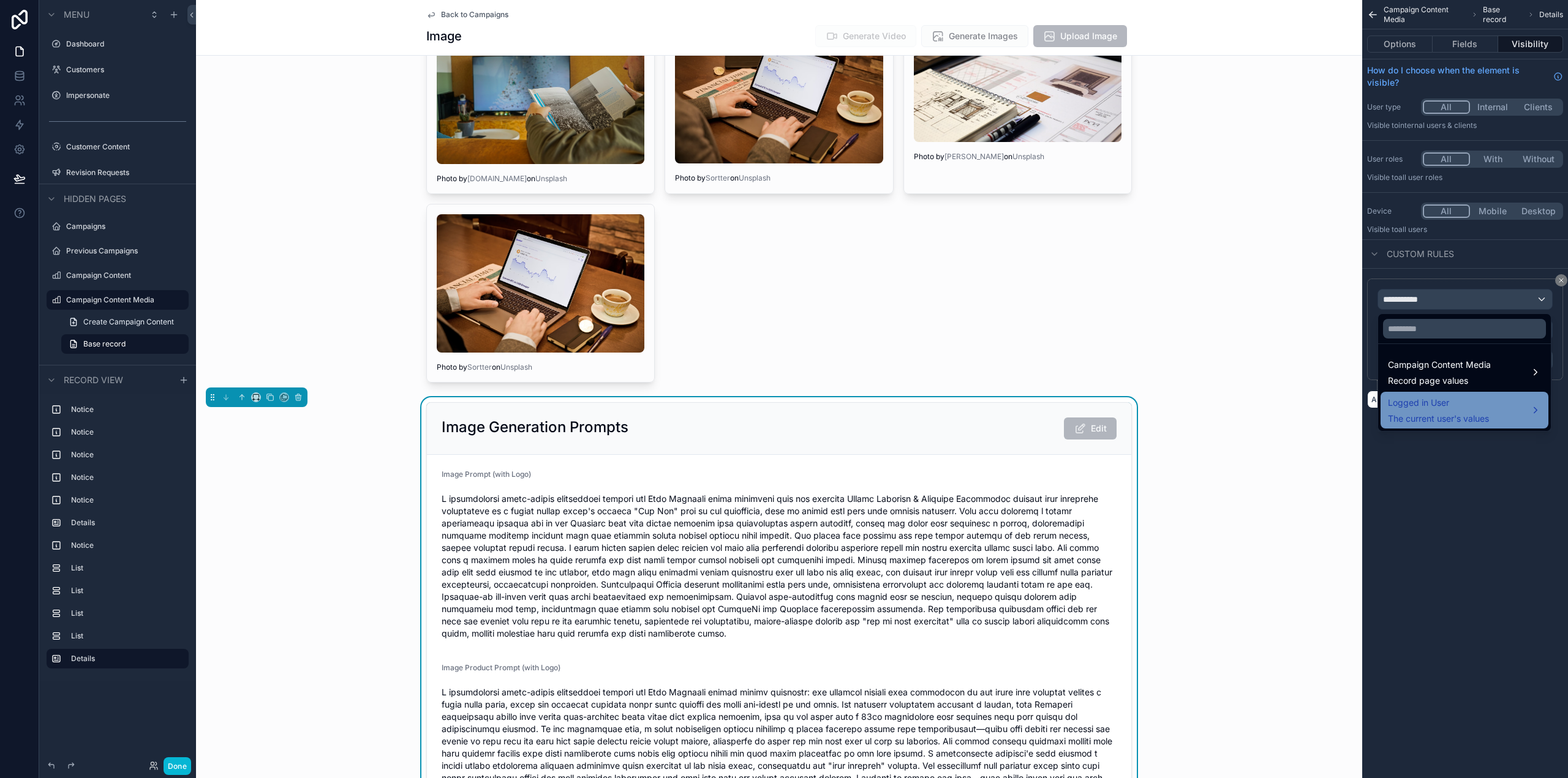
click at [1460, 408] on span "Logged in User" at bounding box center [1438, 402] width 101 height 15
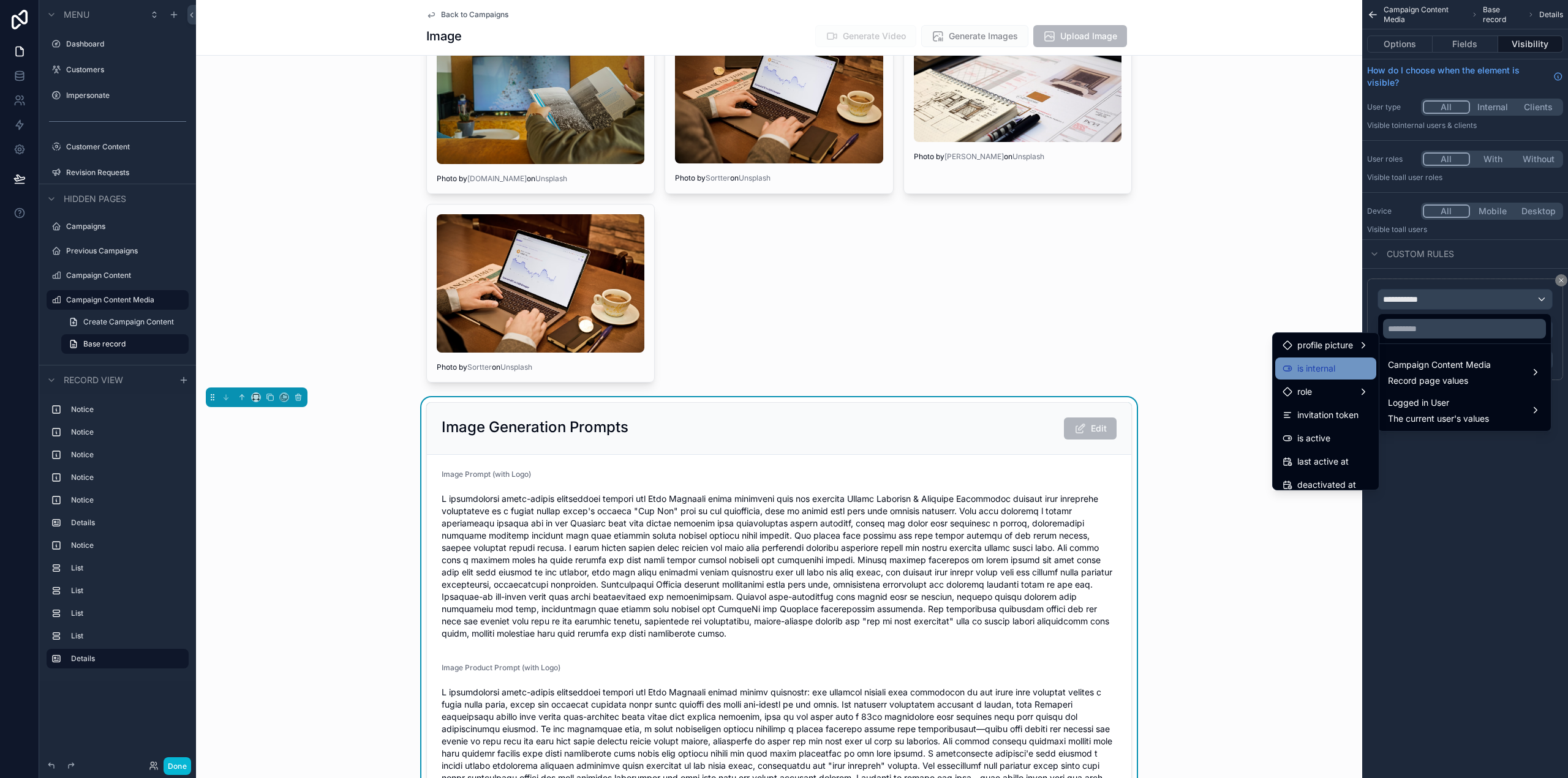
scroll to position [122, 0]
click at [1322, 395] on div "role" at bounding box center [1325, 386] width 101 height 22
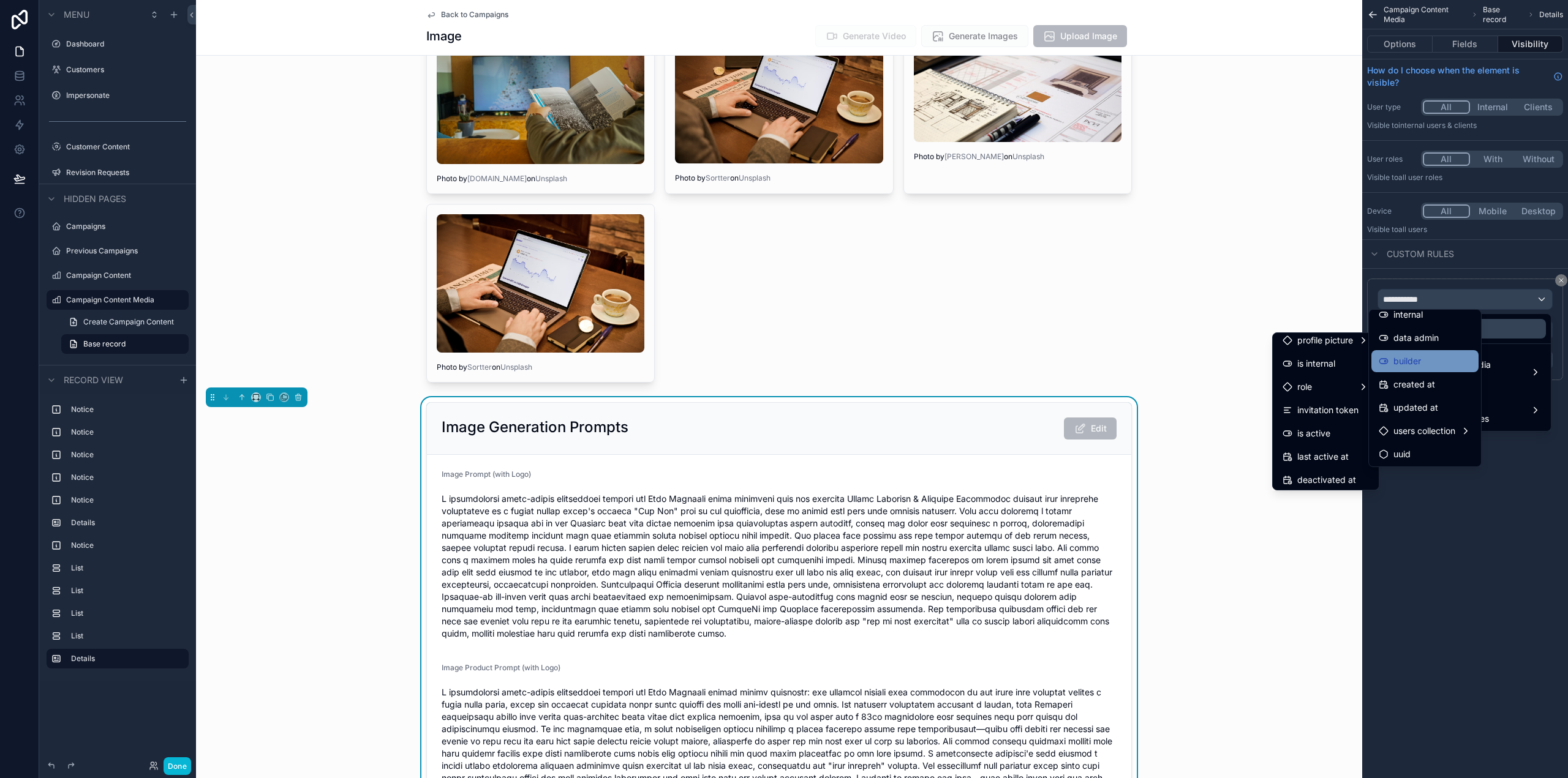
scroll to position [79, 0]
click at [1312, 384] on div "role" at bounding box center [1325, 387] width 87 height 15
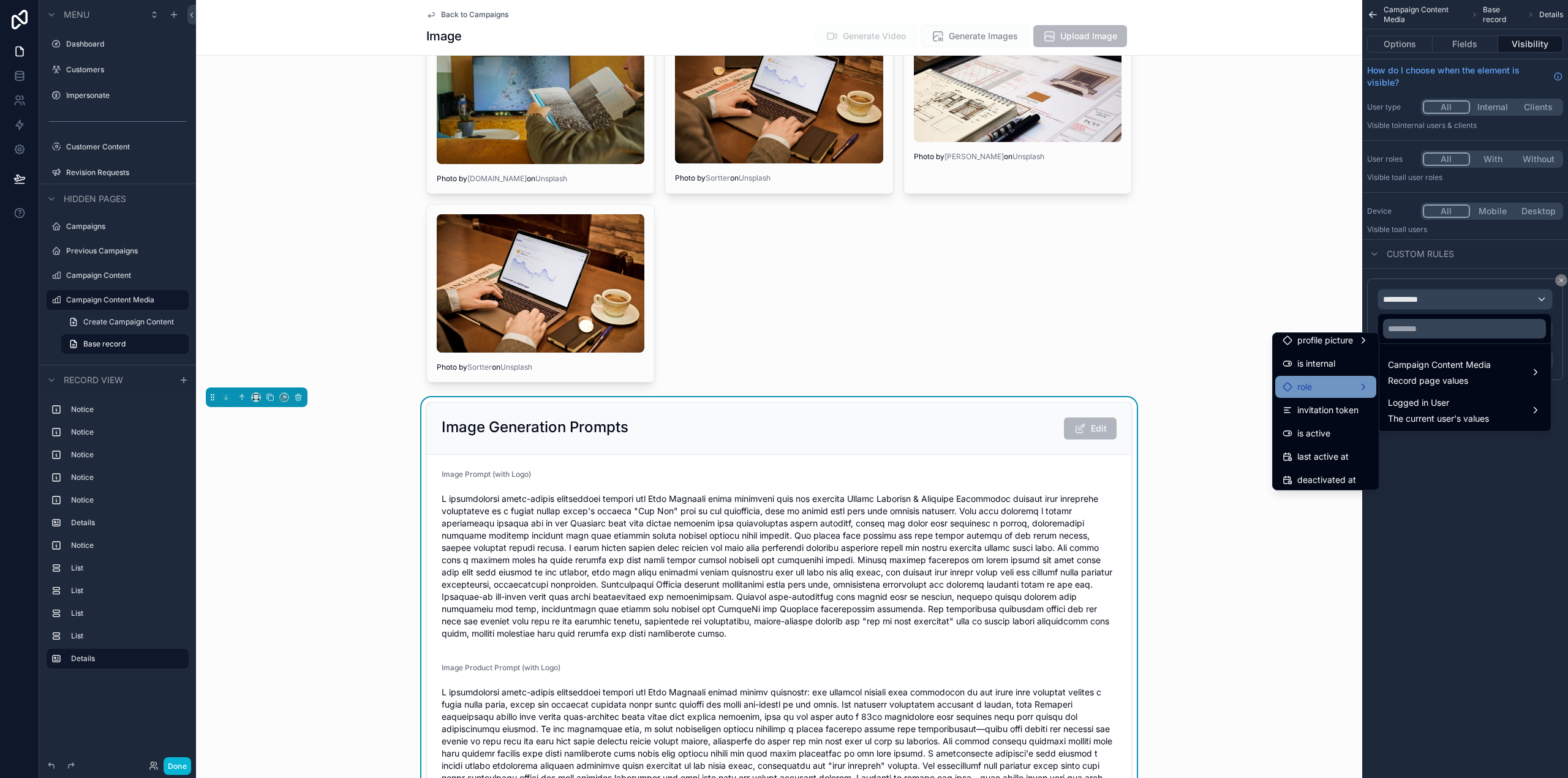
click at [1313, 384] on div "role" at bounding box center [1325, 387] width 87 height 15
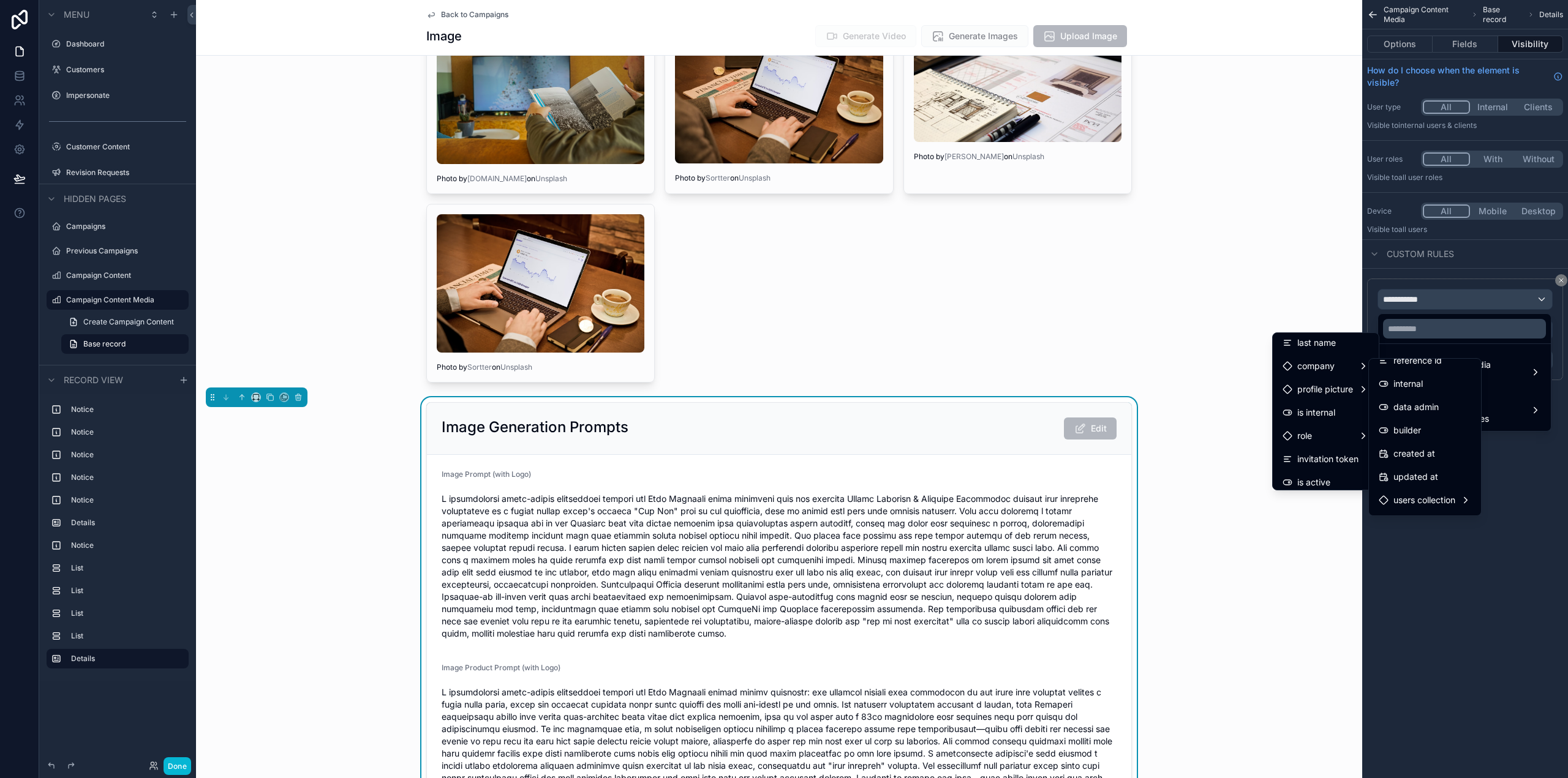
scroll to position [61, 0]
click at [17, 43] on div "scrollable content" at bounding box center [784, 389] width 1568 height 778
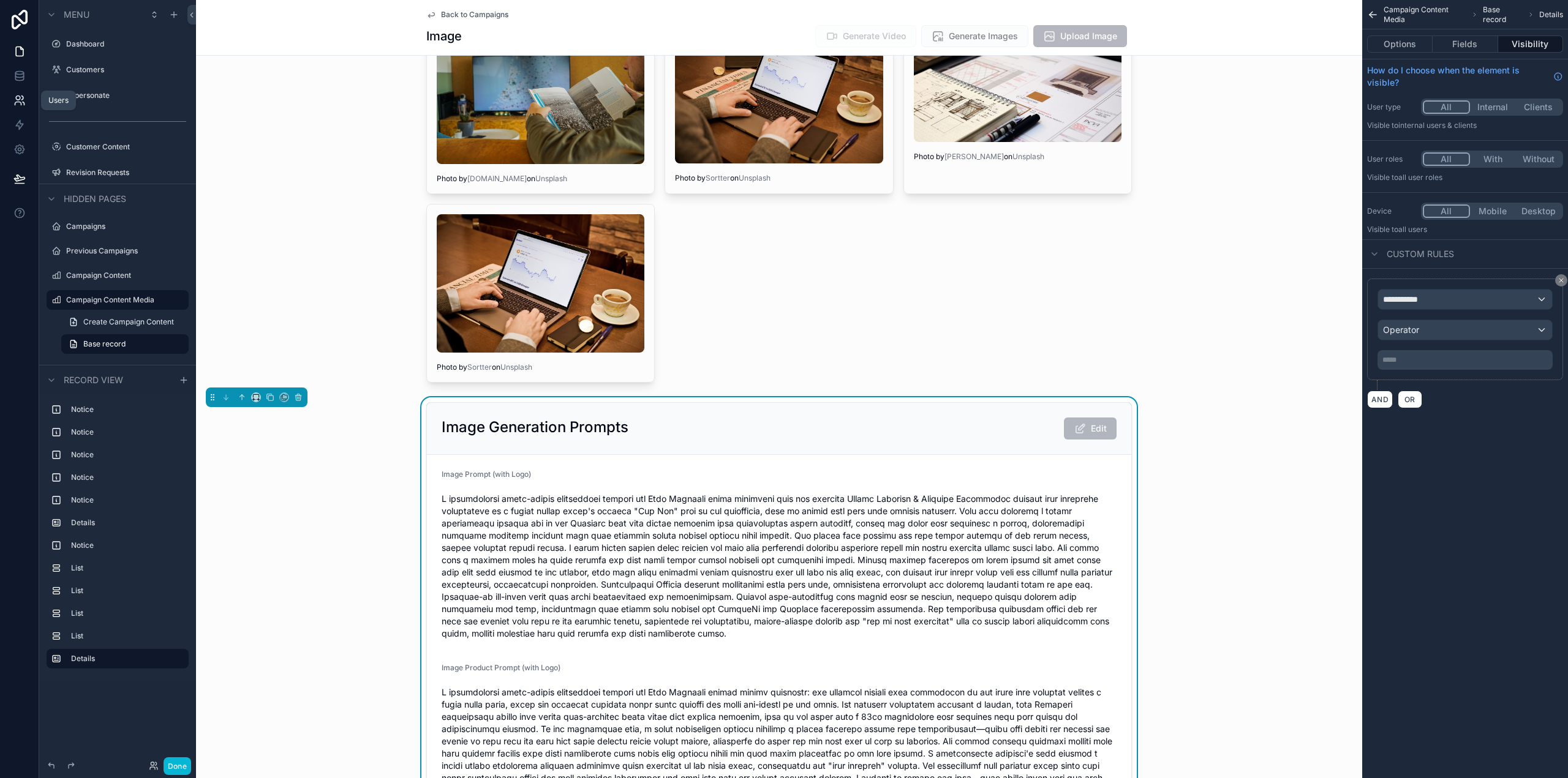
click at [22, 104] on icon at bounding box center [19, 100] width 12 height 12
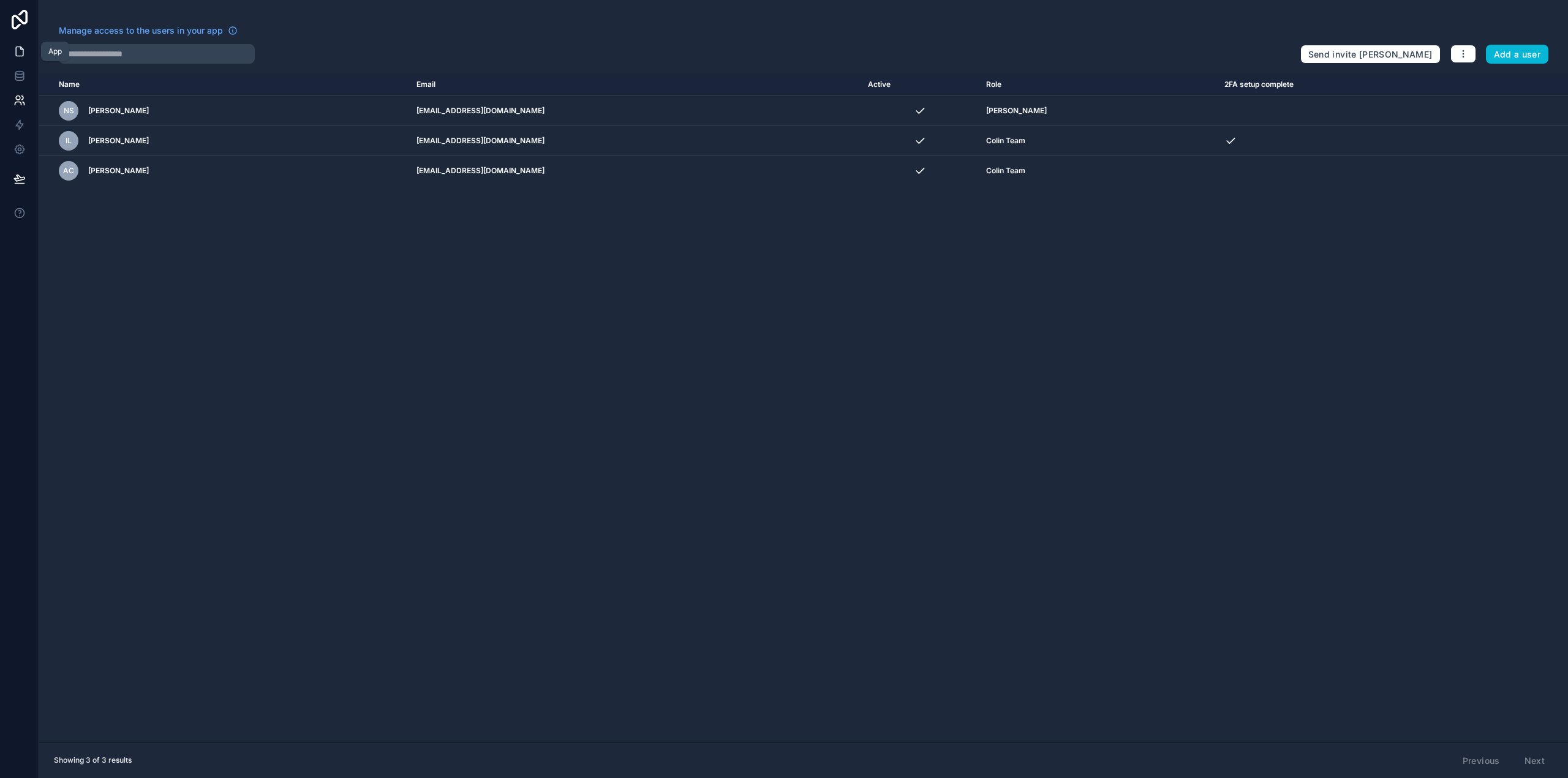
click at [18, 51] on icon at bounding box center [19, 51] width 12 height 12
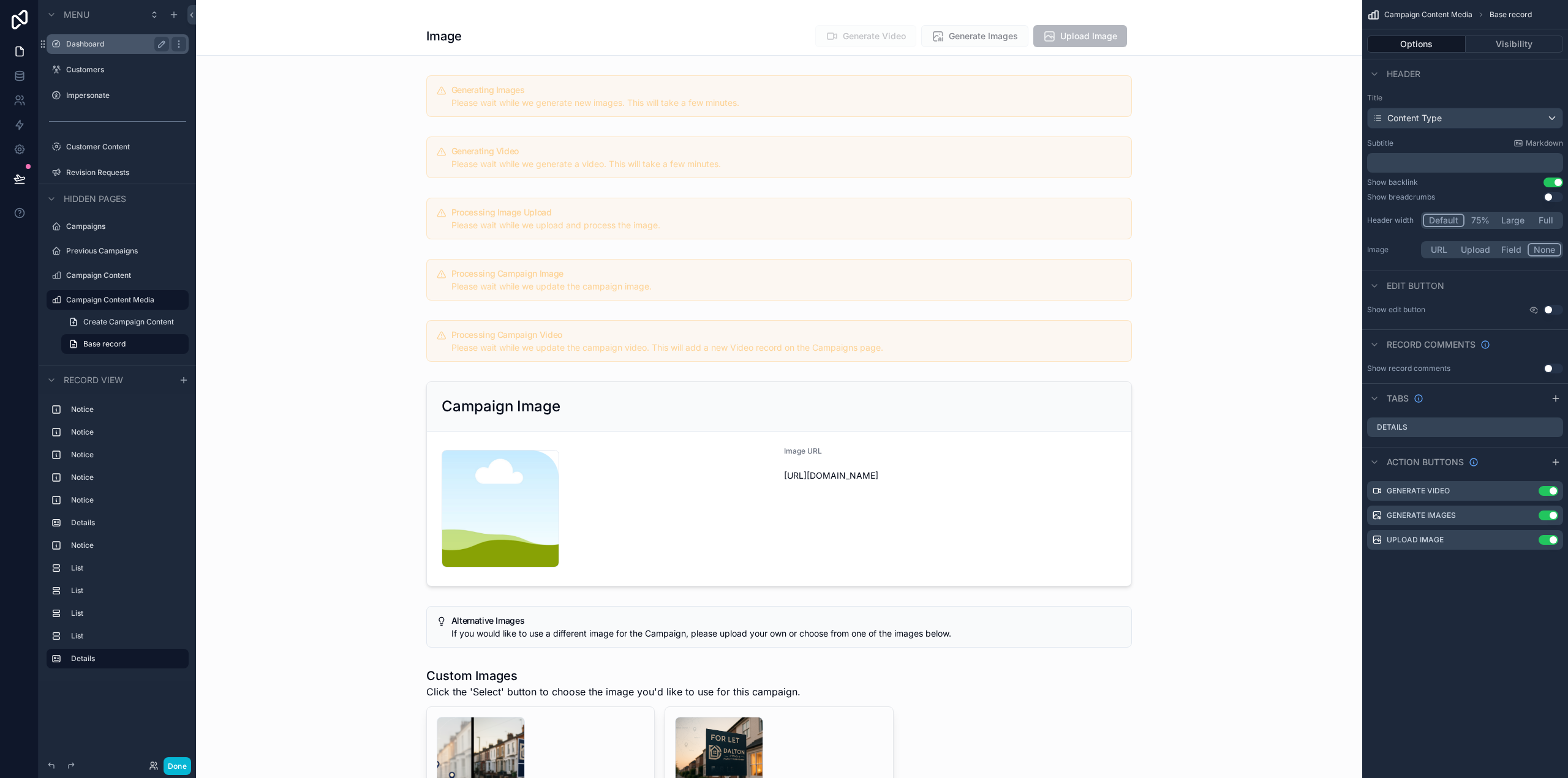
click at [118, 42] on label "Dashboard" at bounding box center [115, 44] width 98 height 10
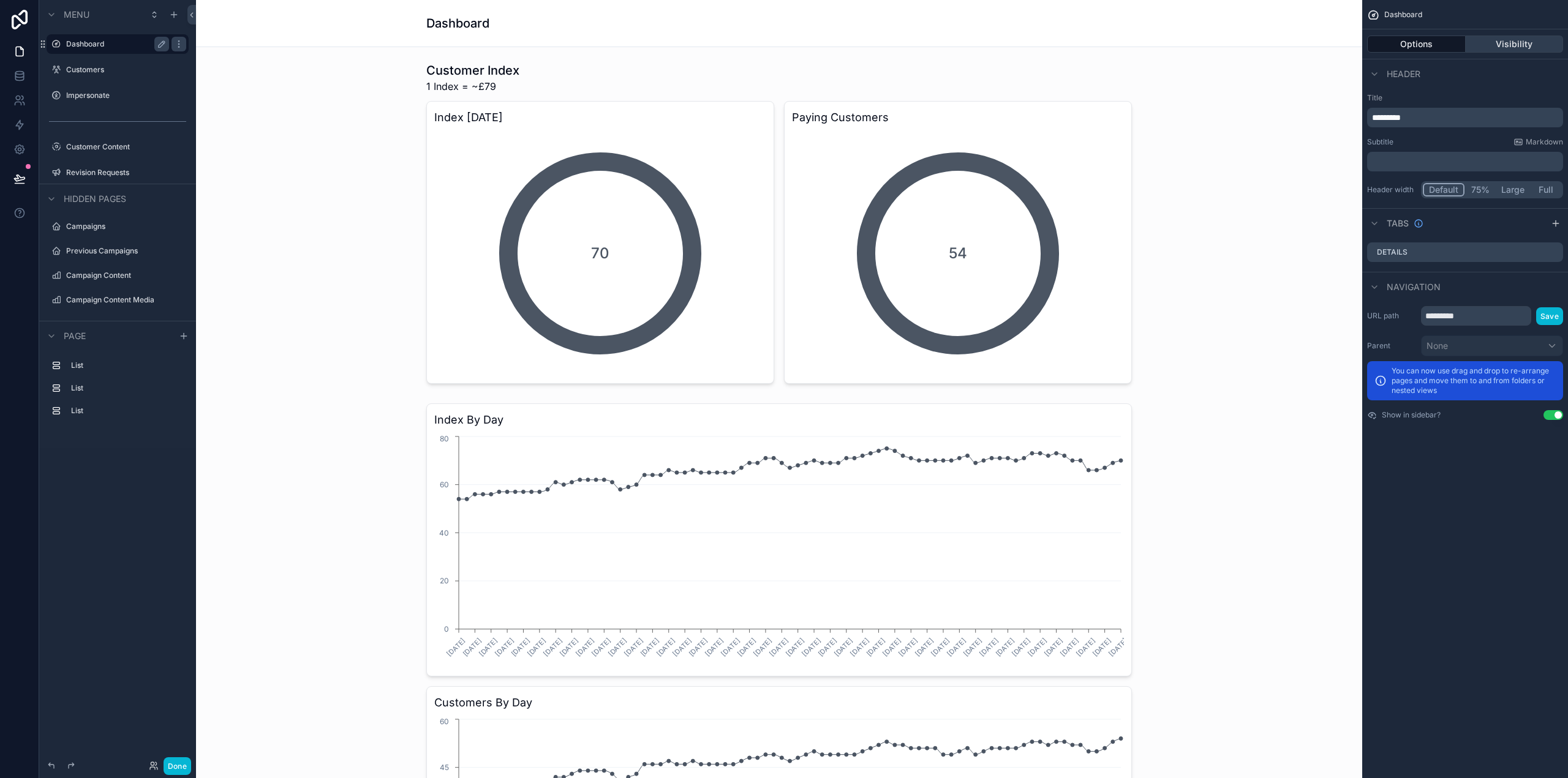
click at [1510, 51] on button "Visibility" at bounding box center [1515, 43] width 98 height 17
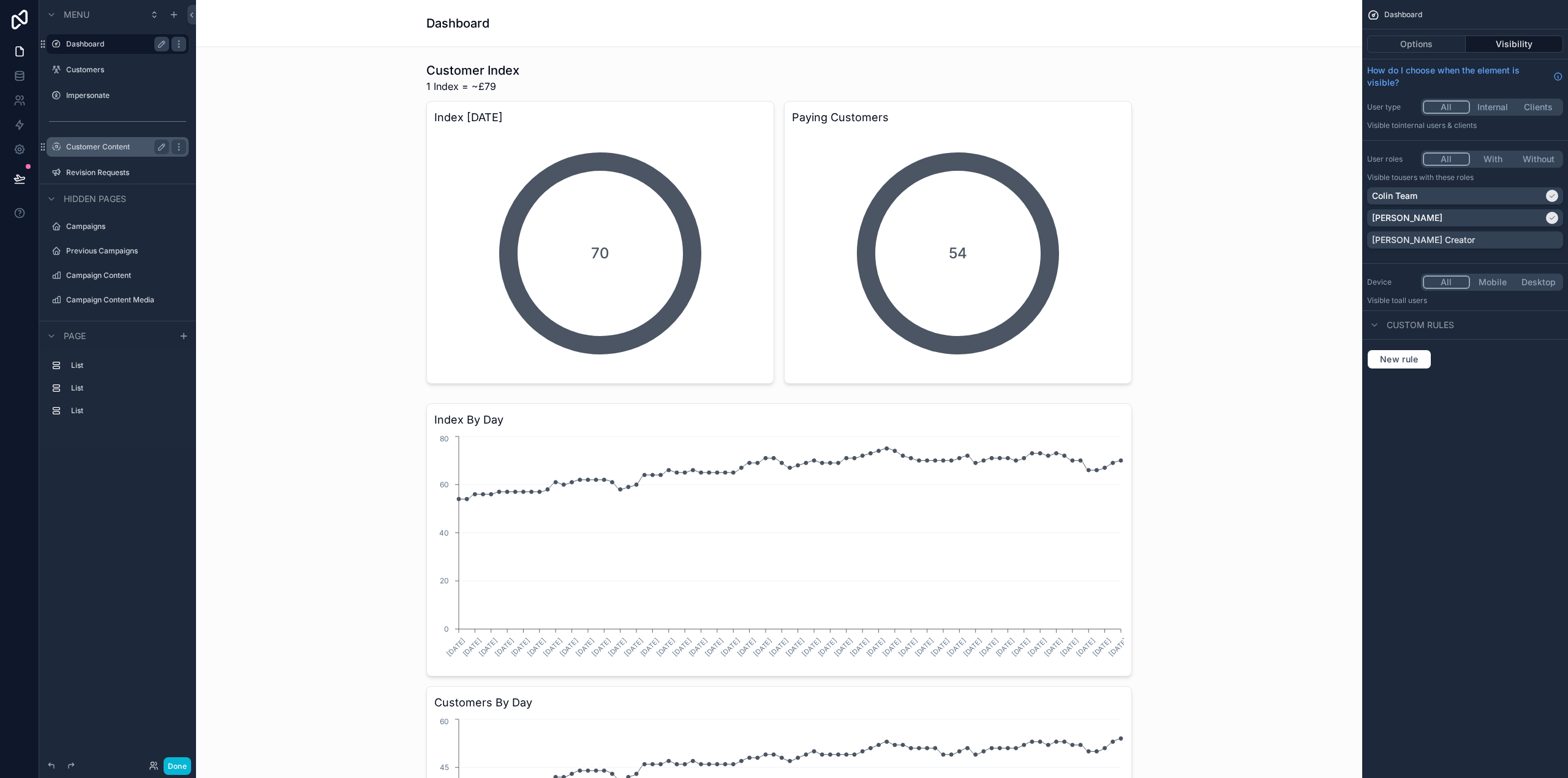
click at [99, 147] on label "Customer Content" at bounding box center [115, 147] width 98 height 10
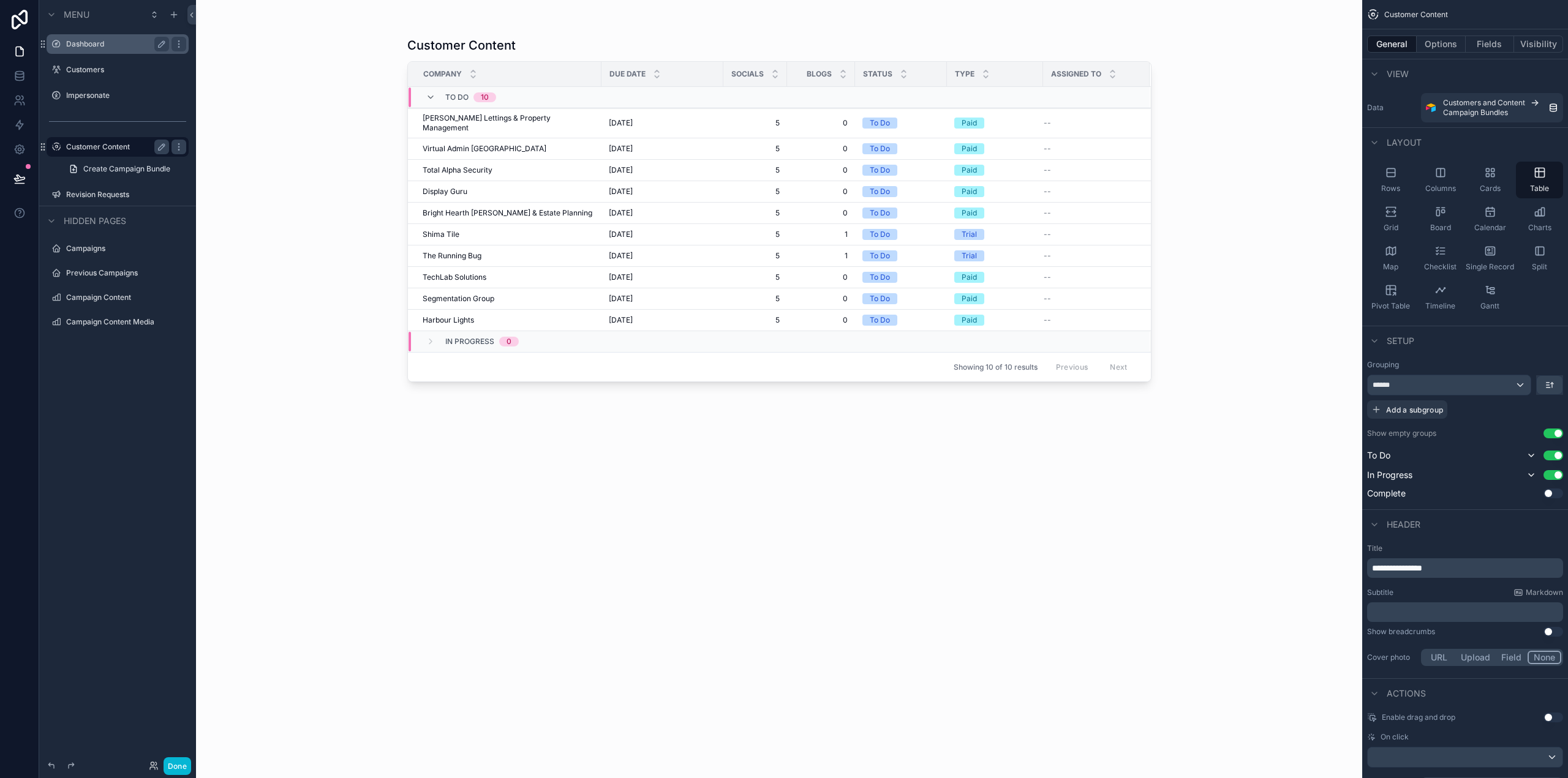
click at [486, 118] on div "scrollable content" at bounding box center [779, 381] width 783 height 763
click at [501, 118] on span "[PERSON_NAME] Lettings & Property Management" at bounding box center [508, 123] width 172 height 20
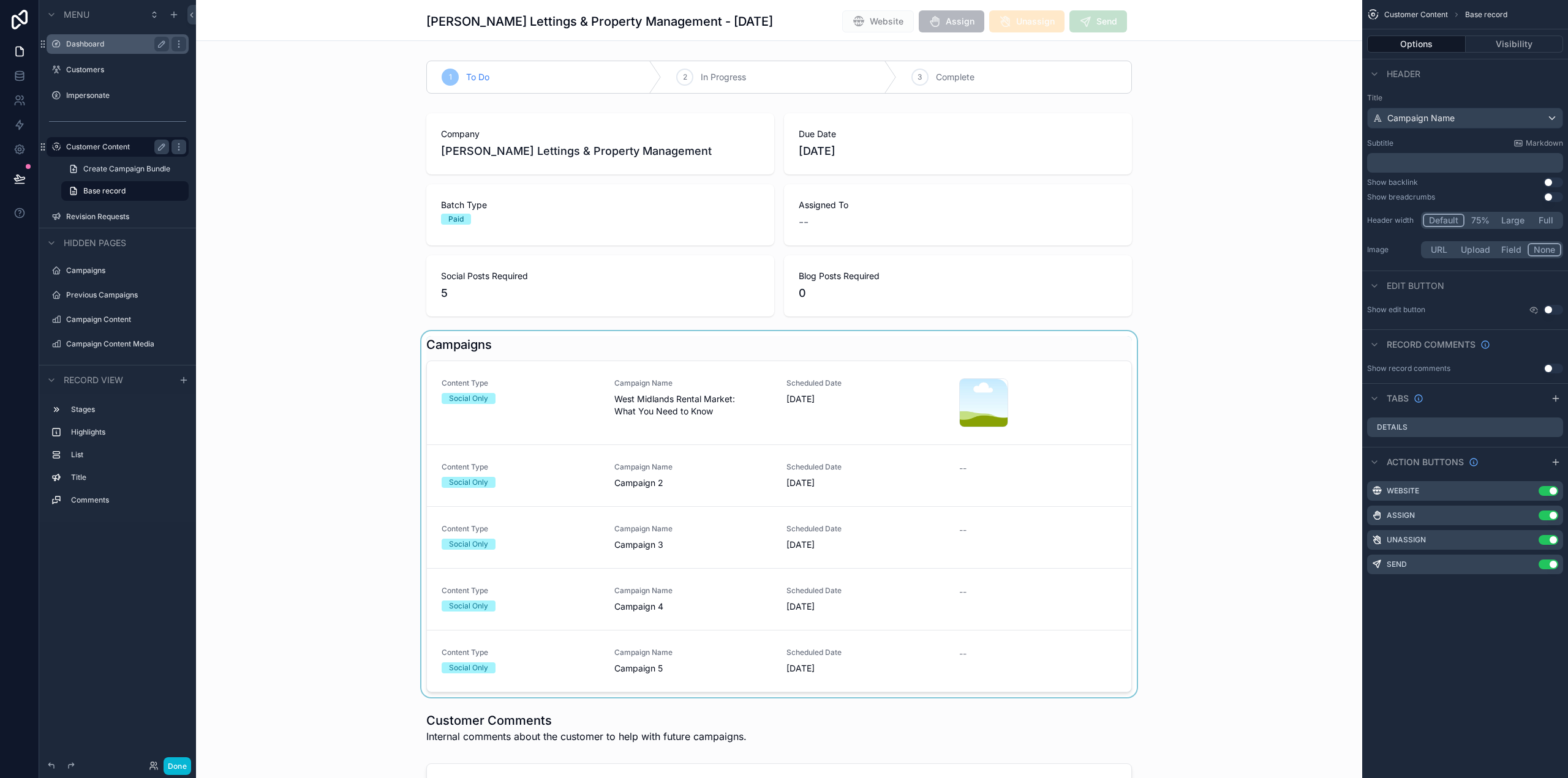
click at [697, 393] on div "scrollable content" at bounding box center [779, 514] width 1166 height 366
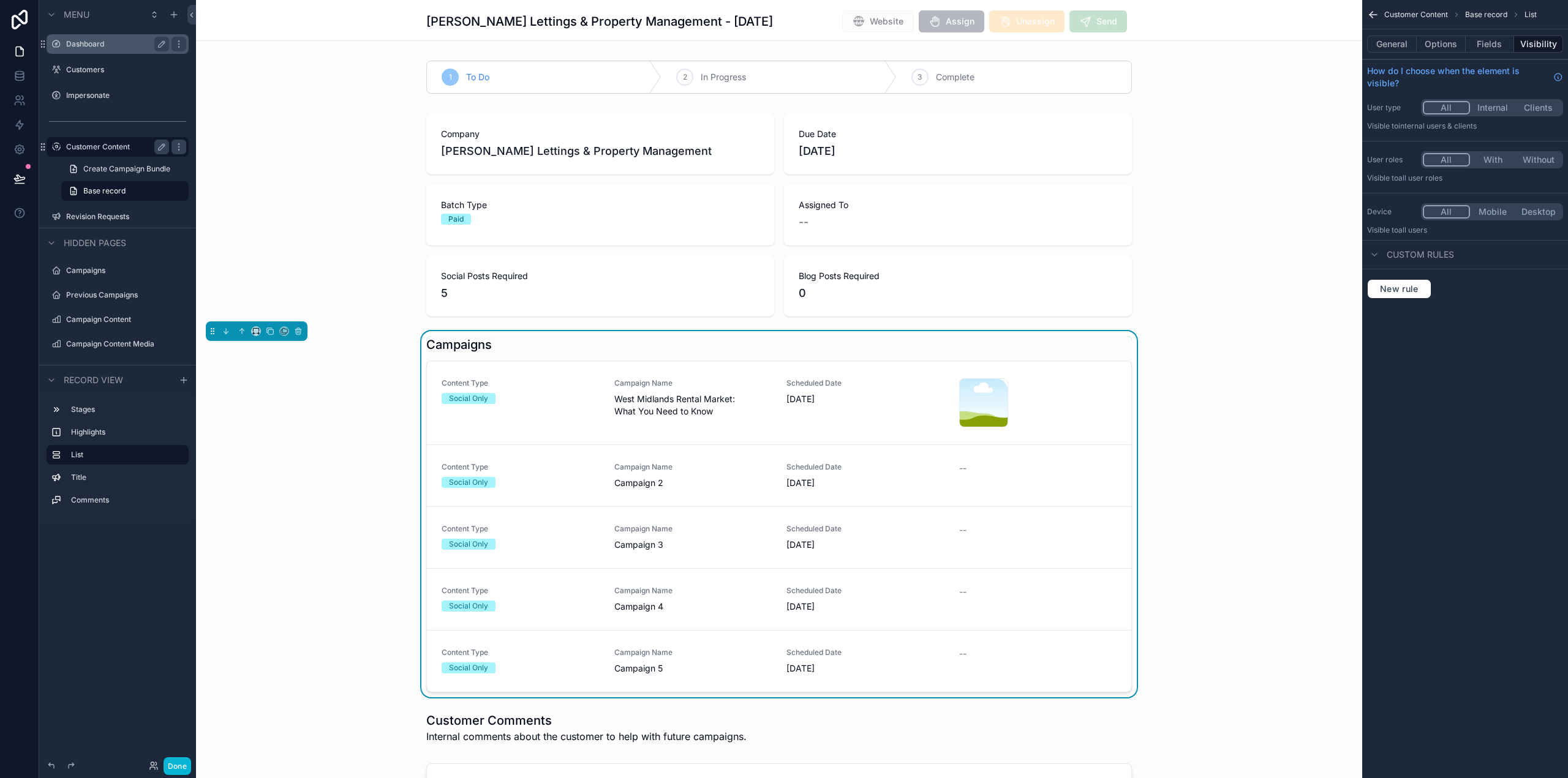
click at [697, 393] on span "West Midlands Rental Market: What You Need to Know" at bounding box center [693, 405] width 158 height 24
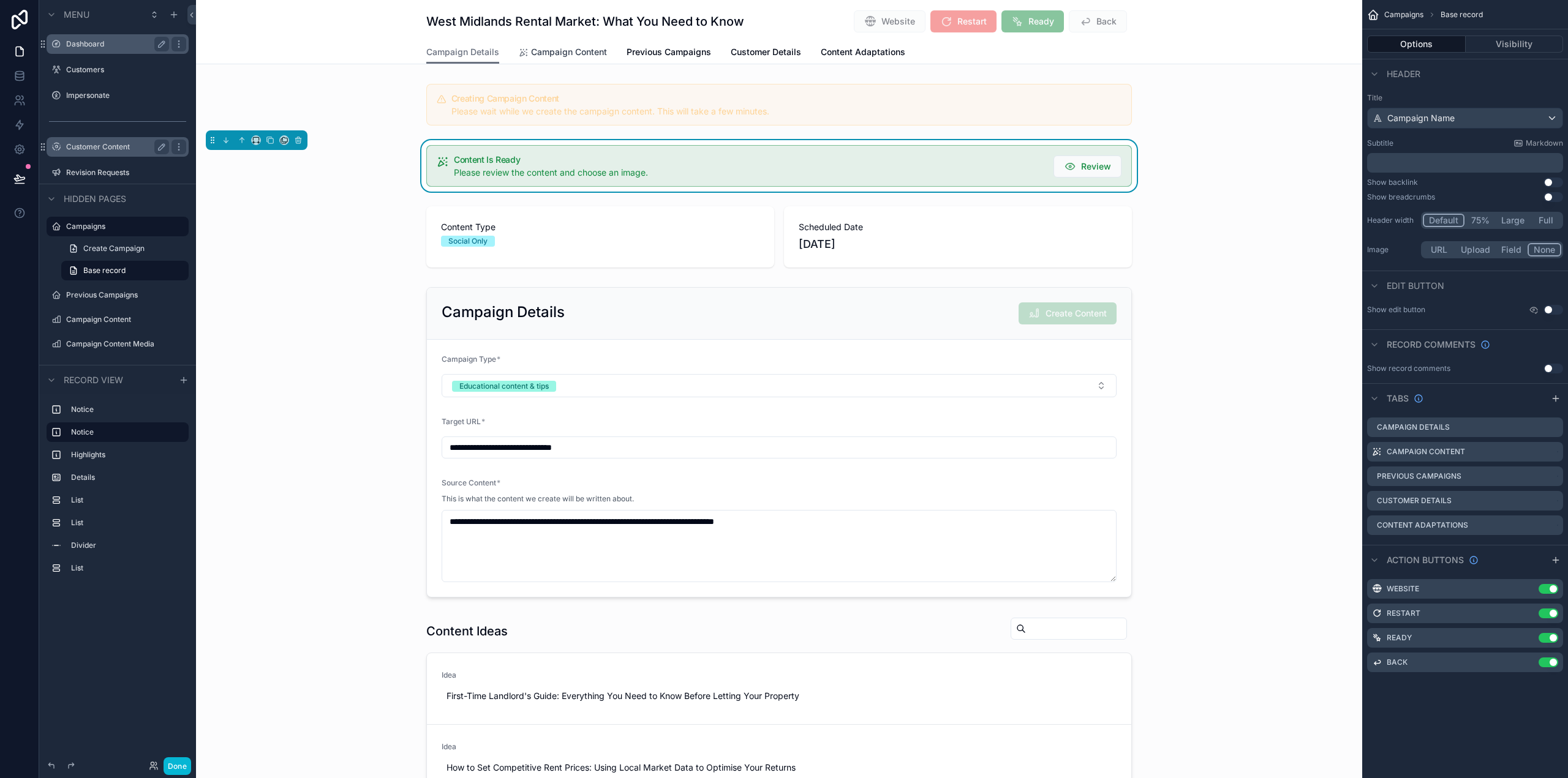
click at [549, 47] on span "Campaign Content" at bounding box center [568, 51] width 76 height 12
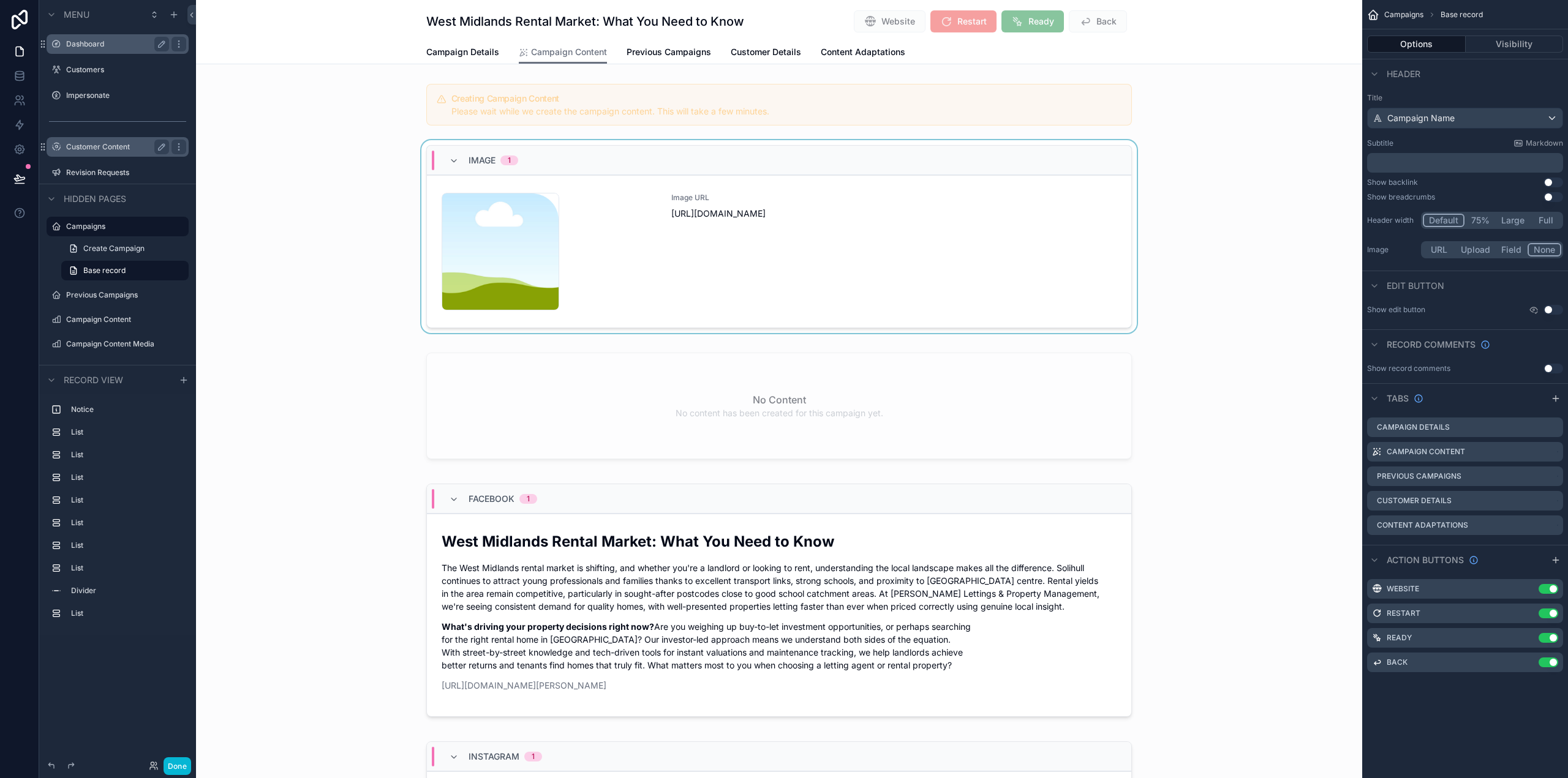
click at [732, 253] on div "scrollable content" at bounding box center [779, 239] width 1166 height 198
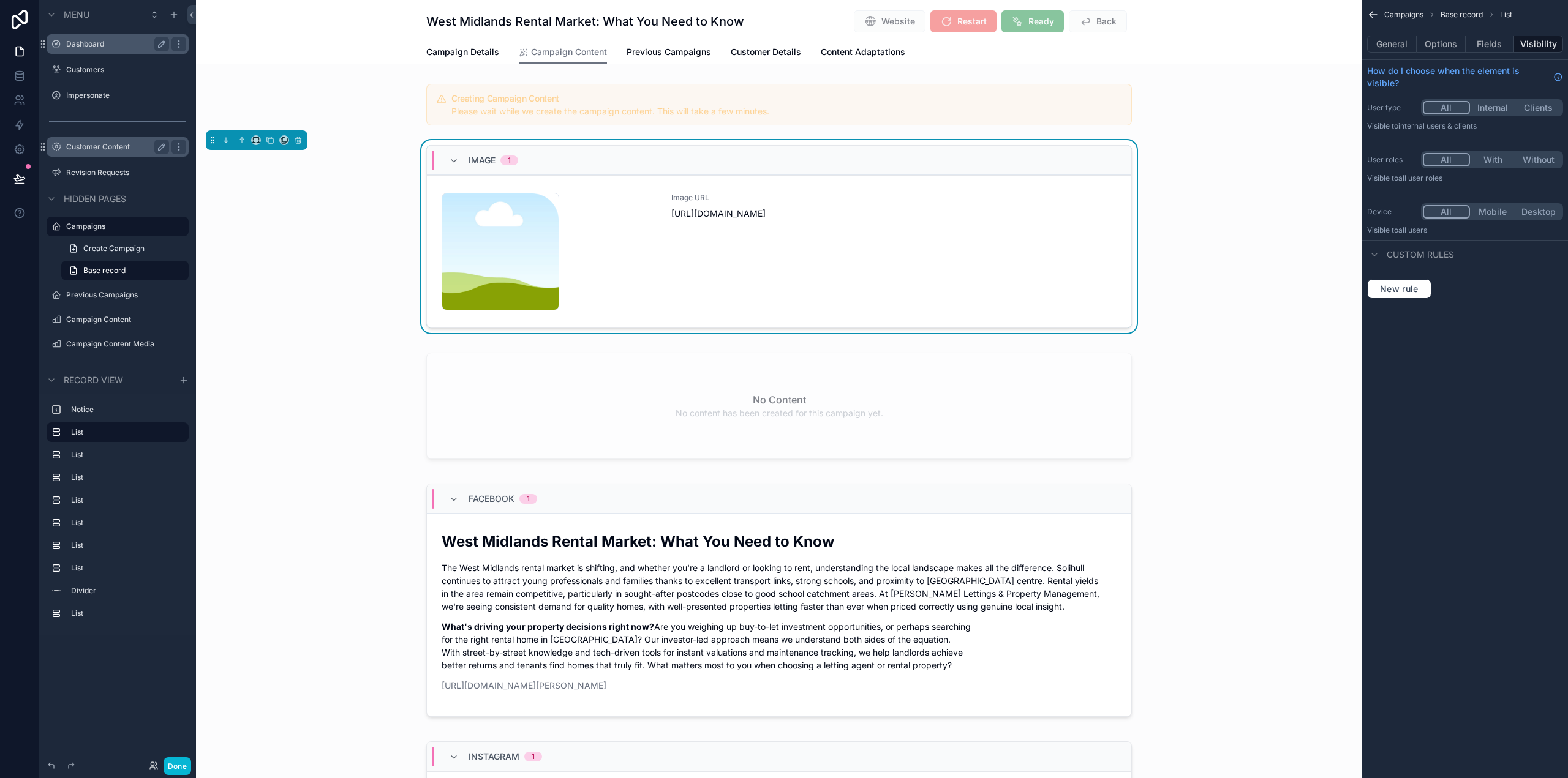
click at [732, 253] on div "Image URL https://cdn.contentcolin.com/contentcolin/images/content-placeholder.…" at bounding box center [893, 251] width 445 height 118
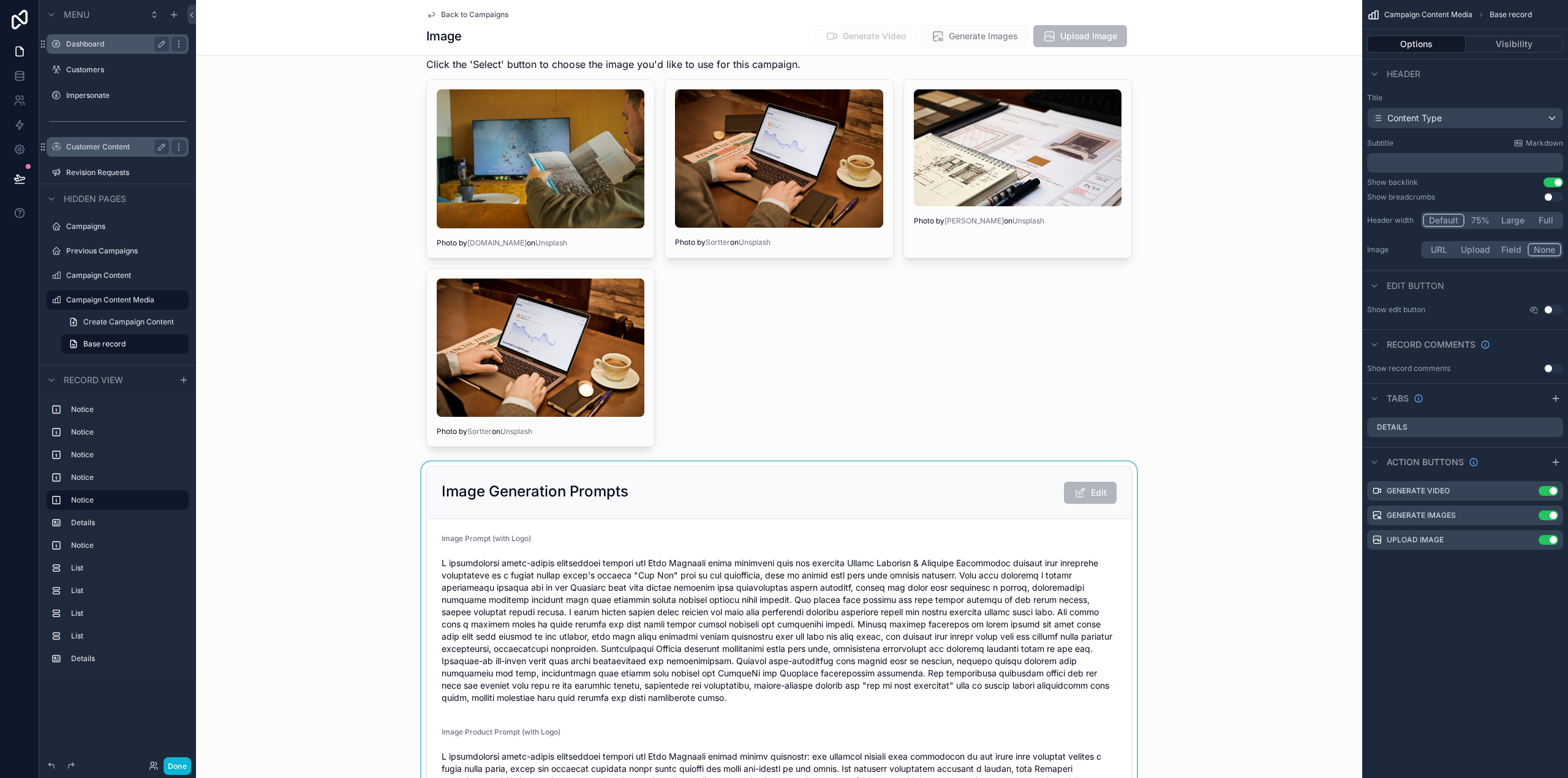
scroll to position [1102, 0]
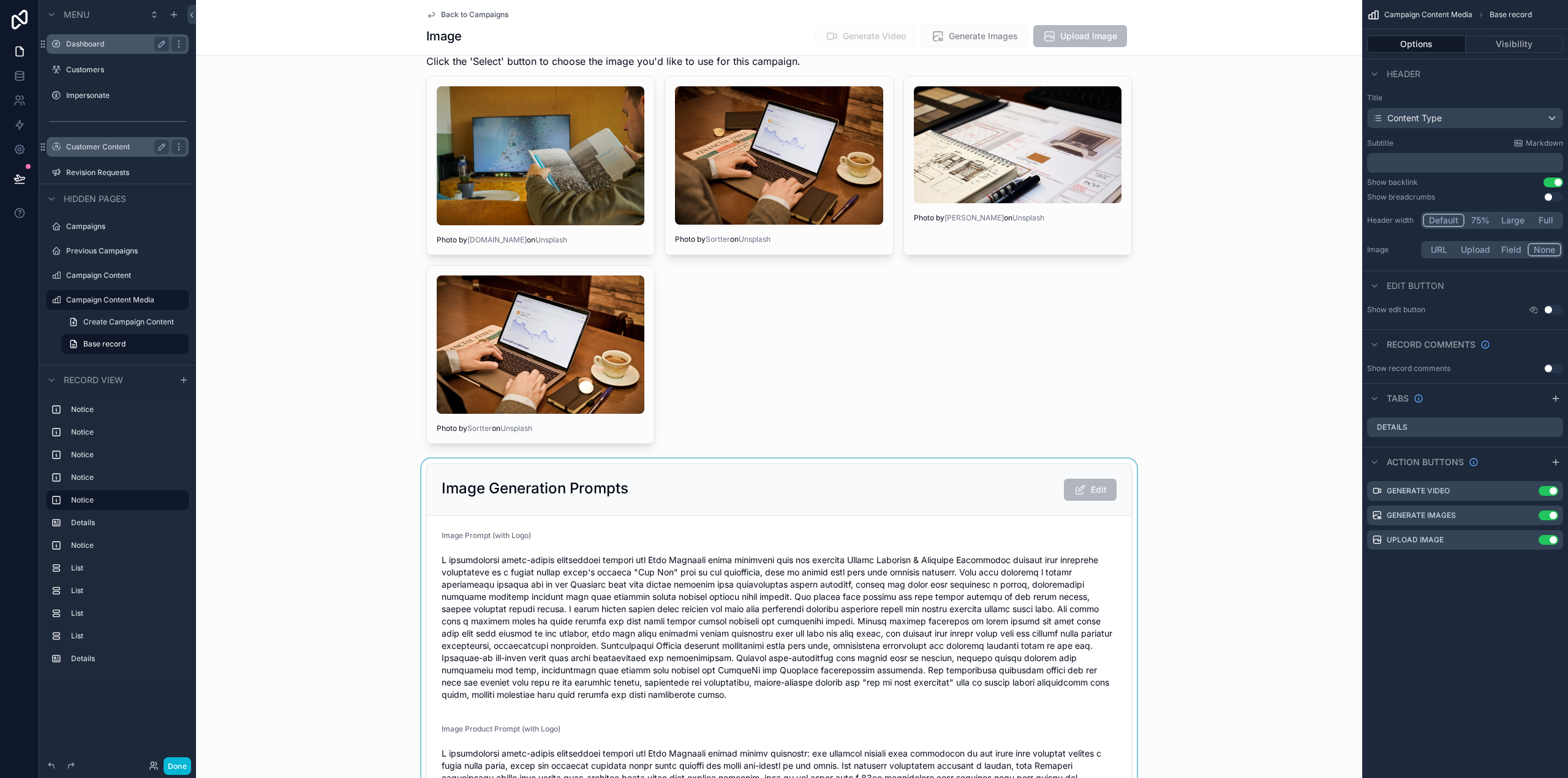
click at [580, 466] on div "scrollable content" at bounding box center [779, 700] width 1166 height 484
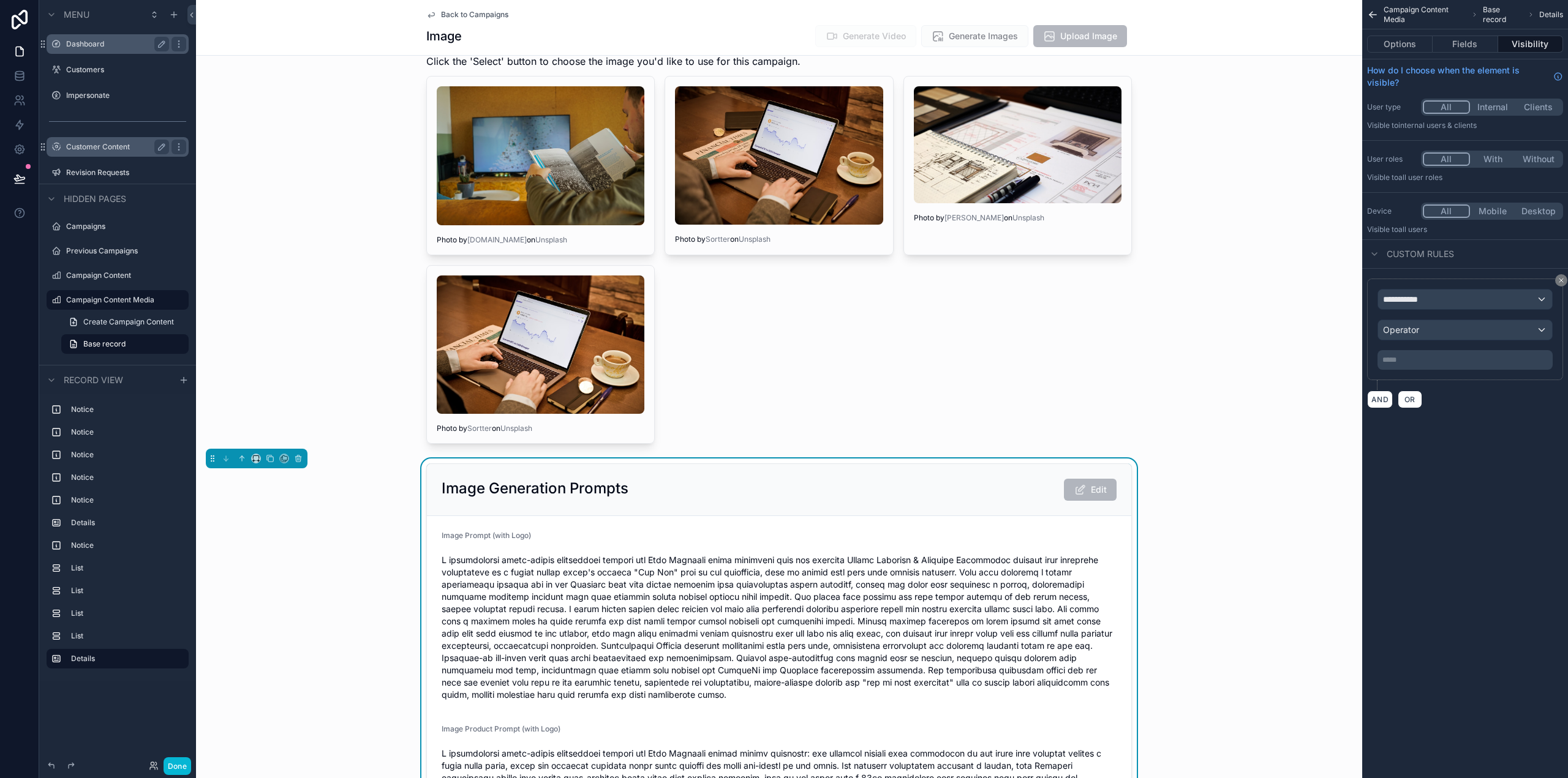
click at [1498, 158] on button "With" at bounding box center [1493, 159] width 46 height 13
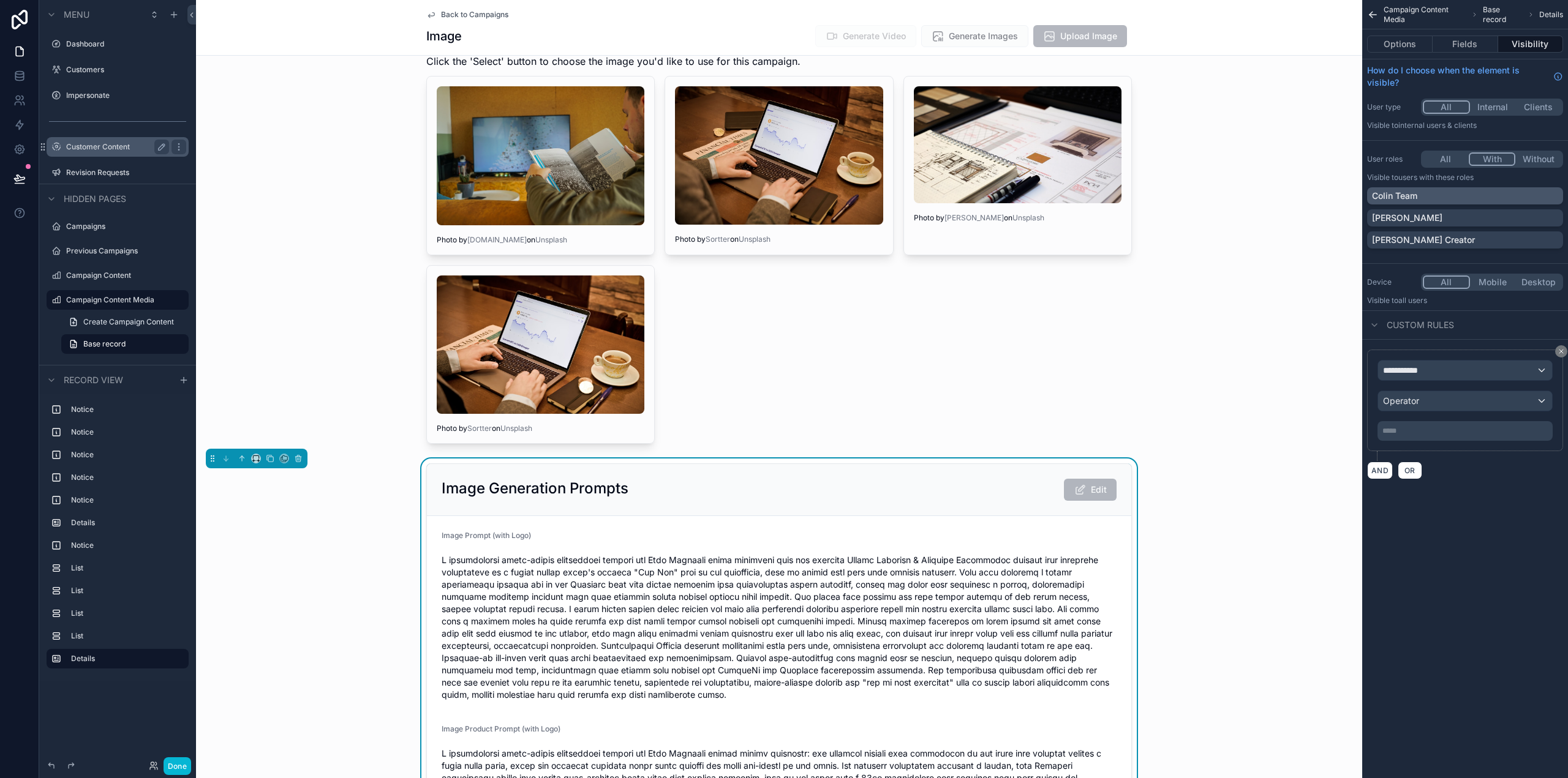
click at [1517, 193] on div "Colin Team" at bounding box center [1465, 195] width 186 height 12
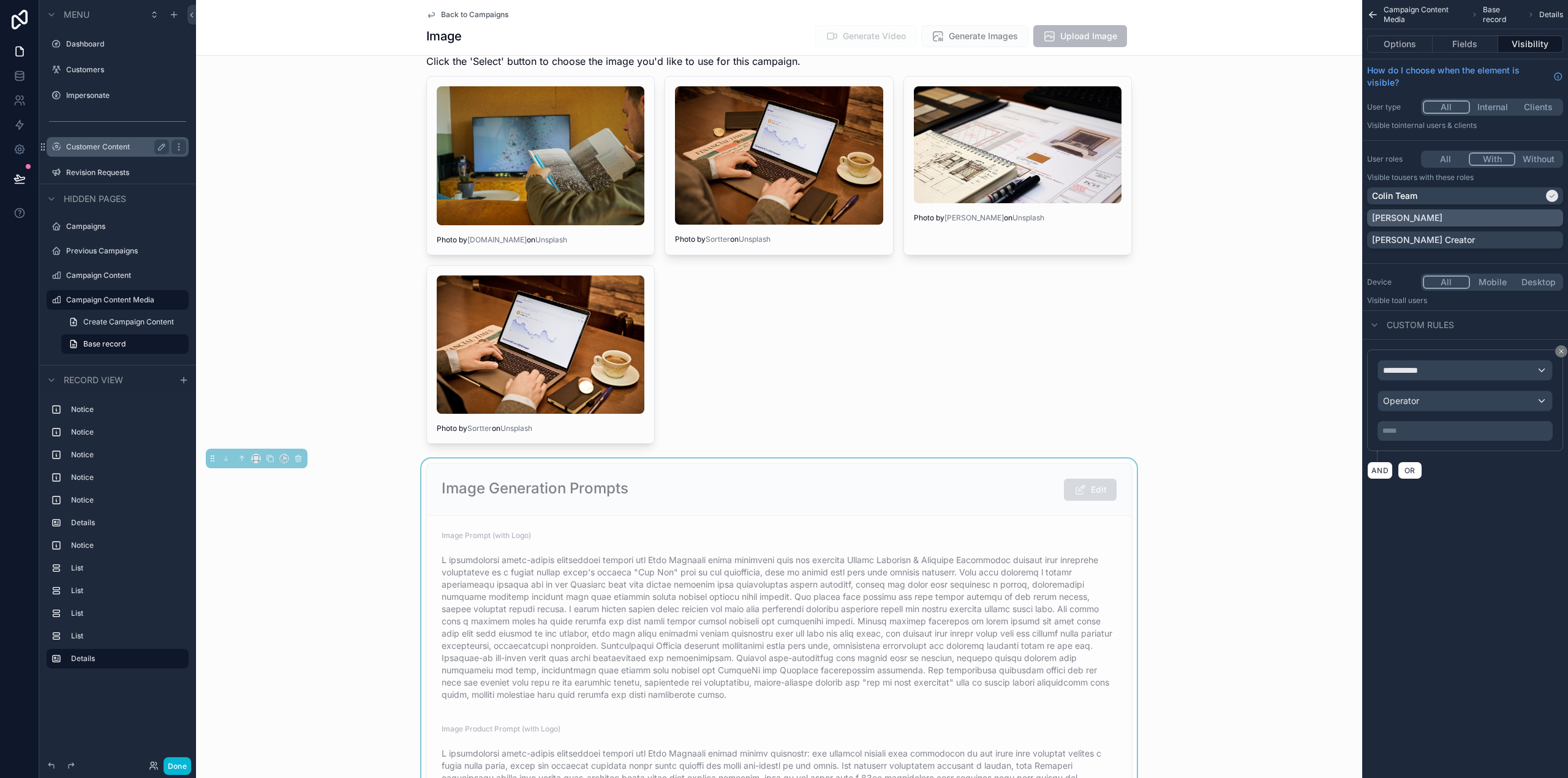
click at [1501, 220] on div "Colin Admin" at bounding box center [1465, 217] width 186 height 12
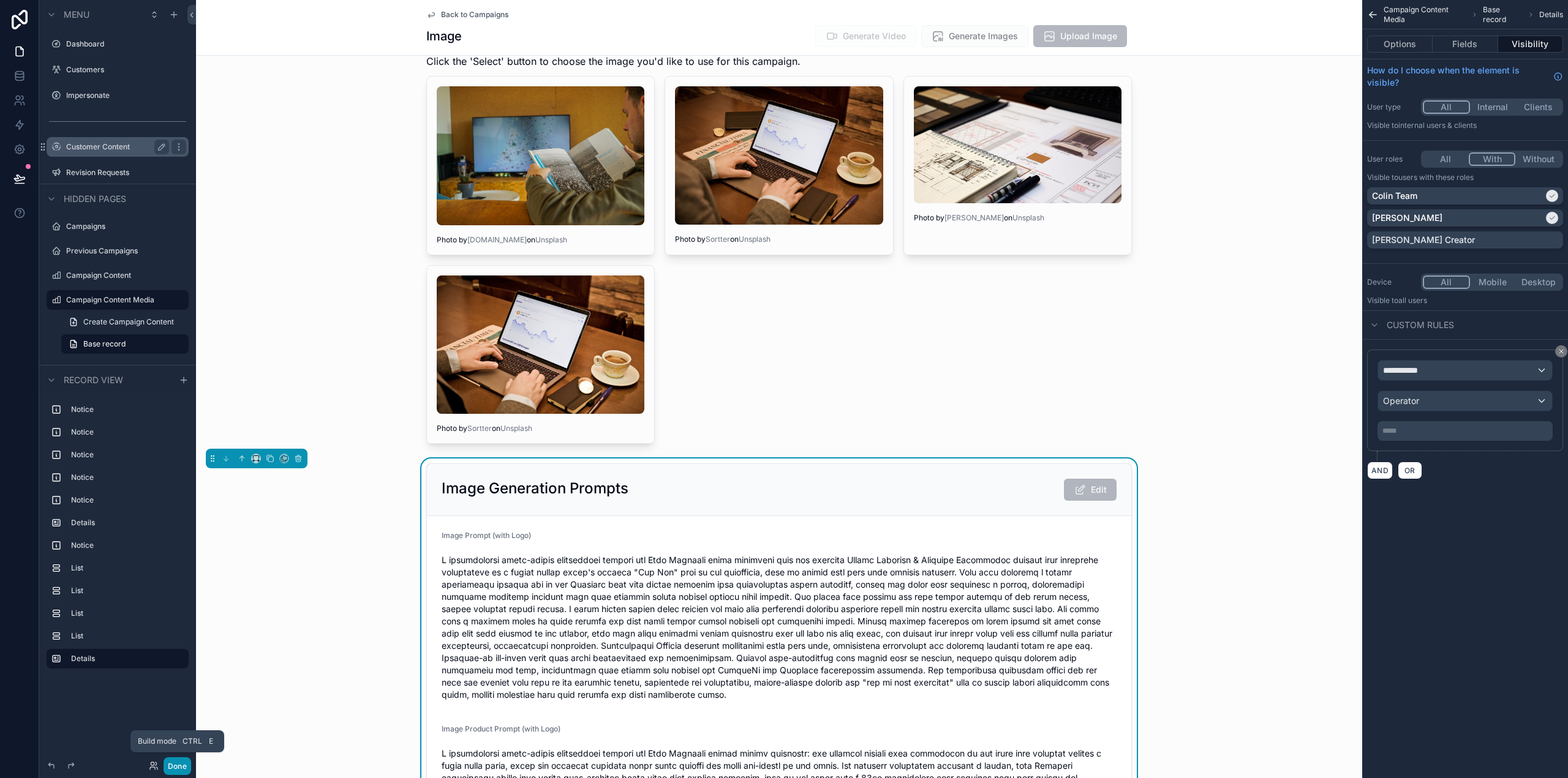
click at [175, 766] on button "Done" at bounding box center [177, 767] width 28 height 18
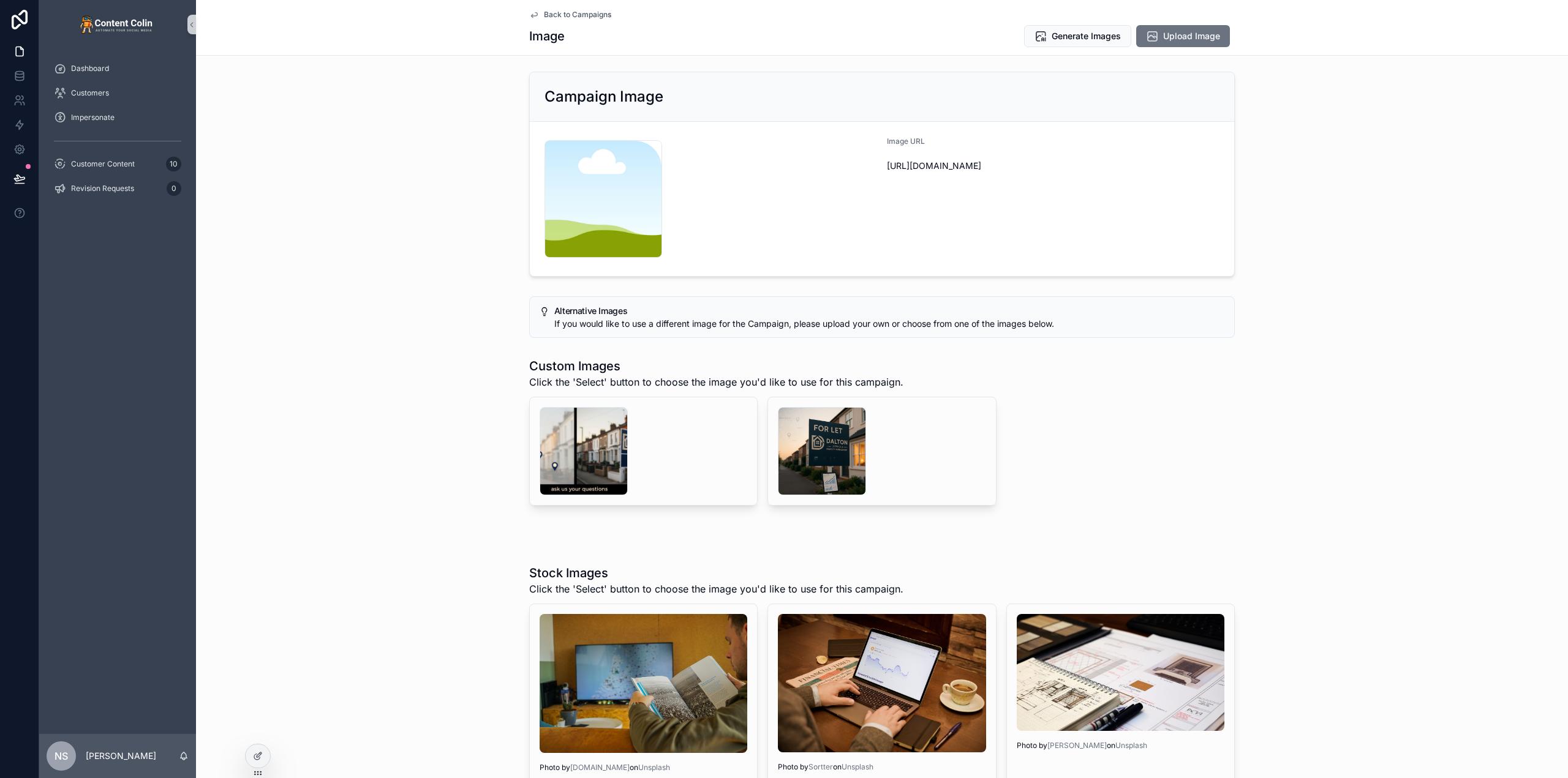
scroll to position [0, 0]
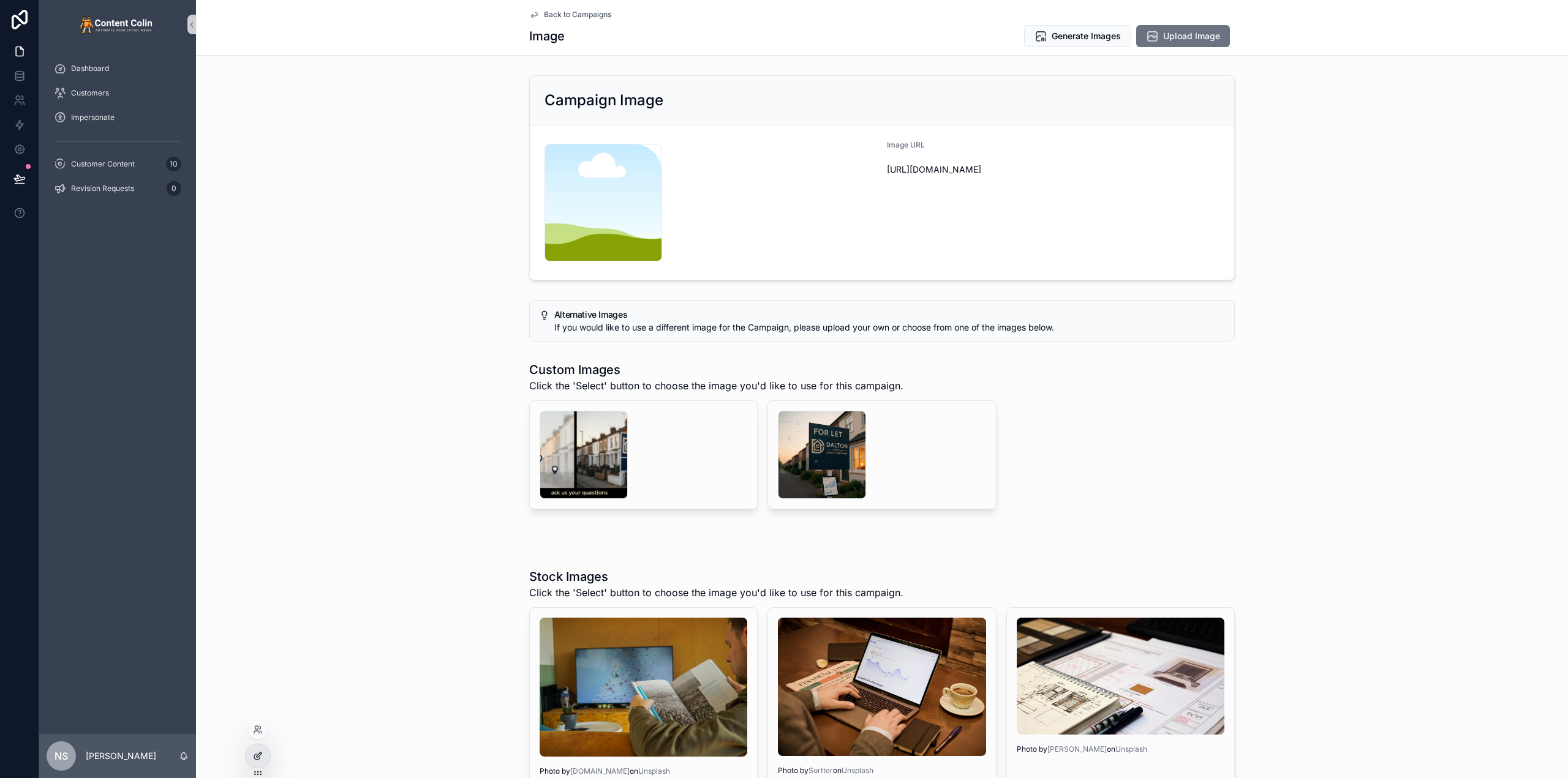
click at [261, 752] on icon at bounding box center [258, 756] width 10 height 10
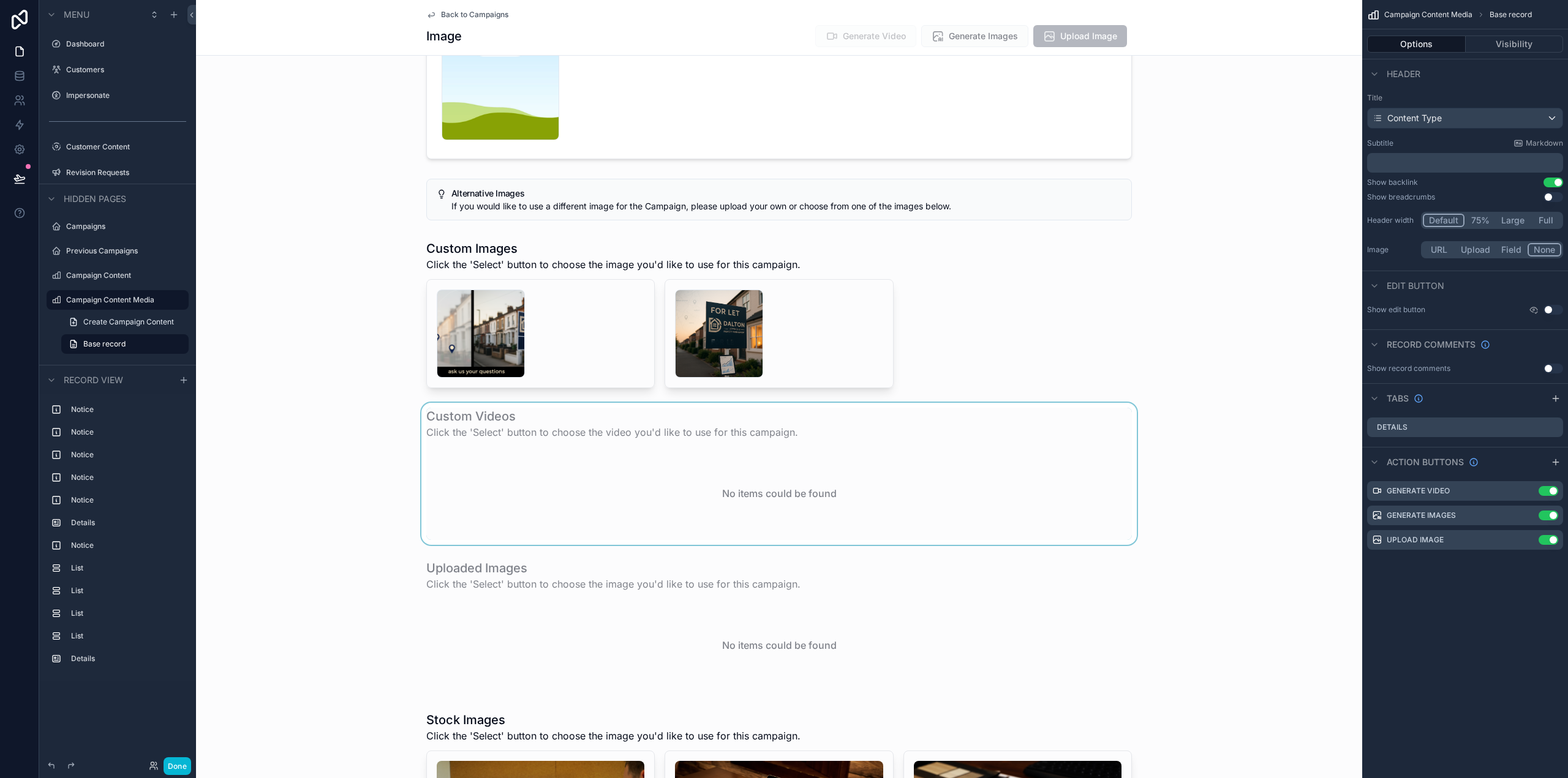
scroll to position [429, 0]
click at [742, 621] on div "scrollable content" at bounding box center [779, 625] width 1166 height 142
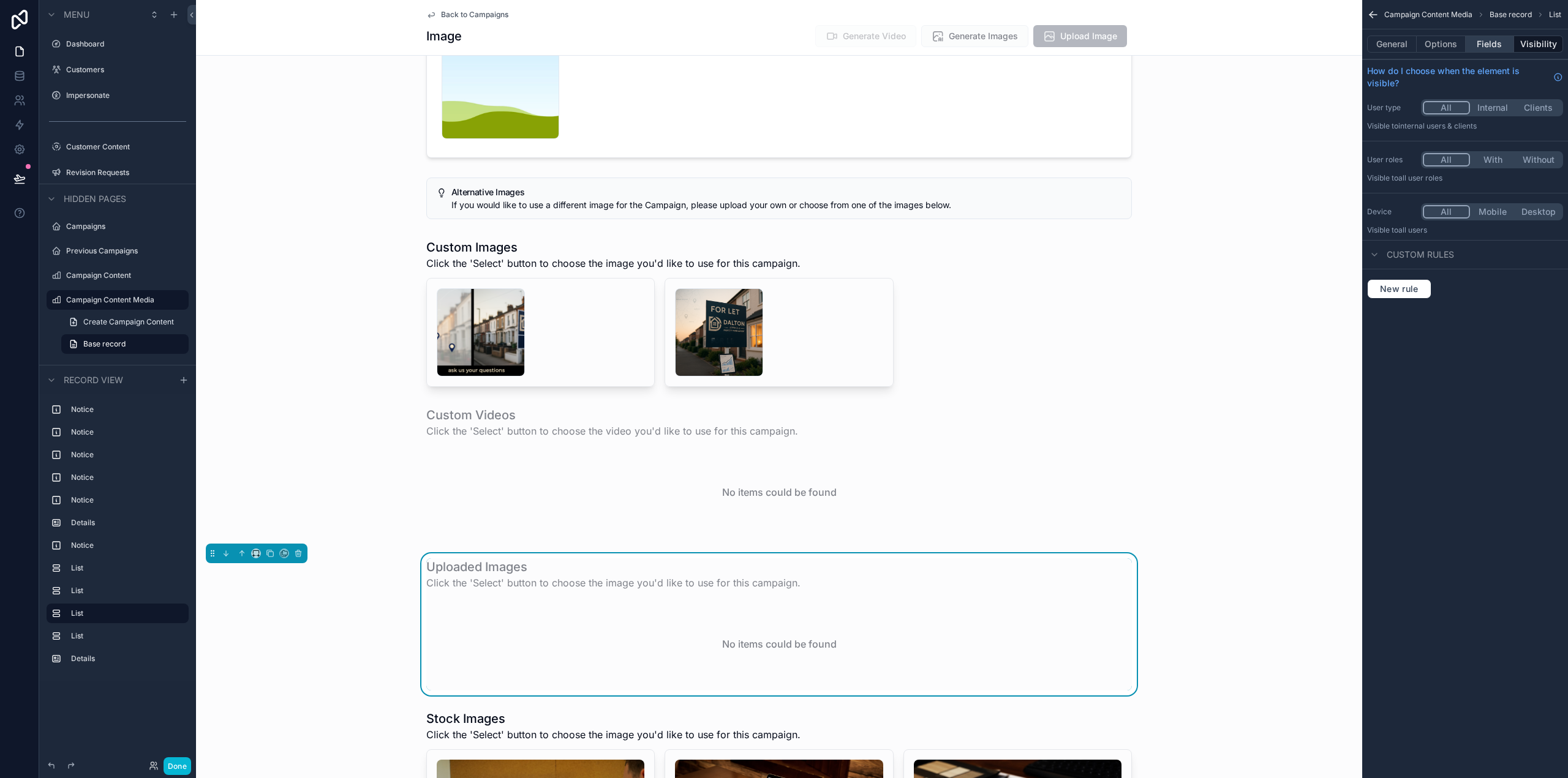
click at [1488, 39] on button "Fields" at bounding box center [1490, 43] width 49 height 17
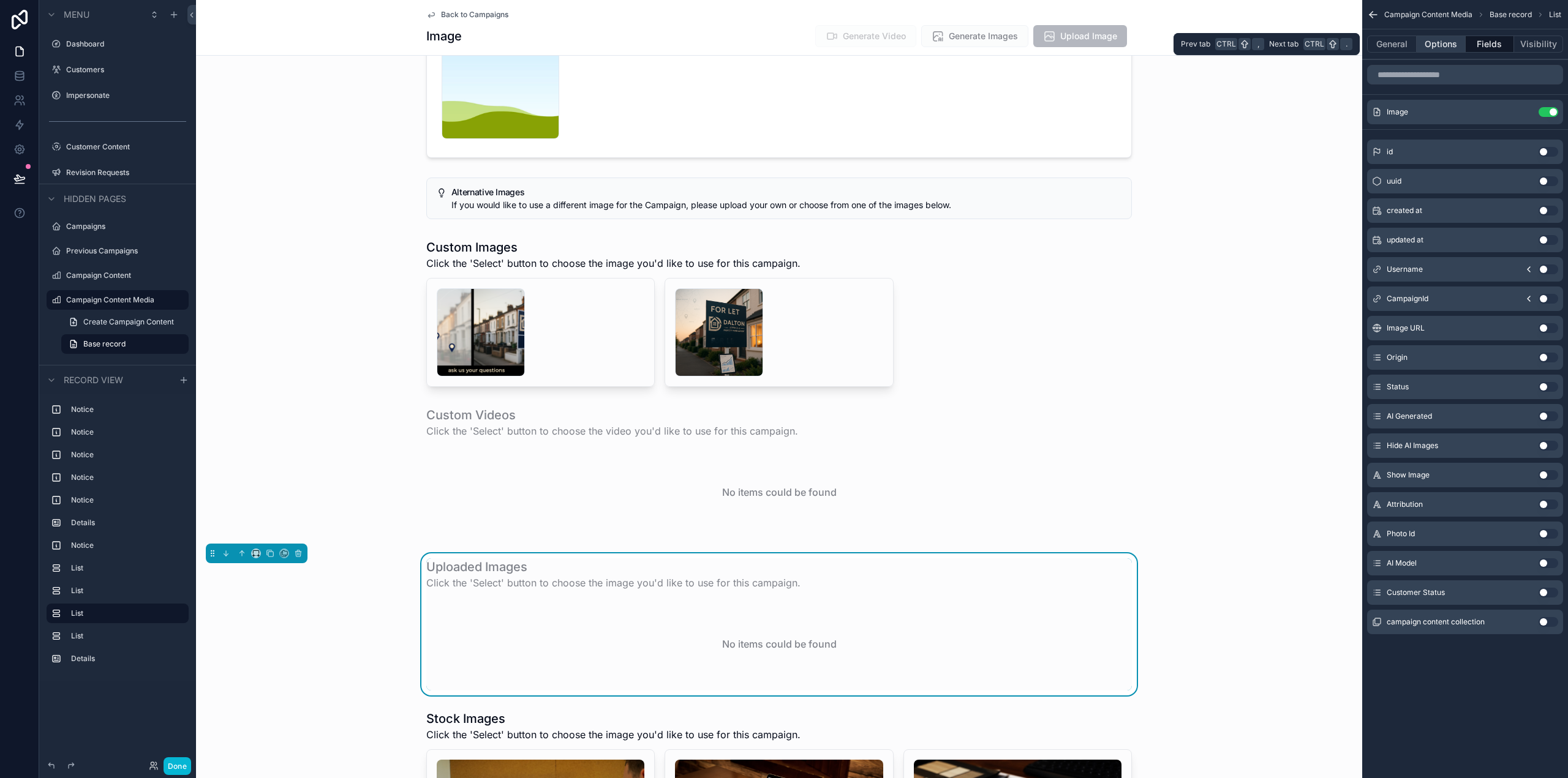
click at [1441, 47] on button "Options" at bounding box center [1441, 43] width 49 height 17
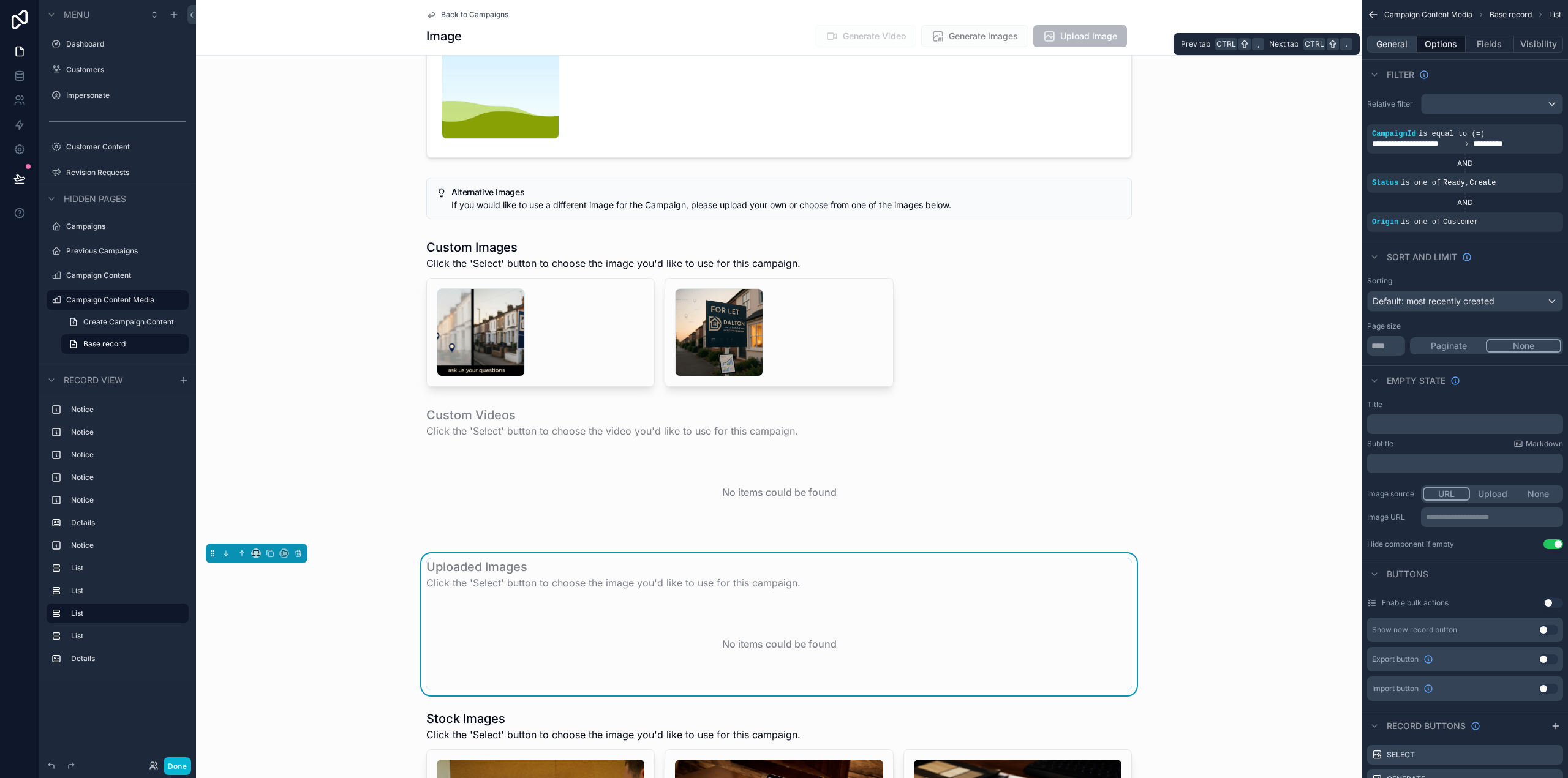
click at [1411, 45] on button "General" at bounding box center [1392, 43] width 50 height 17
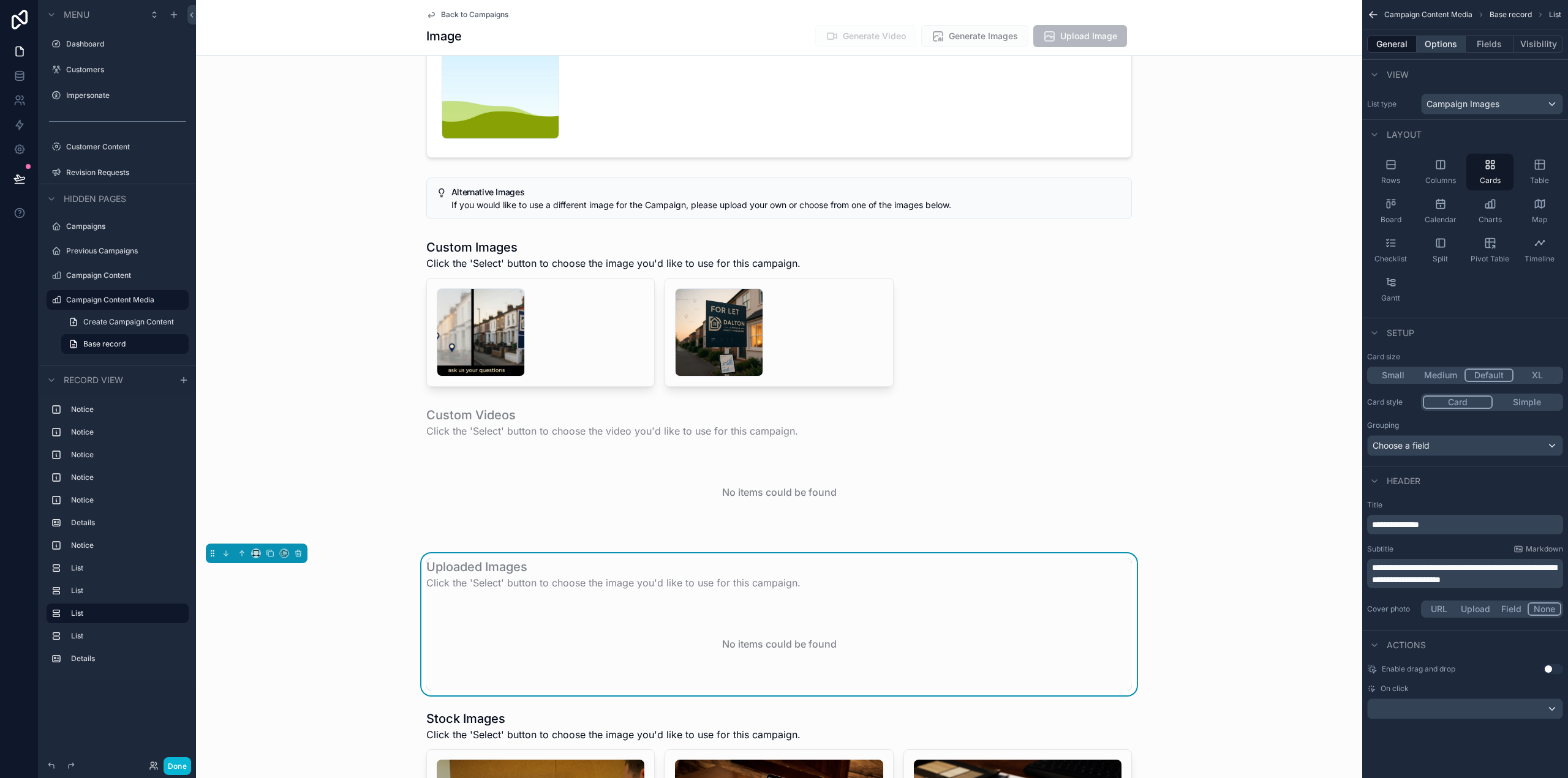
click at [1439, 40] on button "Options" at bounding box center [1441, 43] width 49 height 17
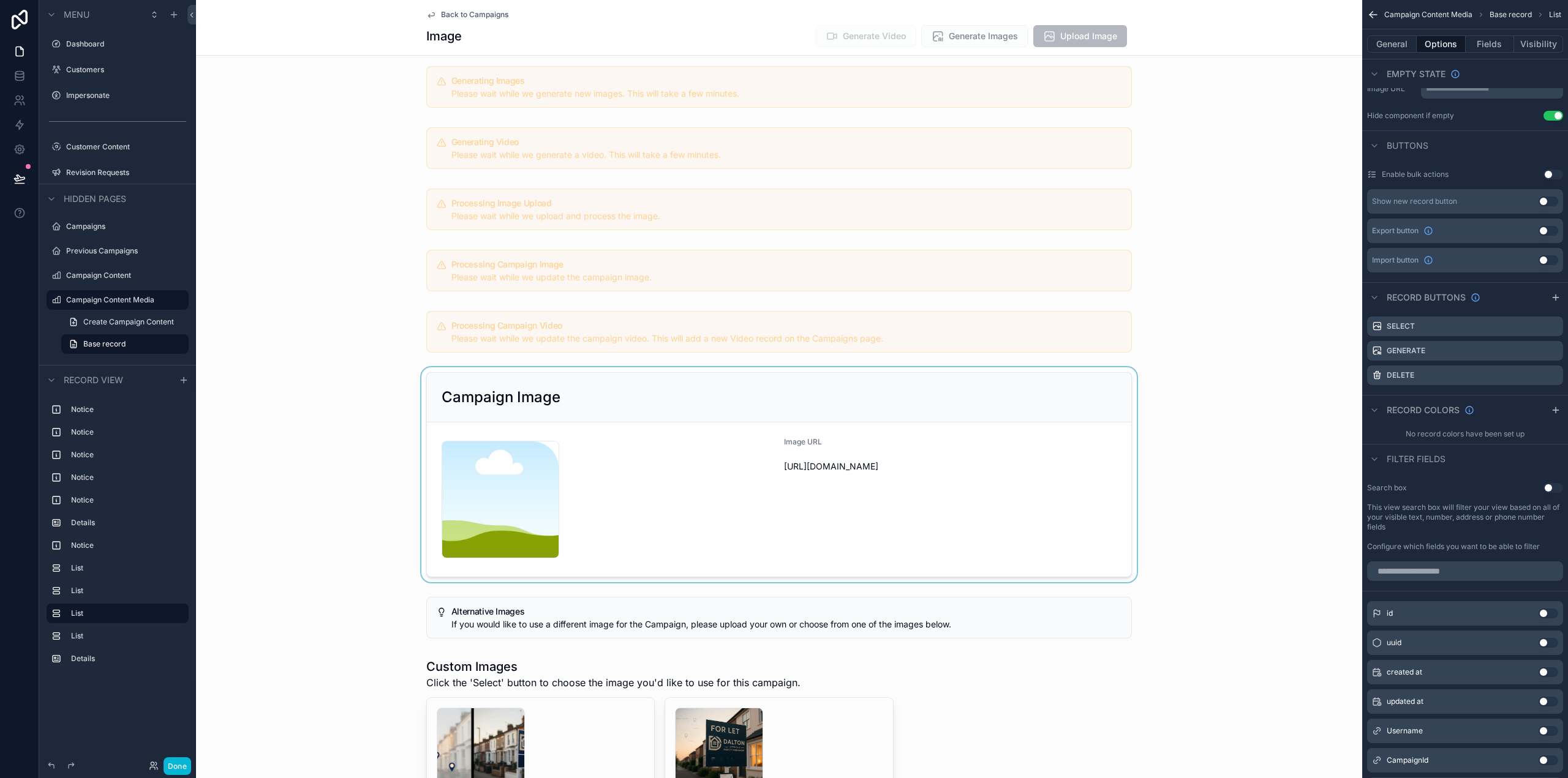
scroll to position [0, 0]
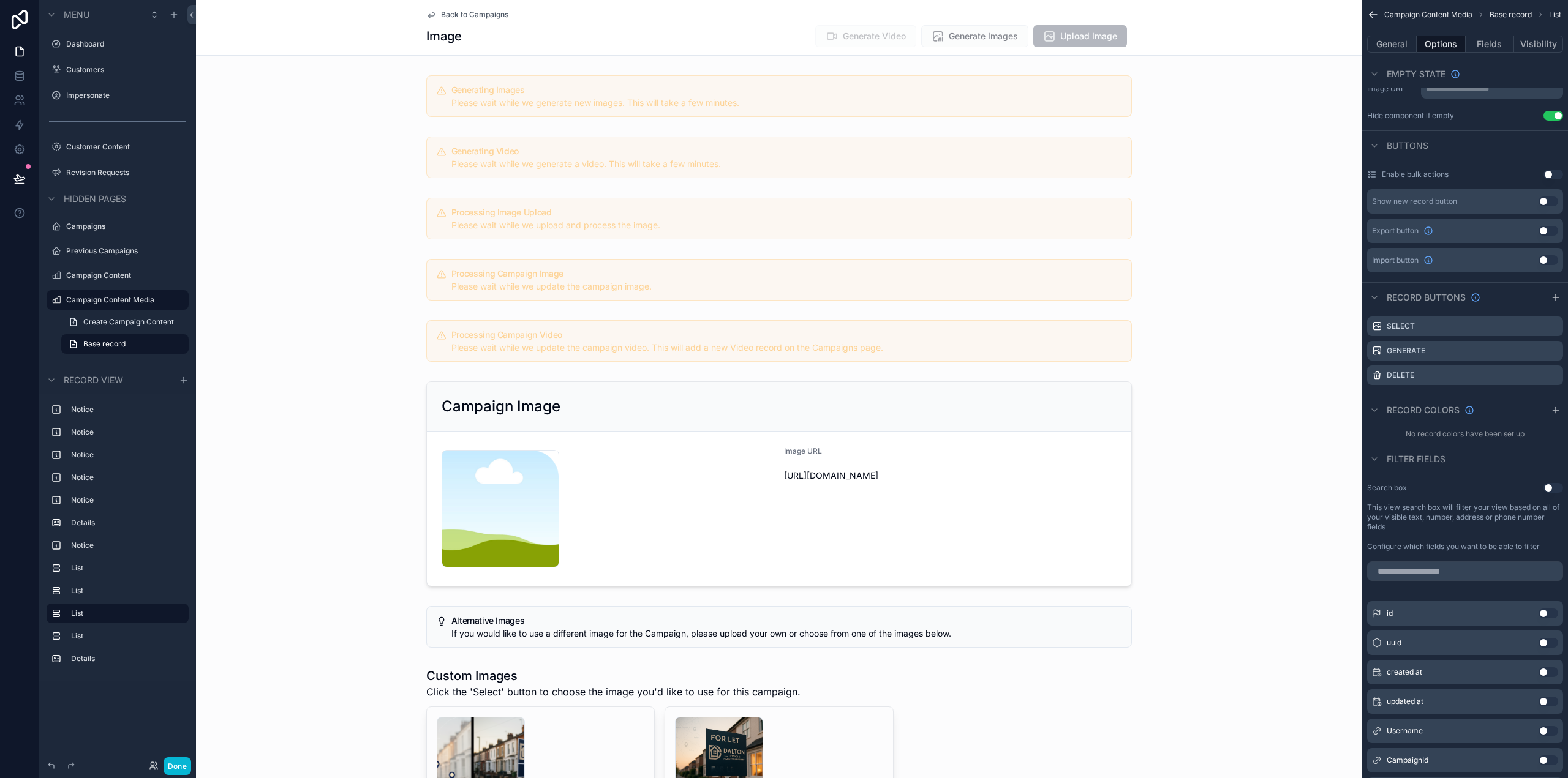
click at [769, 31] on div "Image Generate Video Generate Images Upload Image" at bounding box center [779, 36] width 706 height 23
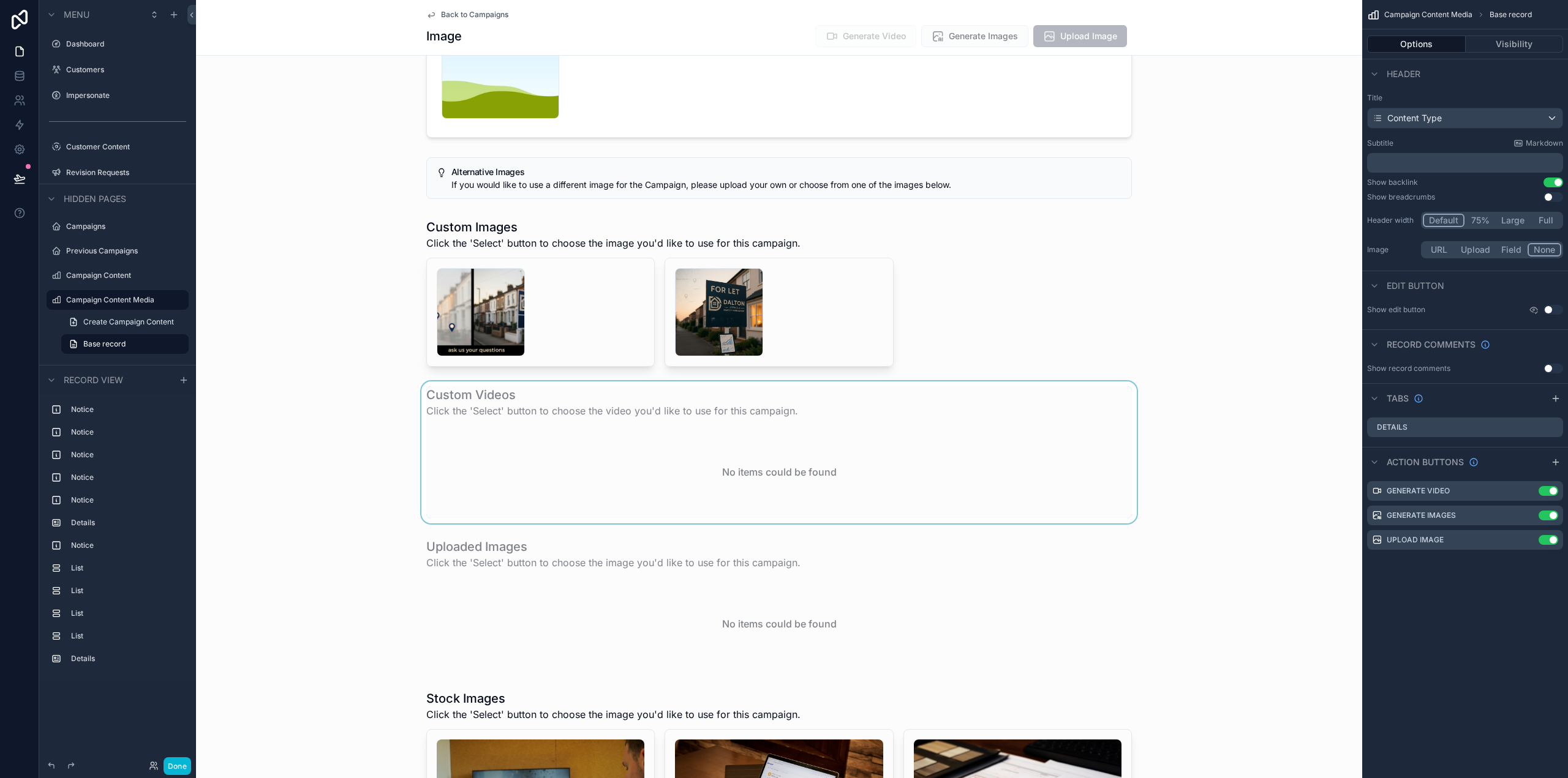
scroll to position [490, 0]
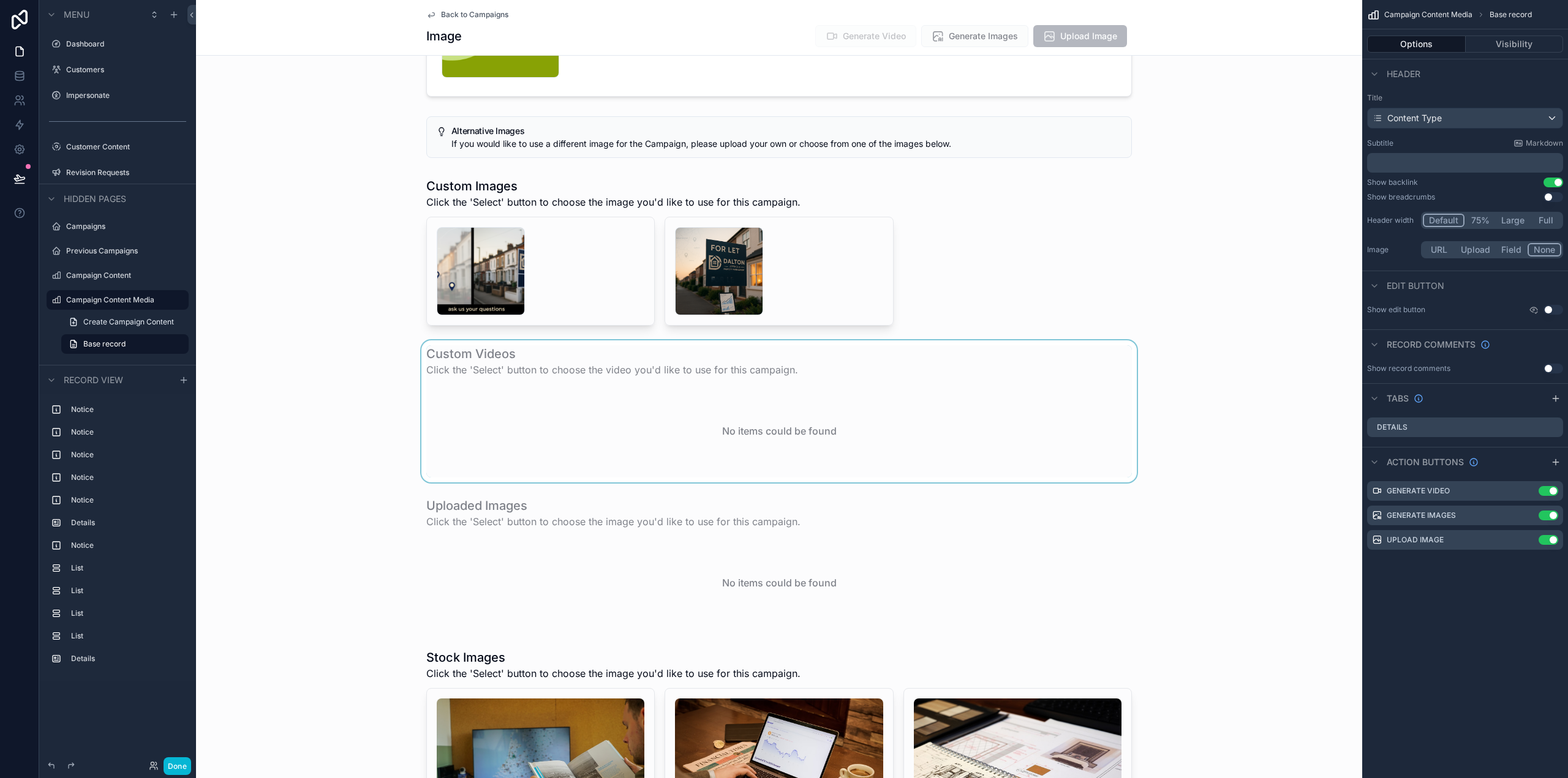
click at [644, 393] on div "scrollable content" at bounding box center [779, 411] width 1166 height 142
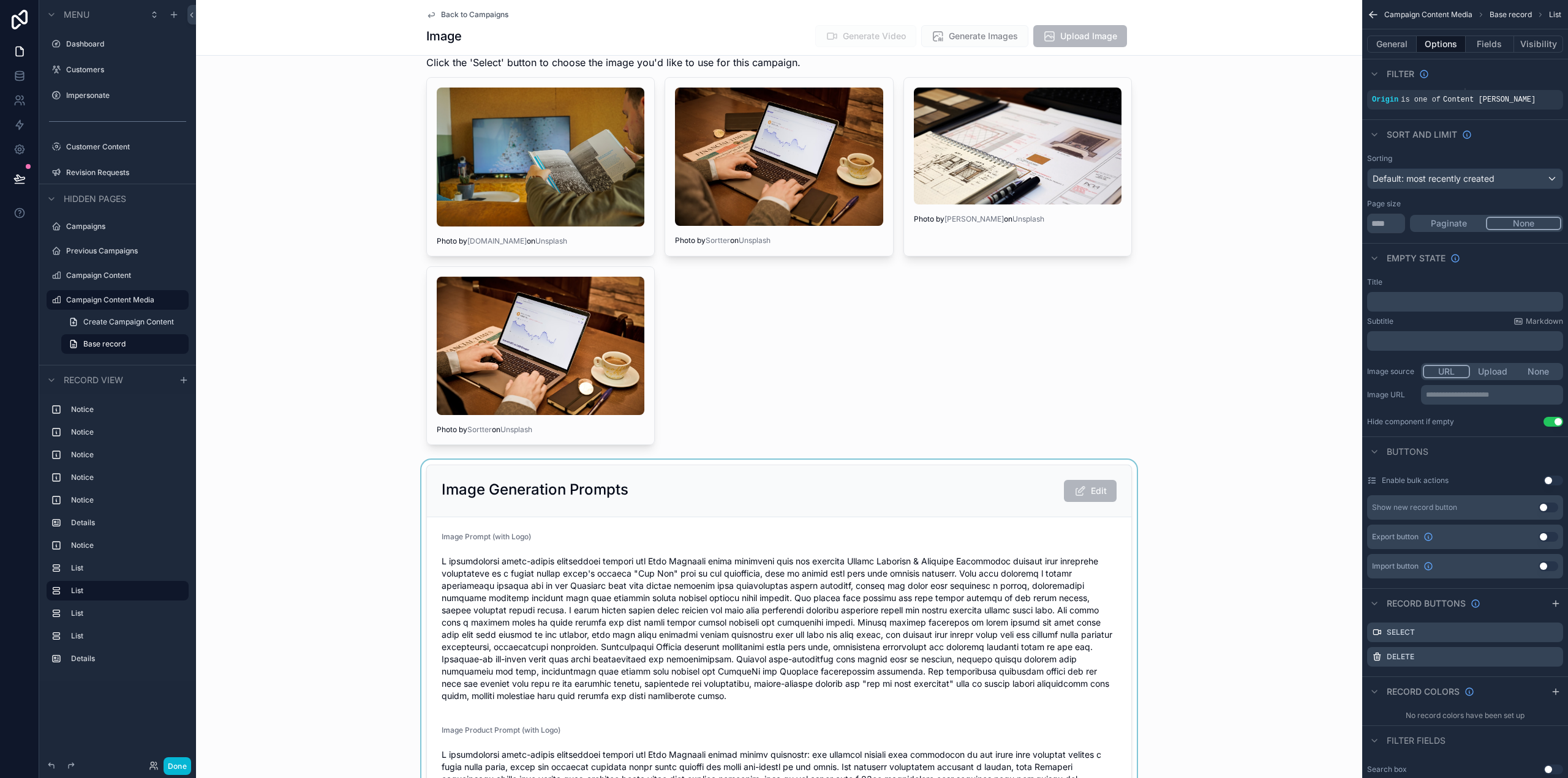
scroll to position [1163, 0]
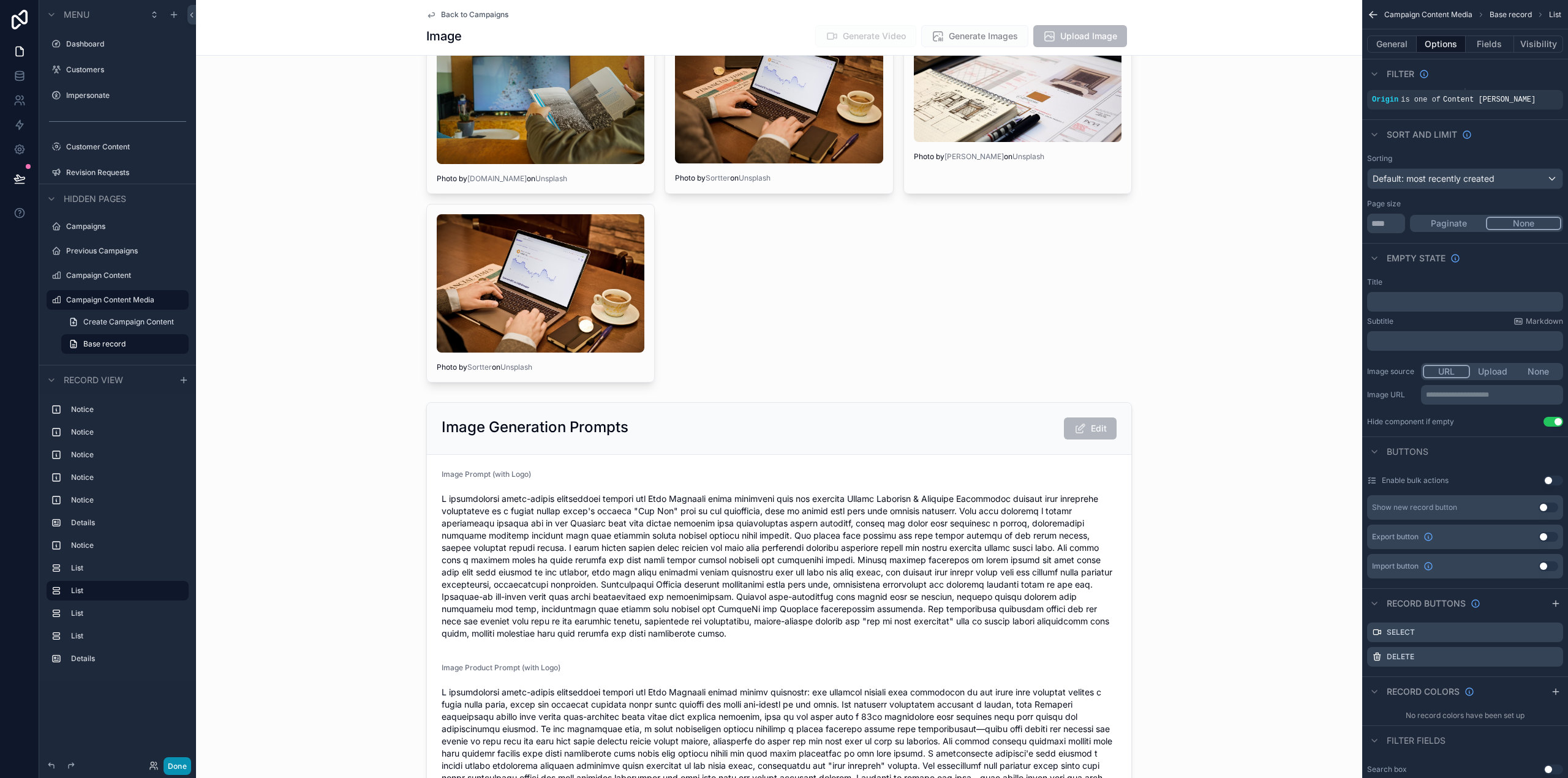
click at [180, 766] on button "Done" at bounding box center [177, 767] width 28 height 18
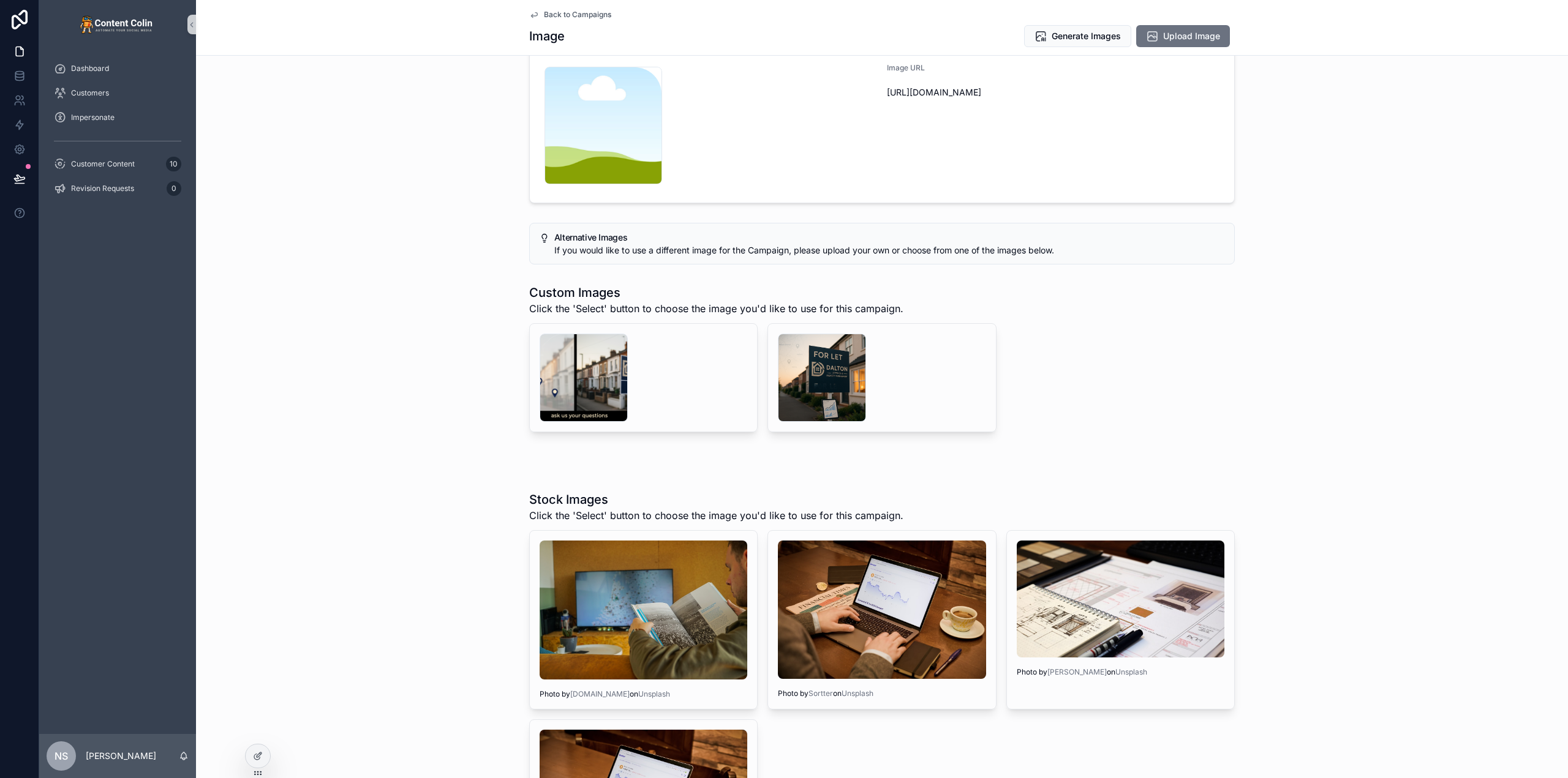
scroll to position [184, 0]
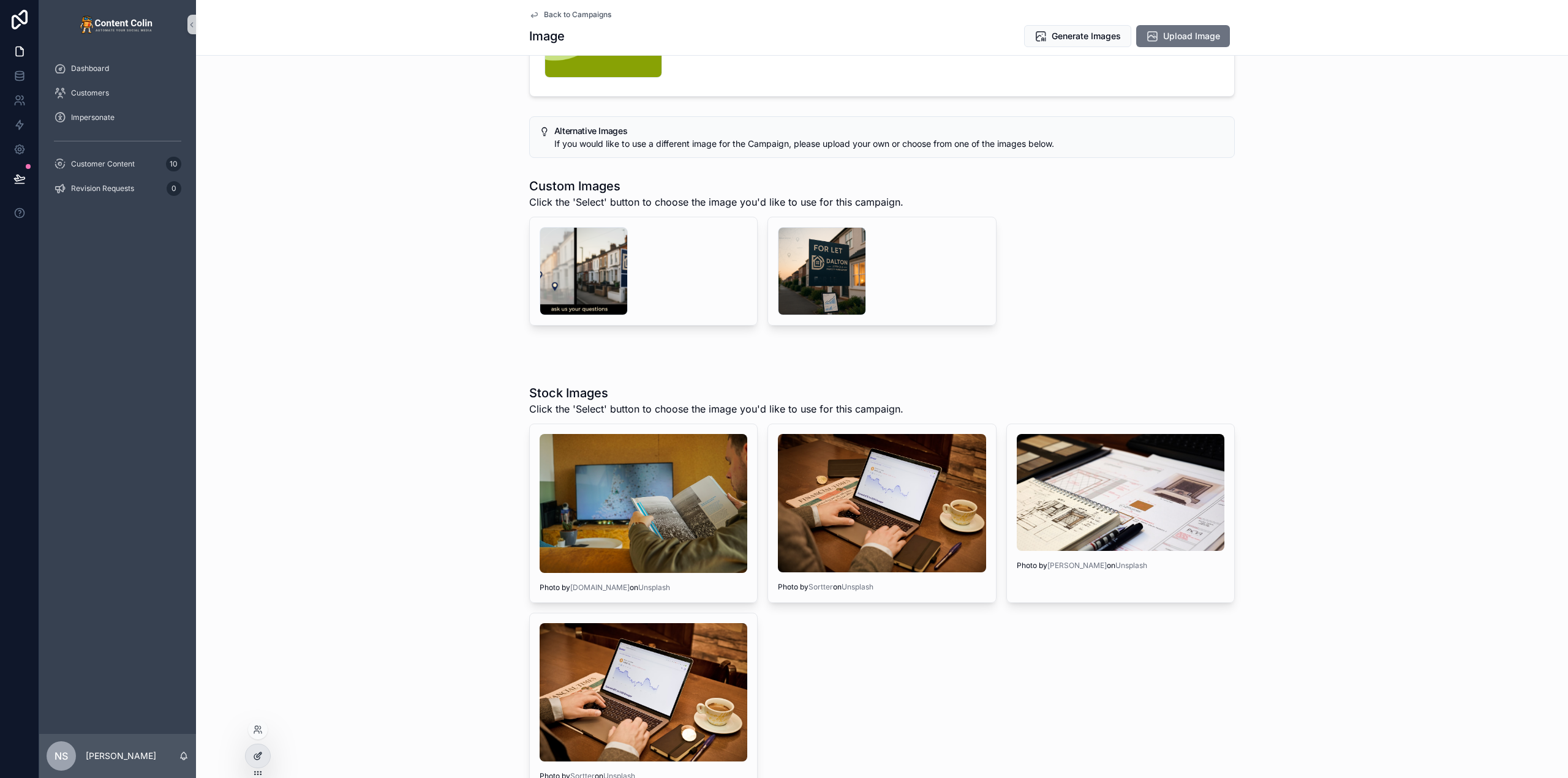
click at [256, 757] on icon at bounding box center [258, 756] width 10 height 10
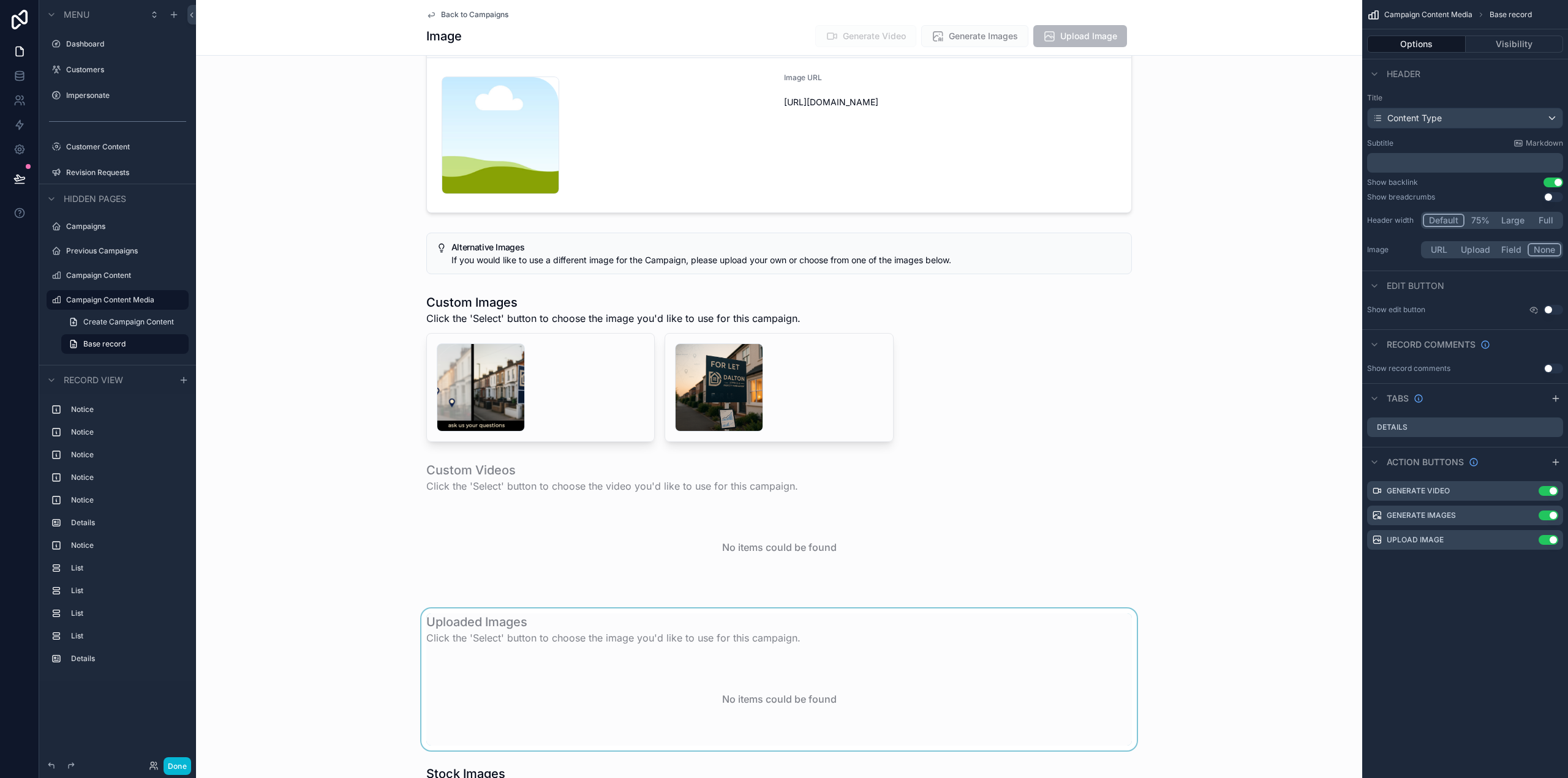
scroll to position [245, 0]
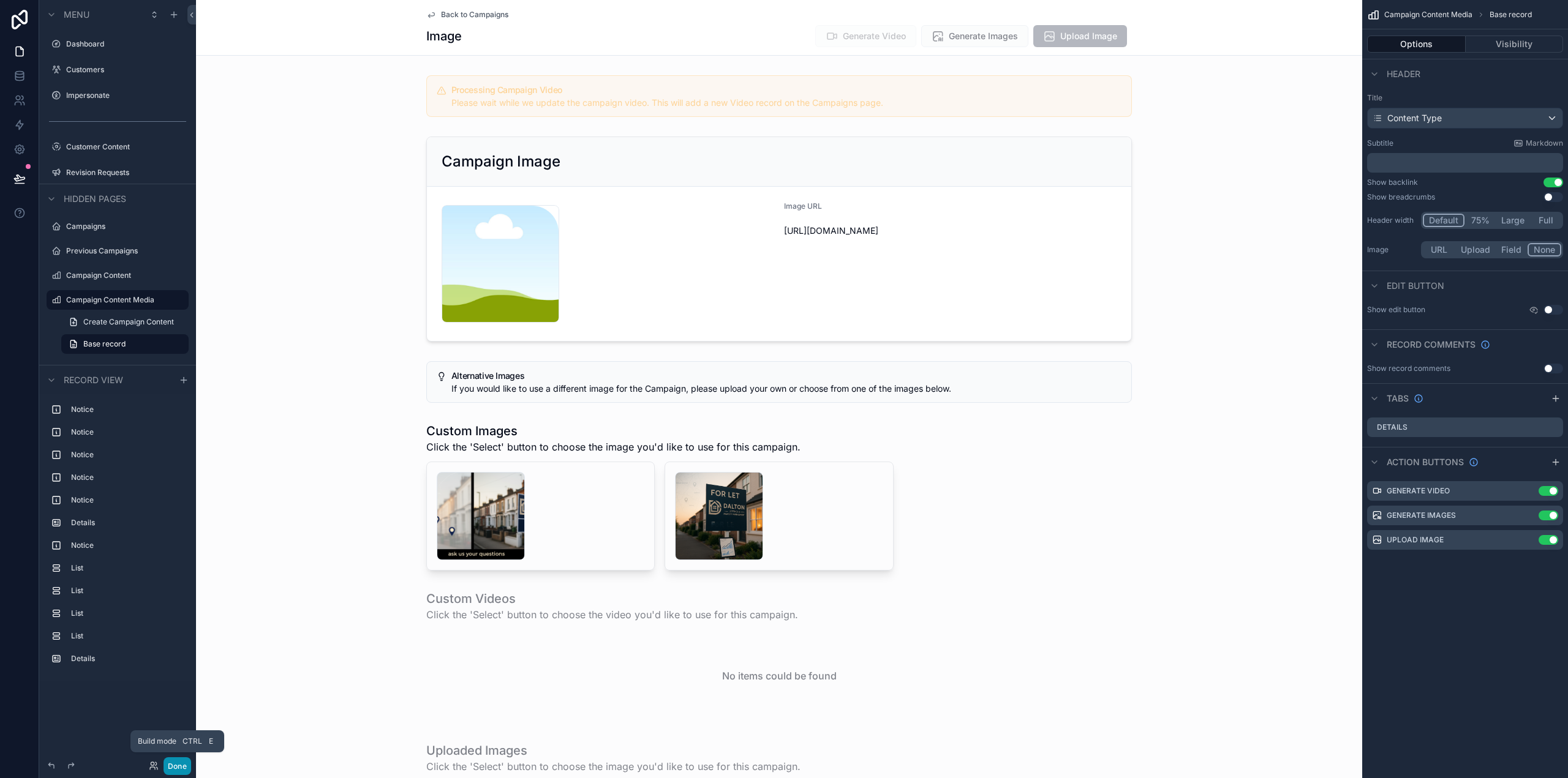
click at [184, 761] on button "Done" at bounding box center [177, 767] width 28 height 18
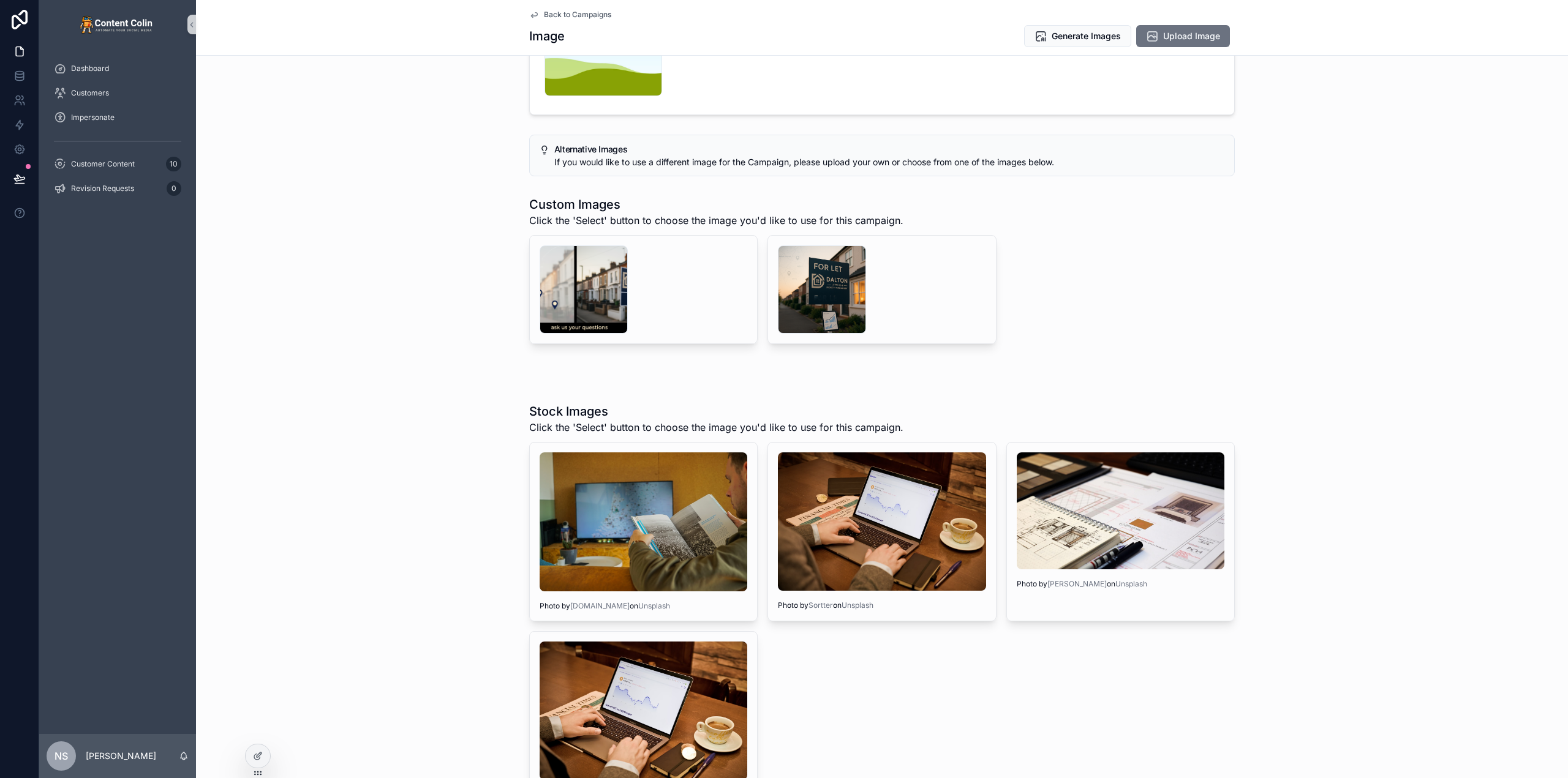
scroll to position [0, 0]
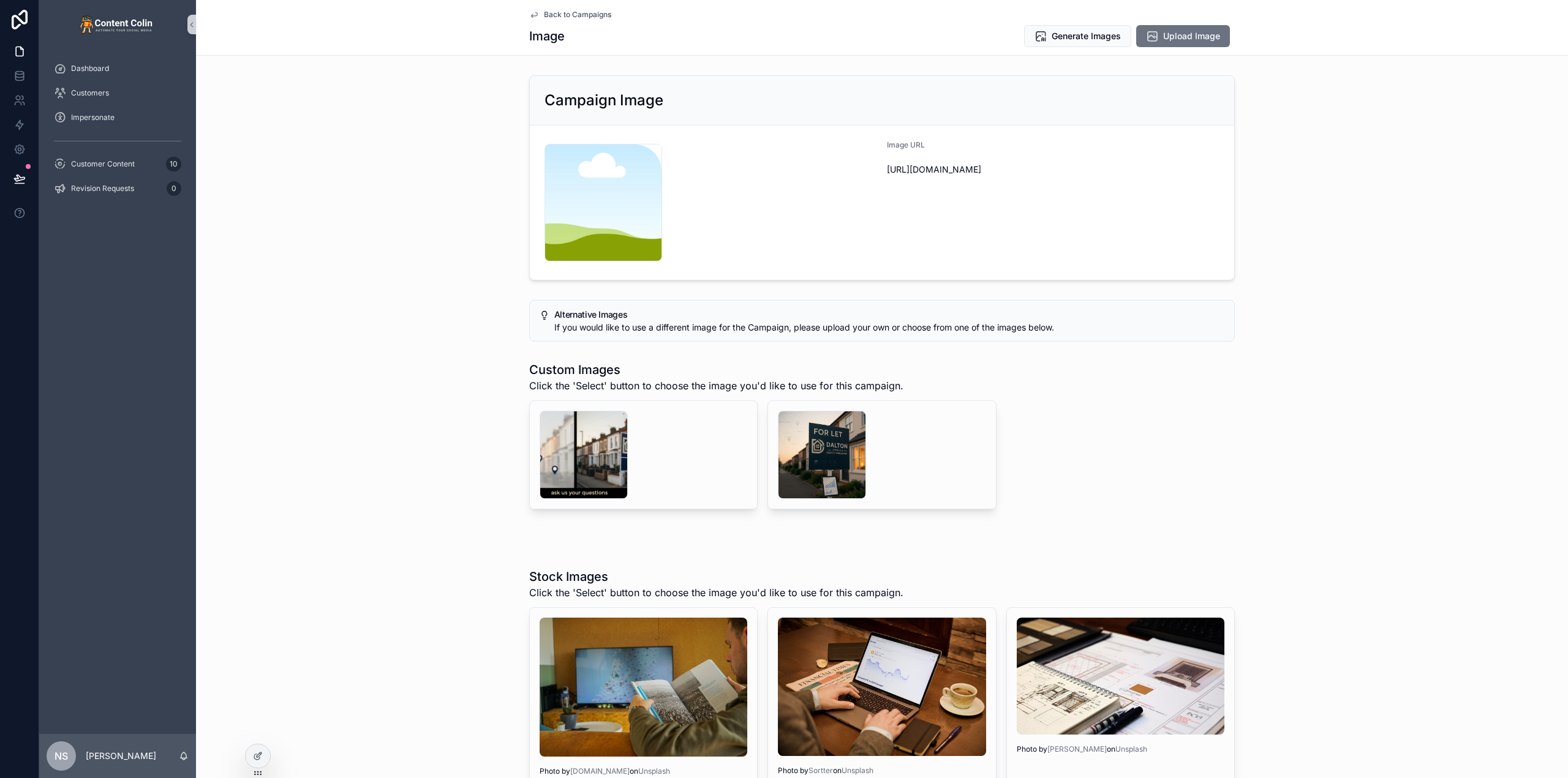
click at [589, 17] on span "Back to Campaigns" at bounding box center [577, 15] width 67 height 10
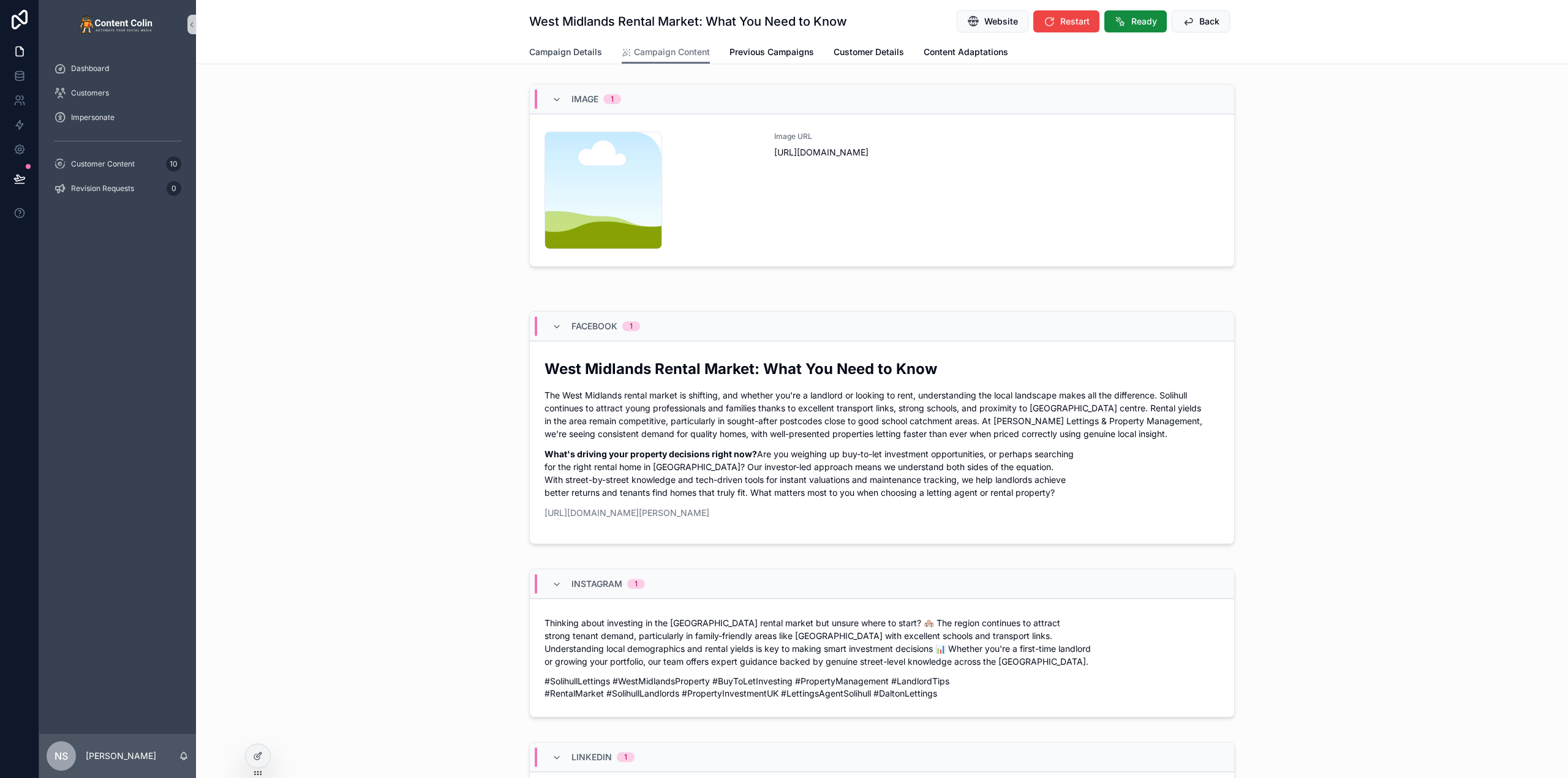
click at [549, 47] on span "Campaign Details" at bounding box center [565, 51] width 73 height 12
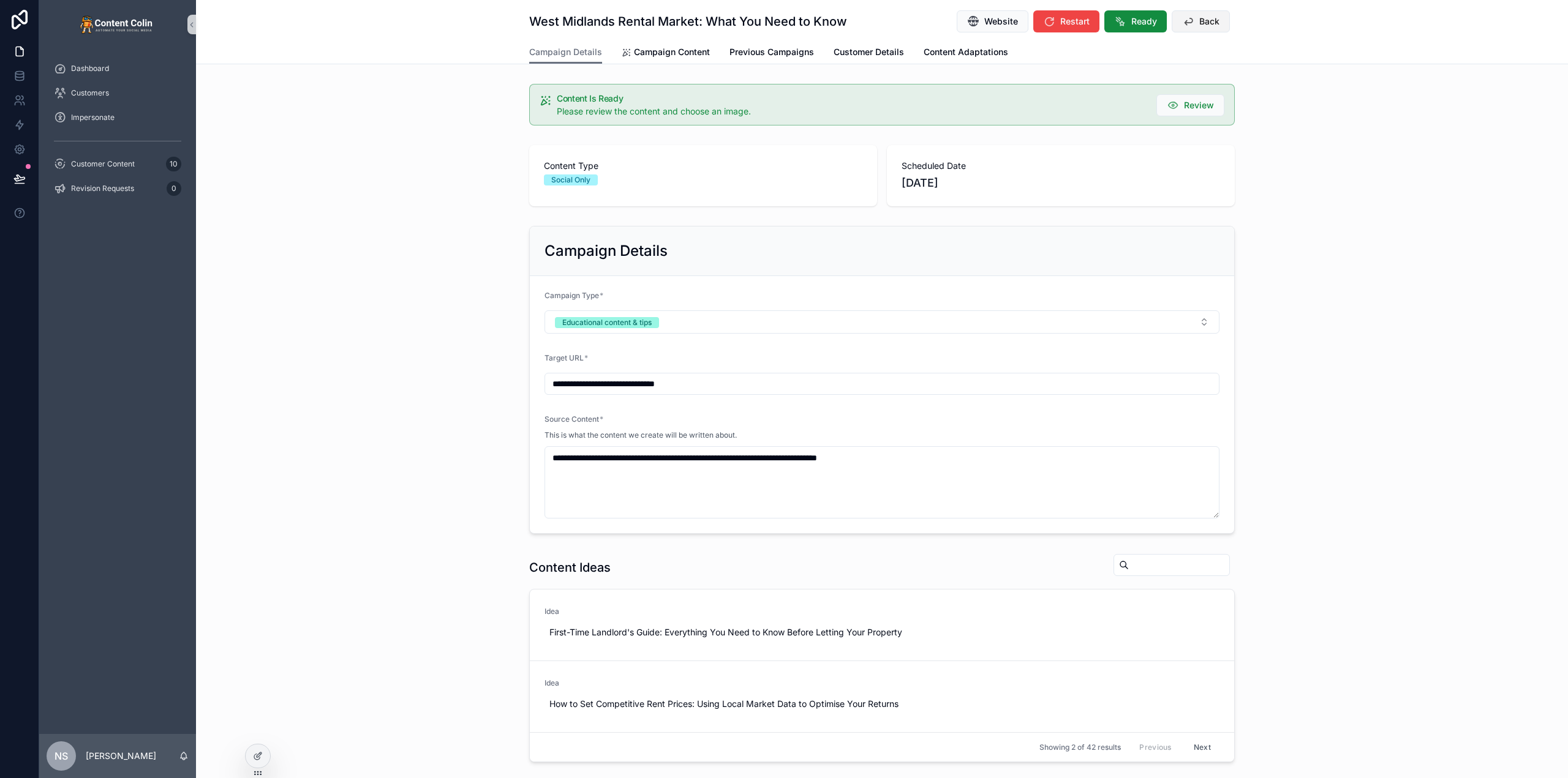
click at [1205, 19] on span "Back" at bounding box center [1209, 21] width 20 height 12
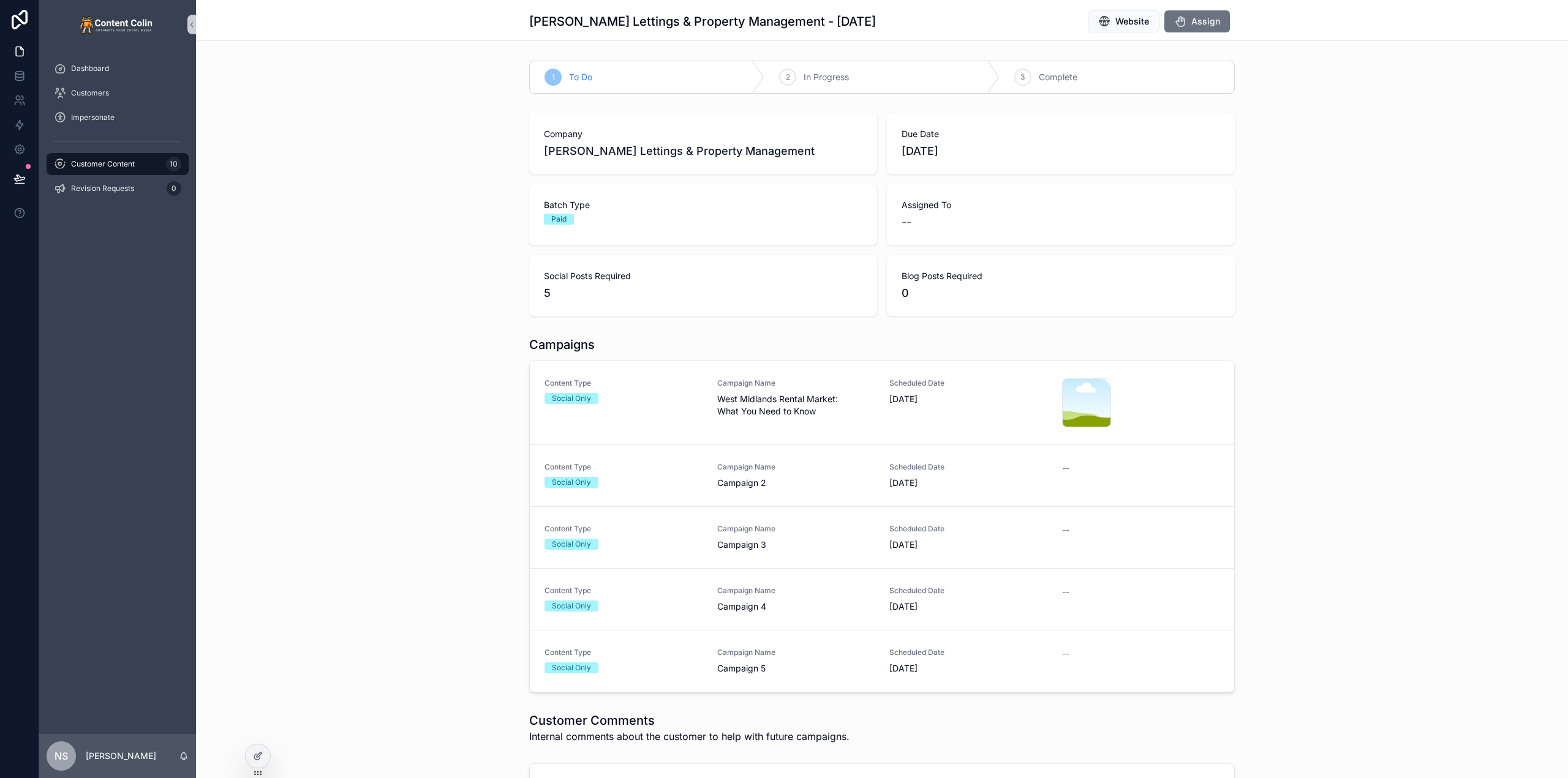
click at [1319, 107] on div "1 To Do 2 In Progress 3 Complete Company Dalton Lettings & Property Management …" at bounding box center [882, 564] width 1372 height 1017
click at [258, 758] on icon at bounding box center [258, 756] width 10 height 10
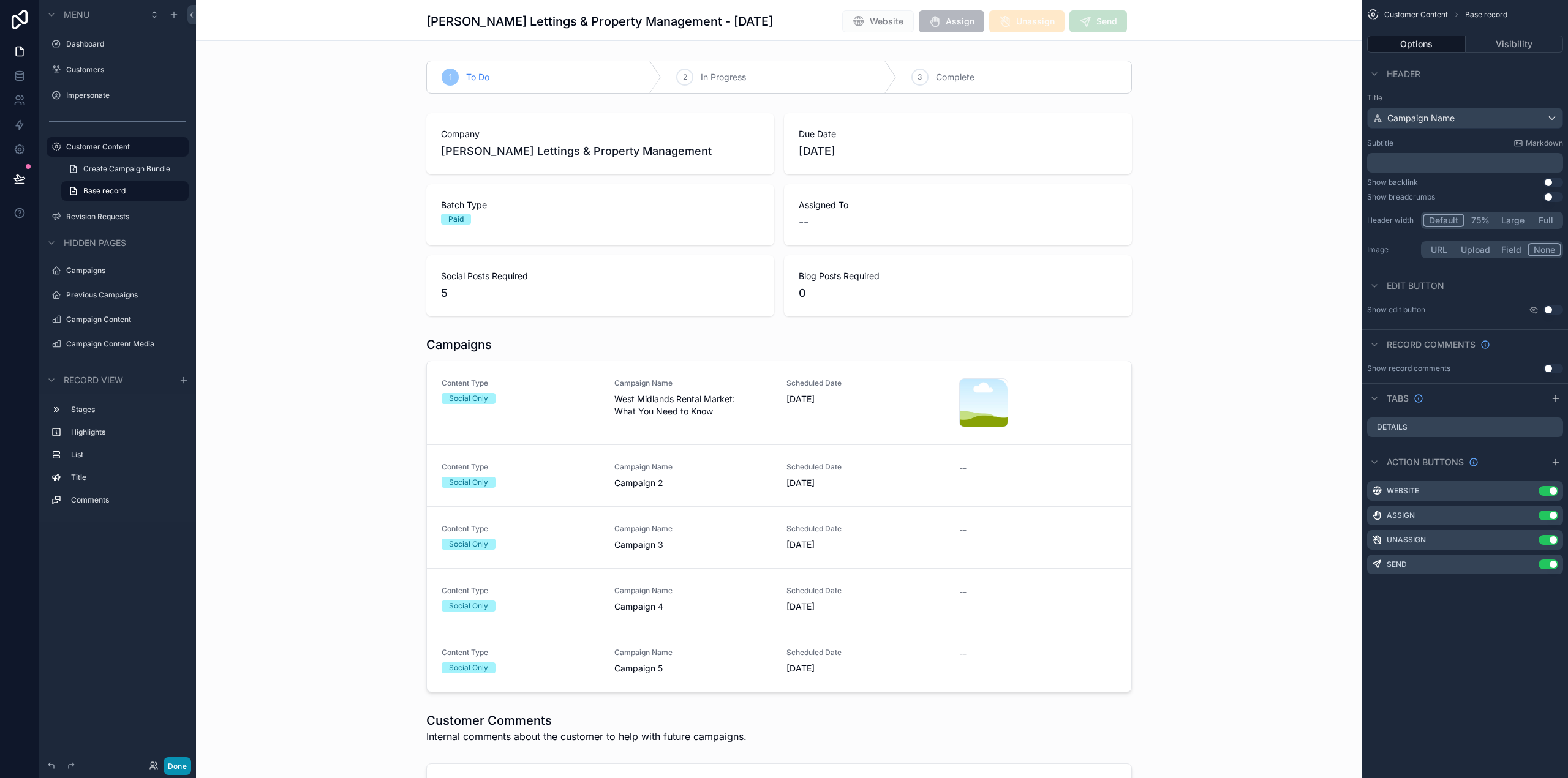
click at [180, 765] on button "Done" at bounding box center [177, 767] width 28 height 18
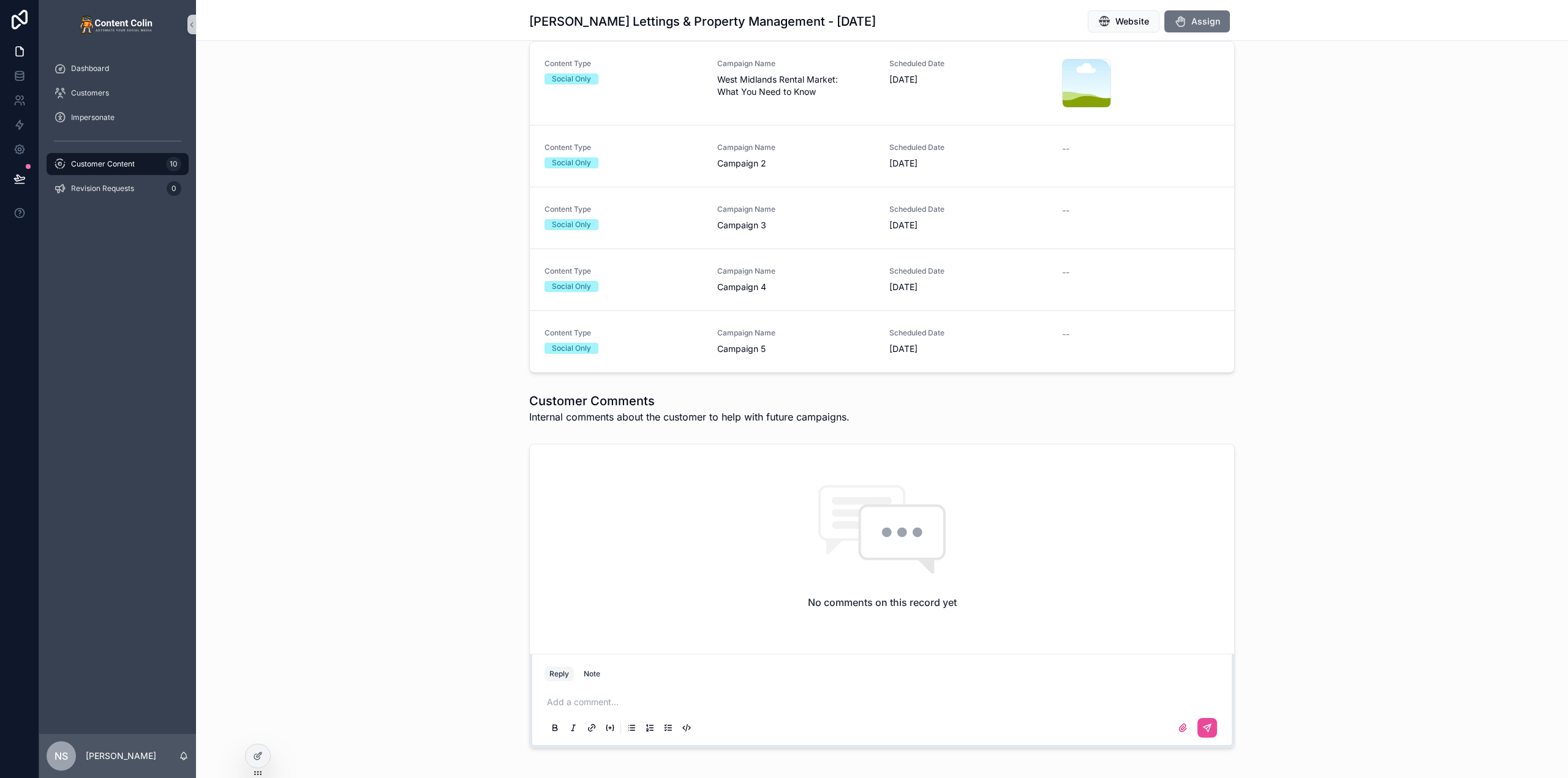
scroll to position [67, 0]
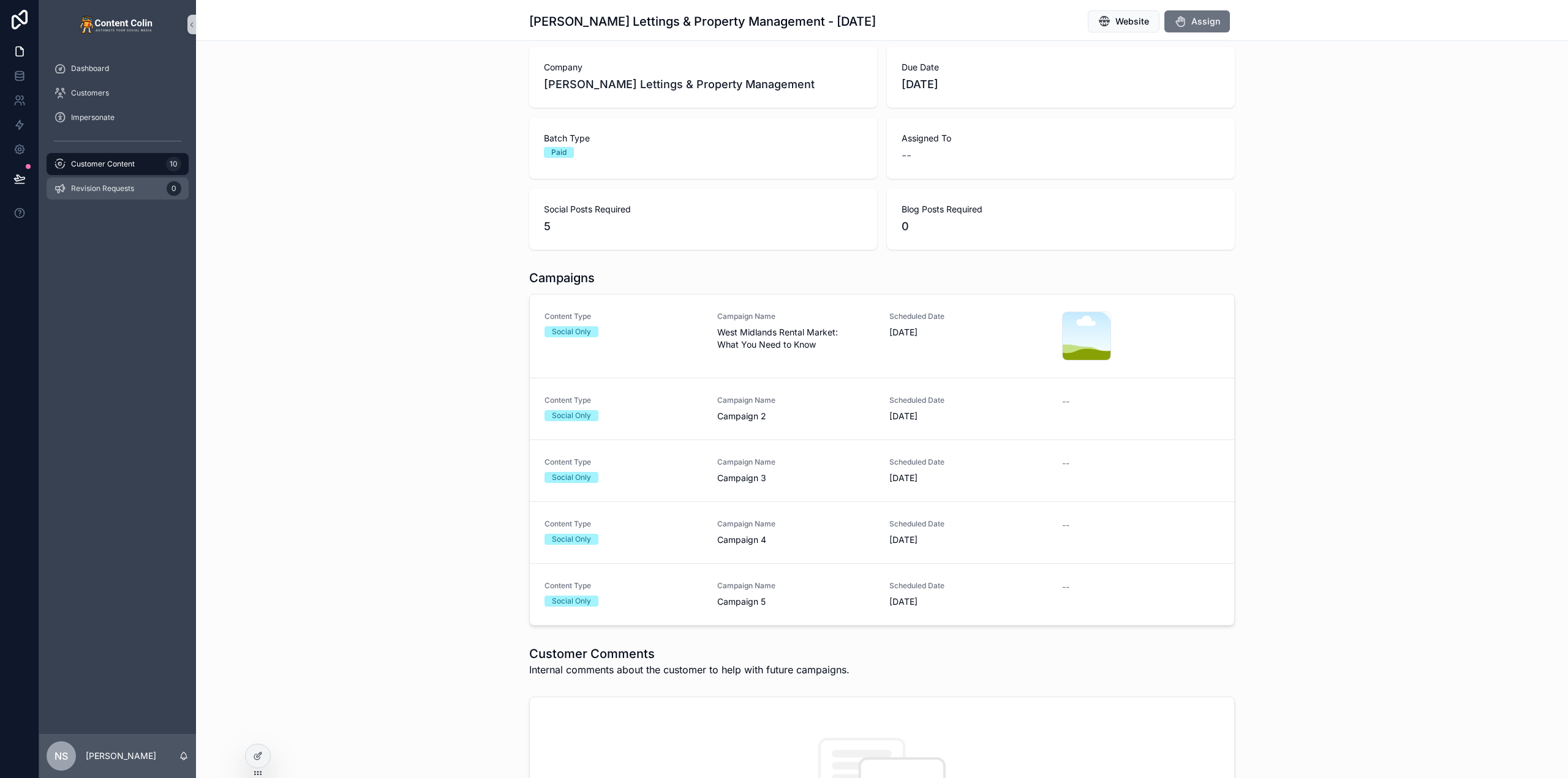
click at [136, 185] on div "Revision Requests 0" at bounding box center [118, 189] width 127 height 20
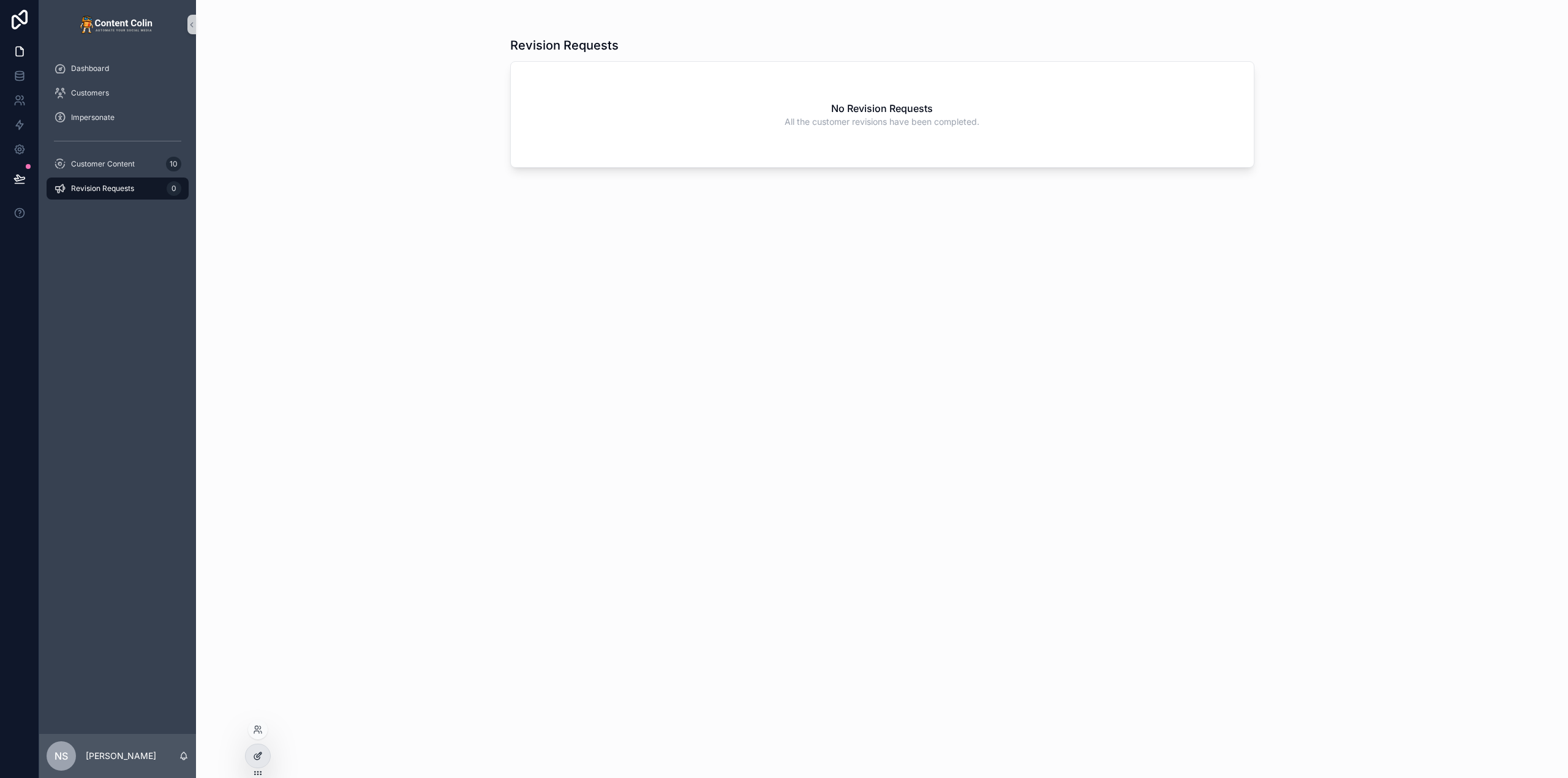
click at [261, 751] on icon at bounding box center [258, 756] width 10 height 10
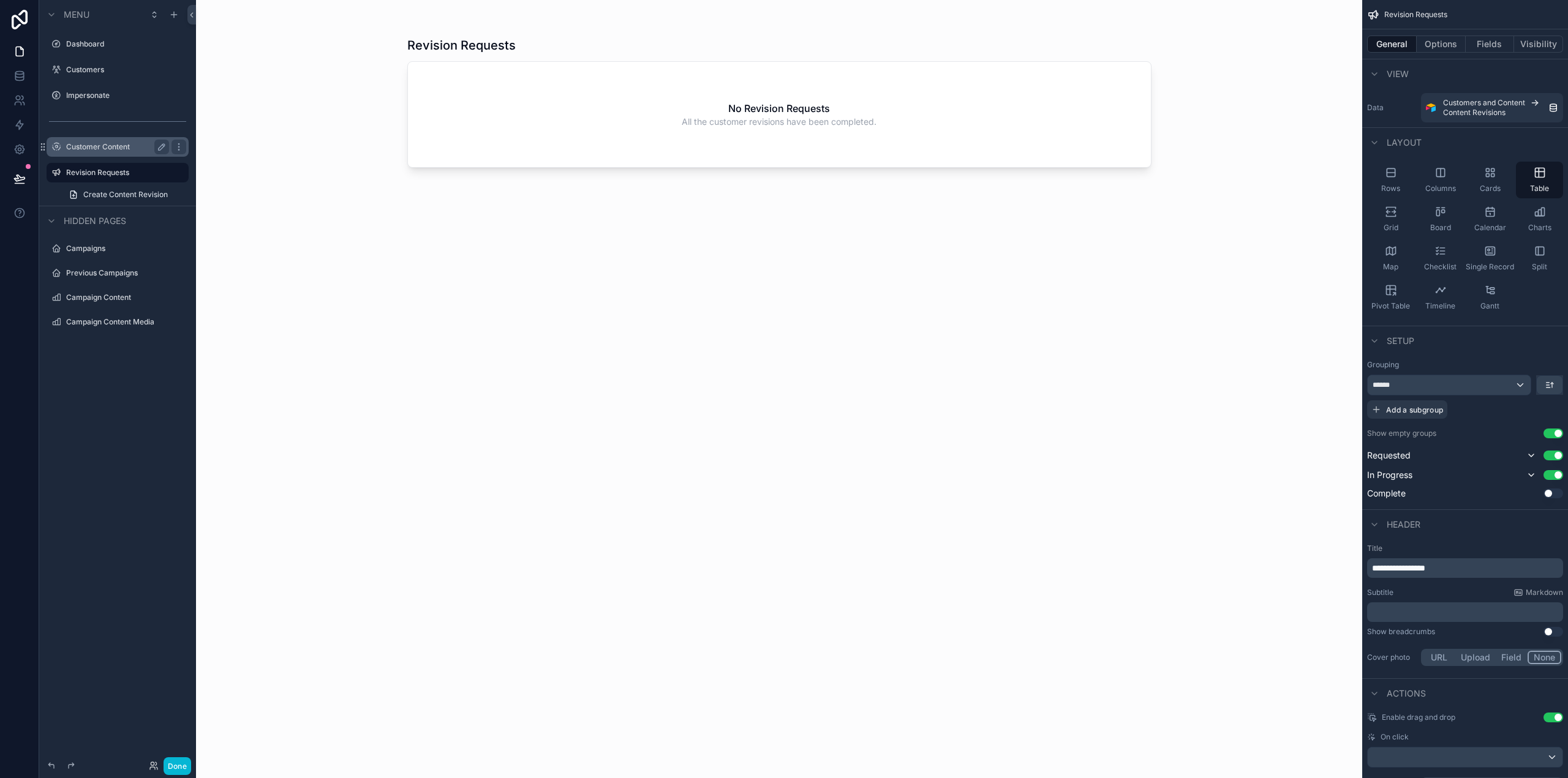
click at [115, 144] on label "Customer Content" at bounding box center [115, 147] width 98 height 10
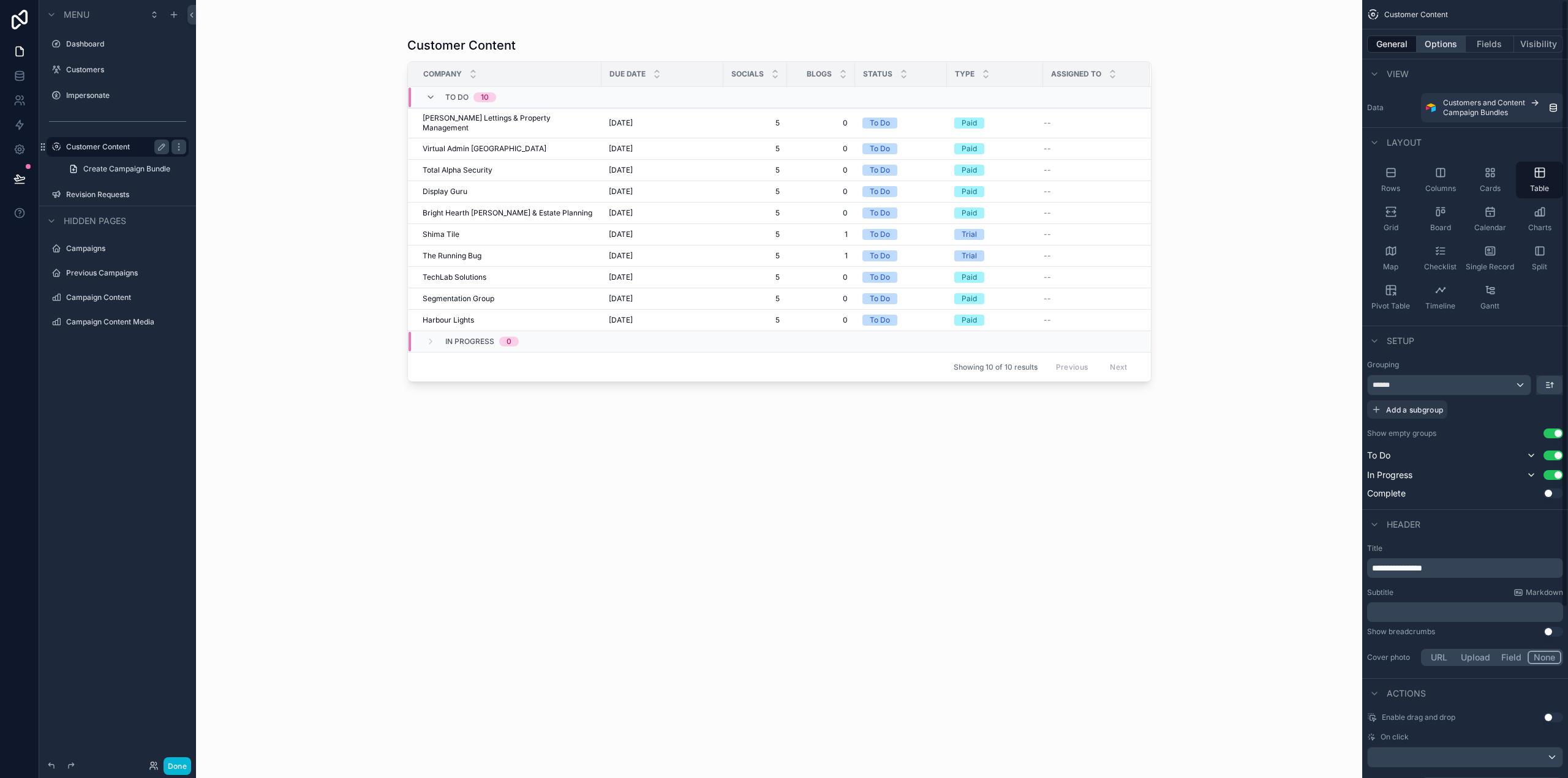
click at [1450, 38] on button "Options" at bounding box center [1441, 43] width 49 height 17
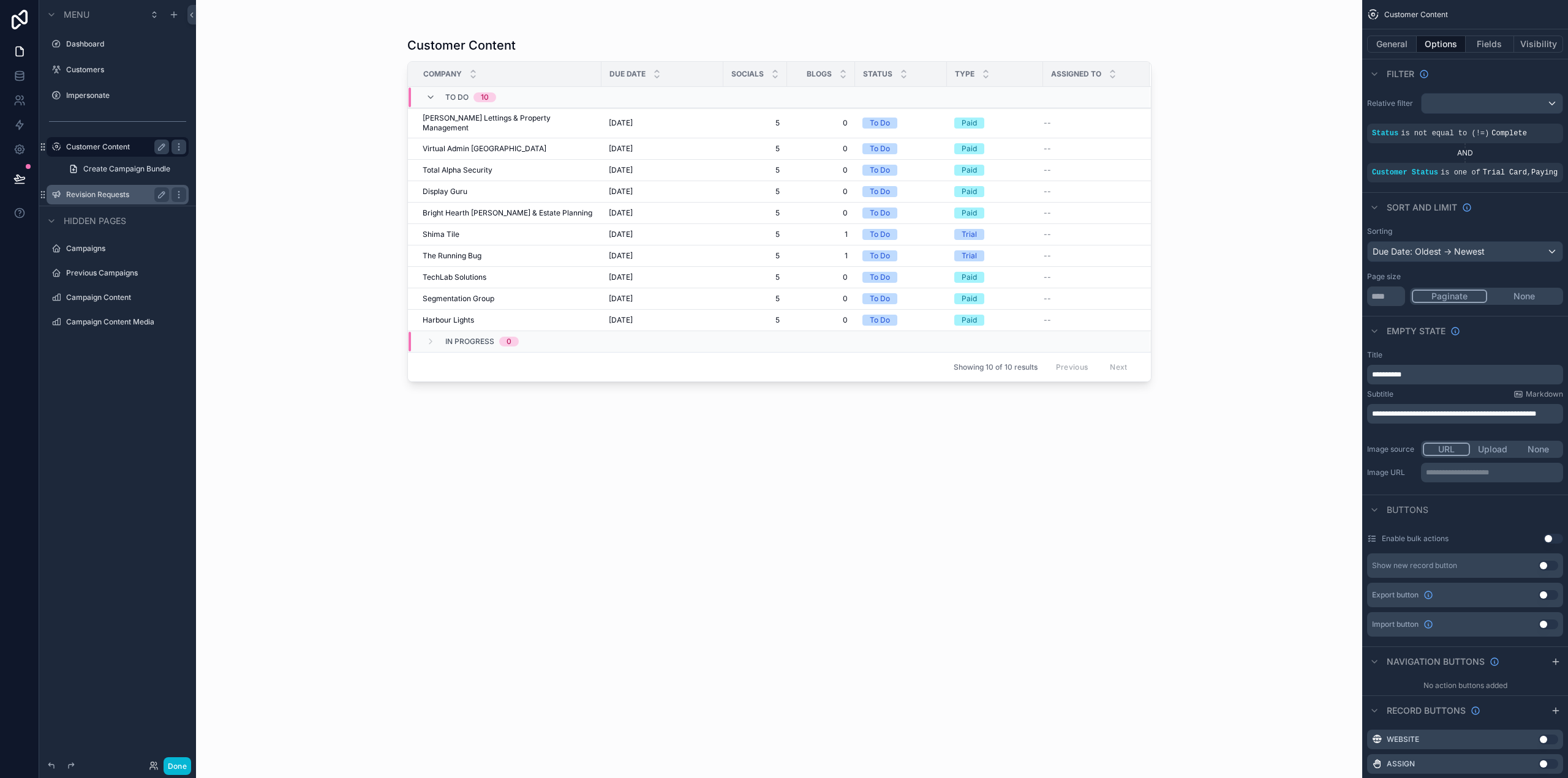
click at [121, 191] on label "Revision Requests" at bounding box center [115, 194] width 98 height 10
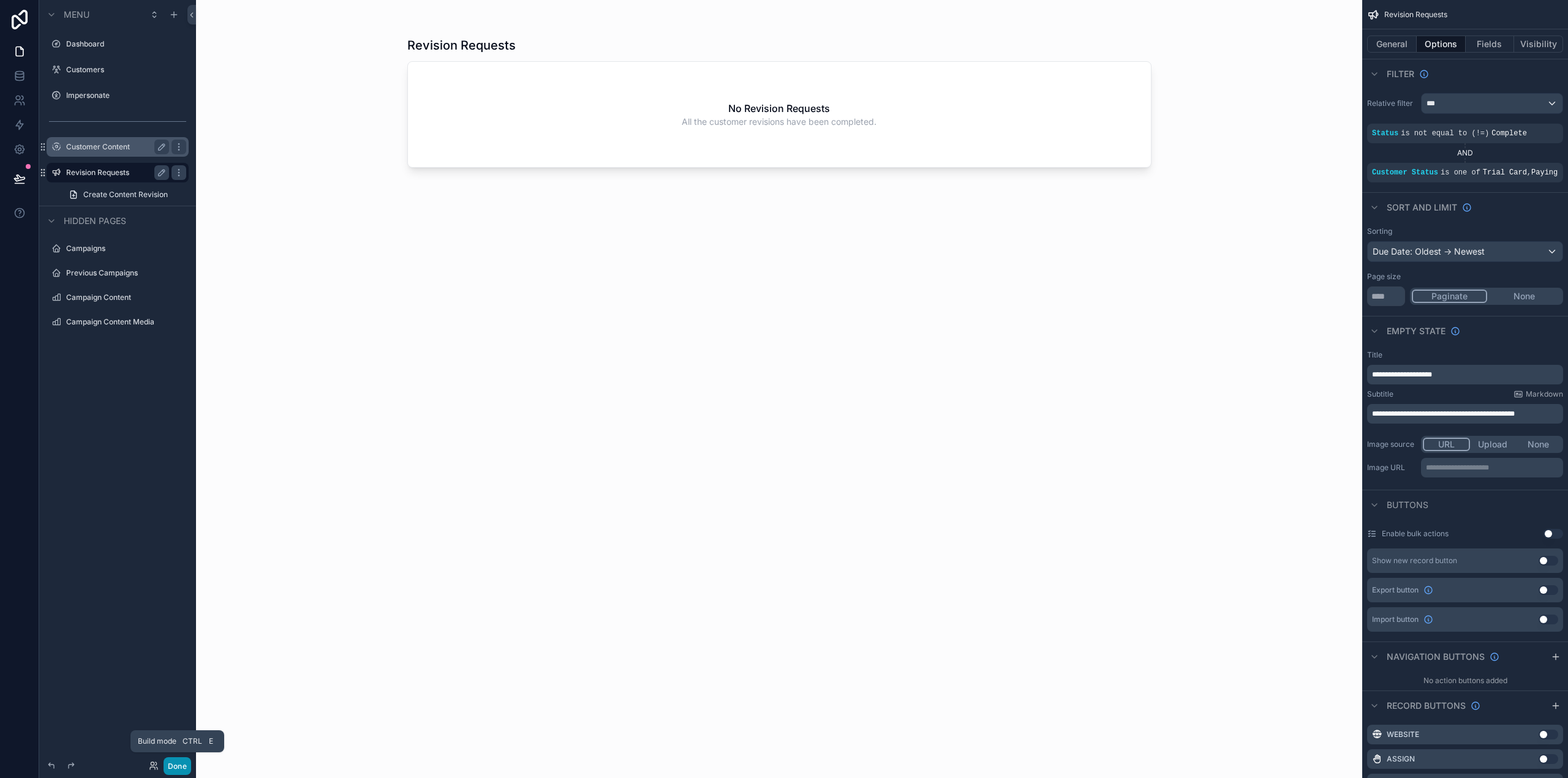
click at [176, 767] on button "Done" at bounding box center [177, 767] width 28 height 18
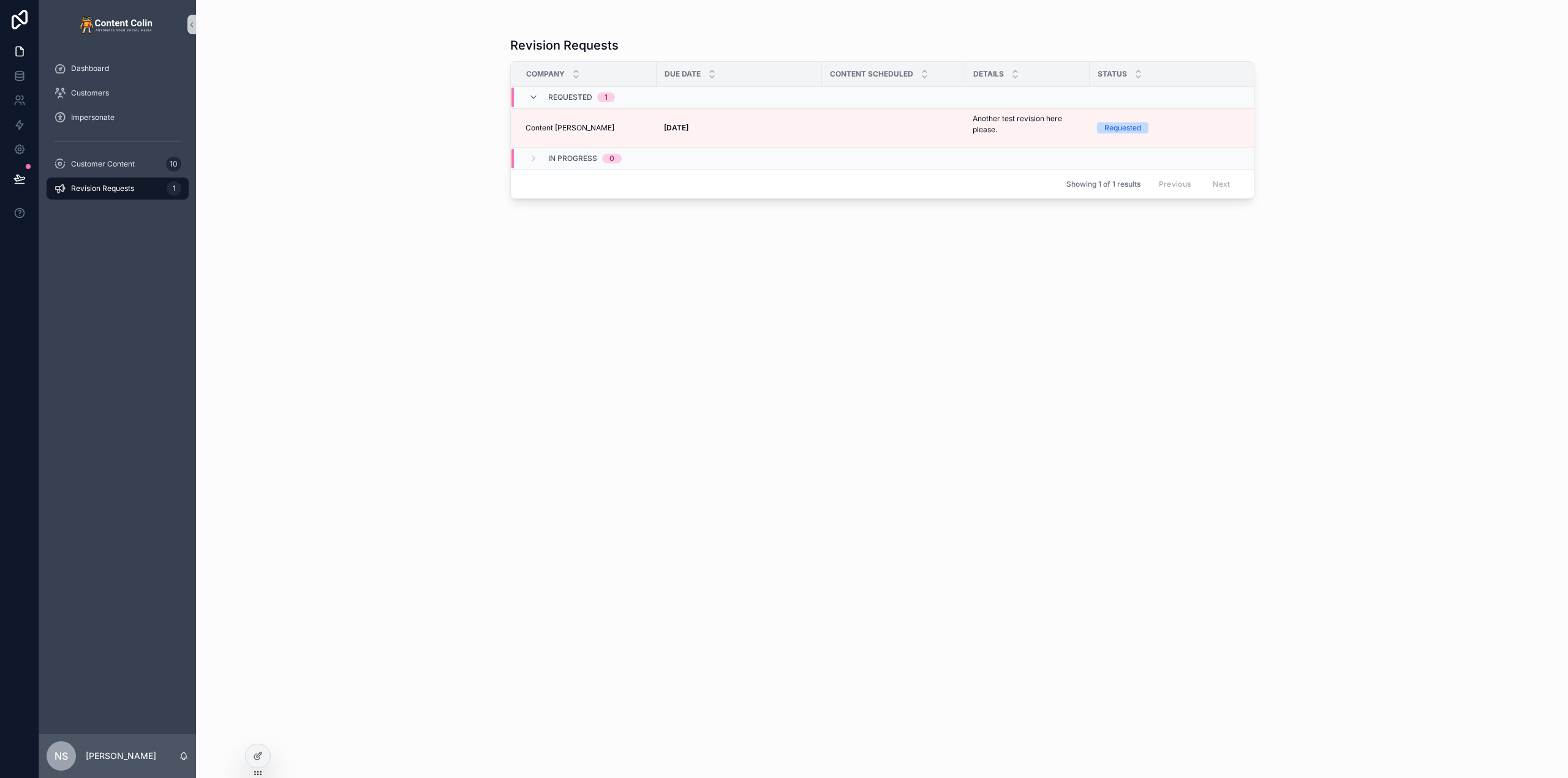
click at [773, 268] on div "Revision Requests Company Due Date Content Scheduled Details Status Assigned To…" at bounding box center [882, 396] width 744 height 734
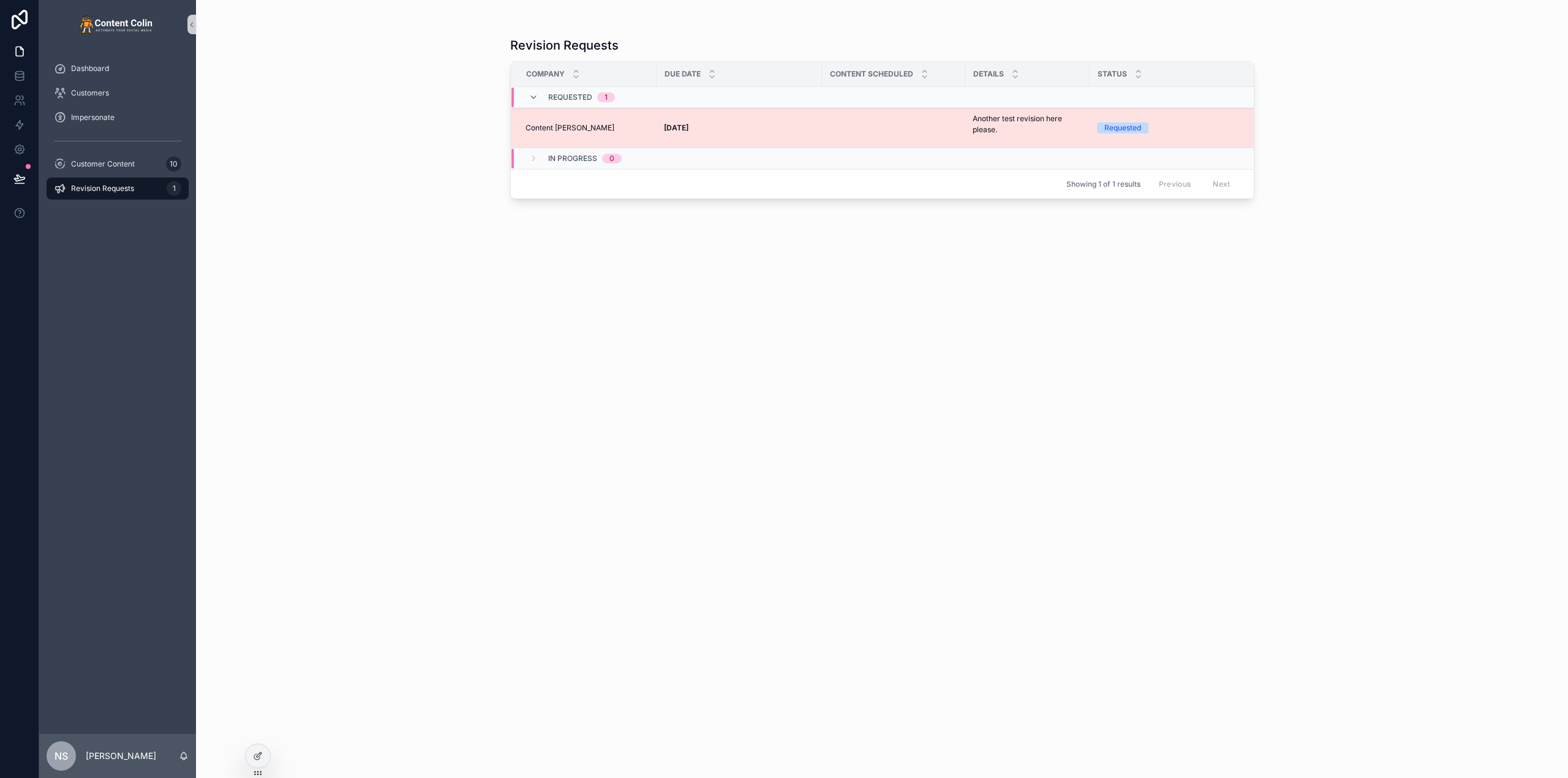
click at [855, 133] on td "scrollable content" at bounding box center [893, 128] width 143 height 40
click at [537, 128] on span "Content Colin" at bounding box center [569, 128] width 89 height 10
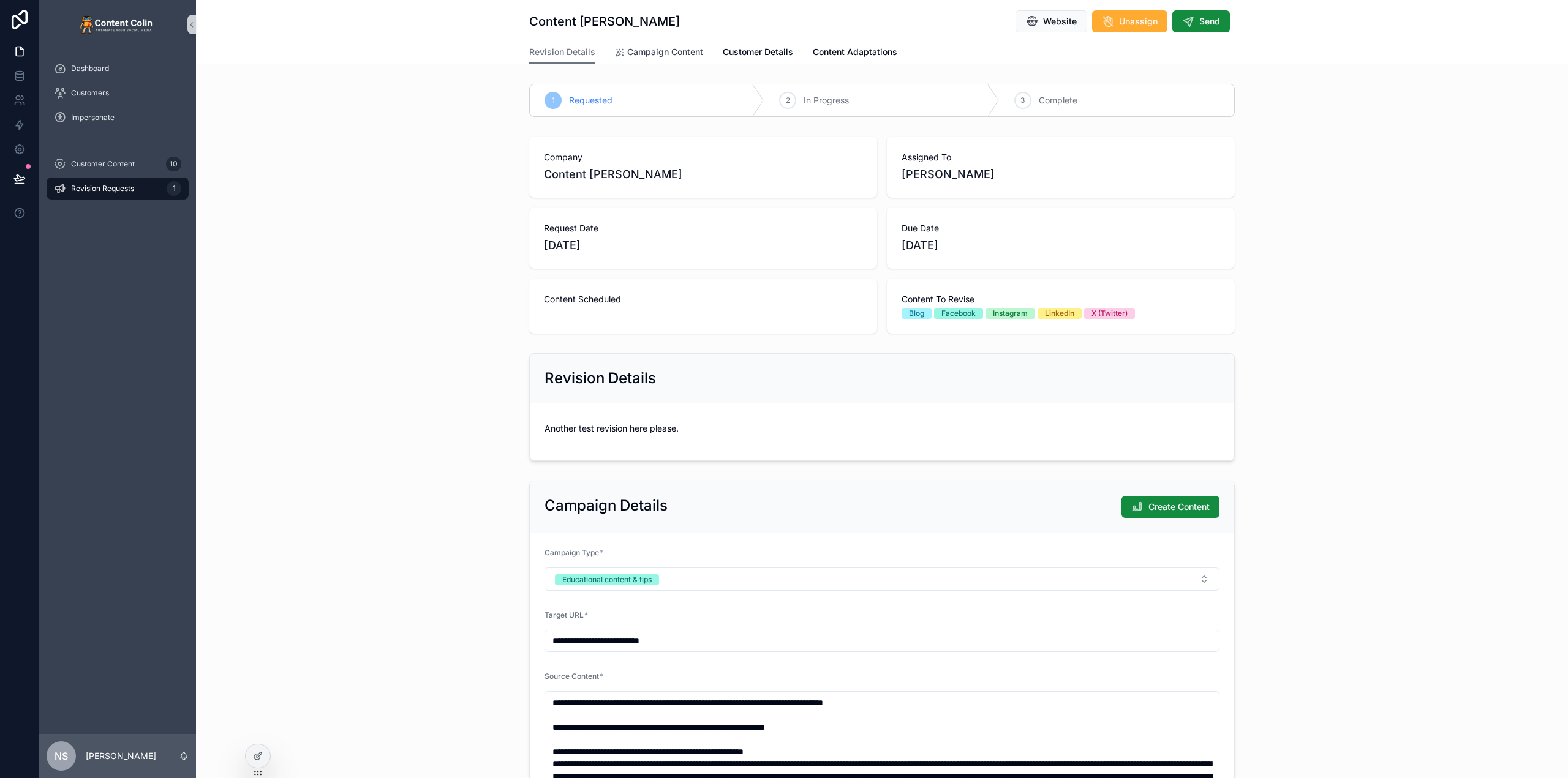
click at [675, 50] on span "Campaign Content" at bounding box center [665, 51] width 76 height 12
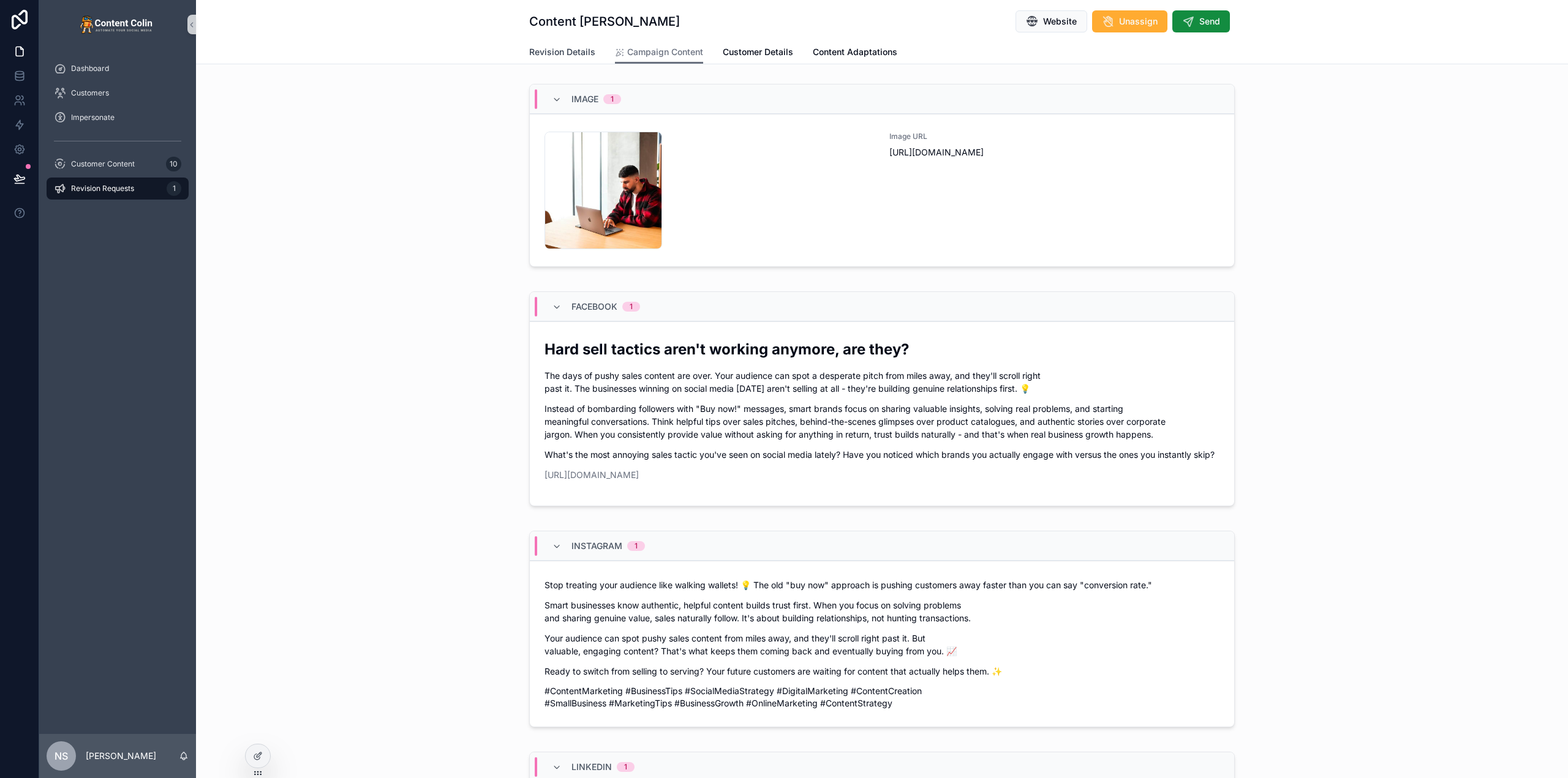
click at [555, 51] on span "Revision Details" at bounding box center [562, 51] width 66 height 12
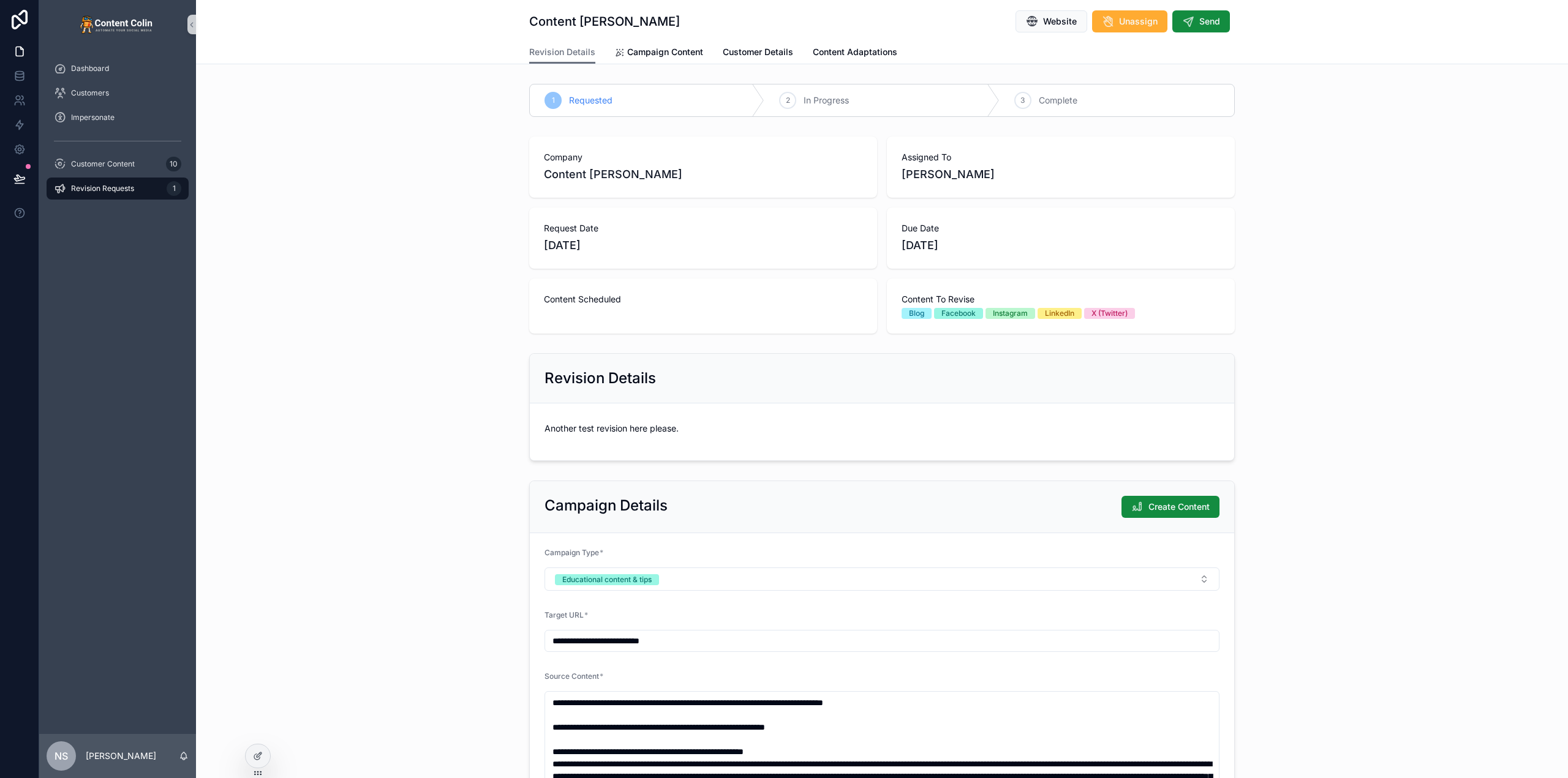
click at [143, 187] on div "Revision Requests 1" at bounding box center [118, 189] width 127 height 20
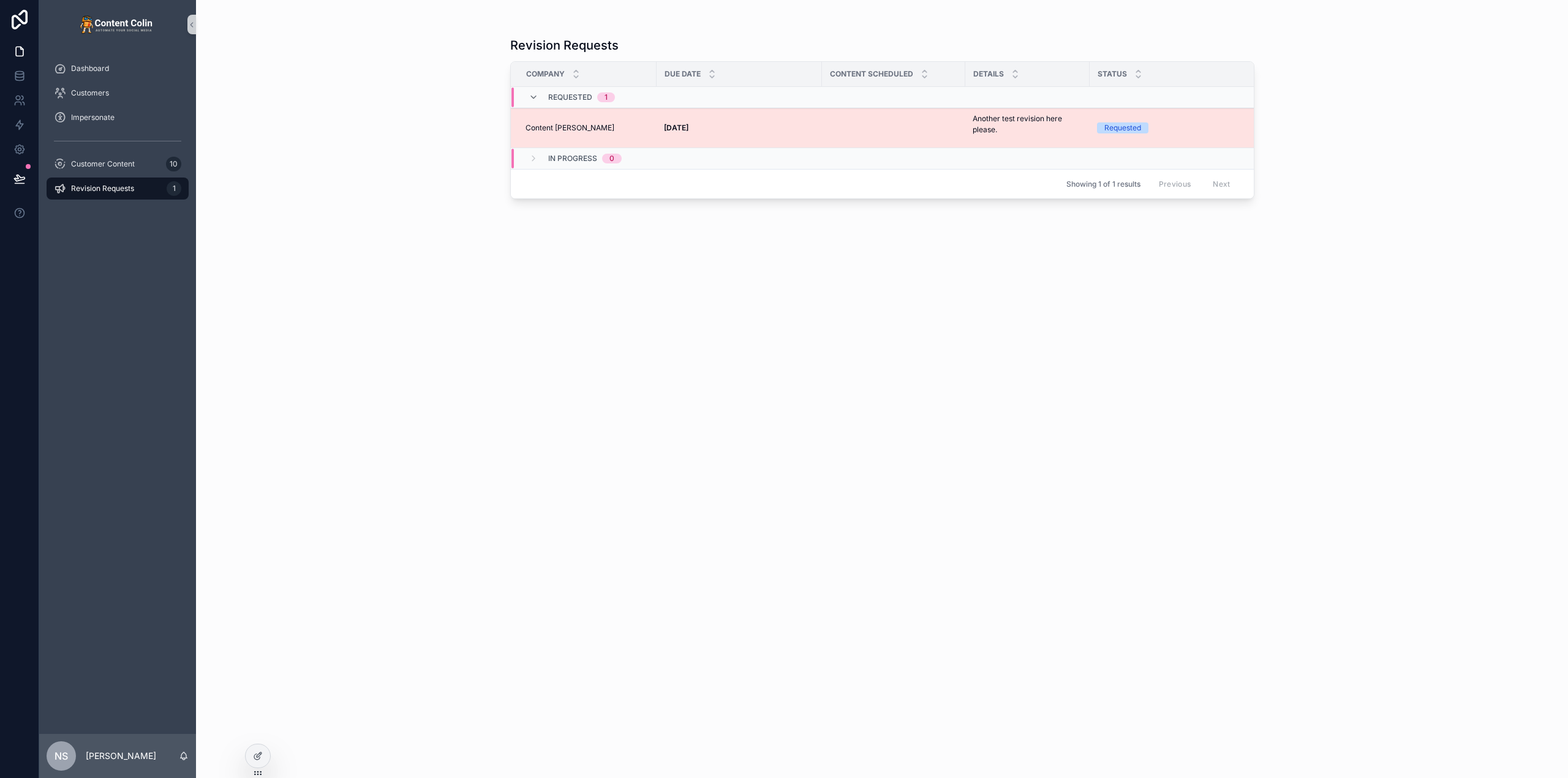
click at [688, 131] on strong "30th September 2025" at bounding box center [676, 127] width 24 height 9
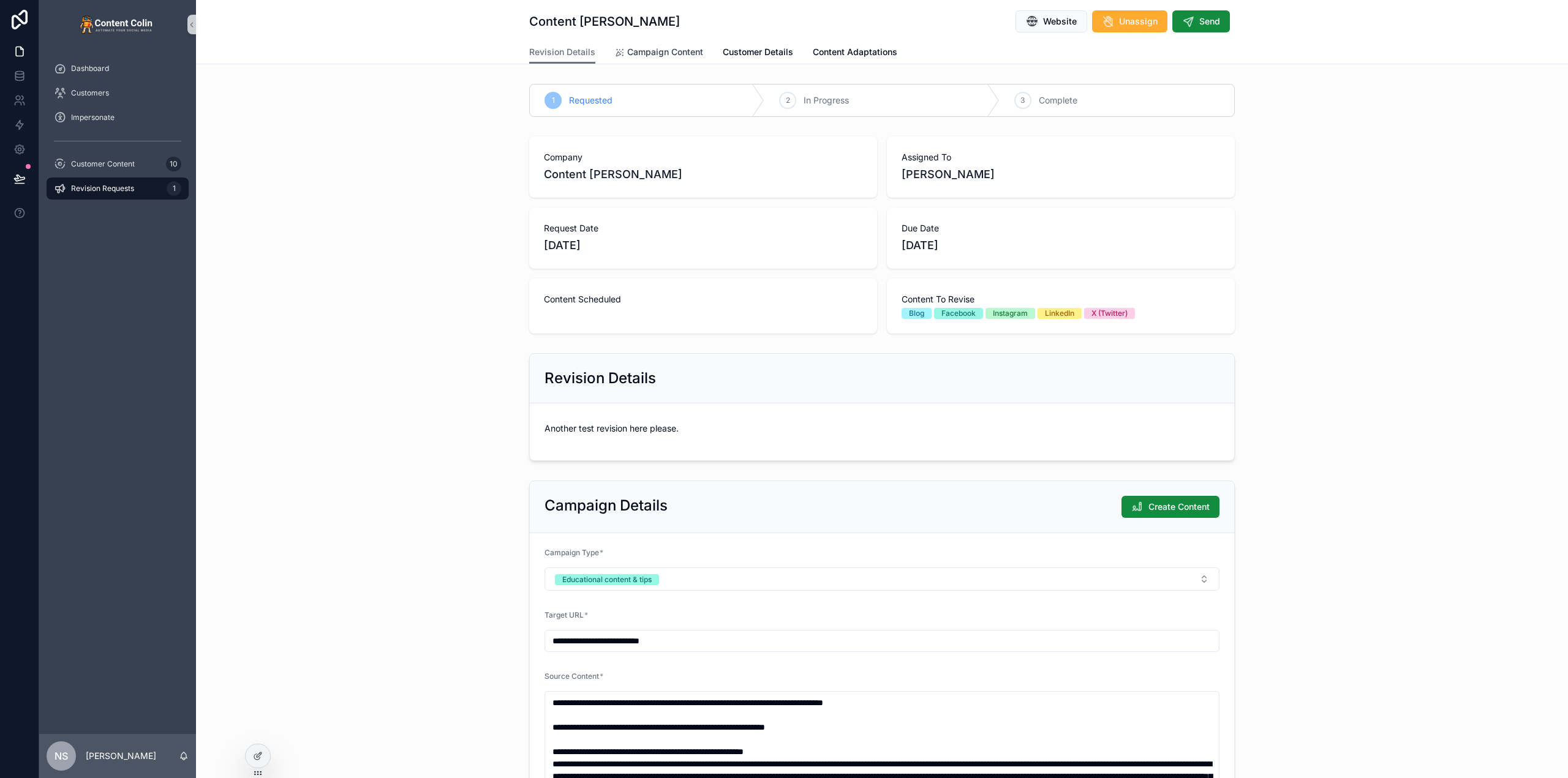
click at [655, 47] on span "Campaign Content" at bounding box center [665, 51] width 76 height 12
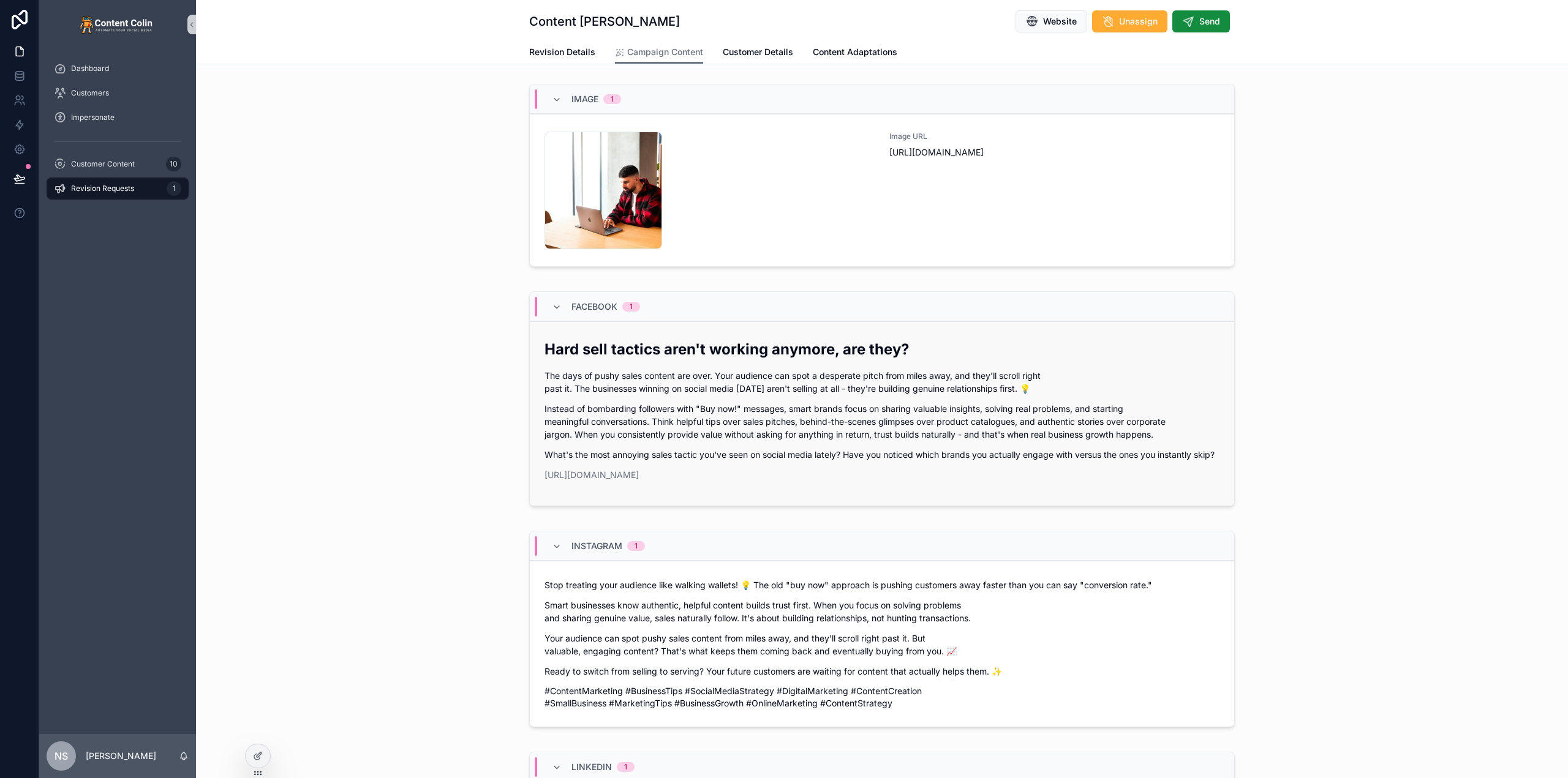
click at [807, 418] on p "Instead of bombarding followers with "Buy now!" messages, smart brands focus on…" at bounding box center [882, 421] width 675 height 38
click at [260, 758] on icon at bounding box center [256, 757] width 6 height 6
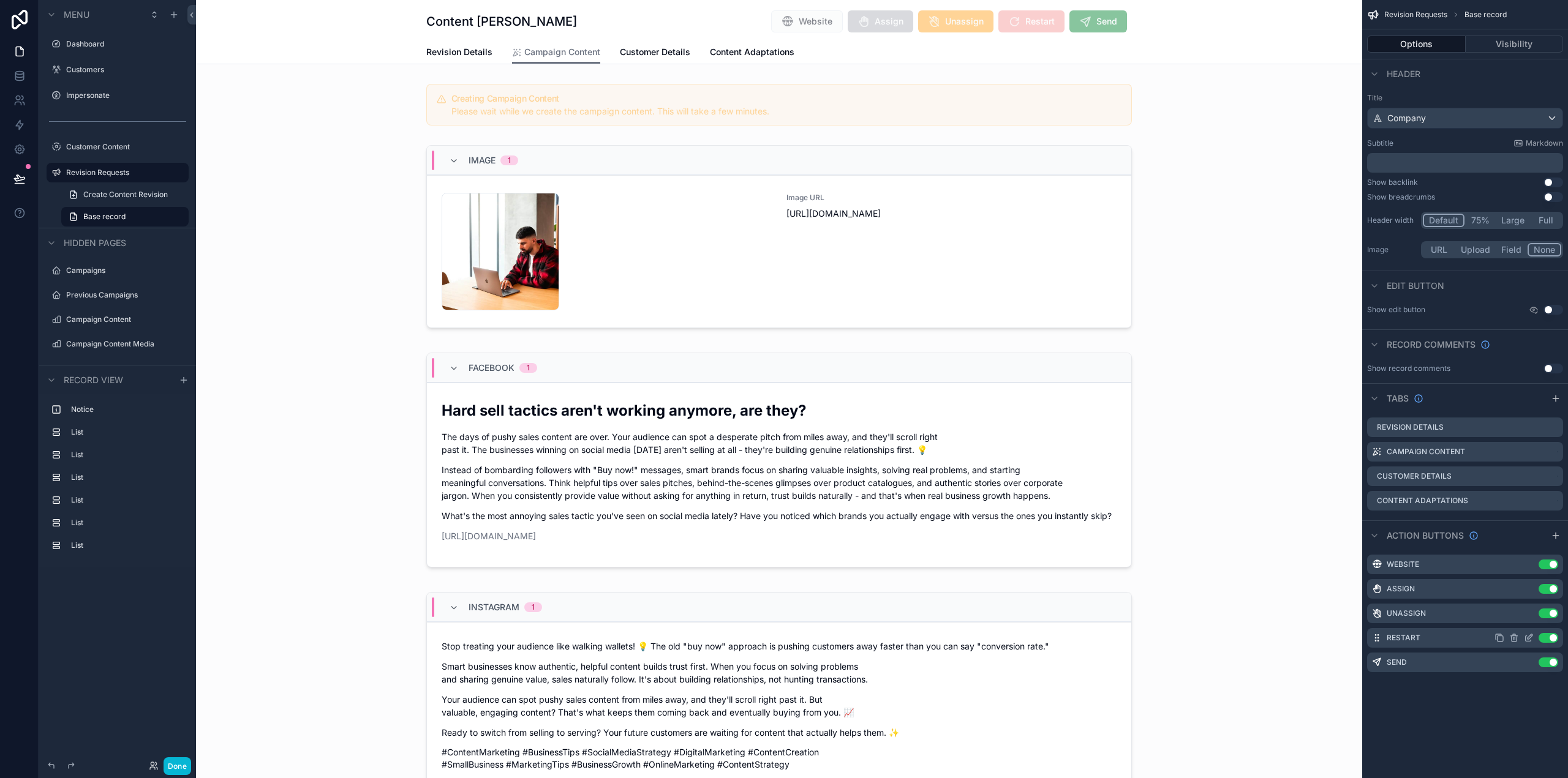
click at [1530, 636] on icon "scrollable content" at bounding box center [1529, 638] width 10 height 10
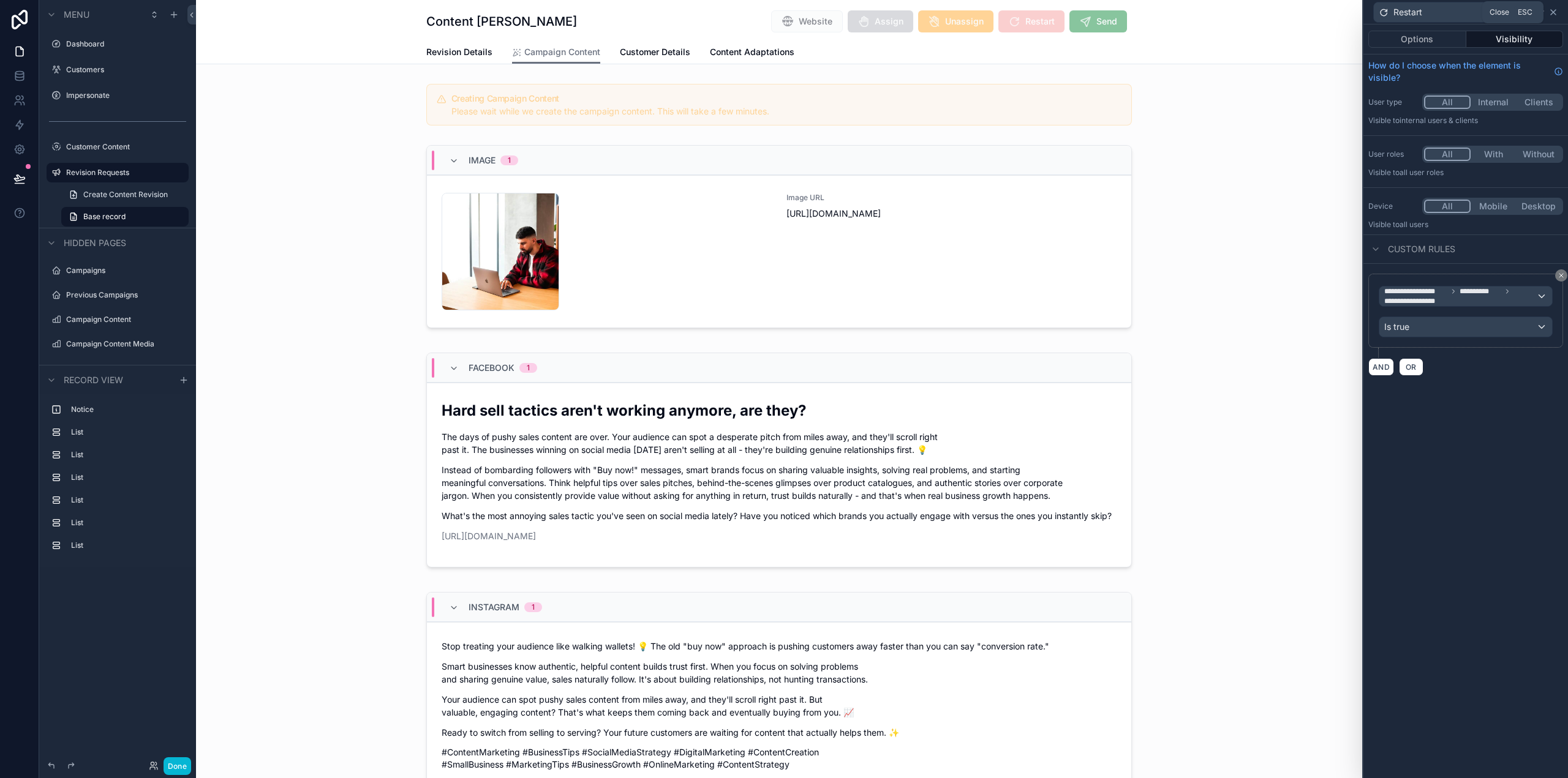
click at [1552, 11] on icon at bounding box center [1553, 12] width 5 height 5
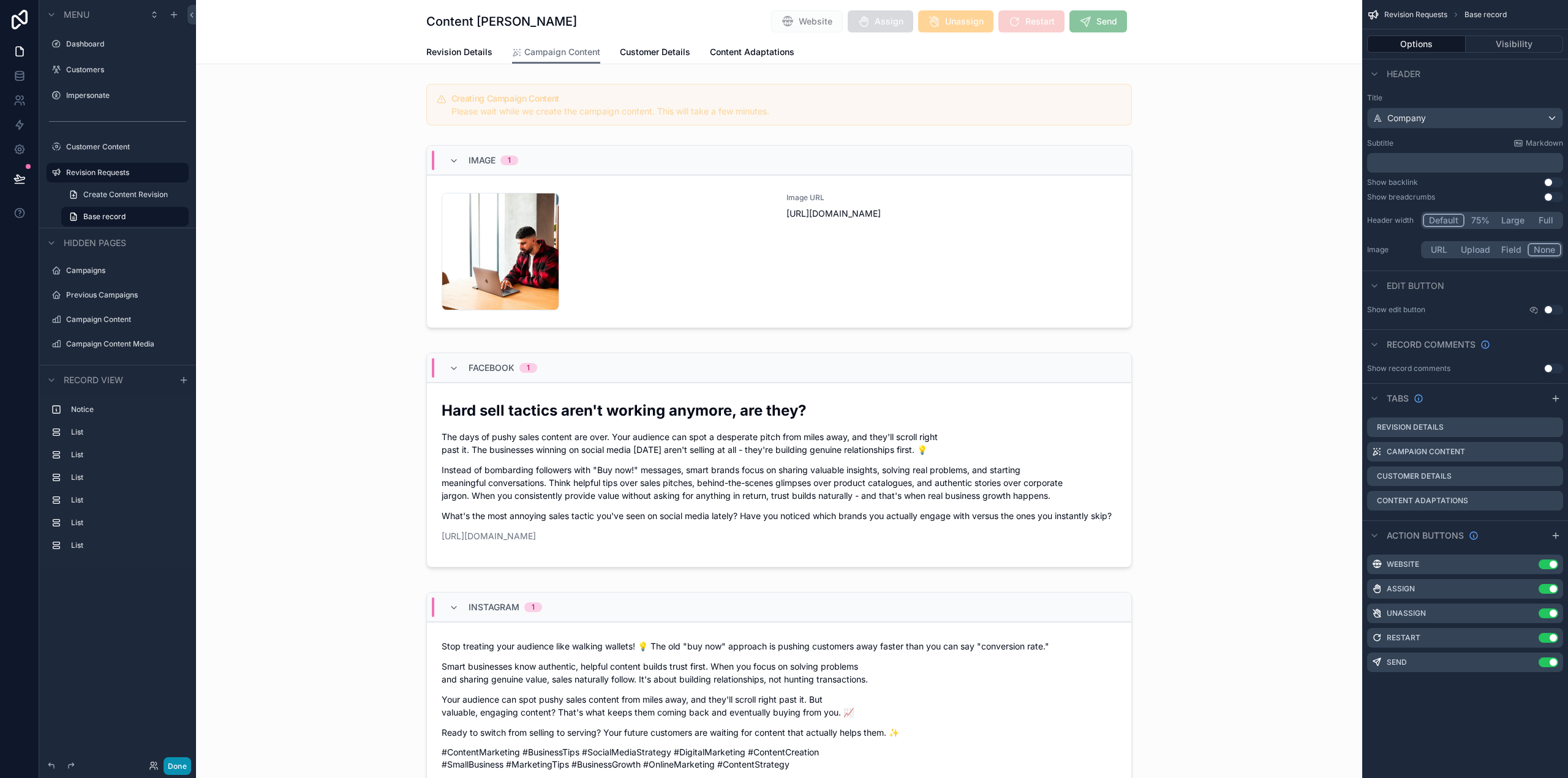
click at [183, 767] on button "Done" at bounding box center [177, 767] width 28 height 18
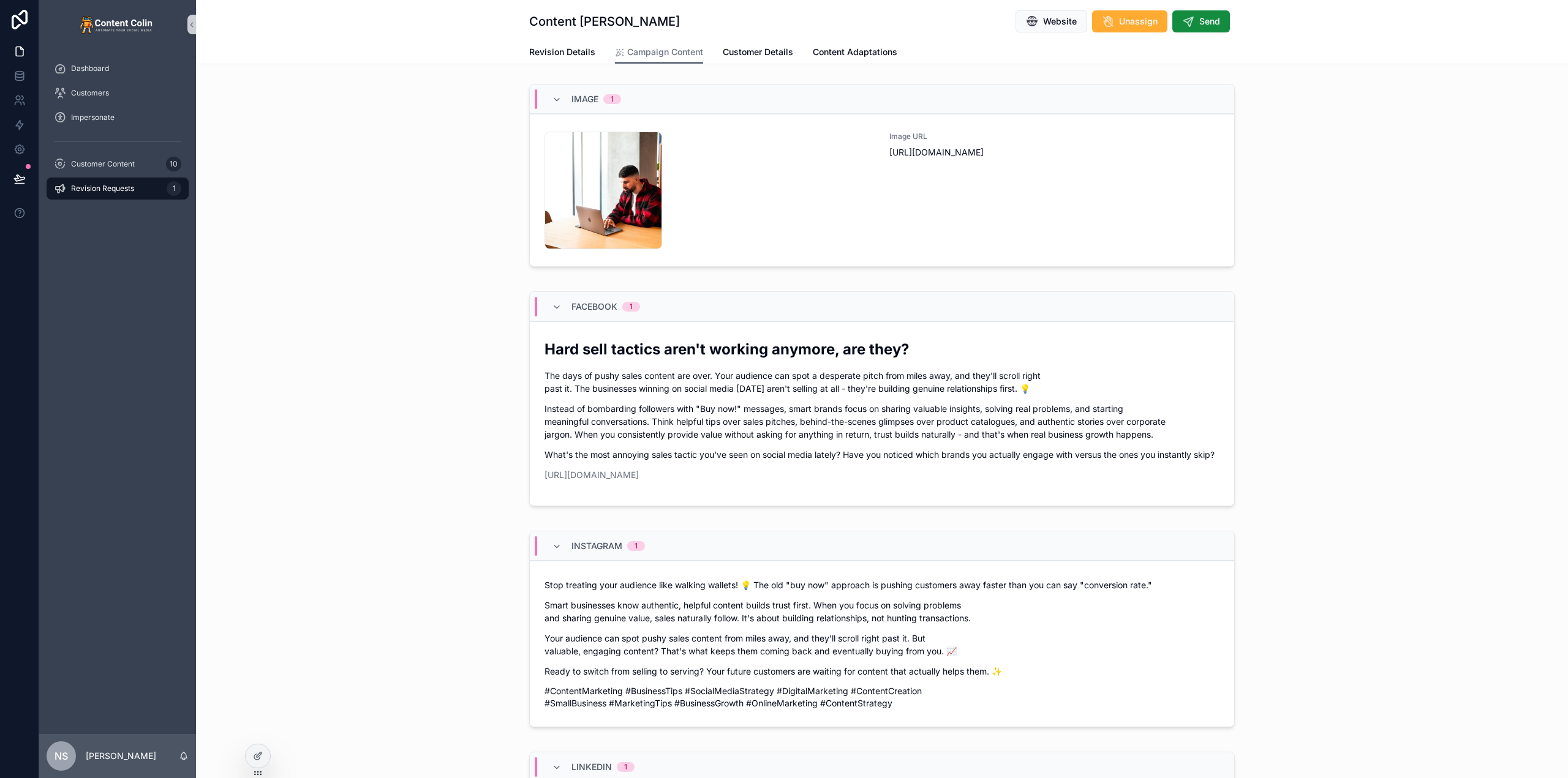
click at [121, 187] on span "Revision Requests" at bounding box center [102, 189] width 63 height 10
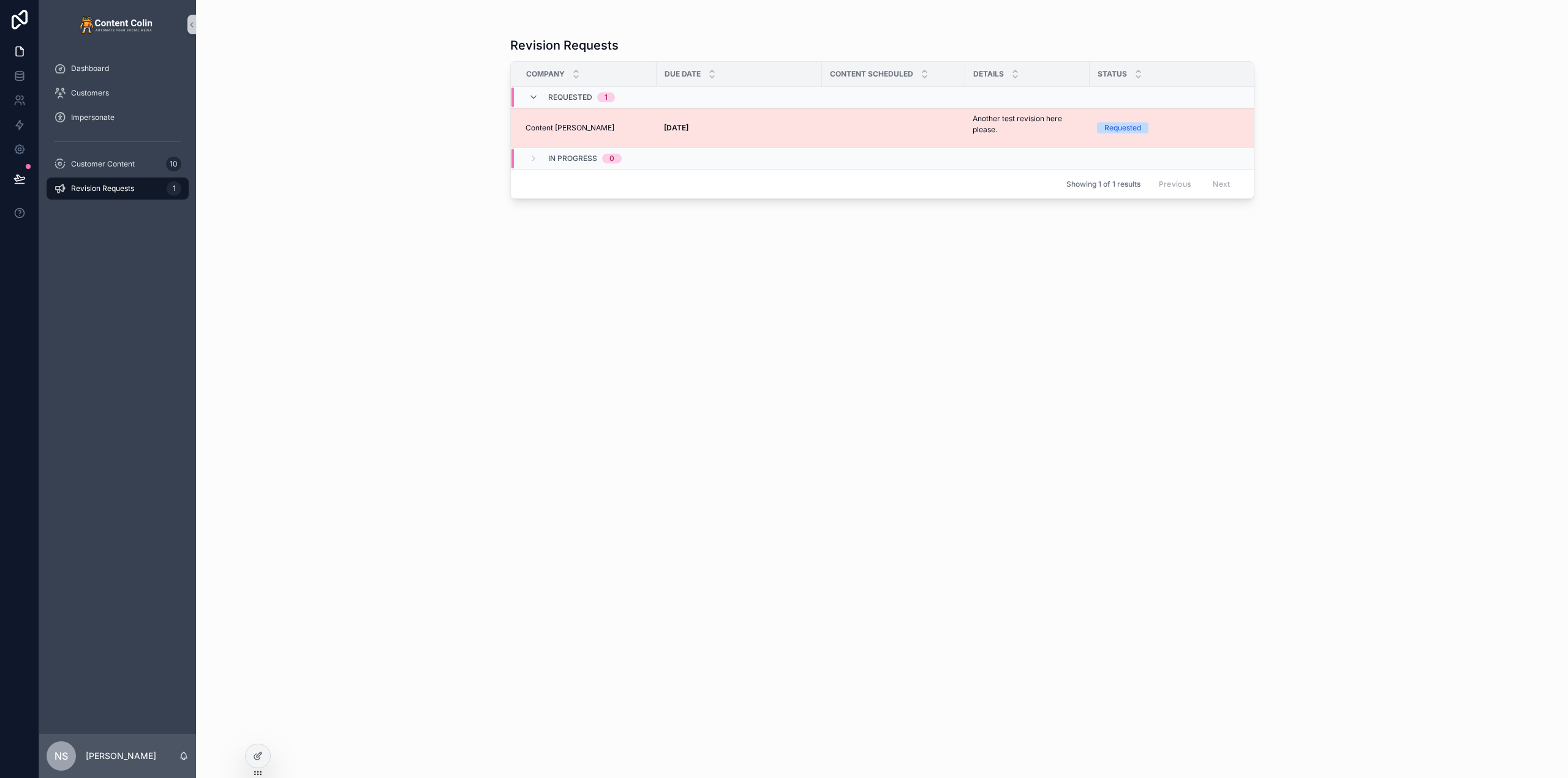
click at [623, 126] on div "Content Colin Content Colin" at bounding box center [586, 128] width 123 height 10
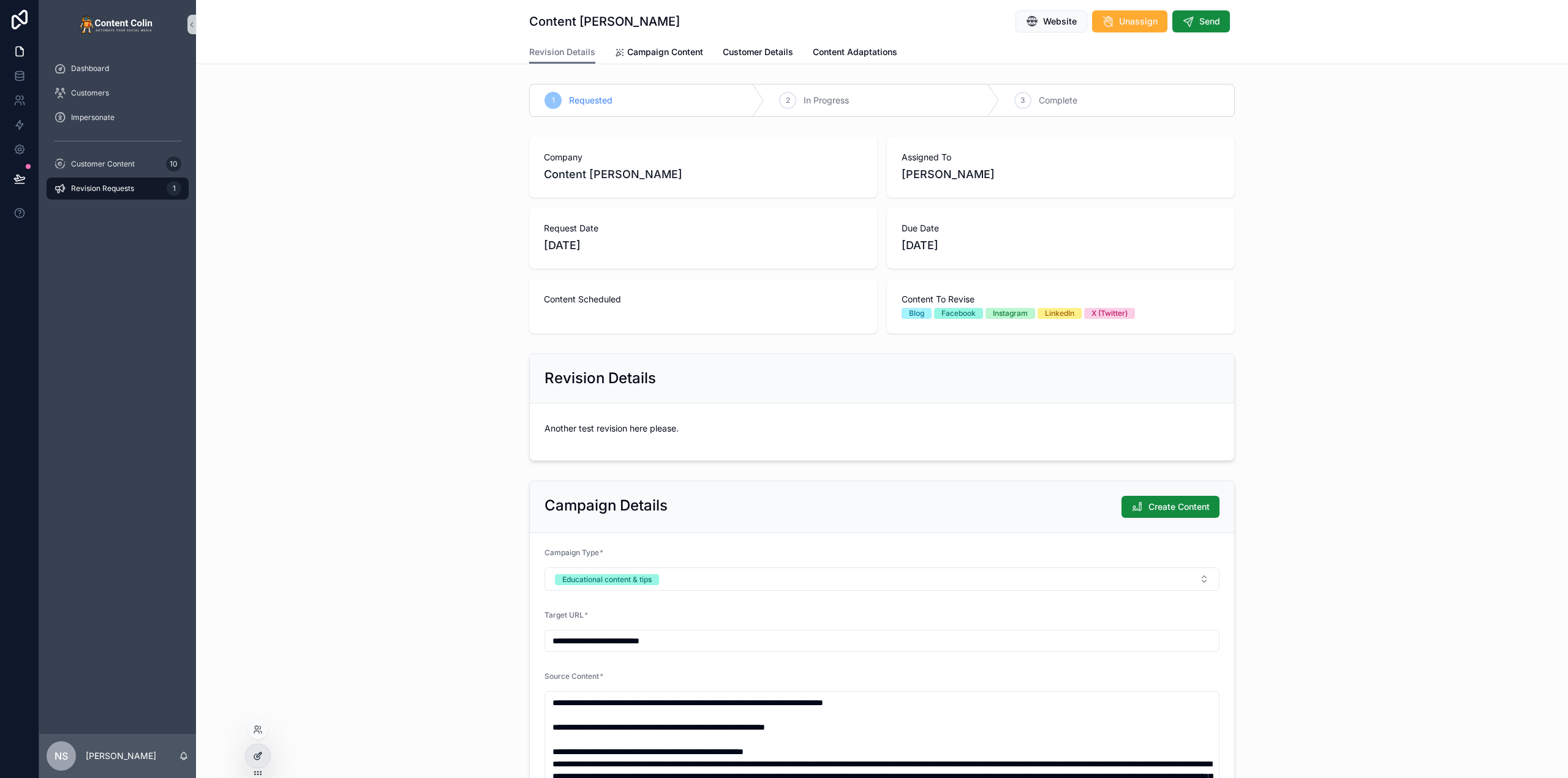
click at [263, 752] on div at bounding box center [258, 756] width 24 height 23
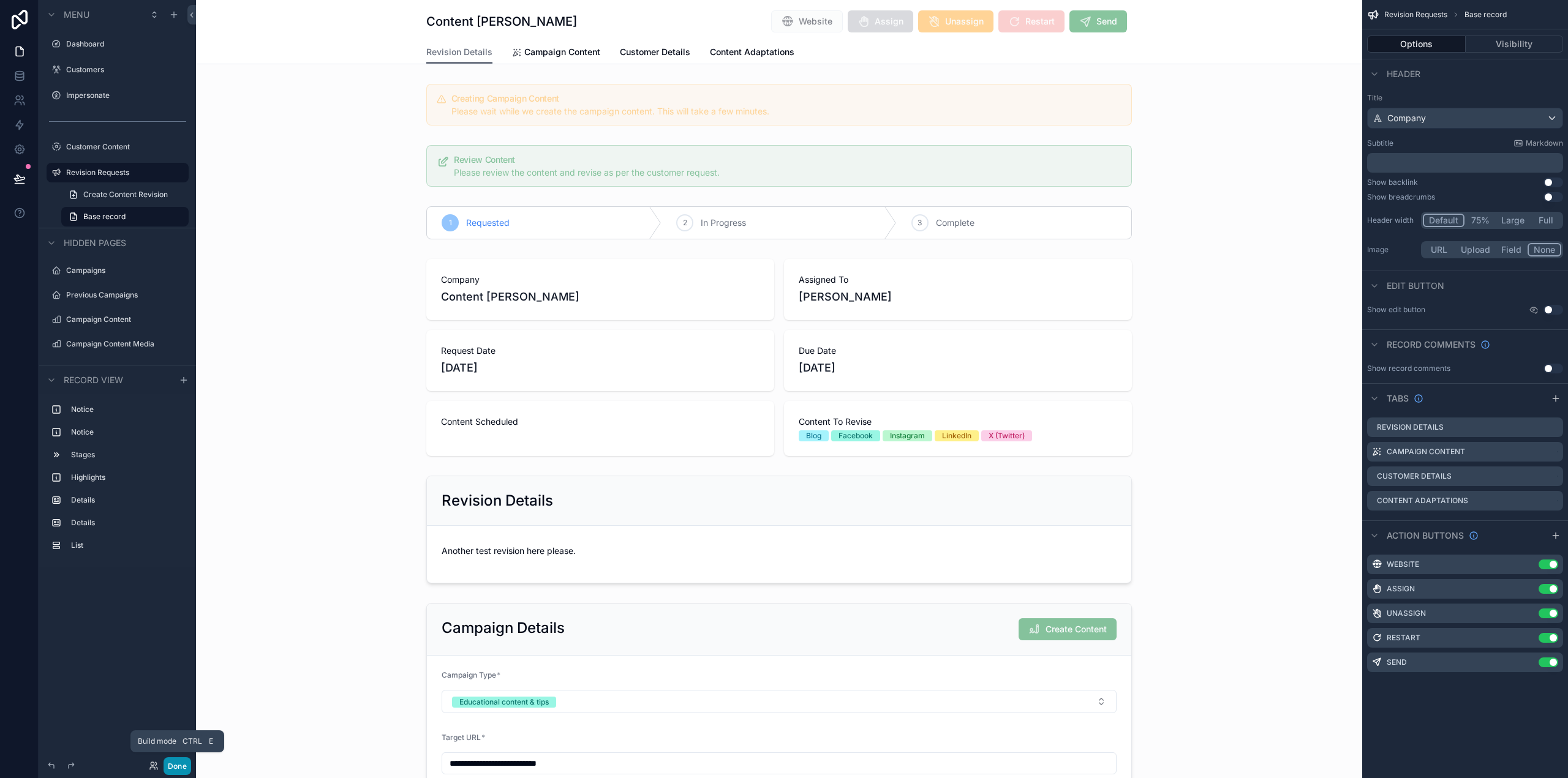
drag, startPoint x: 180, startPoint y: 762, endPoint x: 187, endPoint y: 736, distance: 26.9
click at [180, 762] on button "Done" at bounding box center [177, 767] width 28 height 18
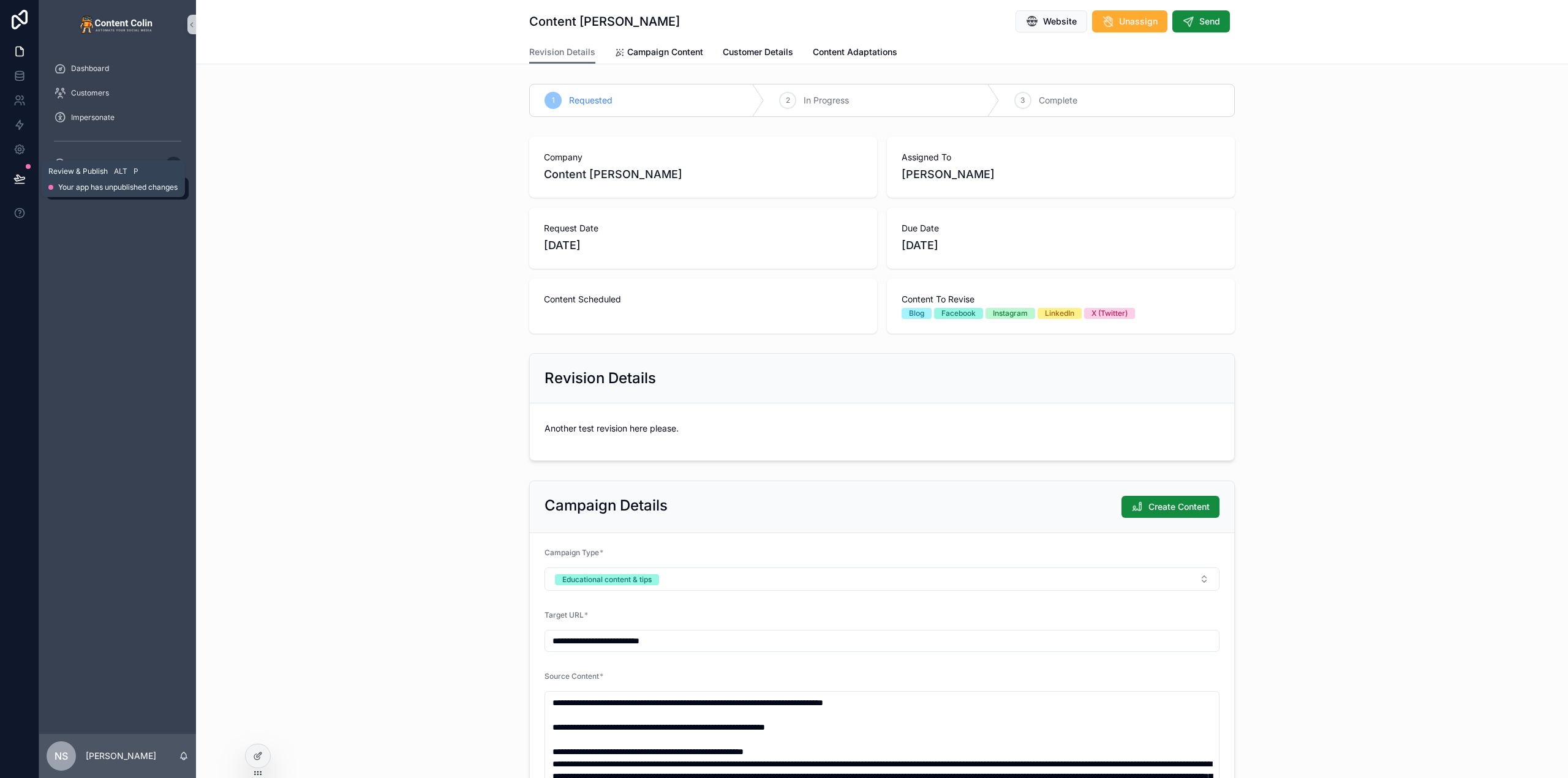
click at [21, 175] on icon at bounding box center [19, 178] width 12 height 12
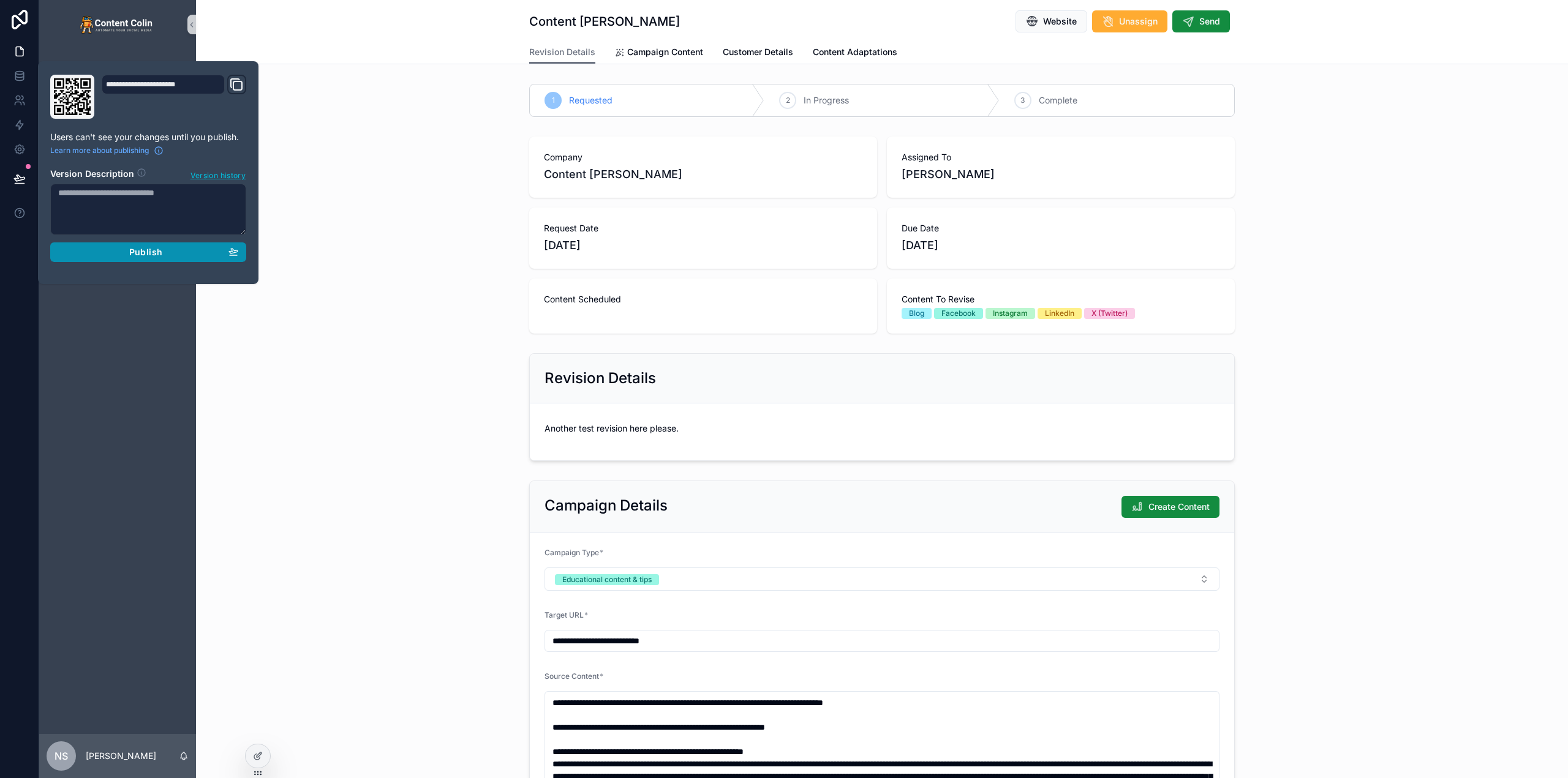
click at [156, 248] on span "Publish" at bounding box center [145, 251] width 33 height 11
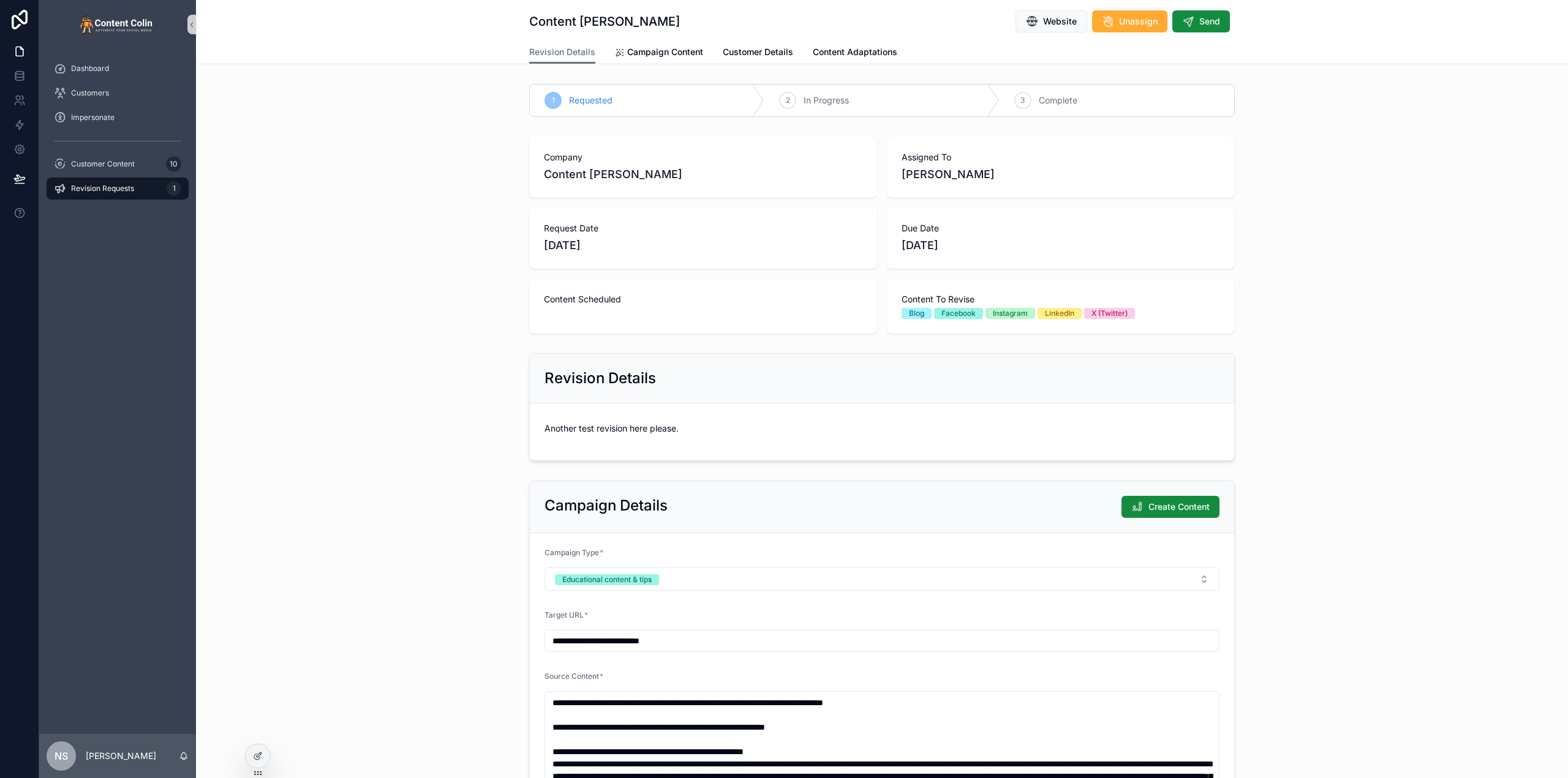
click at [447, 221] on div "Company Content Colin Assigned To Nick Stansfield Request Date 11th August 2025…" at bounding box center [882, 234] width 1372 height 207
click at [118, 186] on span "Revision Requests" at bounding box center [102, 189] width 63 height 10
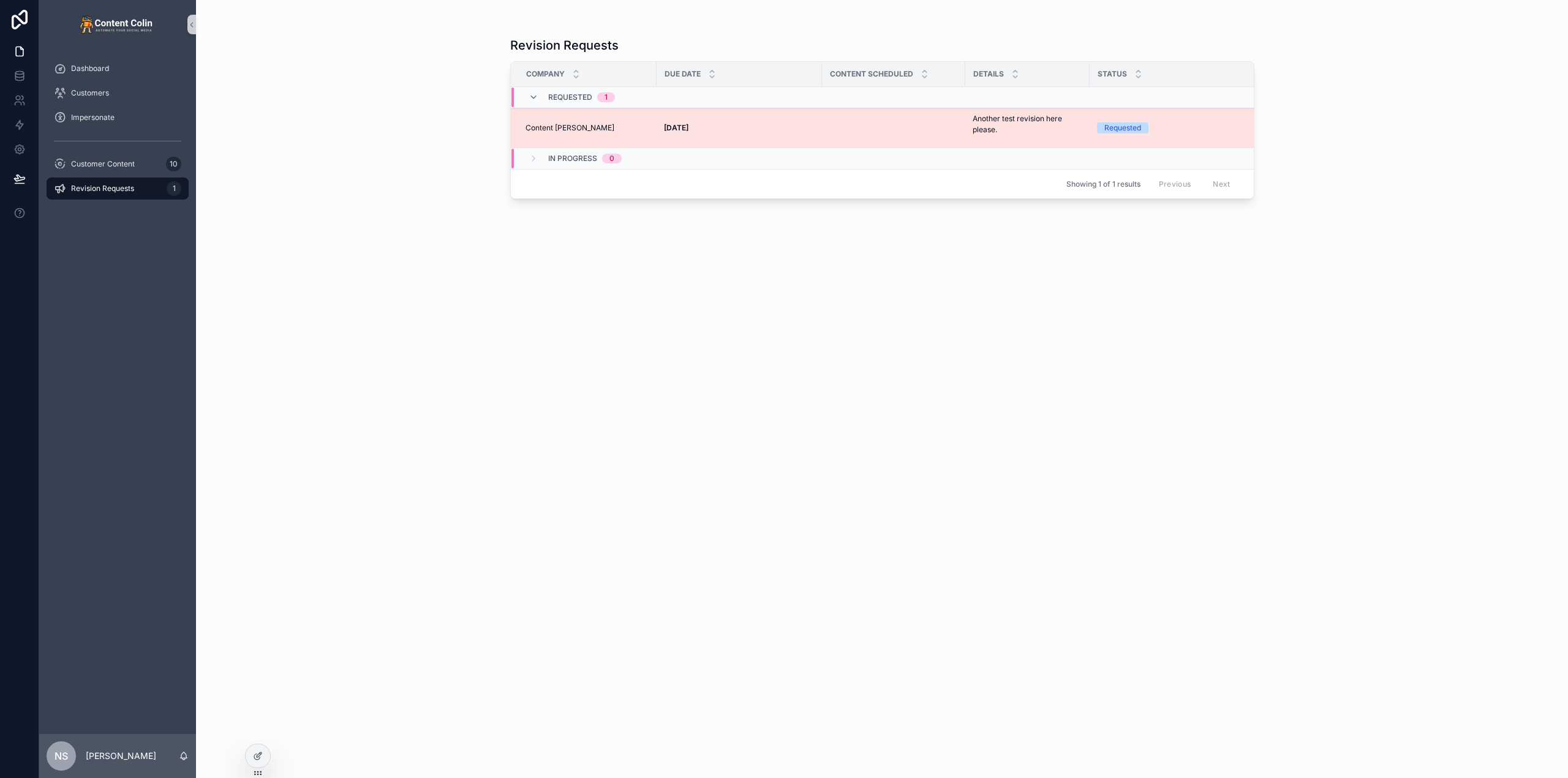
click at [988, 126] on p "Another test revision here please." at bounding box center [1027, 124] width 109 height 22
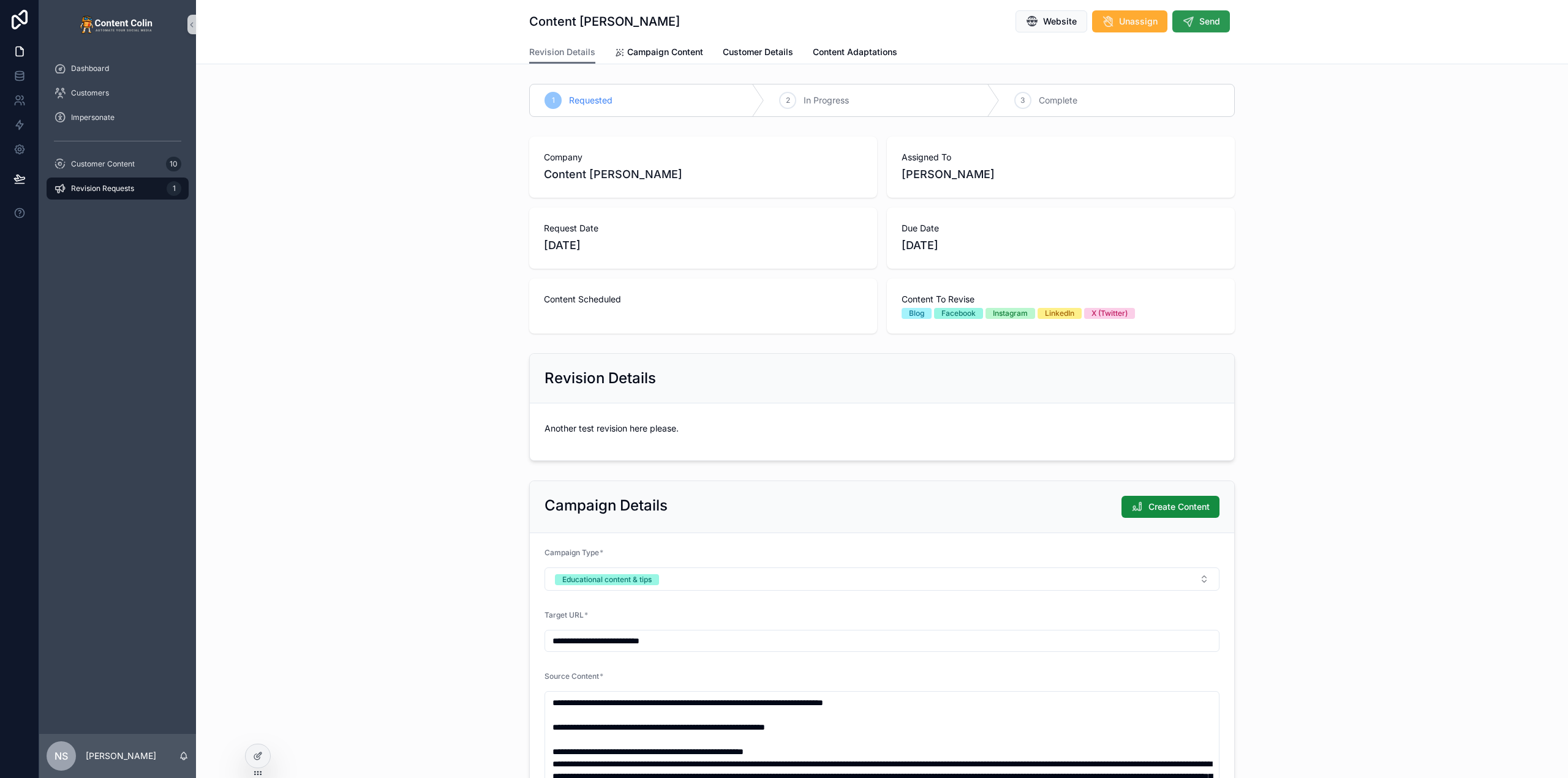
click at [1209, 20] on span "Send" at bounding box center [1209, 21] width 20 height 12
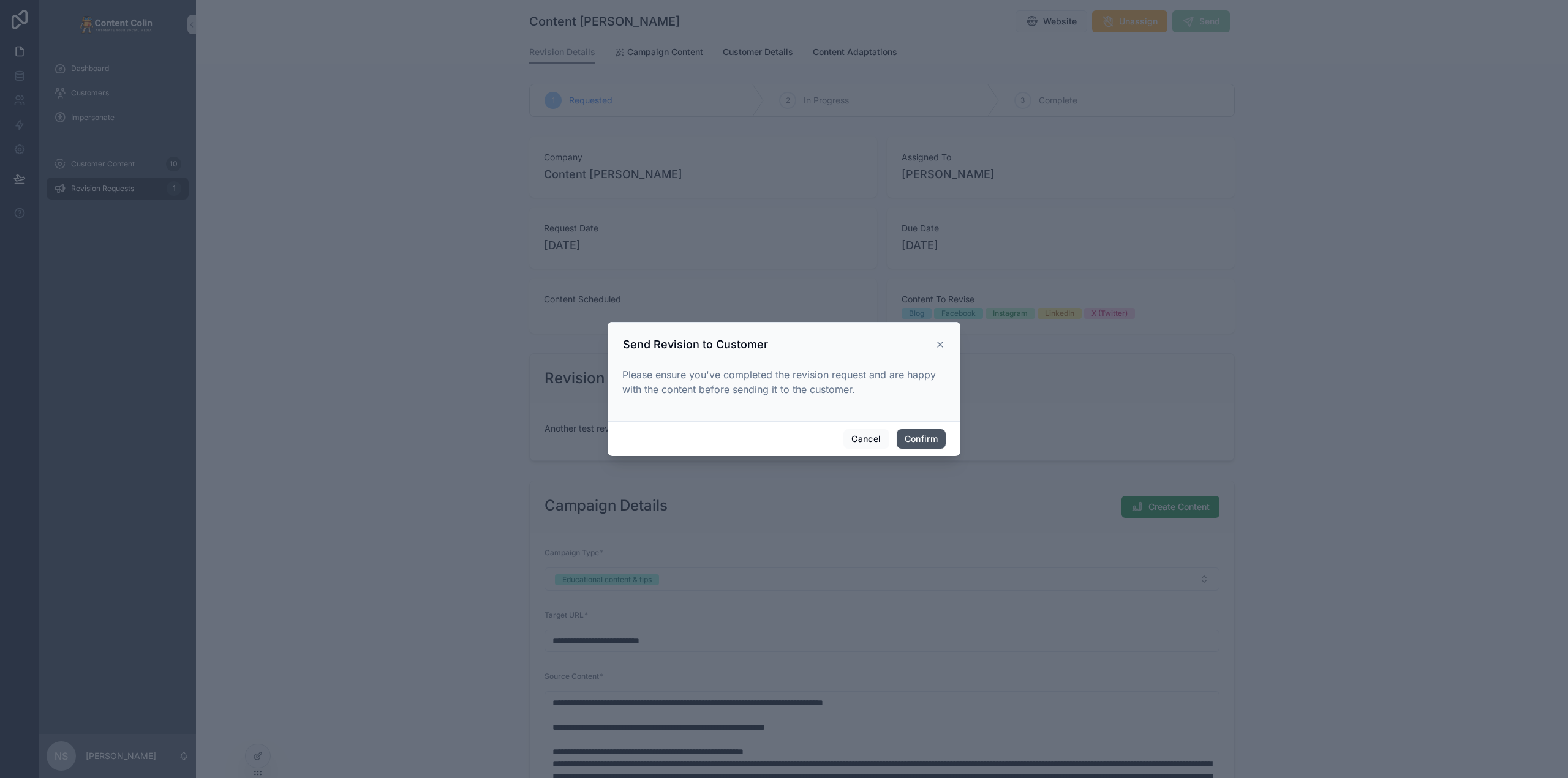
click at [929, 439] on button "Confirm" at bounding box center [921, 439] width 49 height 20
